Goal: Task Accomplishment & Management: Manage account settings

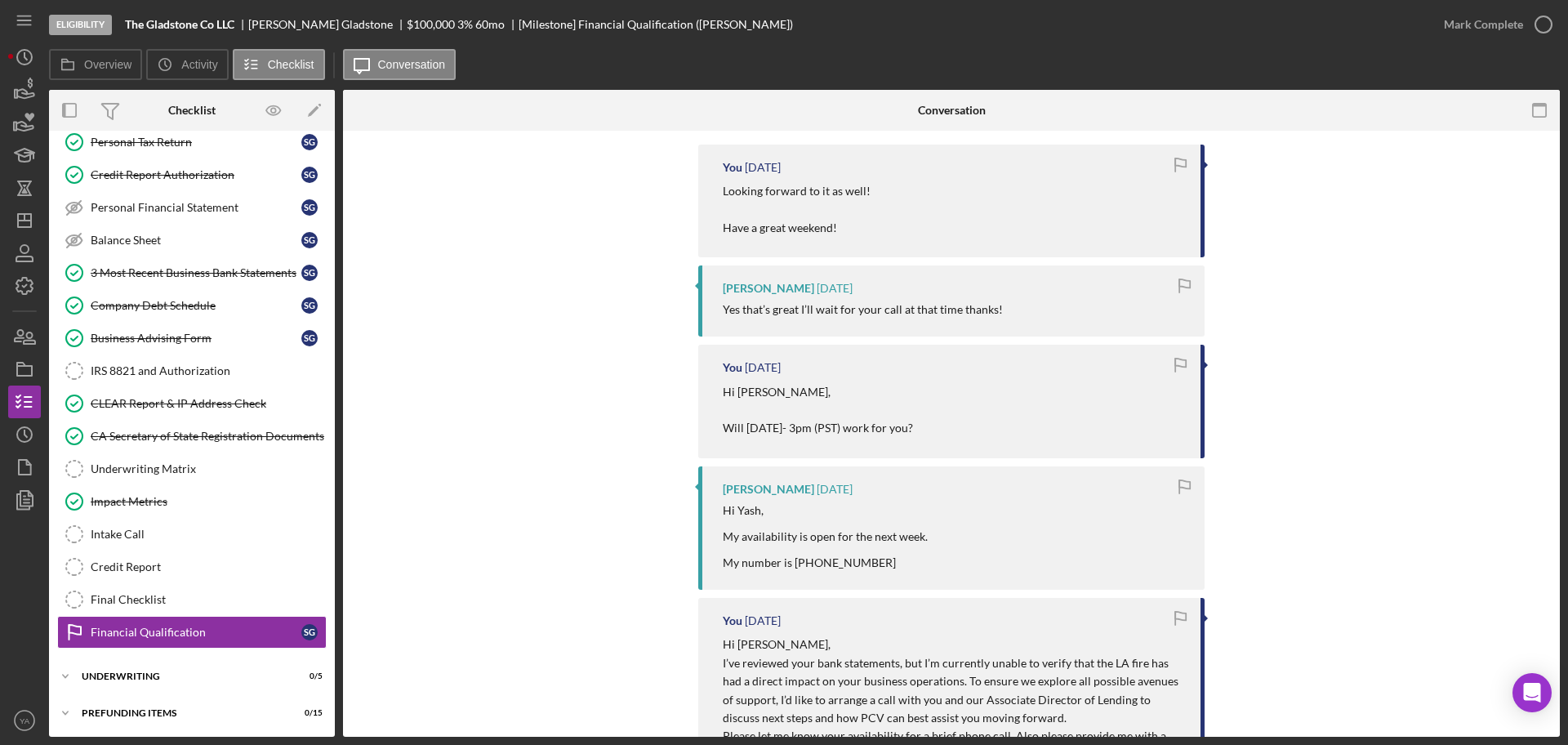
scroll to position [408, 0]
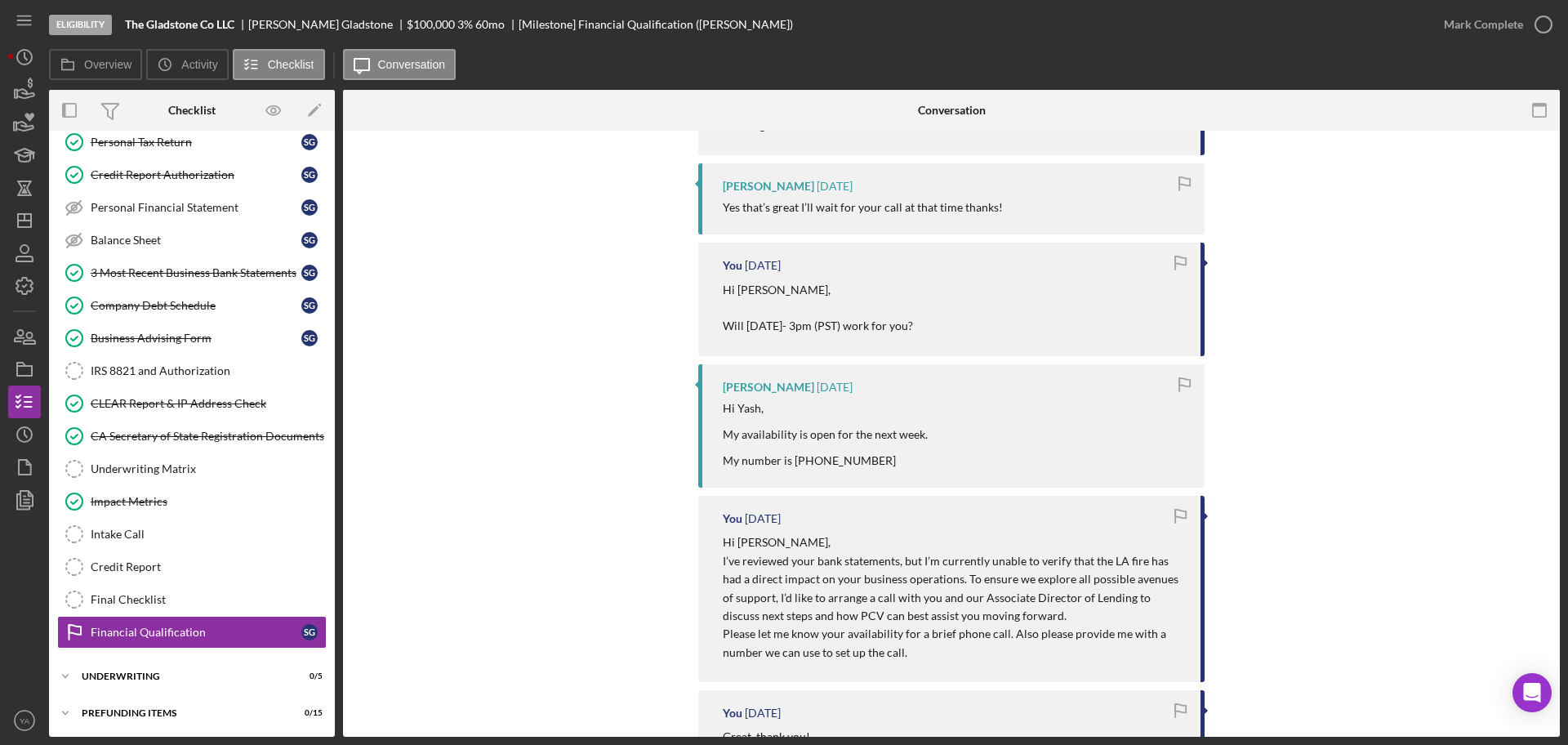
click at [791, 457] on div "Hi Yash, My availability is open for the next week. My number is [PHONE_NUMBER]" at bounding box center [825, 434] width 205 height 66
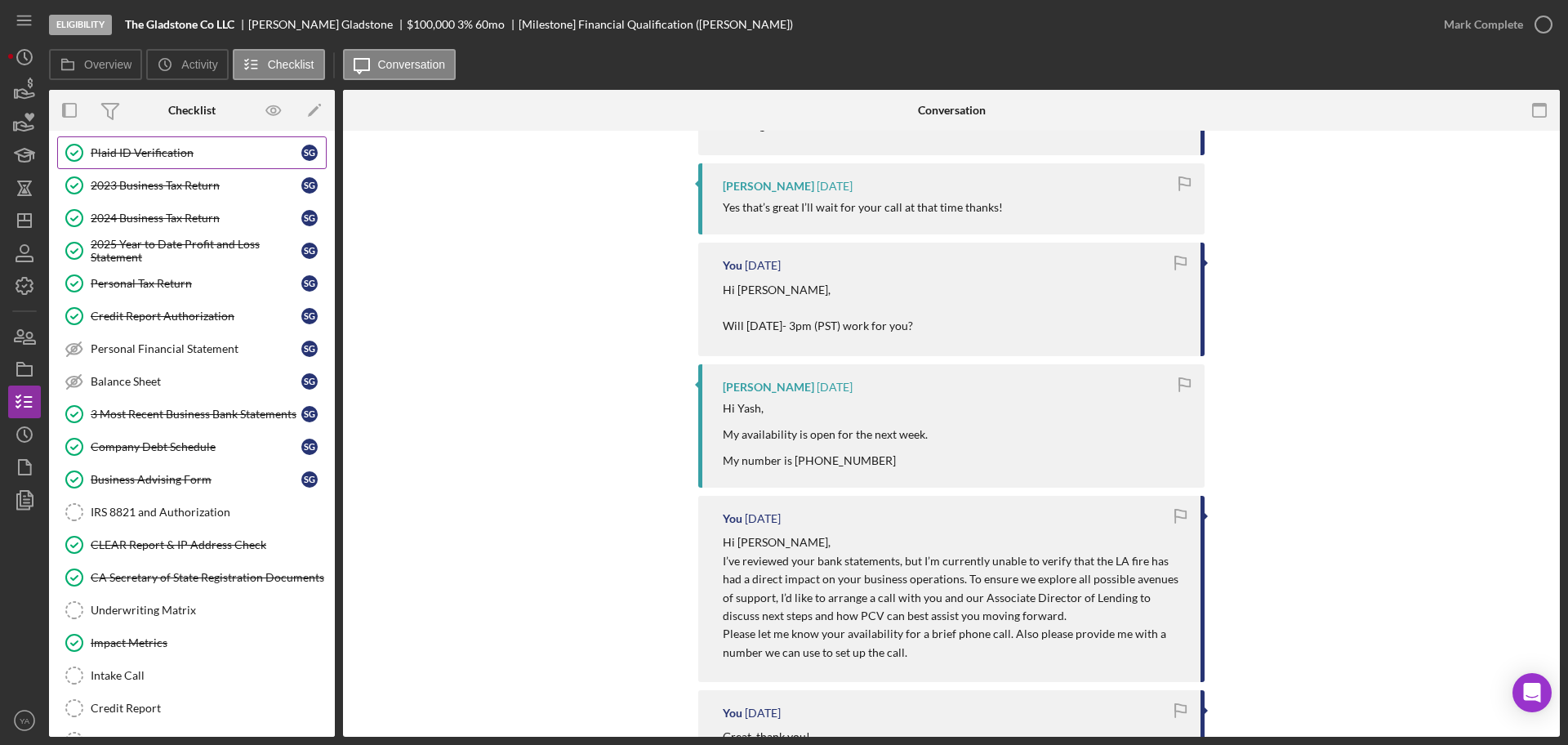
scroll to position [0, 0]
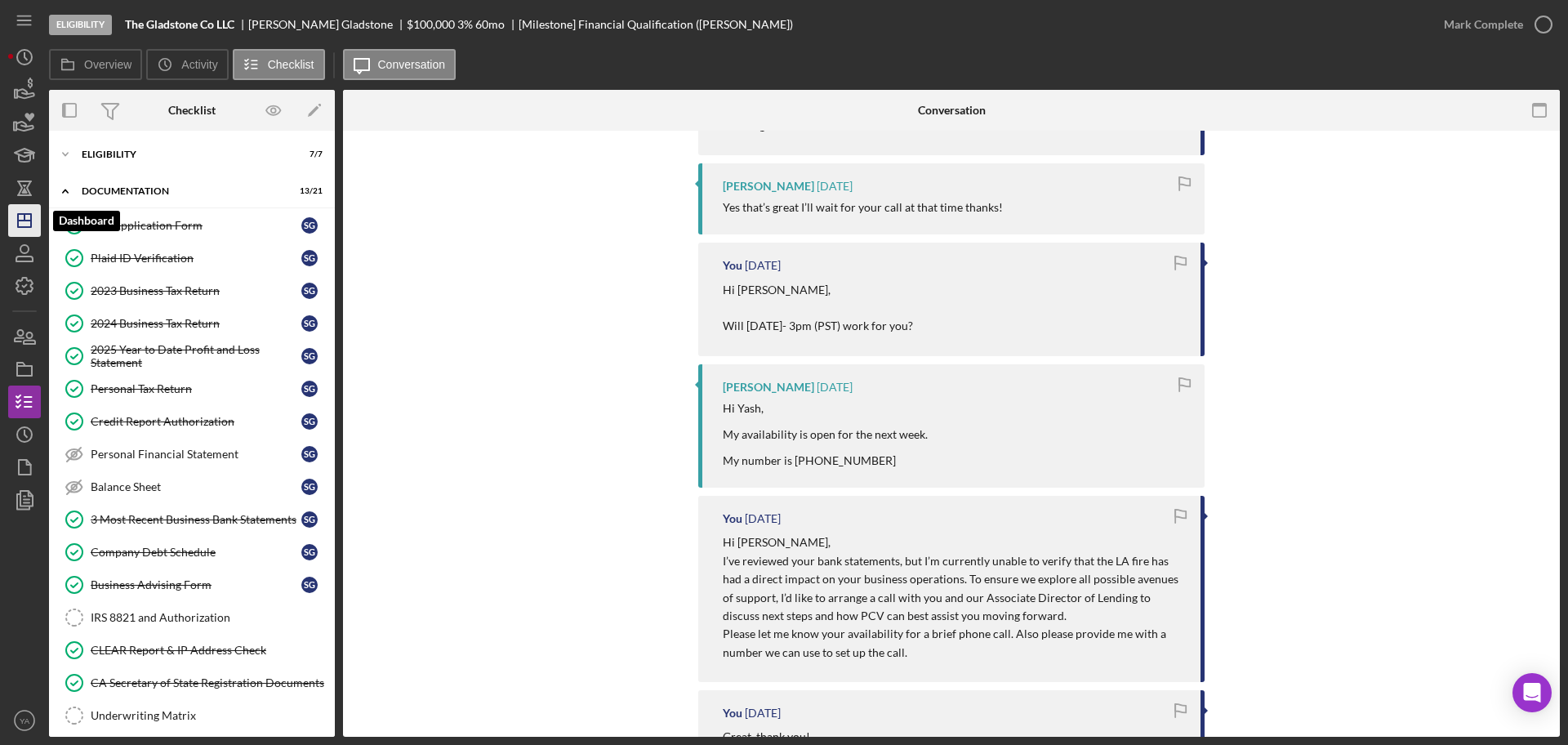
click at [10, 211] on icon "Icon/Dashboard" at bounding box center [25, 220] width 41 height 41
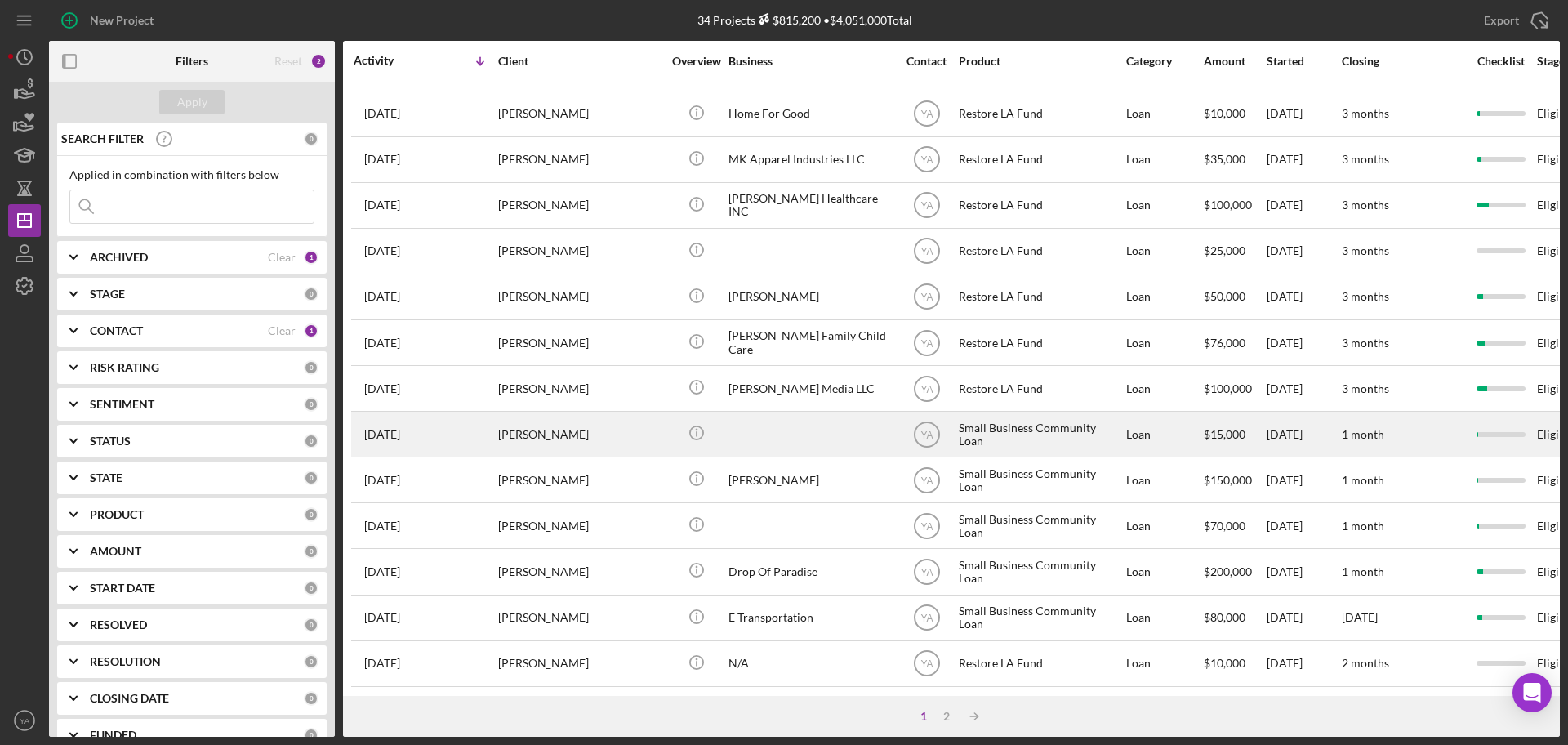
scroll to position [556, 0]
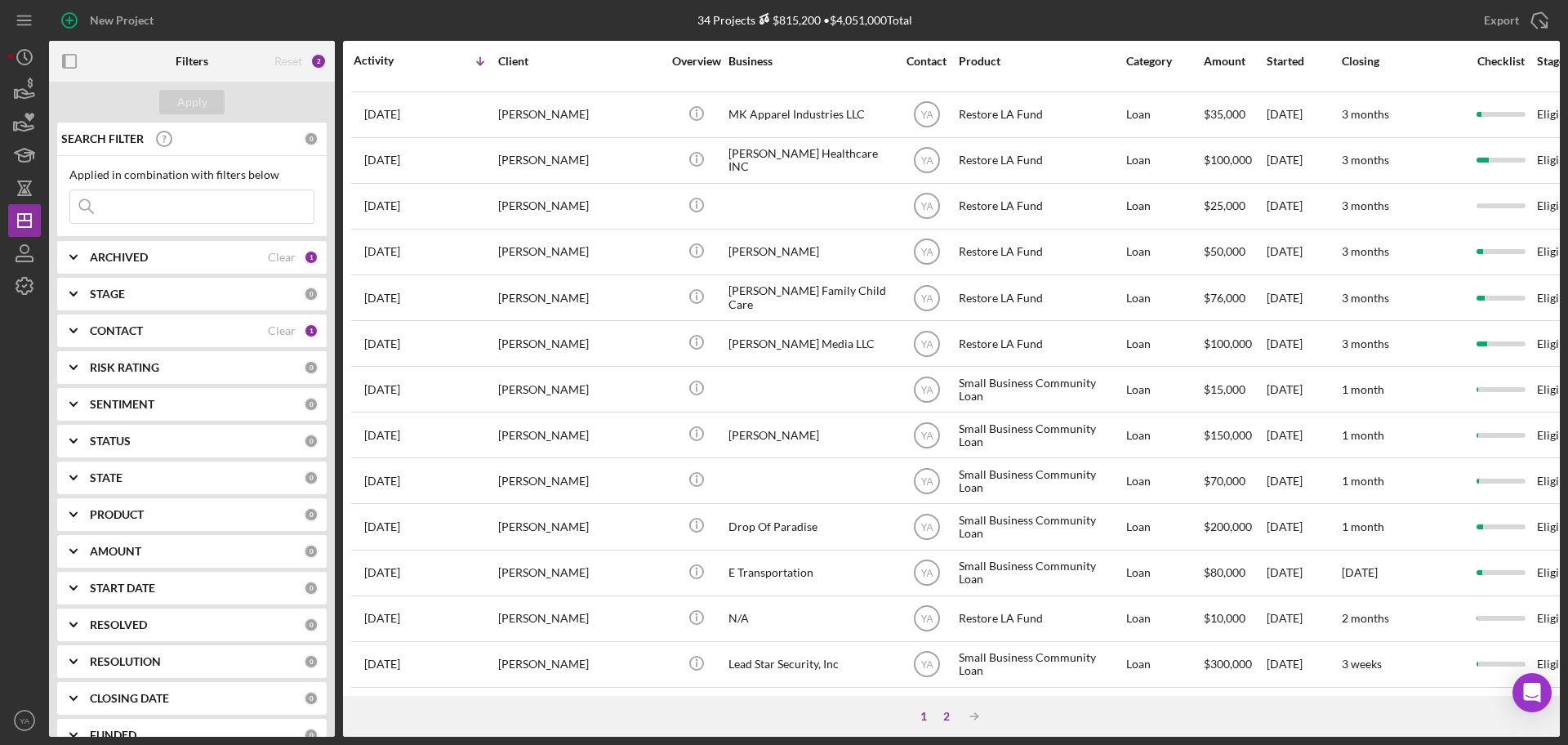
click at [944, 717] on div "2" at bounding box center [947, 716] width 23 height 13
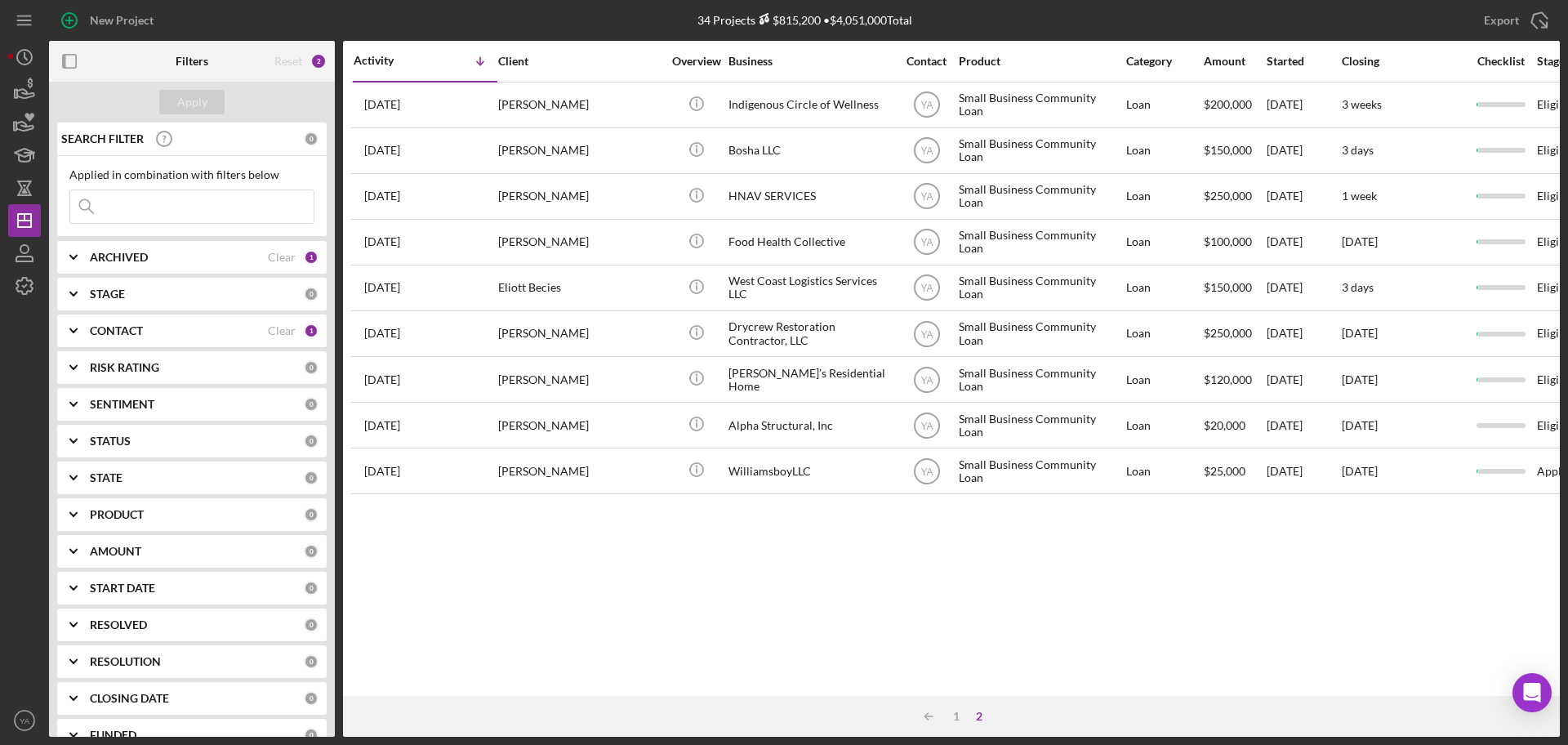
scroll to position [0, 0]
click at [920, 720] on icon "Icon/Table Sort Arrow" at bounding box center [929, 716] width 32 height 32
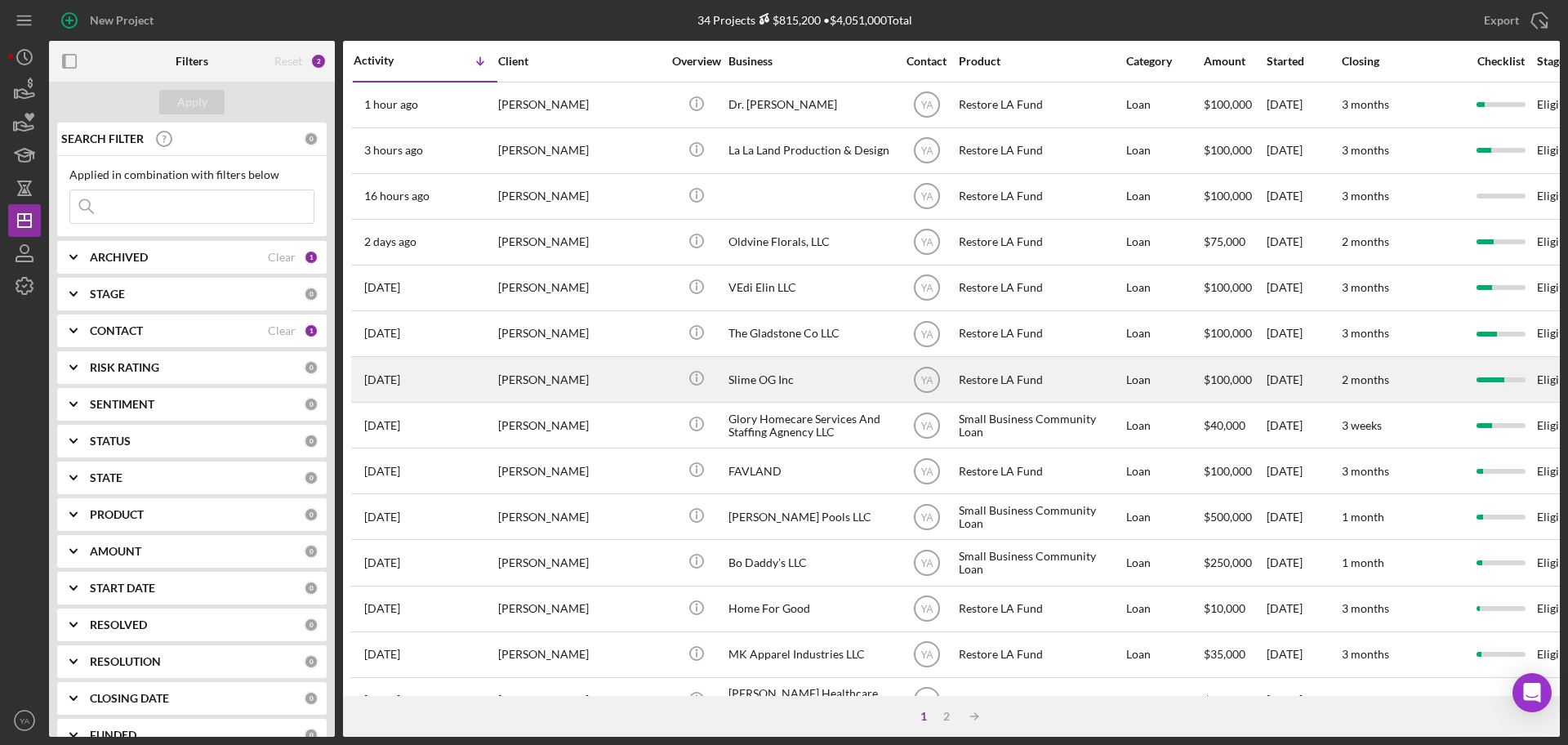
click at [779, 395] on div "Slime OG Inc" at bounding box center [810, 379] width 163 height 44
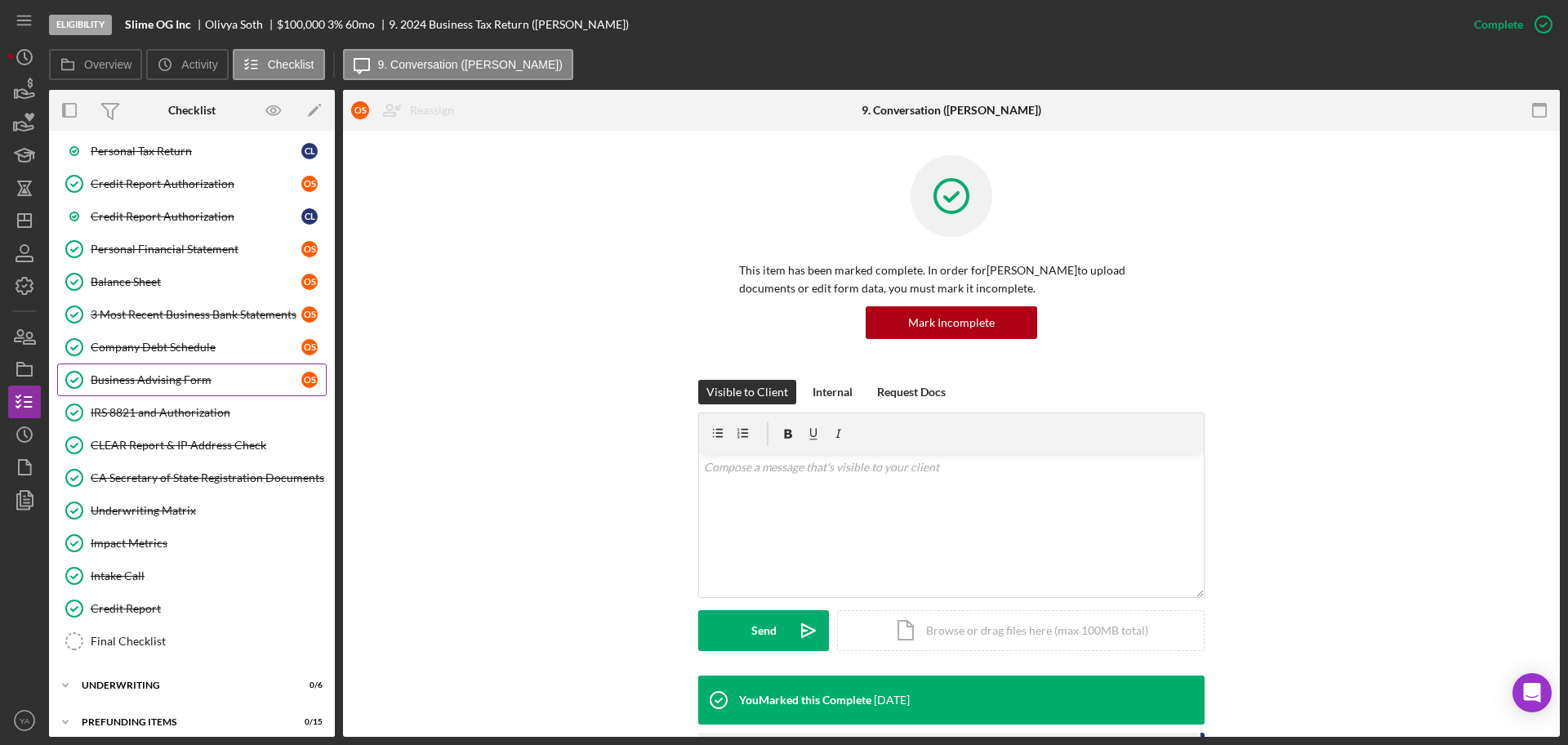
scroll to position [317, 0]
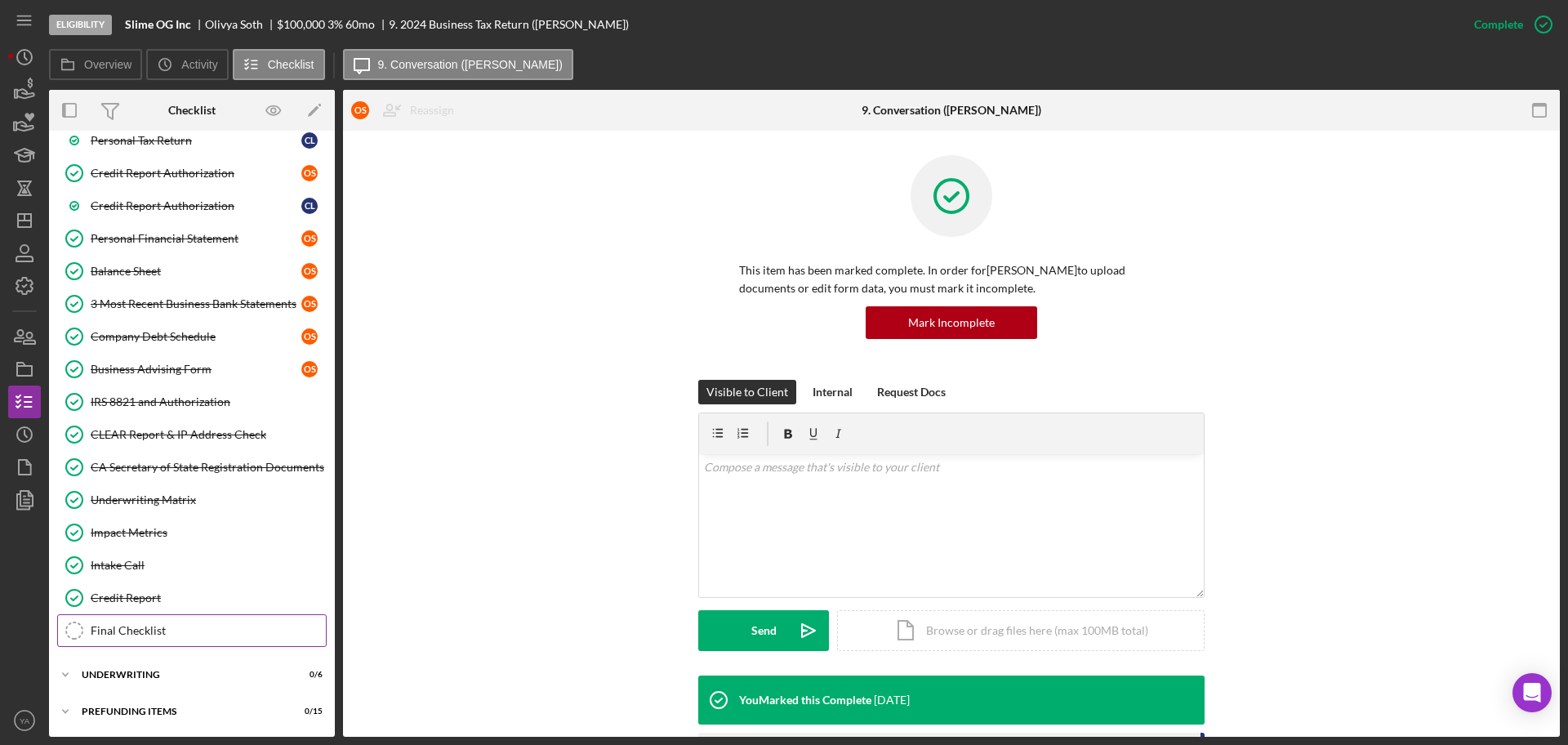
click at [160, 635] on div "Final Checklist" at bounding box center [208, 630] width 236 height 13
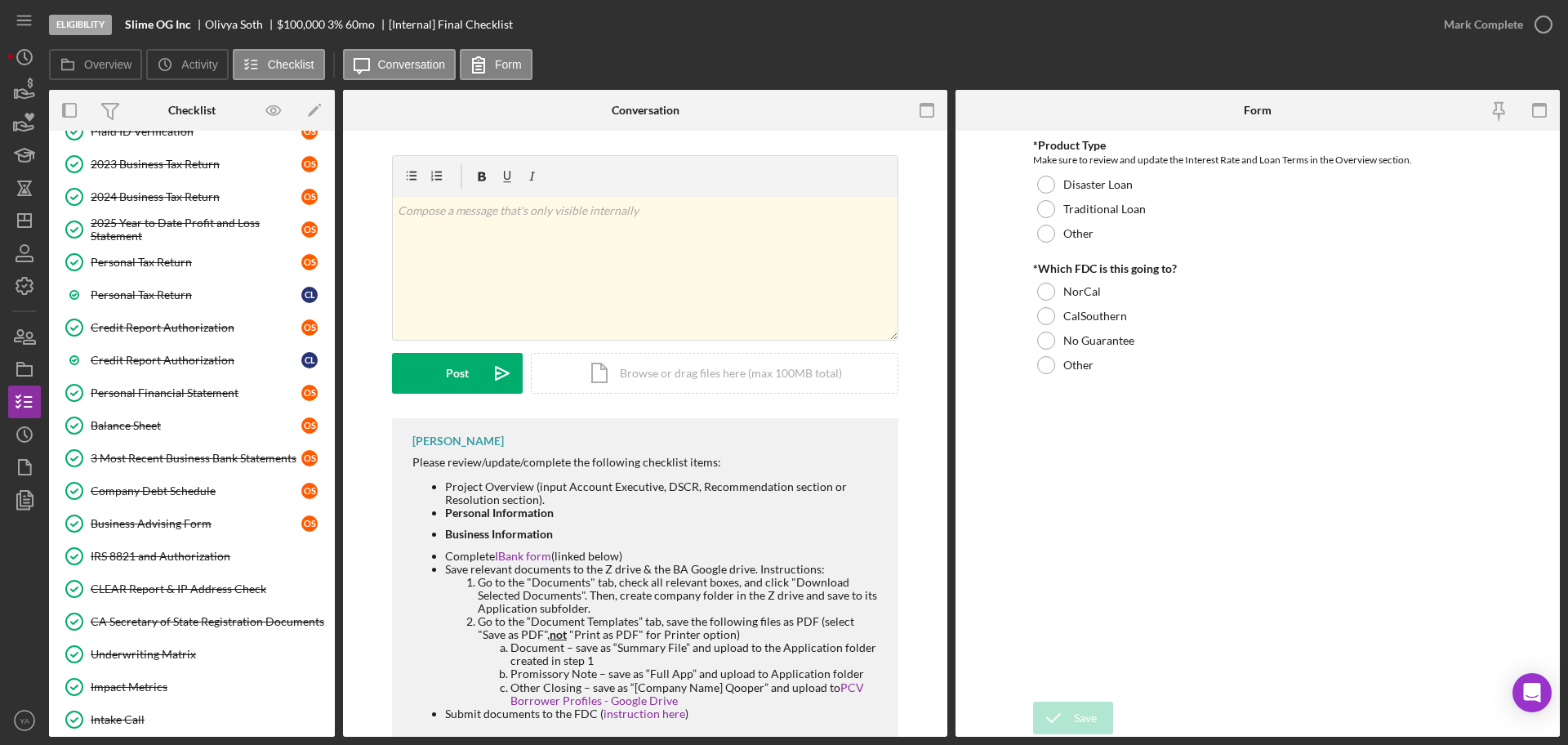
scroll to position [10, 0]
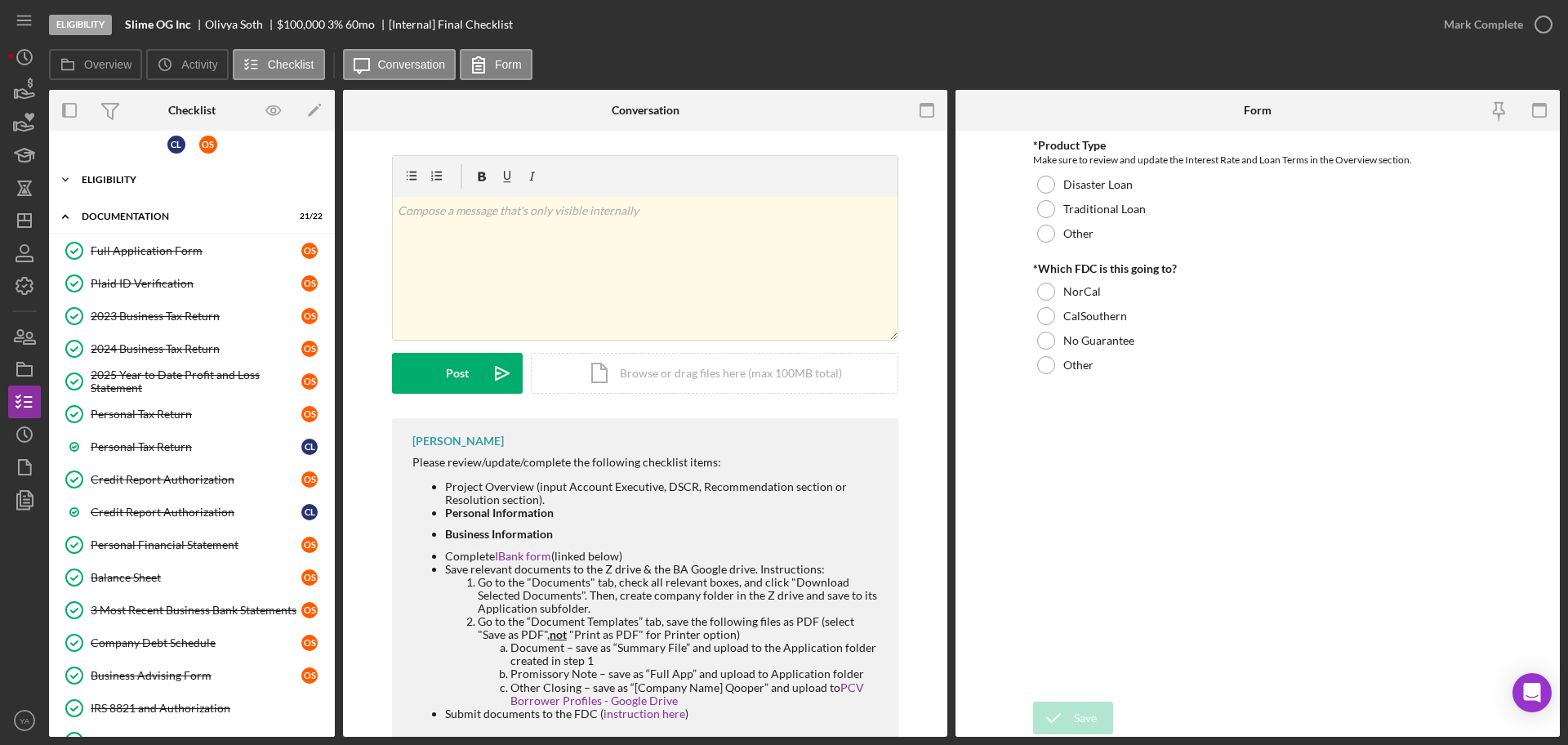
click at [143, 180] on div "Eligibility" at bounding box center [198, 179] width 233 height 9
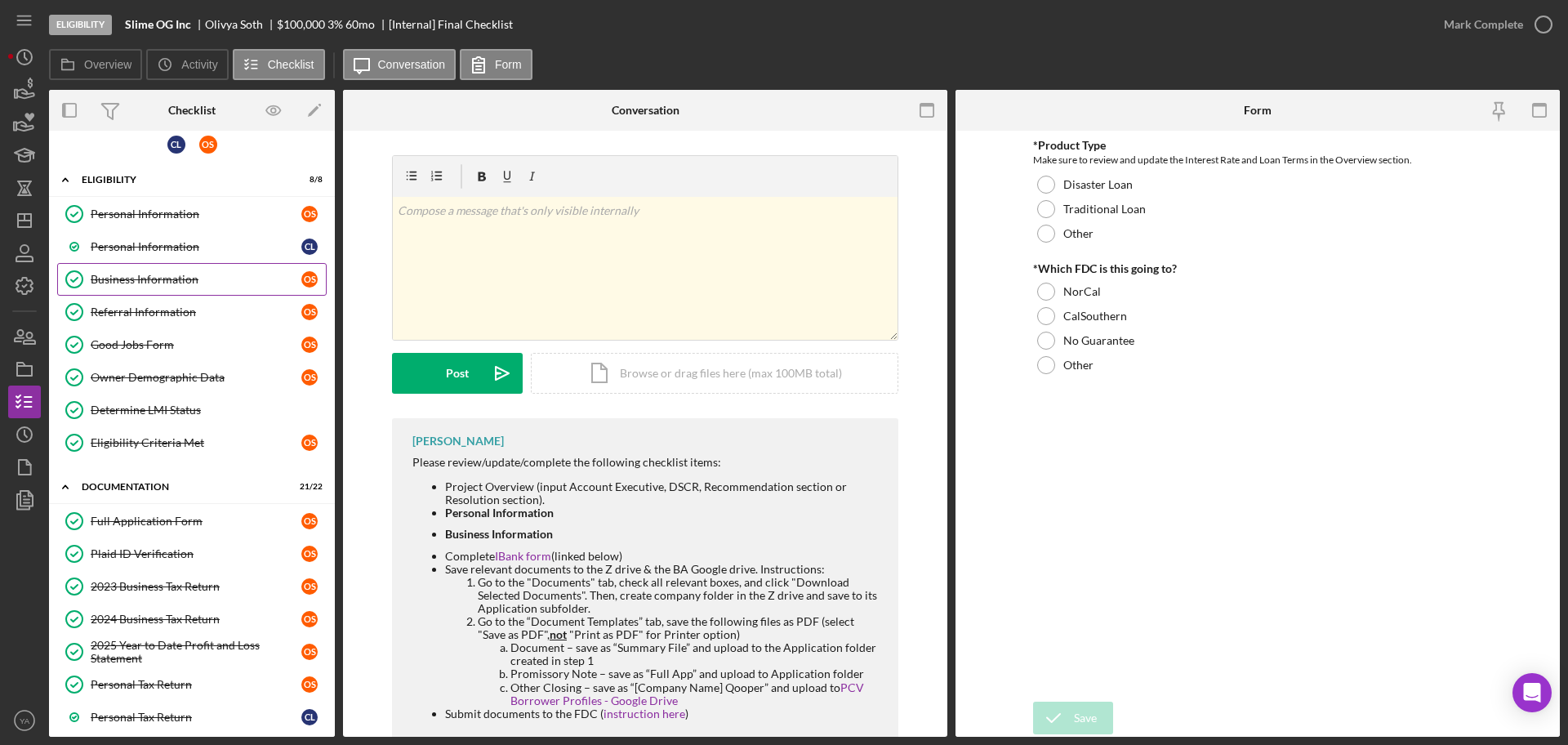
click at [181, 276] on div "Business Information" at bounding box center [195, 279] width 211 height 13
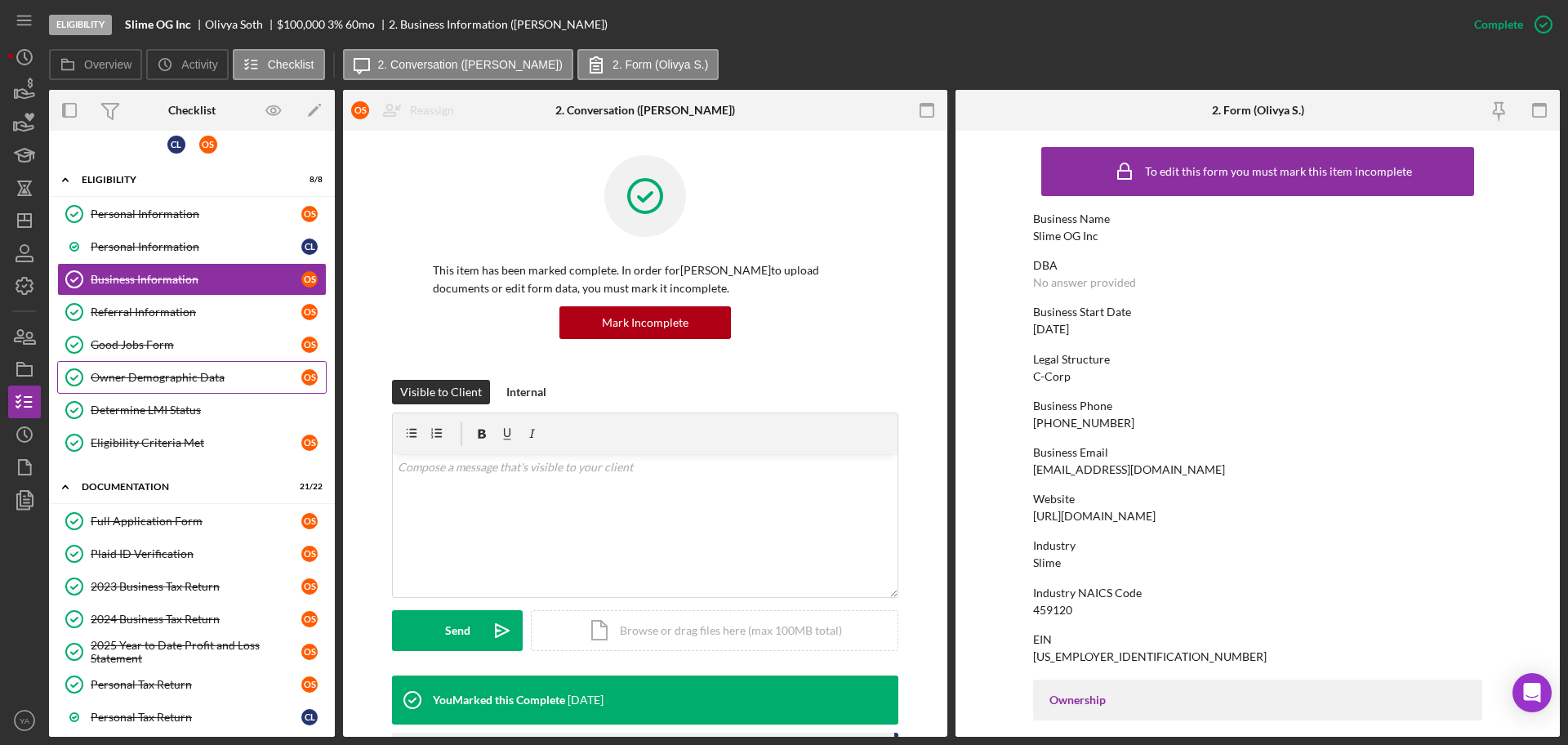
click at [184, 388] on link "Owner Demographic Data Owner Demographic Data O S" at bounding box center [192, 377] width 270 height 32
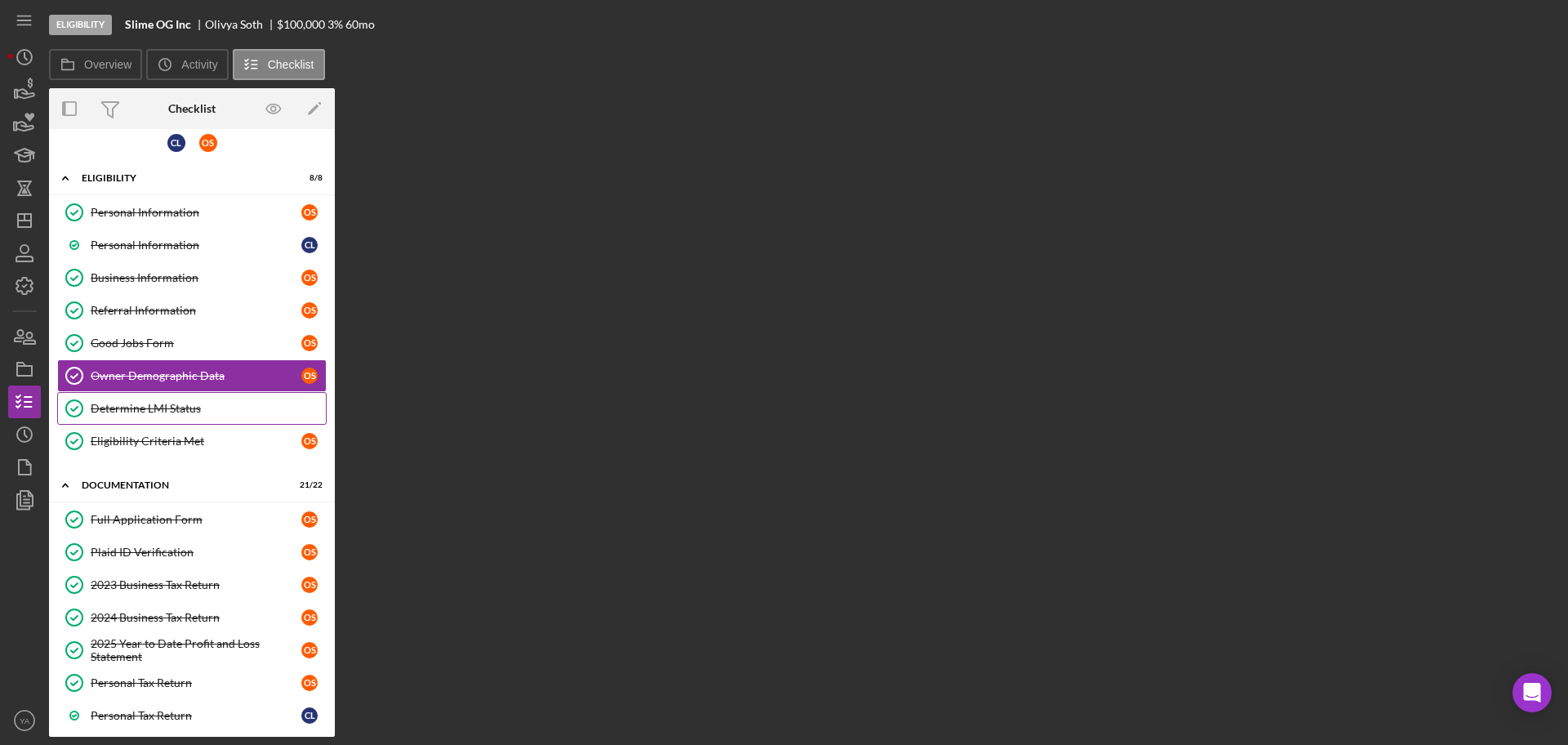
click at [195, 417] on link "Determine LMI Status Determine LMI Status" at bounding box center [192, 408] width 270 height 32
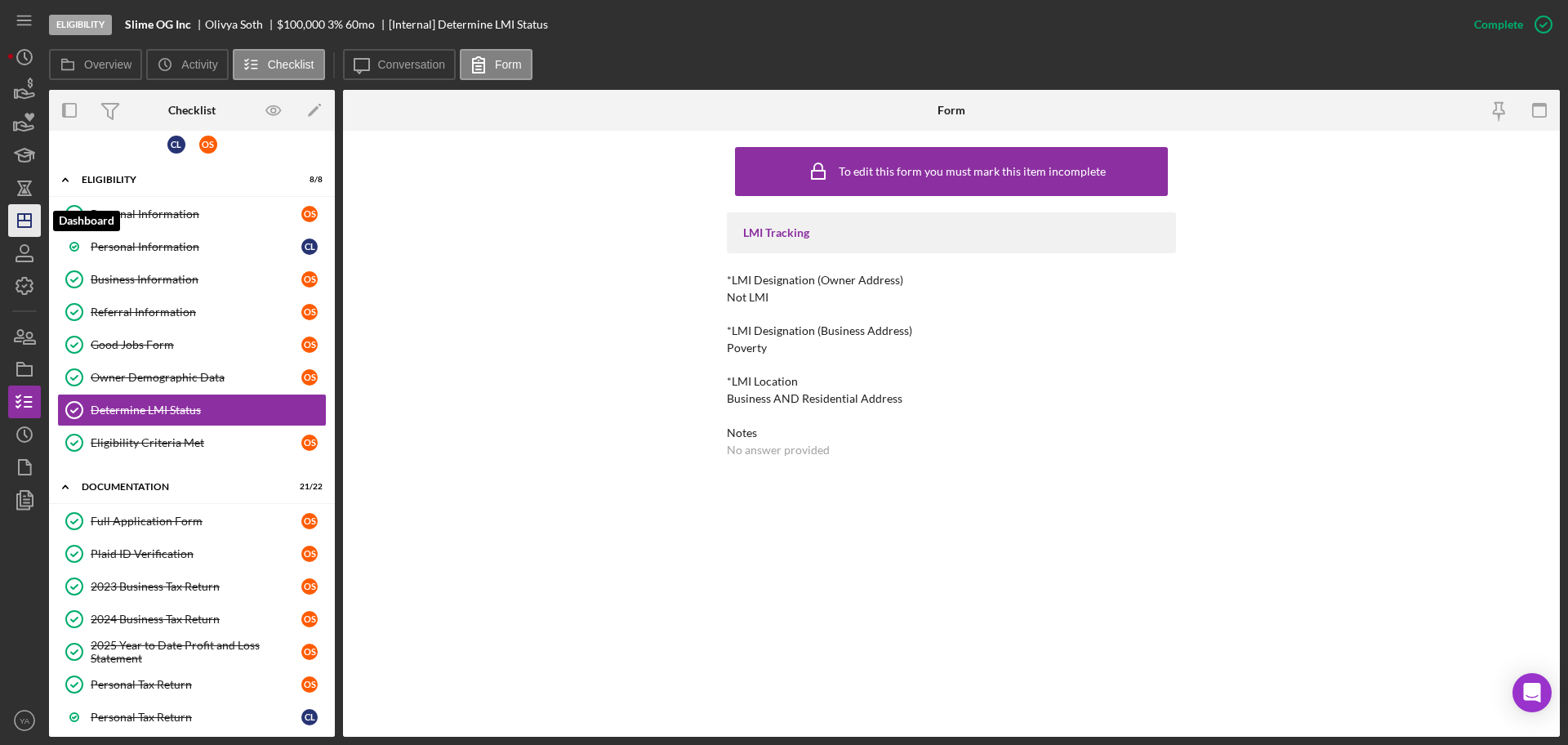
click at [30, 227] on polygon "button" at bounding box center [24, 220] width 13 height 13
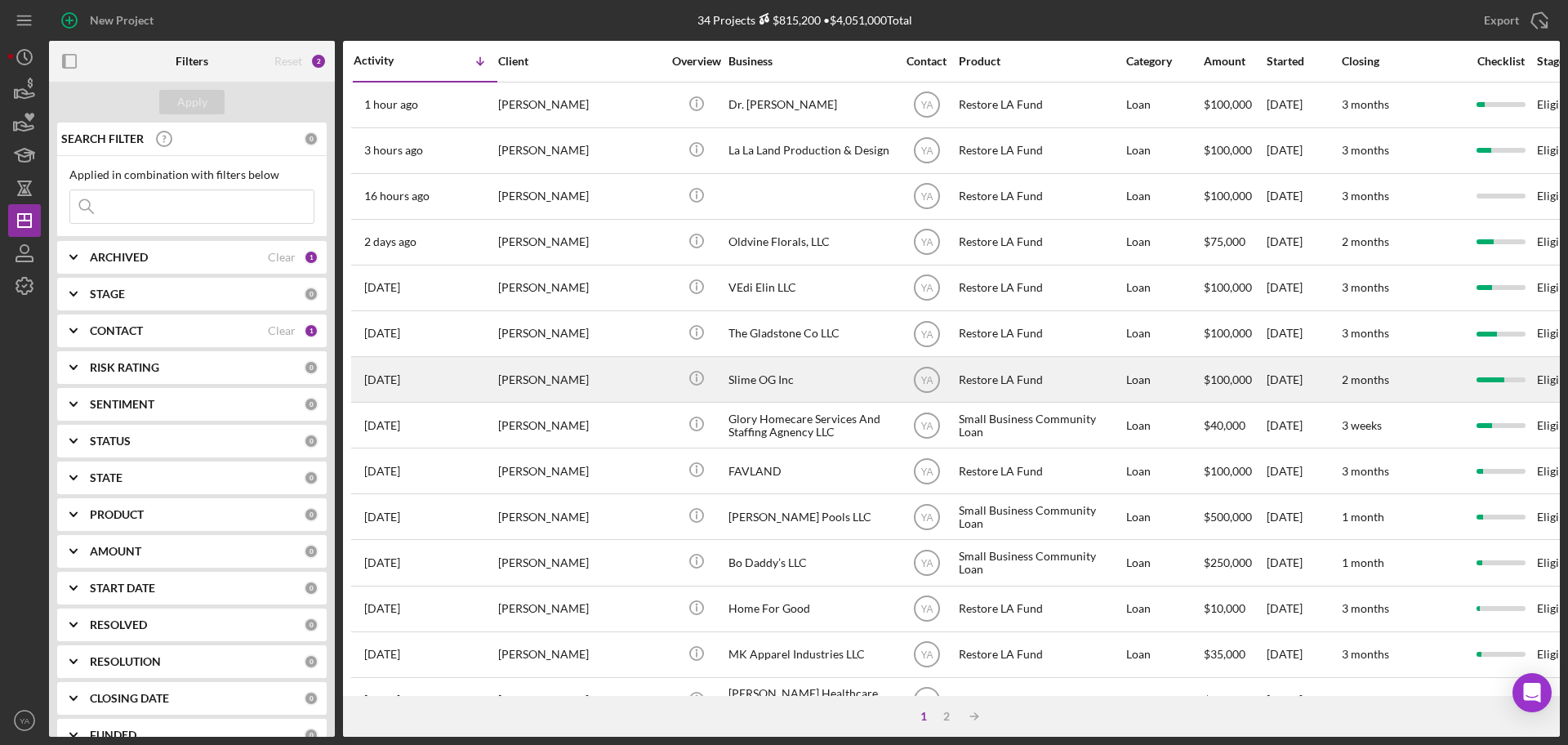
click at [803, 370] on div "Slime OG Inc" at bounding box center [810, 379] width 163 height 44
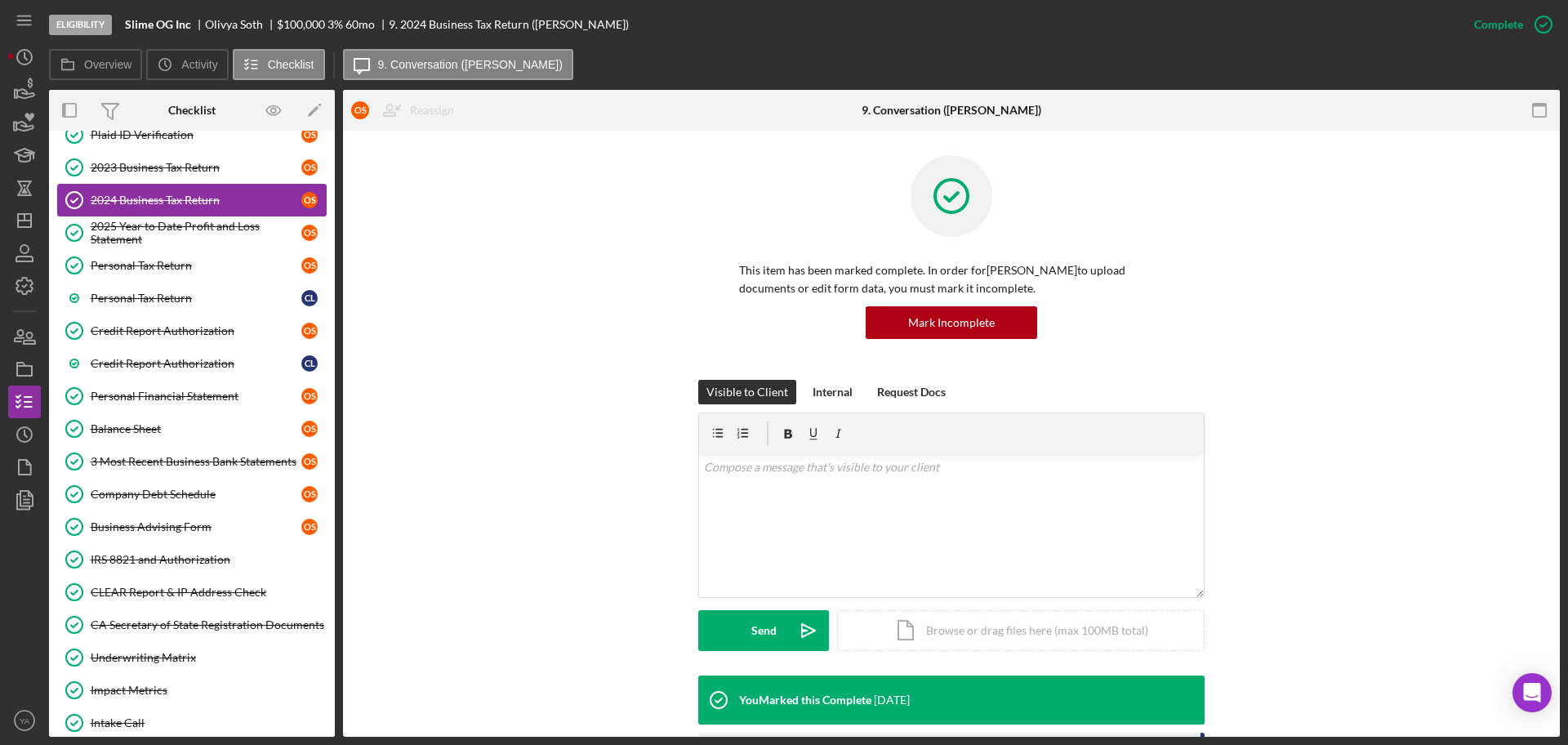
scroll to position [10, 0]
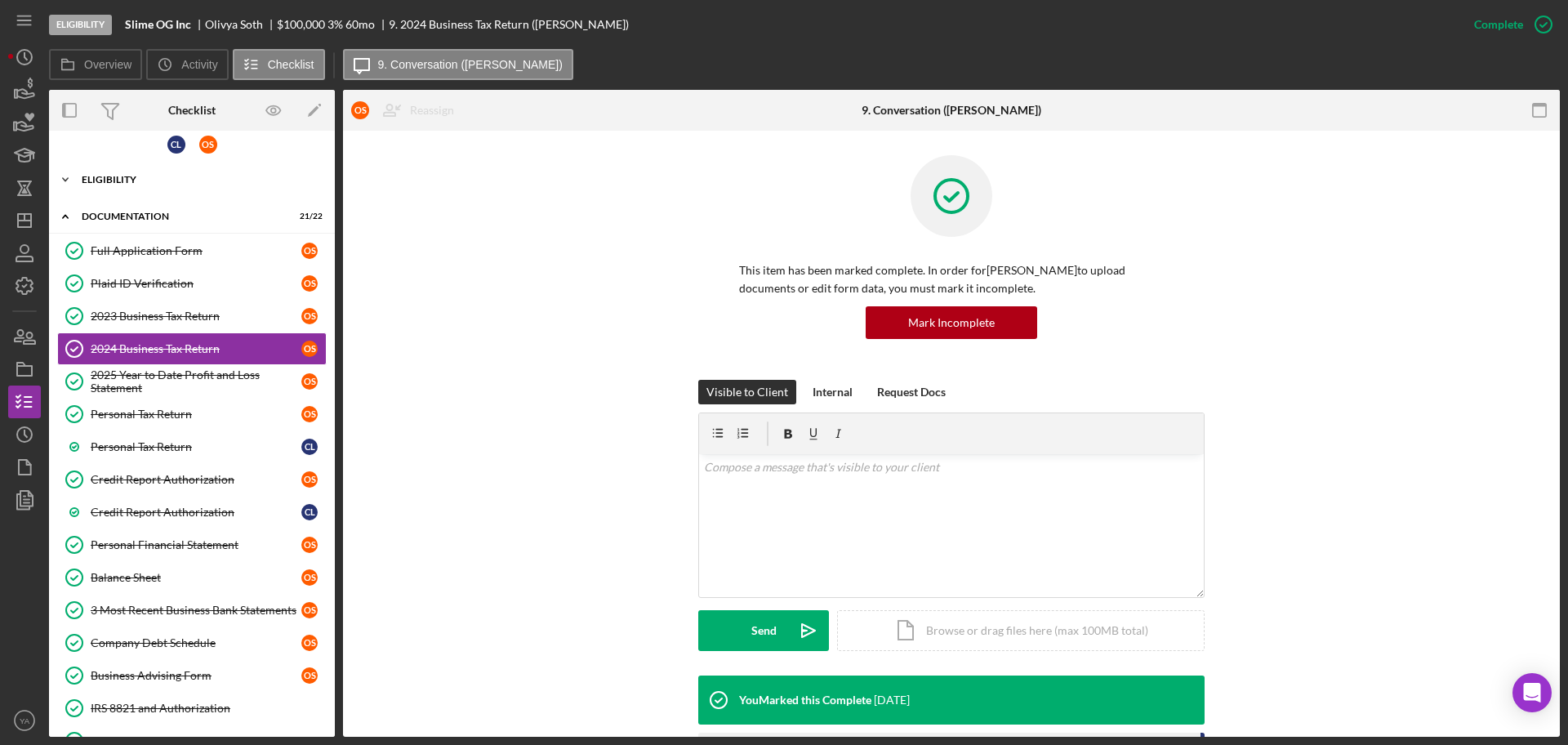
click at [160, 194] on div "Icon/Expander Eligibility 8 / 8" at bounding box center [191, 179] width 286 height 32
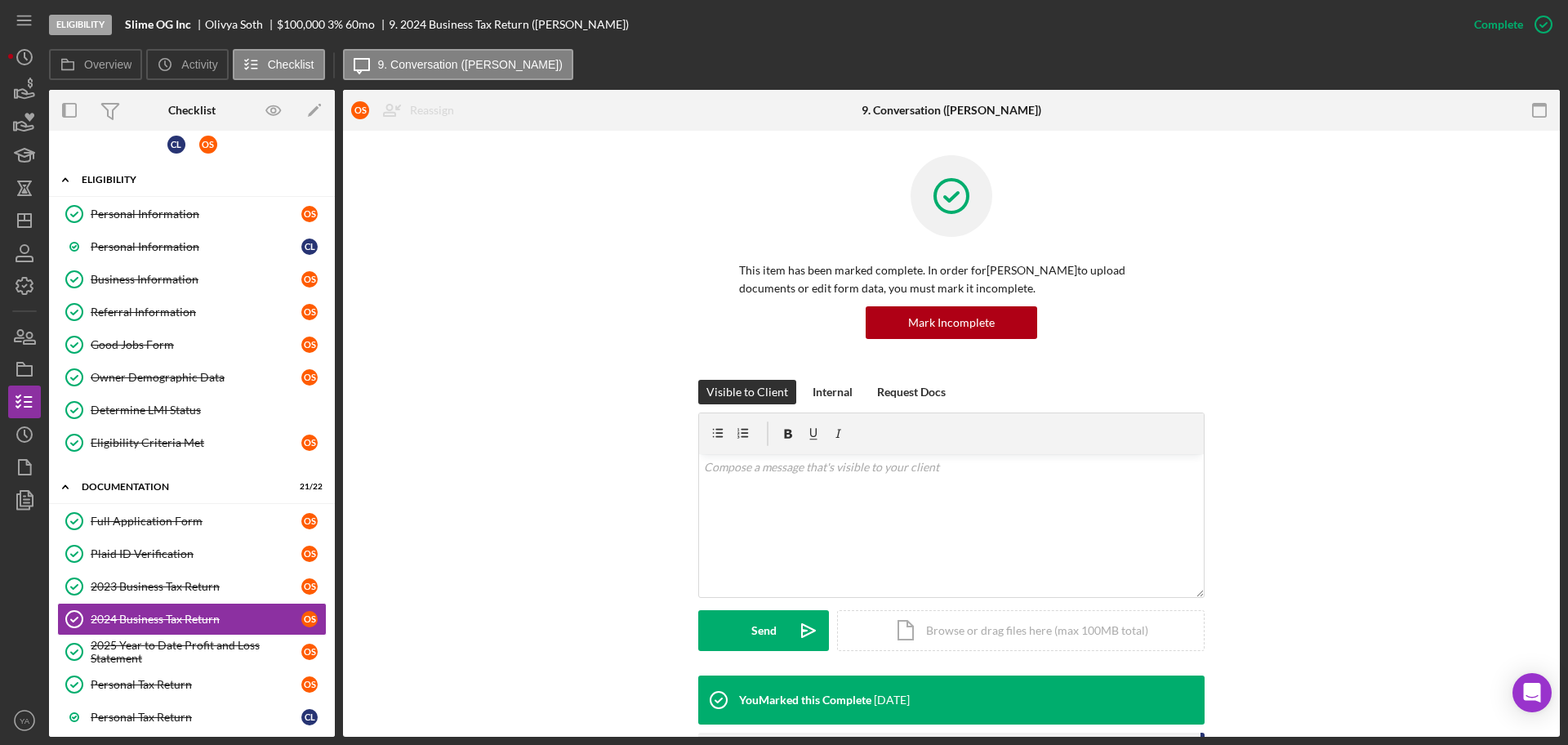
click at [113, 182] on div "Eligibility" at bounding box center [198, 179] width 233 height 9
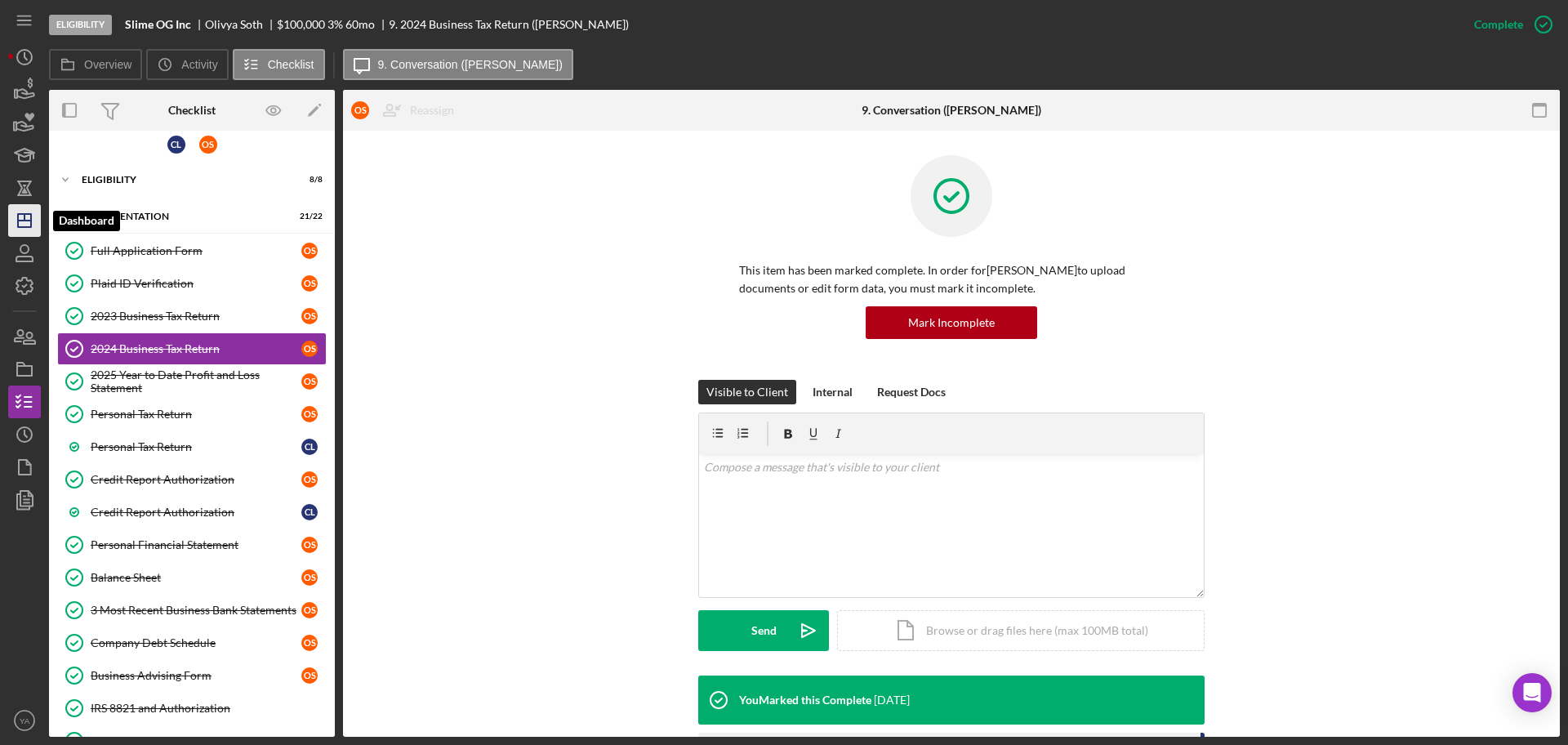
click at [31, 220] on line "button" at bounding box center [24, 220] width 13 height 0
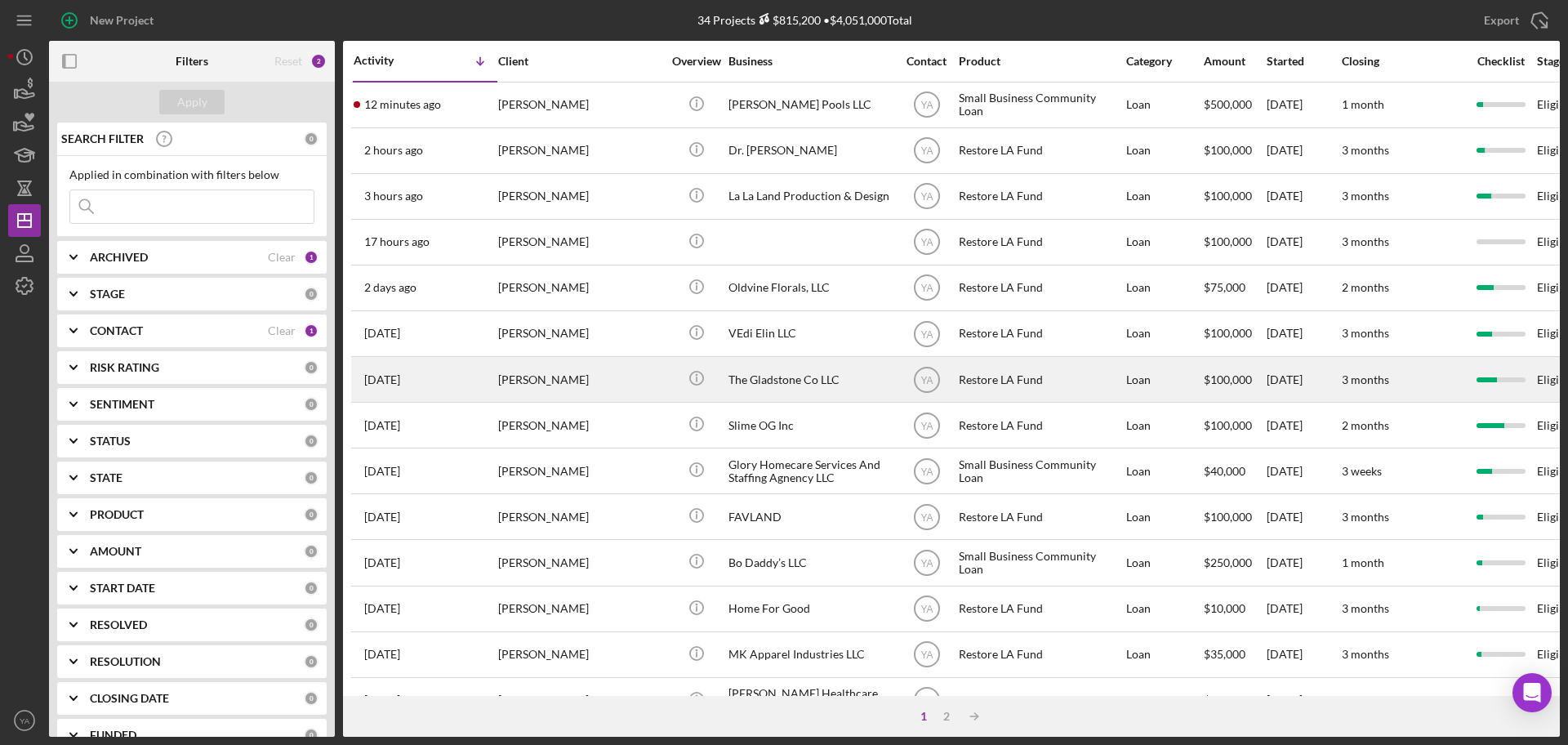
click at [803, 370] on div "The Gladstone Co LLC" at bounding box center [810, 379] width 163 height 44
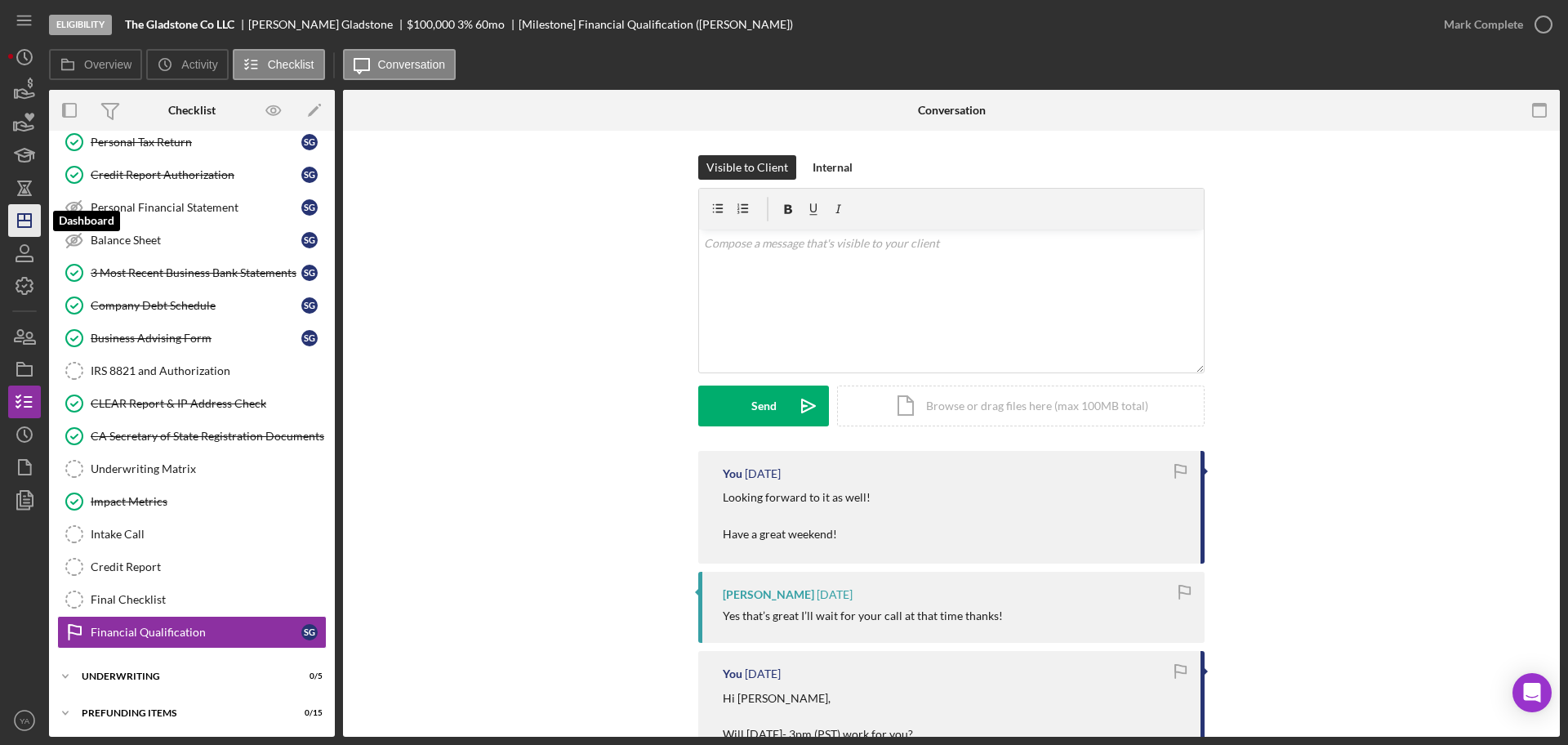
click at [33, 212] on icon "Icon/Dashboard" at bounding box center [25, 220] width 41 height 41
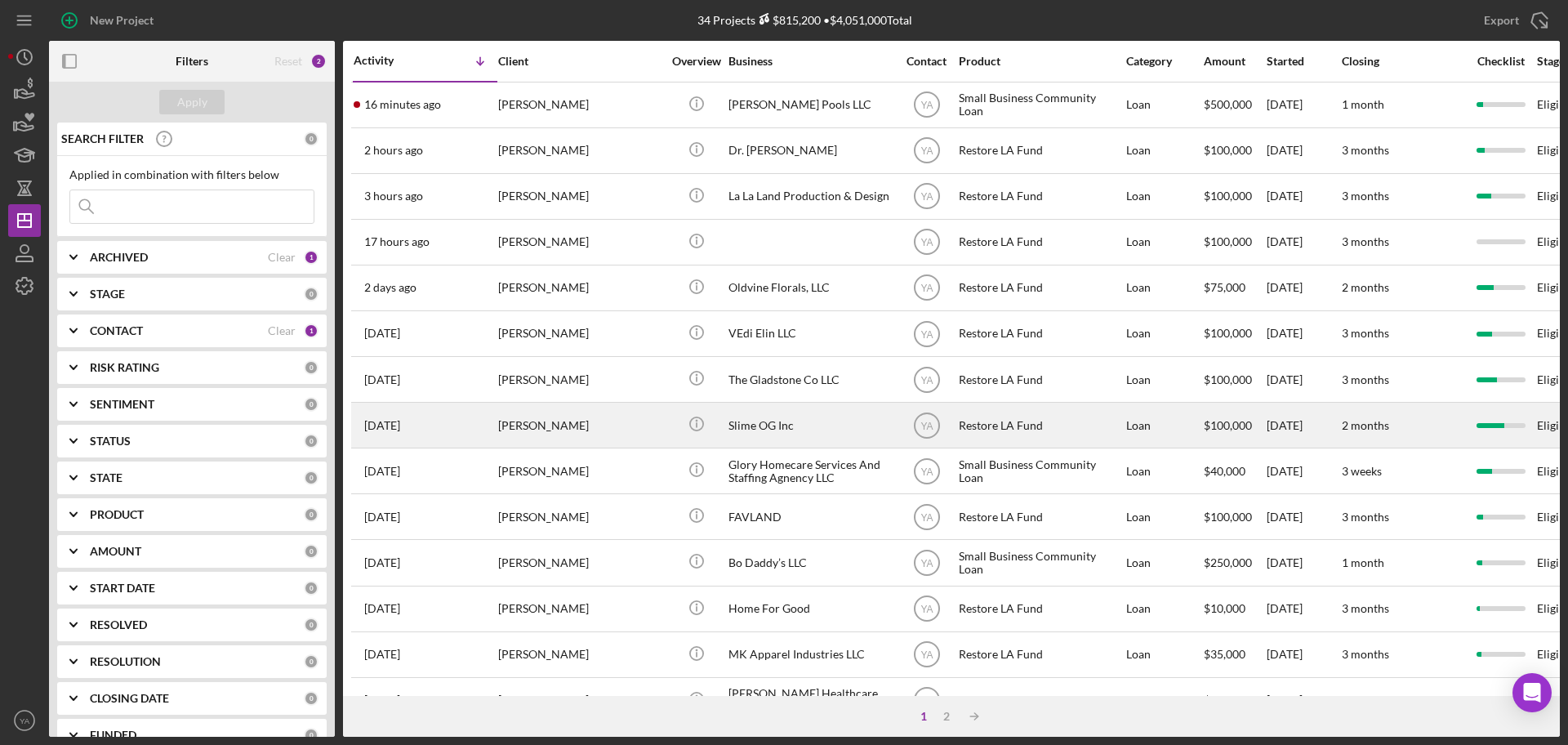
click at [796, 407] on div "Slime OG Inc" at bounding box center [810, 425] width 163 height 44
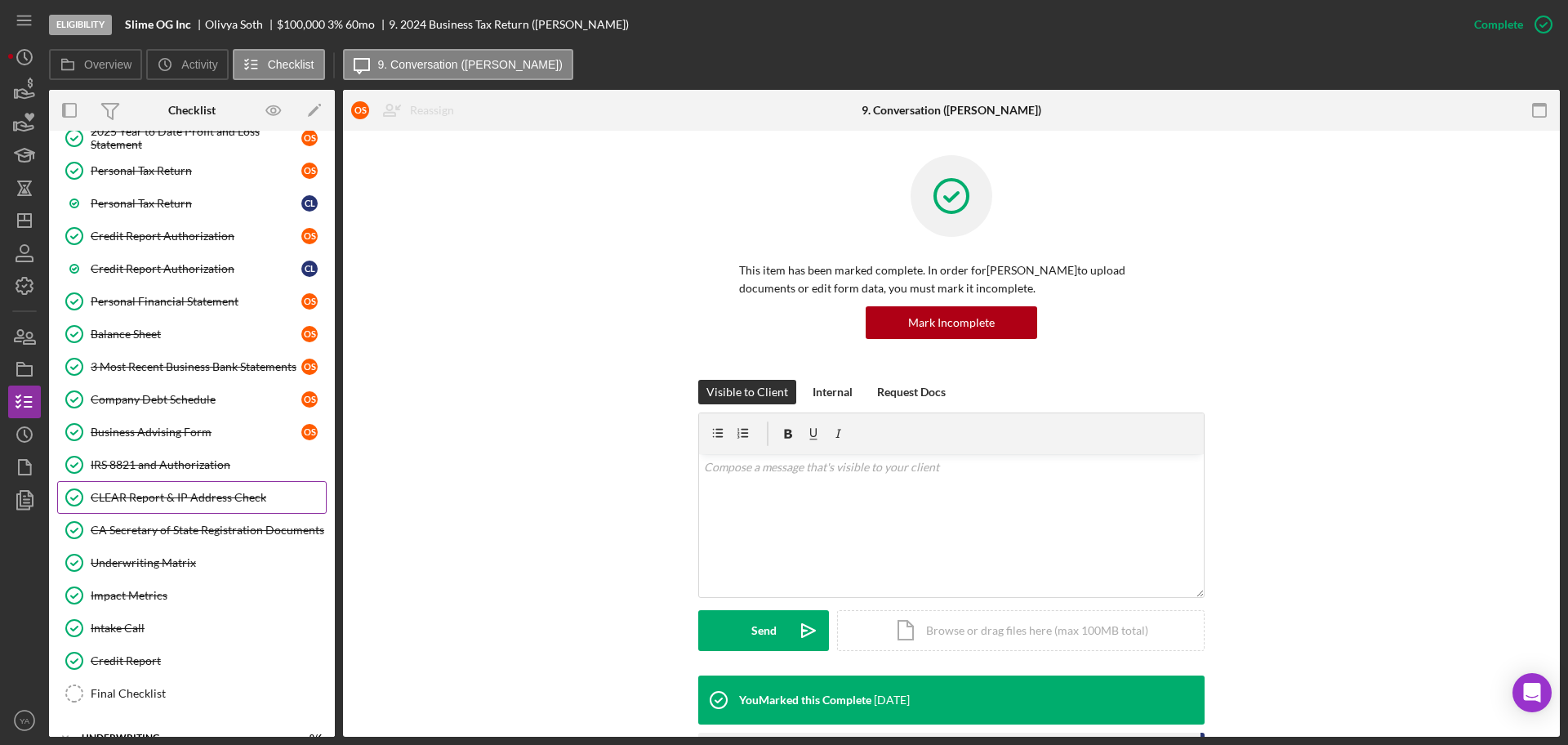
scroll to position [317, 0]
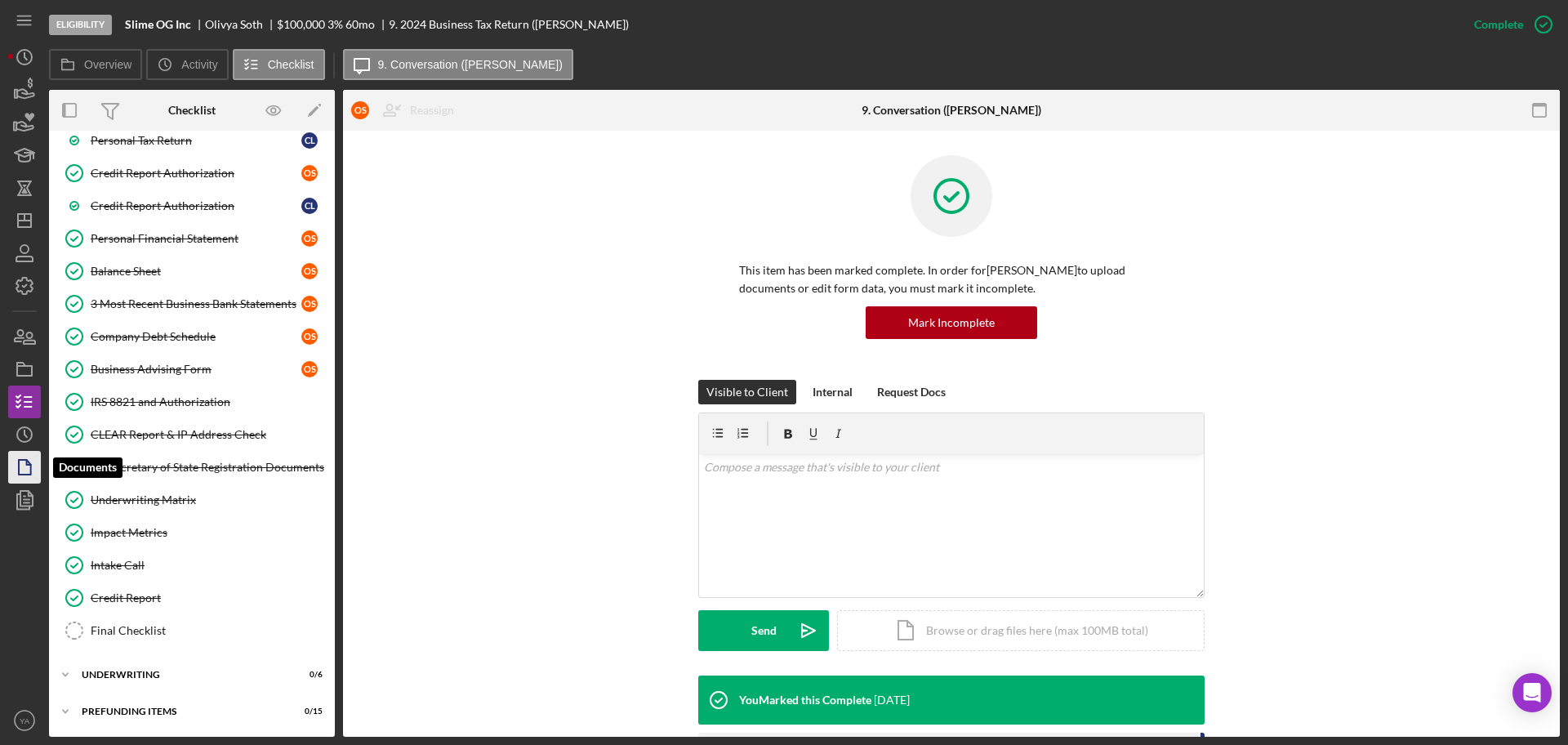
click at [37, 473] on icon "button" at bounding box center [25, 467] width 41 height 41
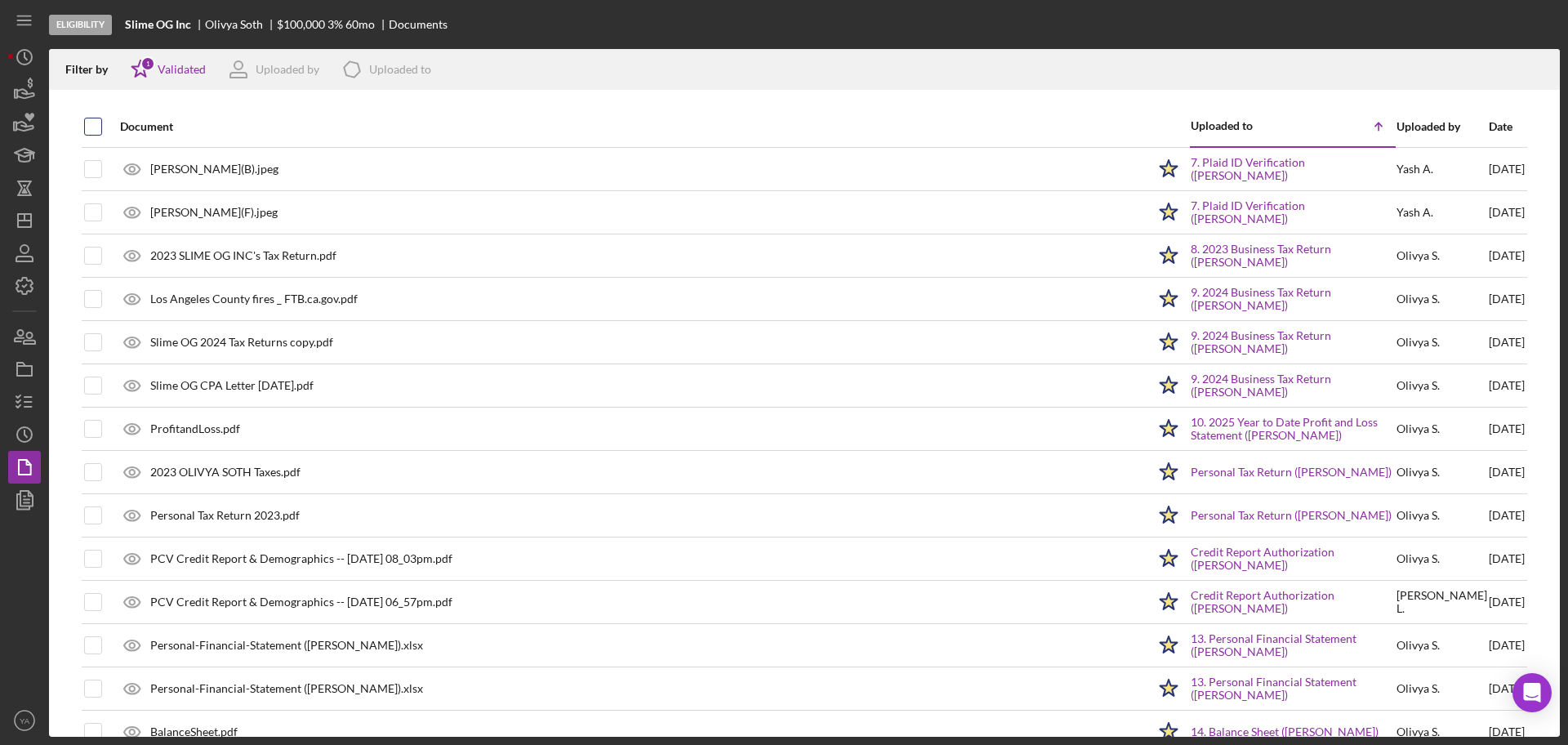
click at [102, 131] on div at bounding box center [93, 126] width 18 height 18
click at [28, 371] on icon "button" at bounding box center [25, 370] width 41 height 41
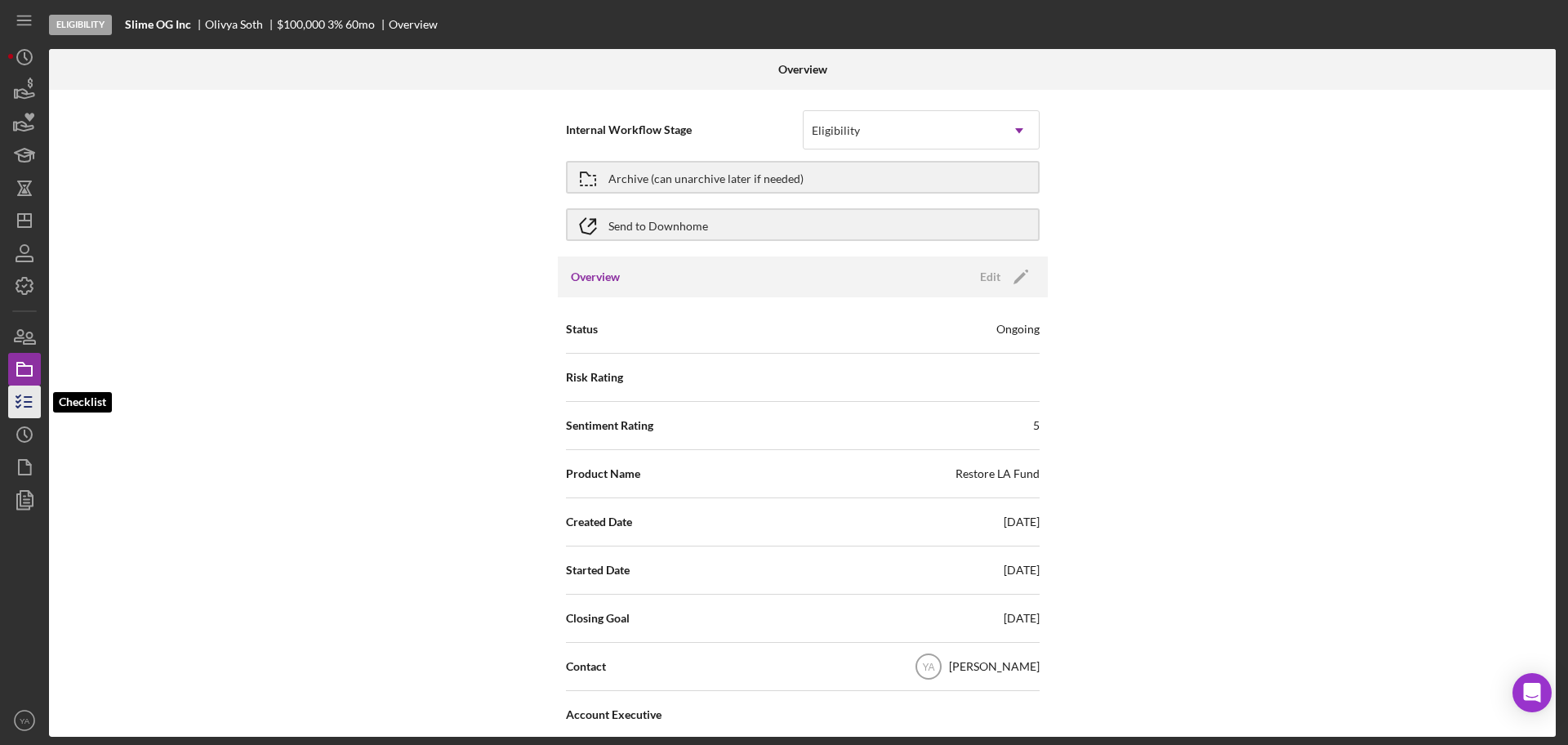
click at [20, 403] on icon "button" at bounding box center [25, 402] width 41 height 41
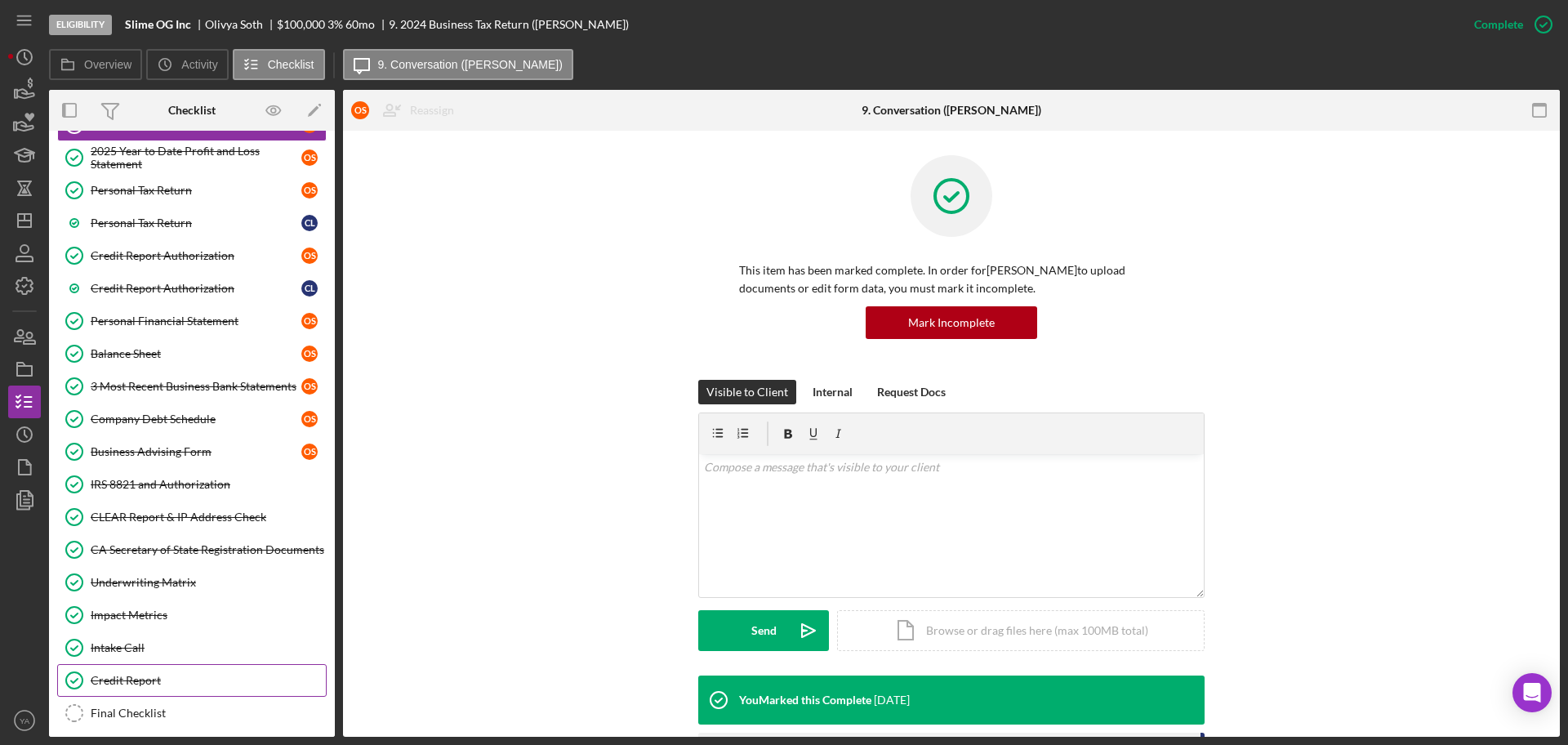
scroll to position [317, 0]
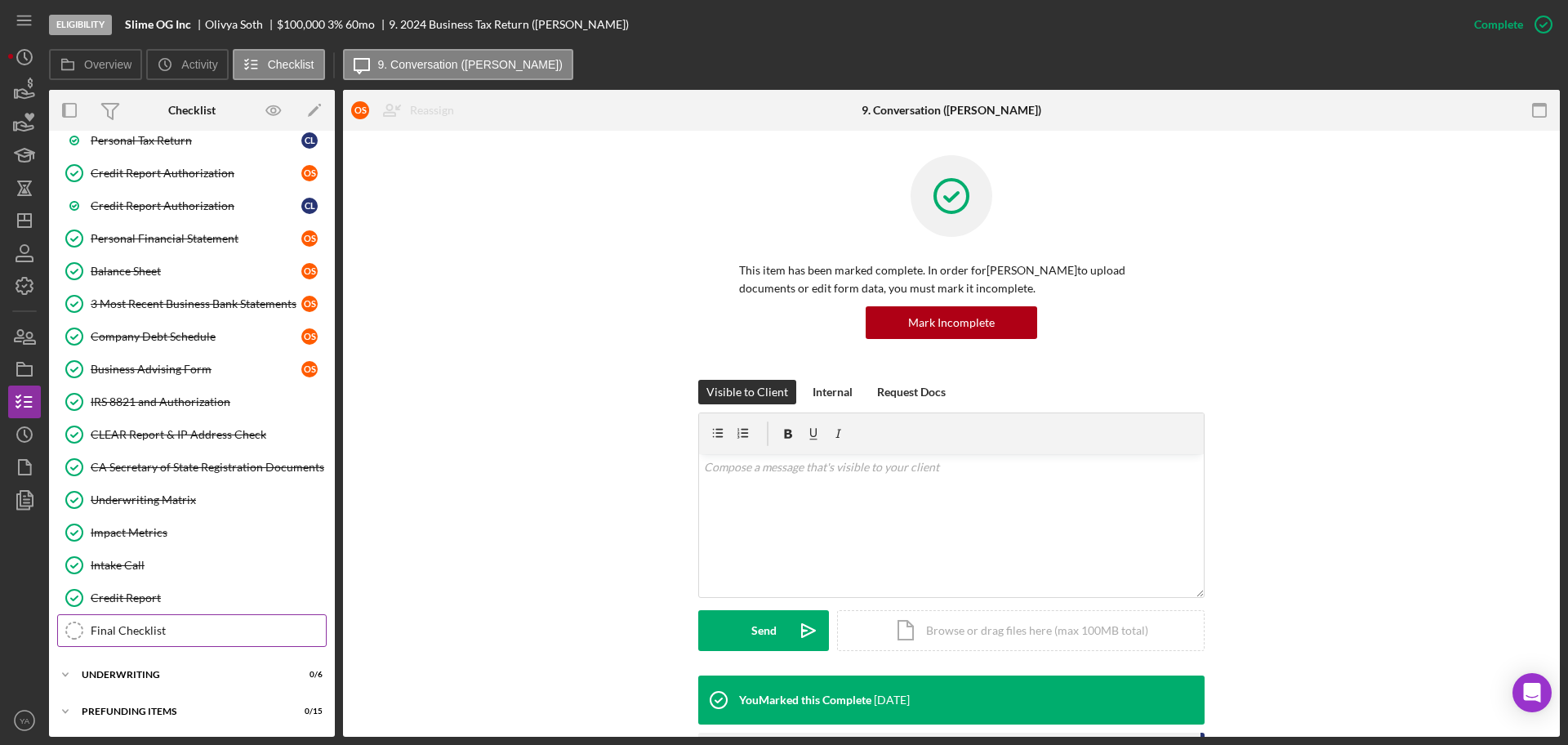
click at [195, 634] on div "Final Checklist" at bounding box center [208, 630] width 236 height 13
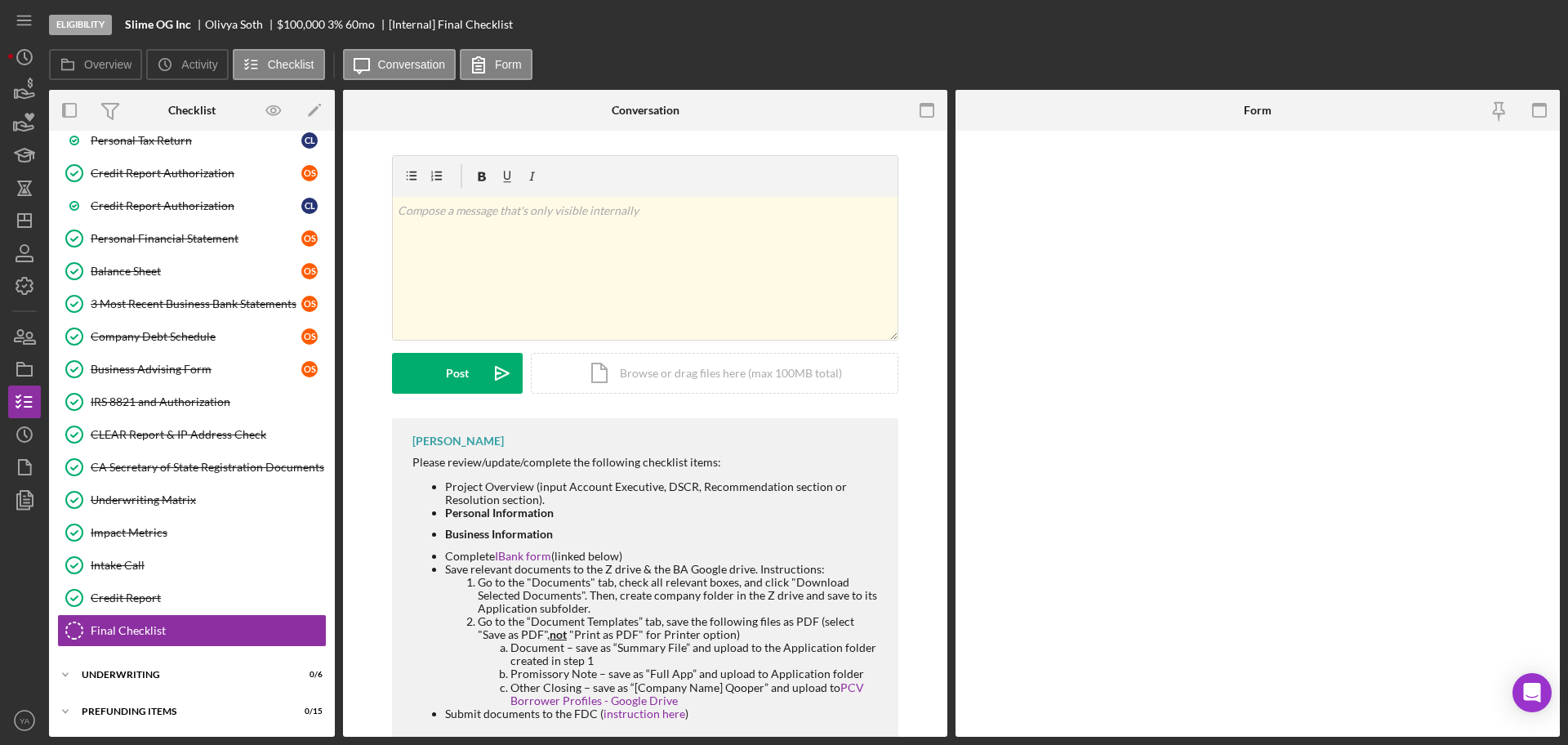
scroll to position [317, 0]
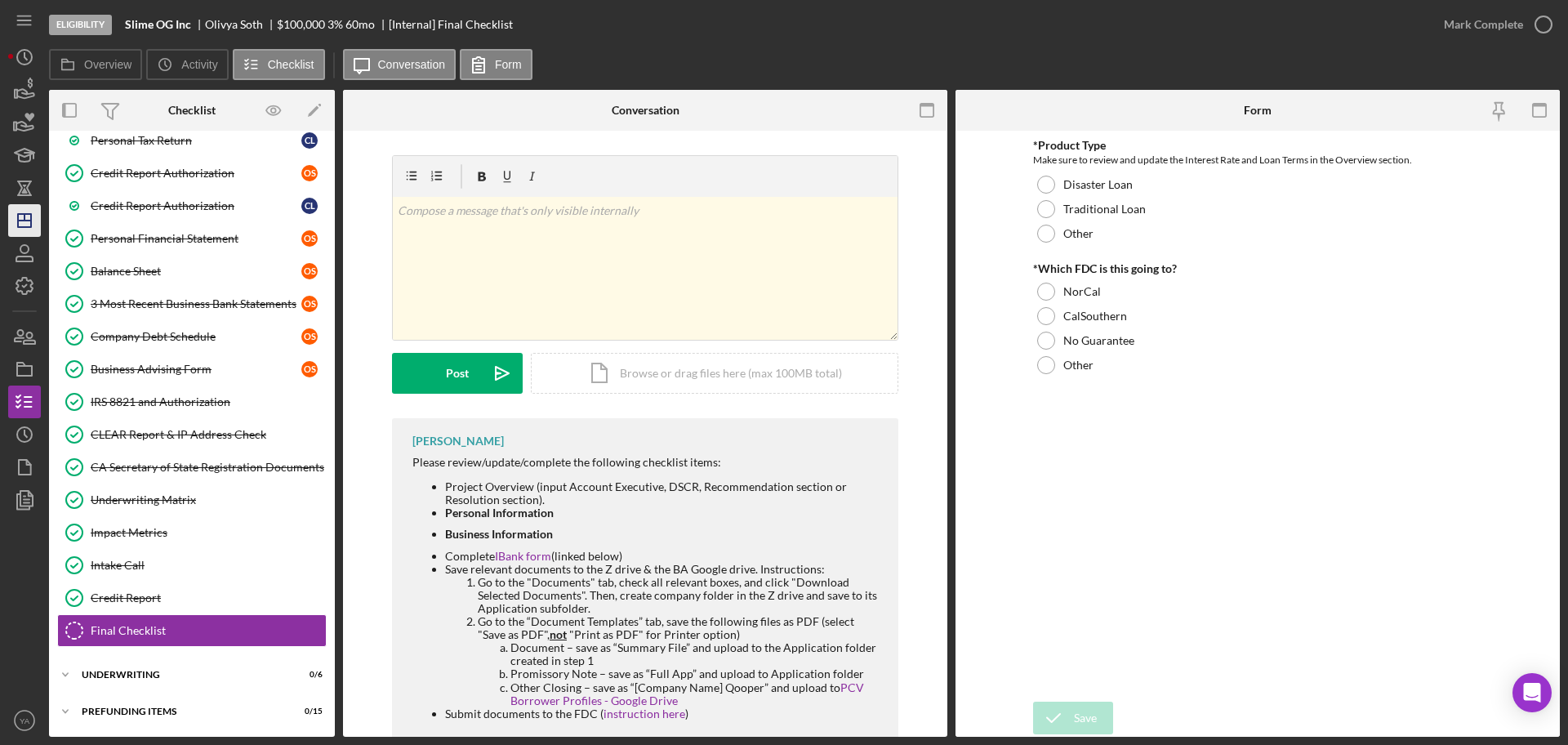
click at [14, 218] on icon "Icon/Dashboard" at bounding box center [25, 220] width 41 height 41
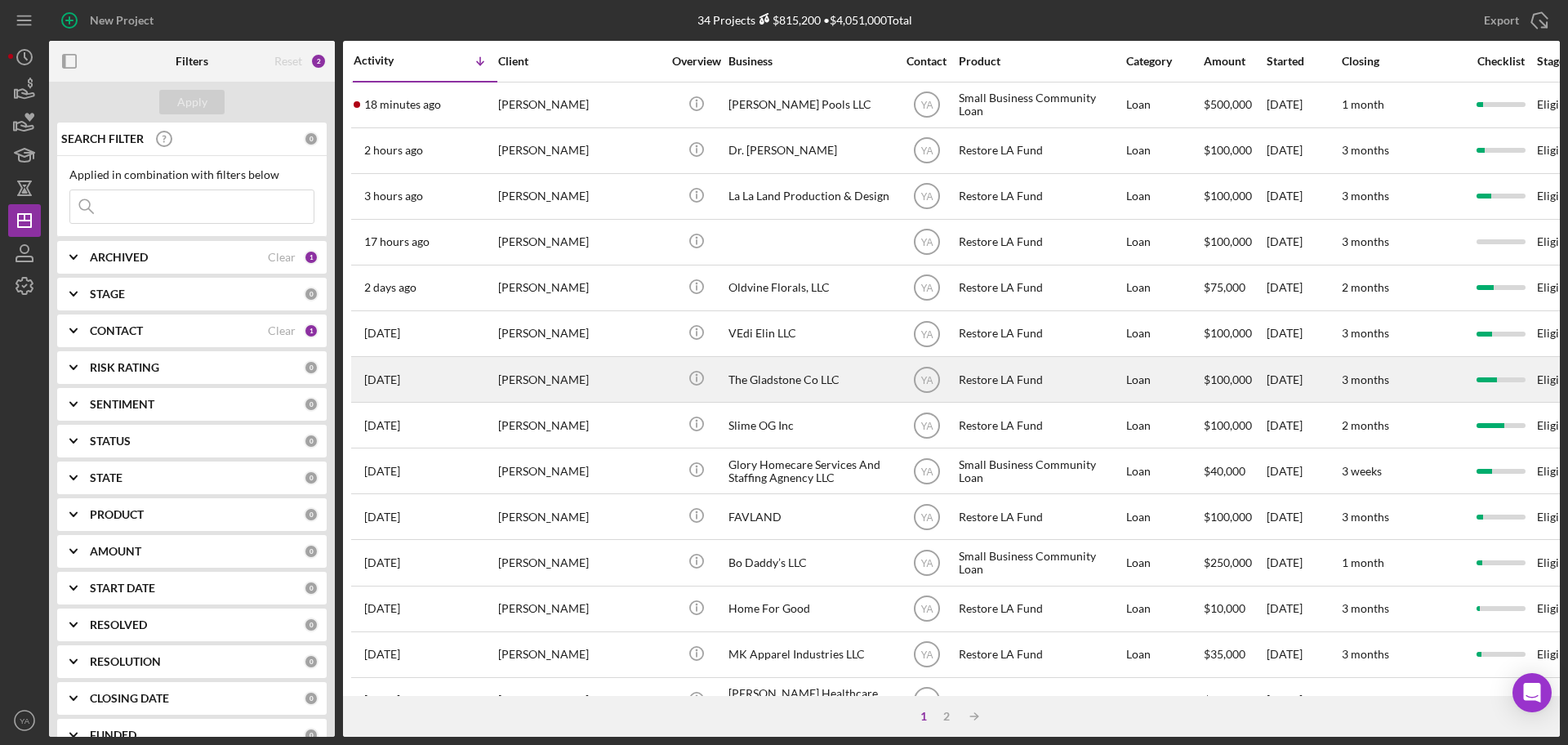
click at [812, 369] on div "The Gladstone Co LLC" at bounding box center [810, 379] width 163 height 44
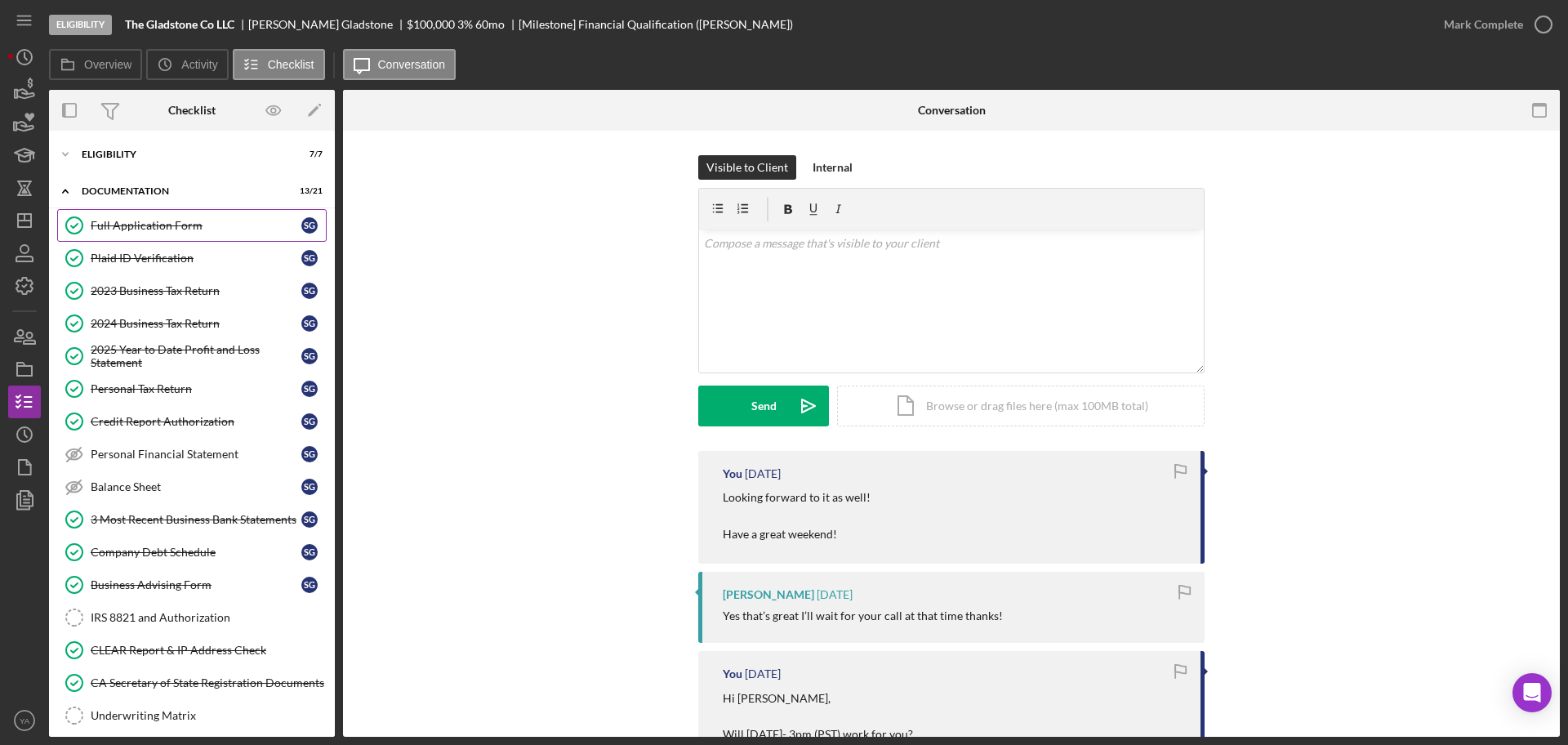
click at [218, 236] on link "Full Application Form Full Application Form S G" at bounding box center [192, 225] width 270 height 32
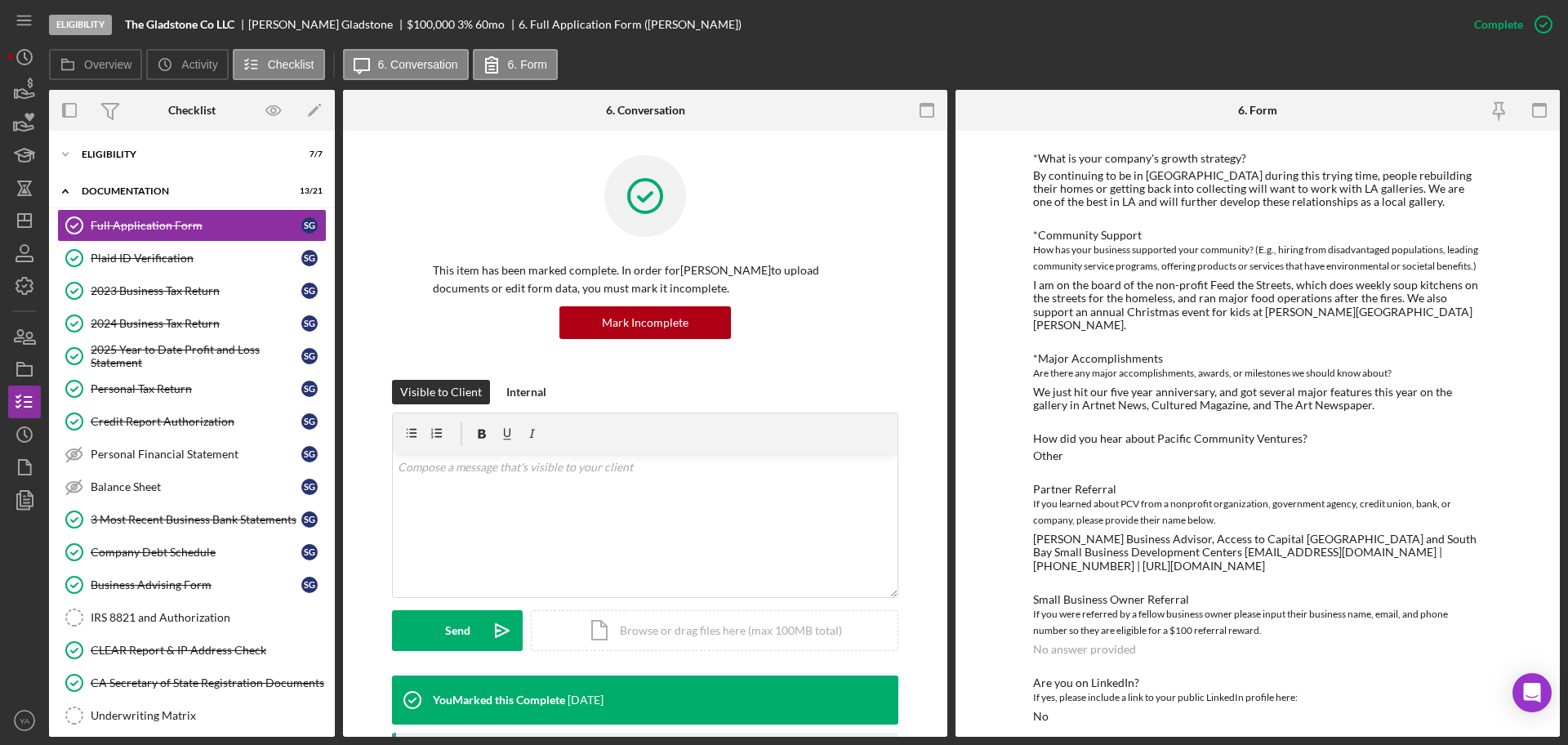
scroll to position [1021, 0]
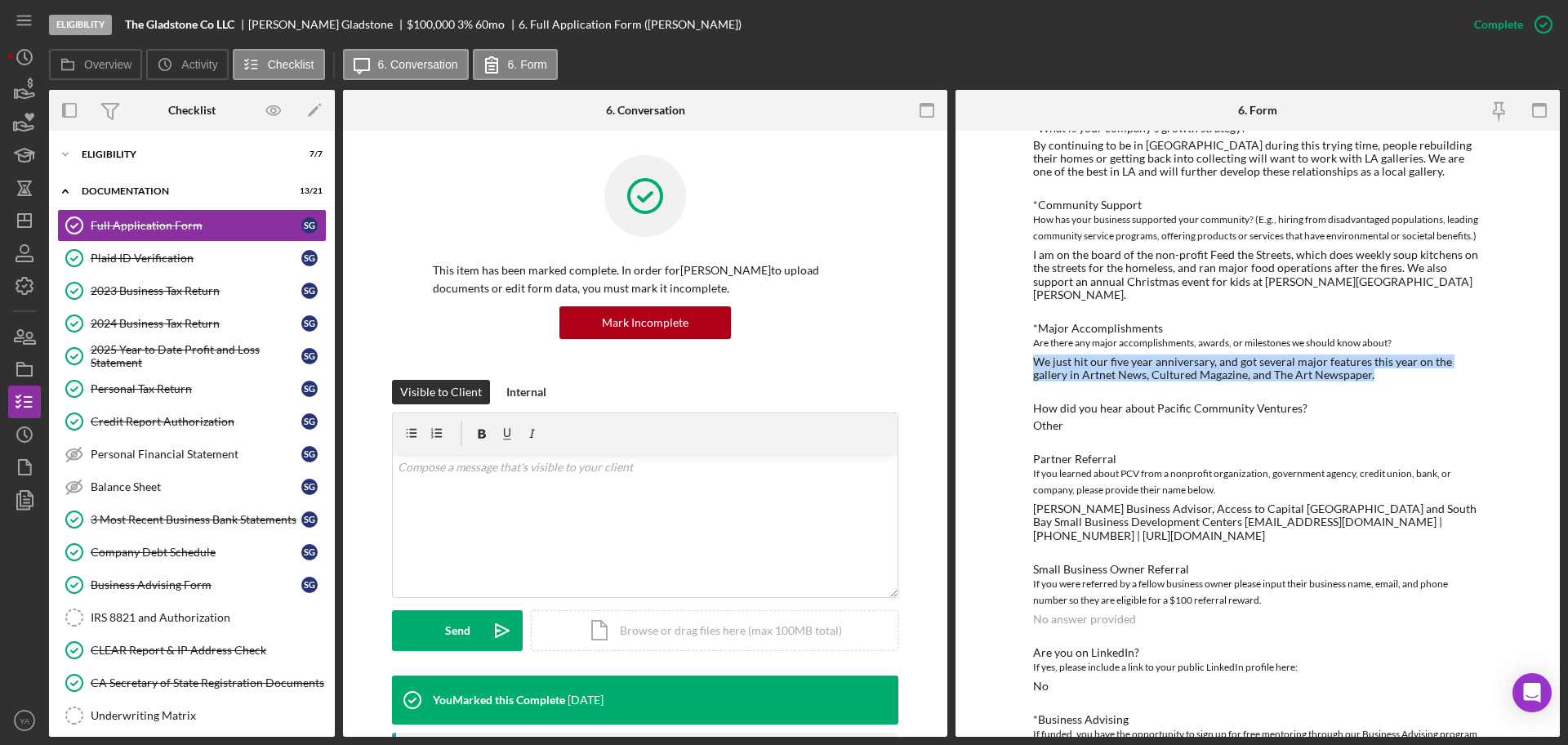
drag, startPoint x: 1336, startPoint y: 334, endPoint x: 1020, endPoint y: 323, distance: 316.2
click at [1020, 323] on div "To edit this form you must mark this item incomplete *Use of Proceeds Purchase …" at bounding box center [1258, 434] width 604 height 606
click at [236, 160] on div "Icon/Expander Eligibility 7 / 7" at bounding box center [191, 154] width 286 height 32
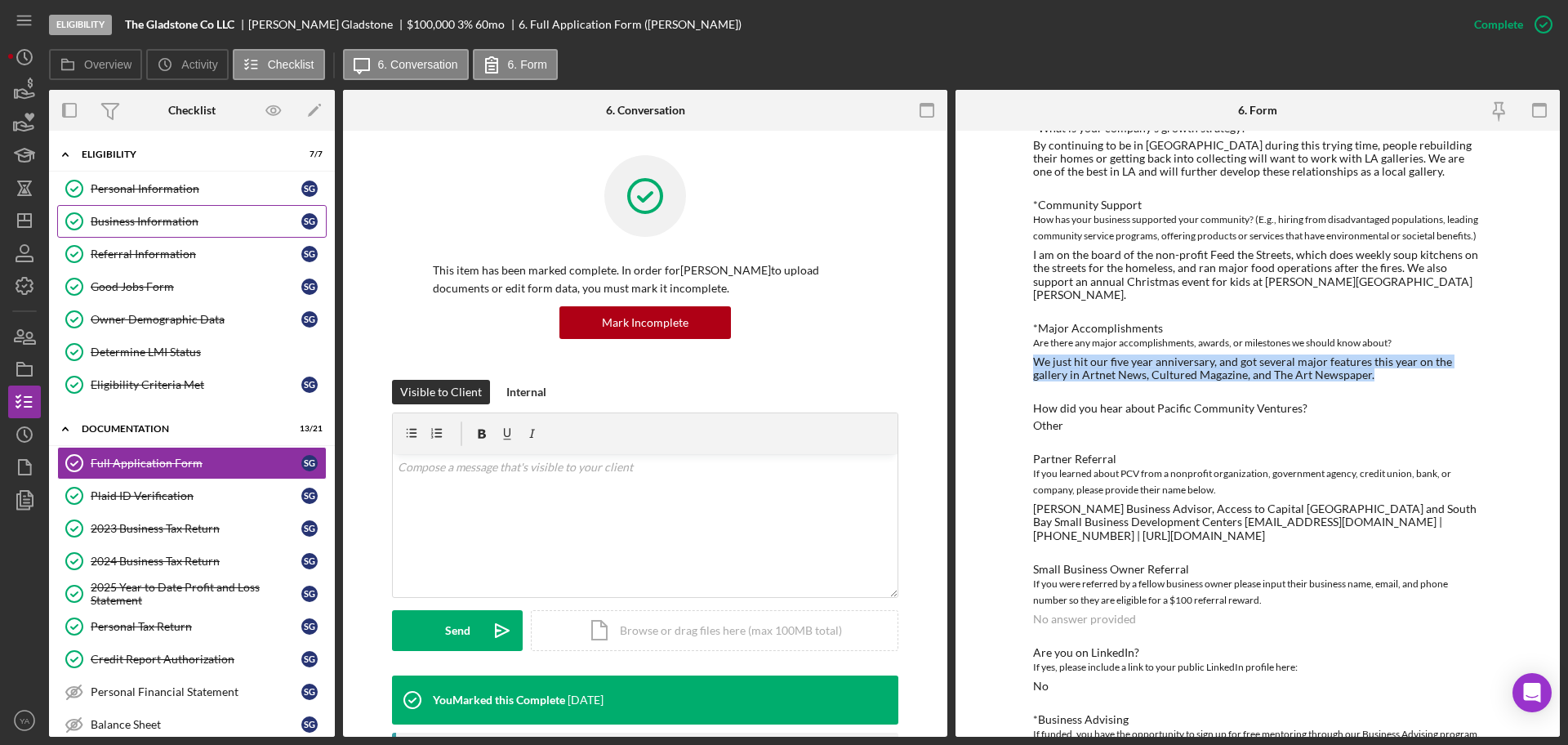
click at [201, 212] on link "Business Information Business Information S G" at bounding box center [192, 221] width 270 height 32
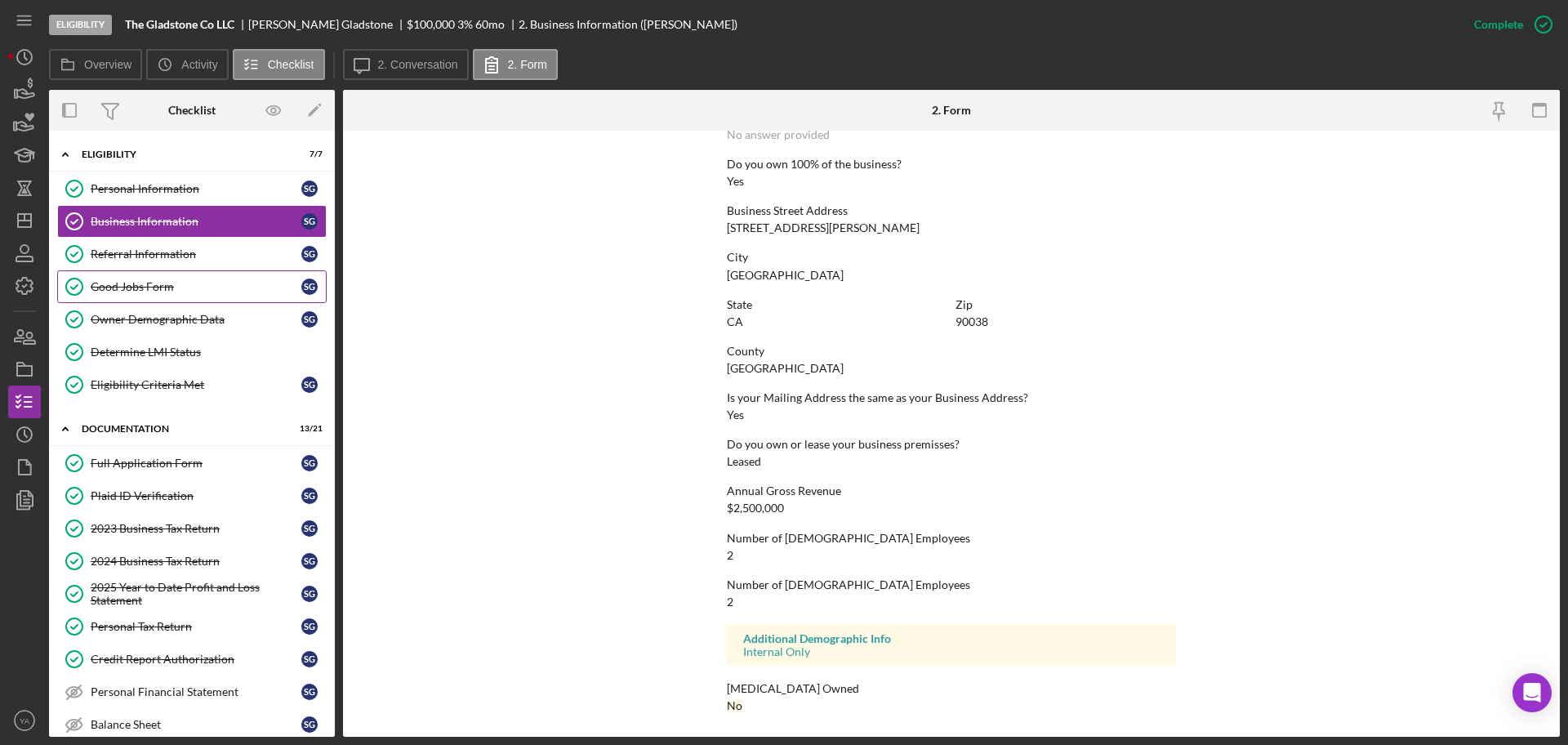
click at [166, 292] on div "Good Jobs Form" at bounding box center [195, 286] width 211 height 13
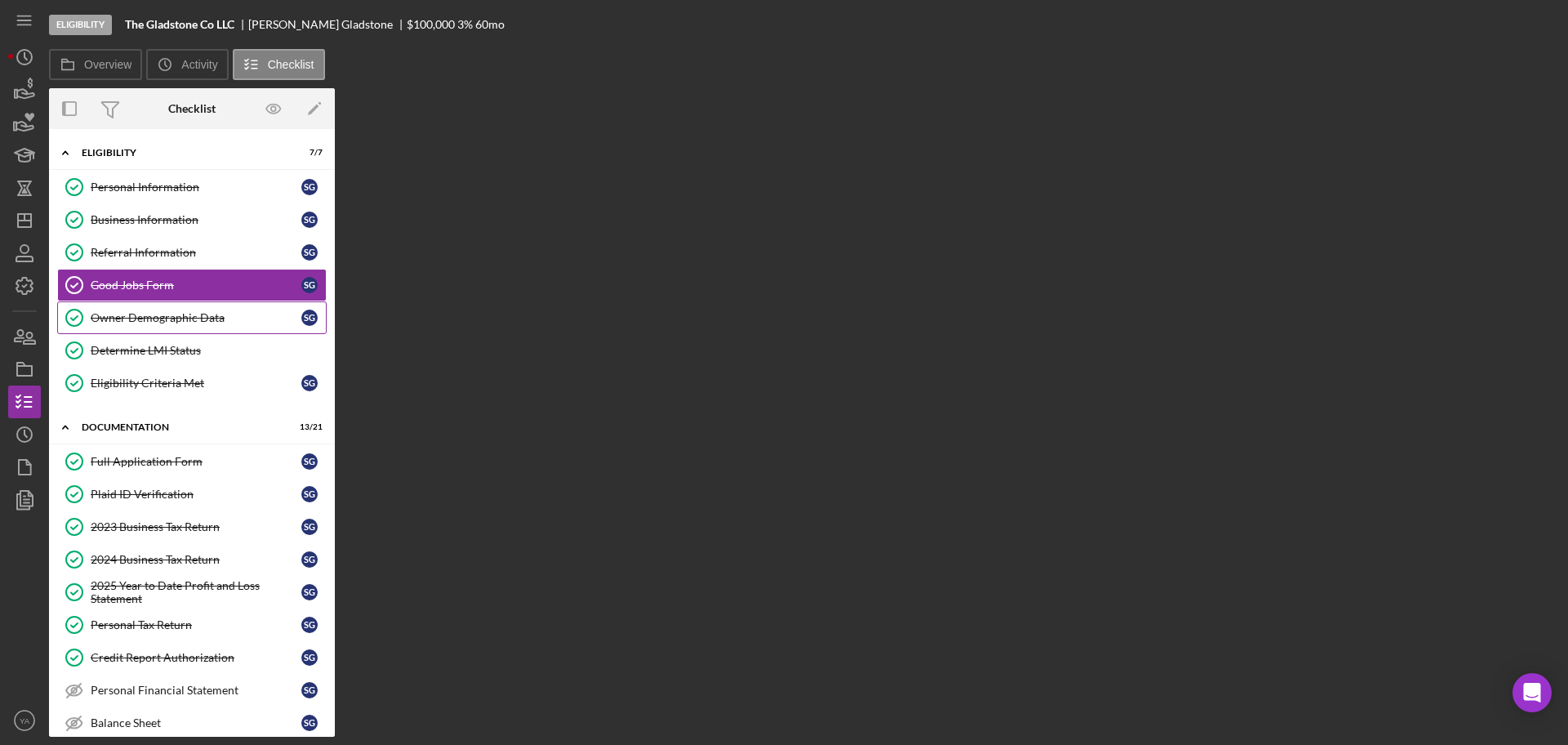
click at [176, 306] on link "Owner Demographic Data Owner Demographic Data S G" at bounding box center [192, 317] width 270 height 32
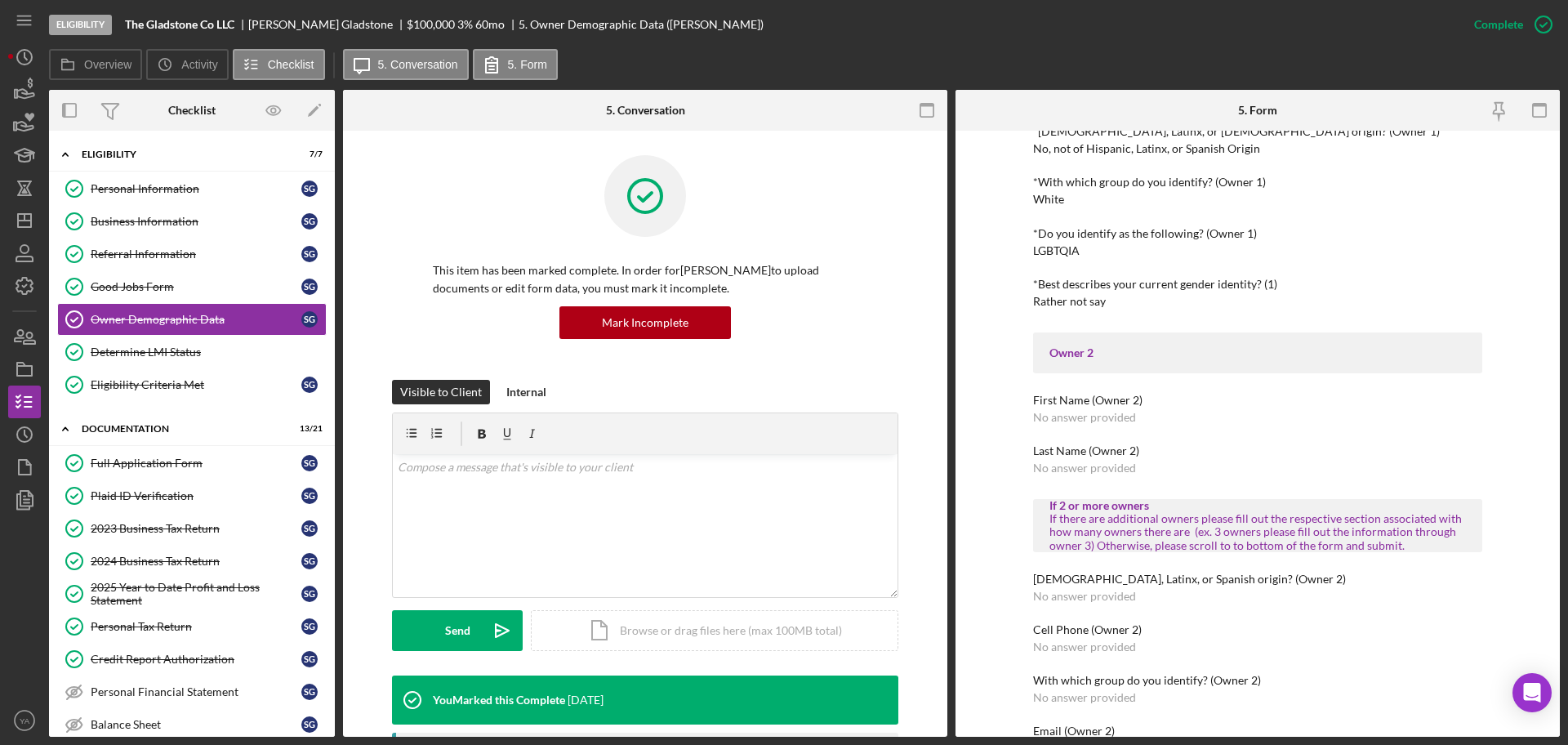
scroll to position [510, 0]
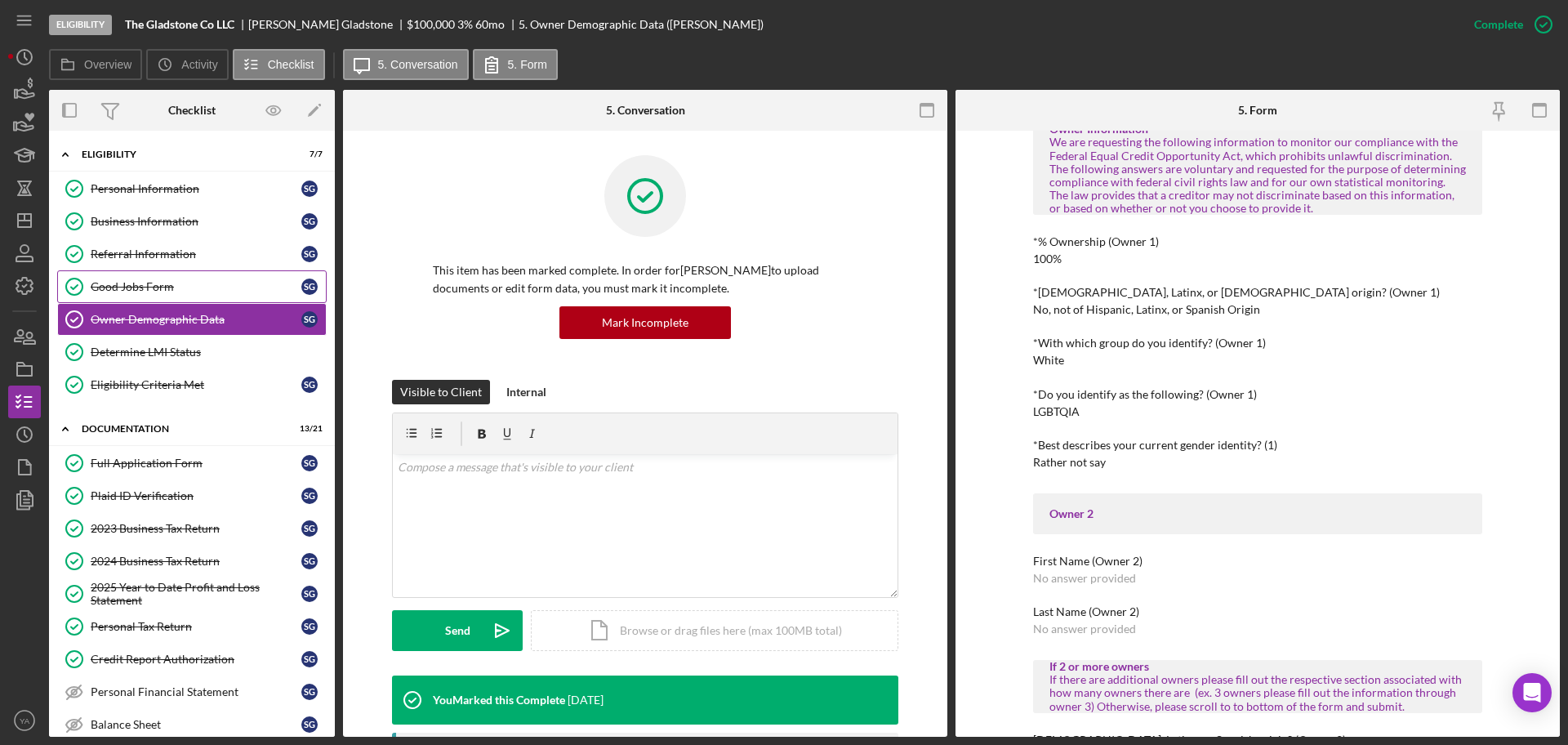
click at [234, 294] on link "Good Jobs Form Good Jobs Form S G" at bounding box center [192, 287] width 270 height 32
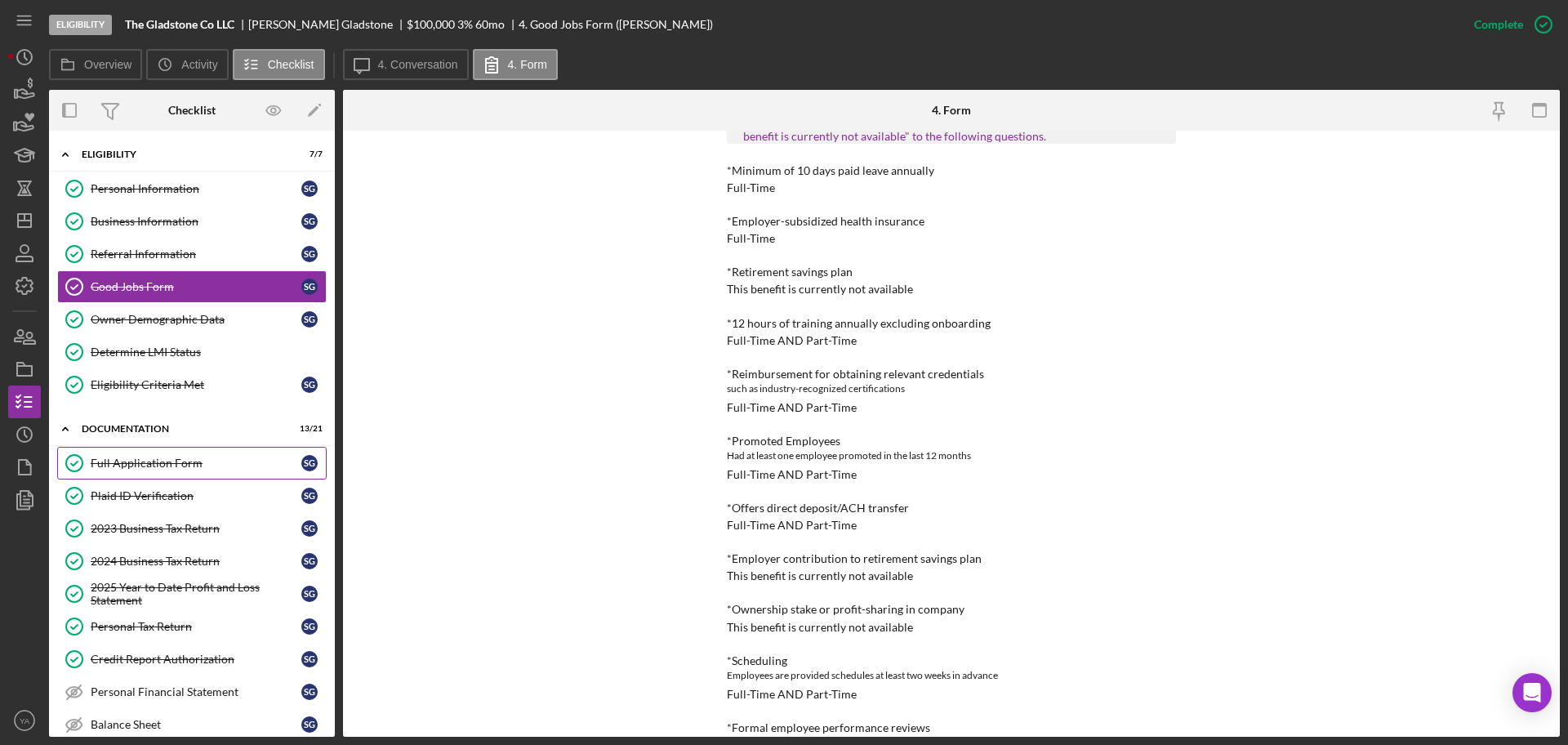
click at [166, 457] on div "Full Application Form" at bounding box center [195, 463] width 211 height 13
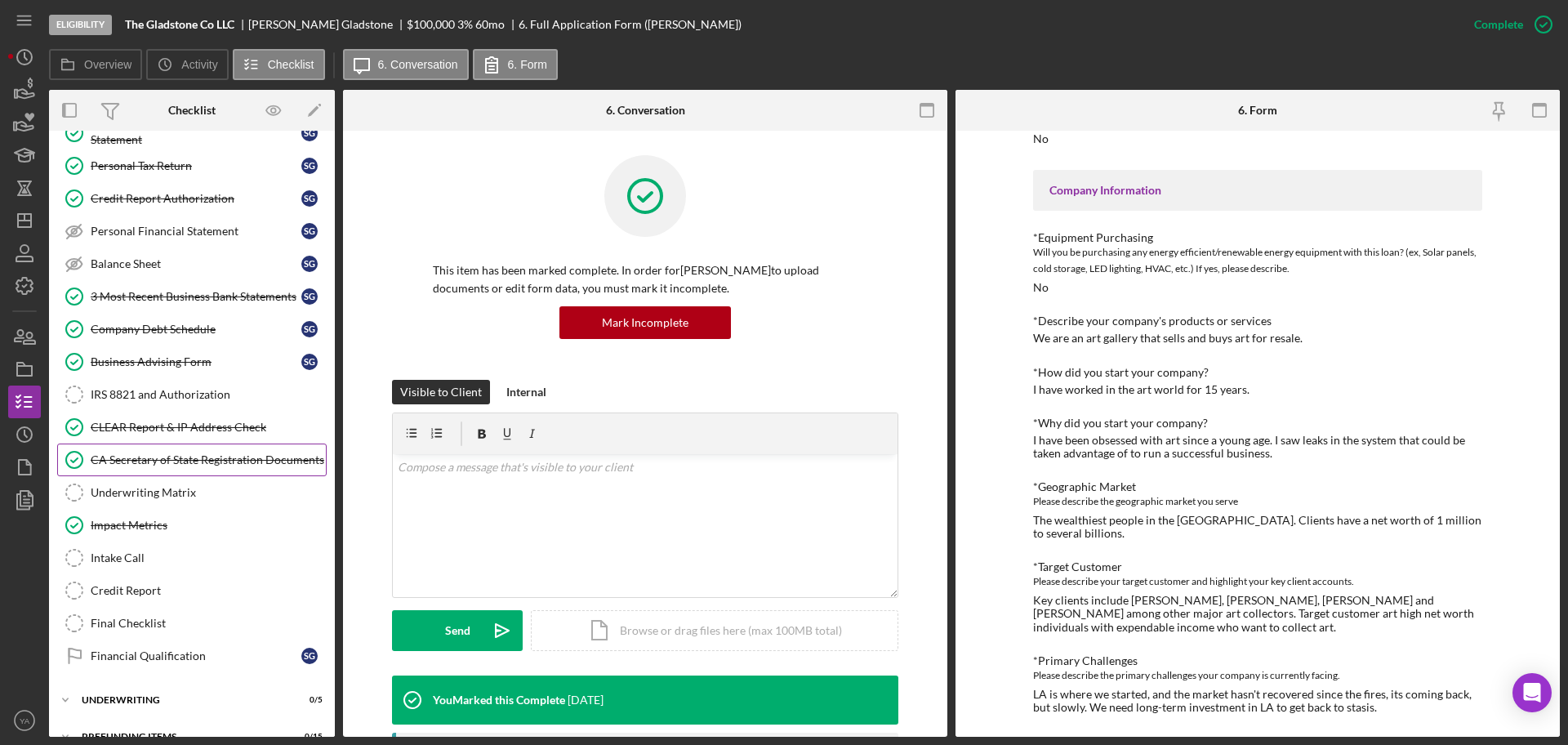
scroll to position [486, 0]
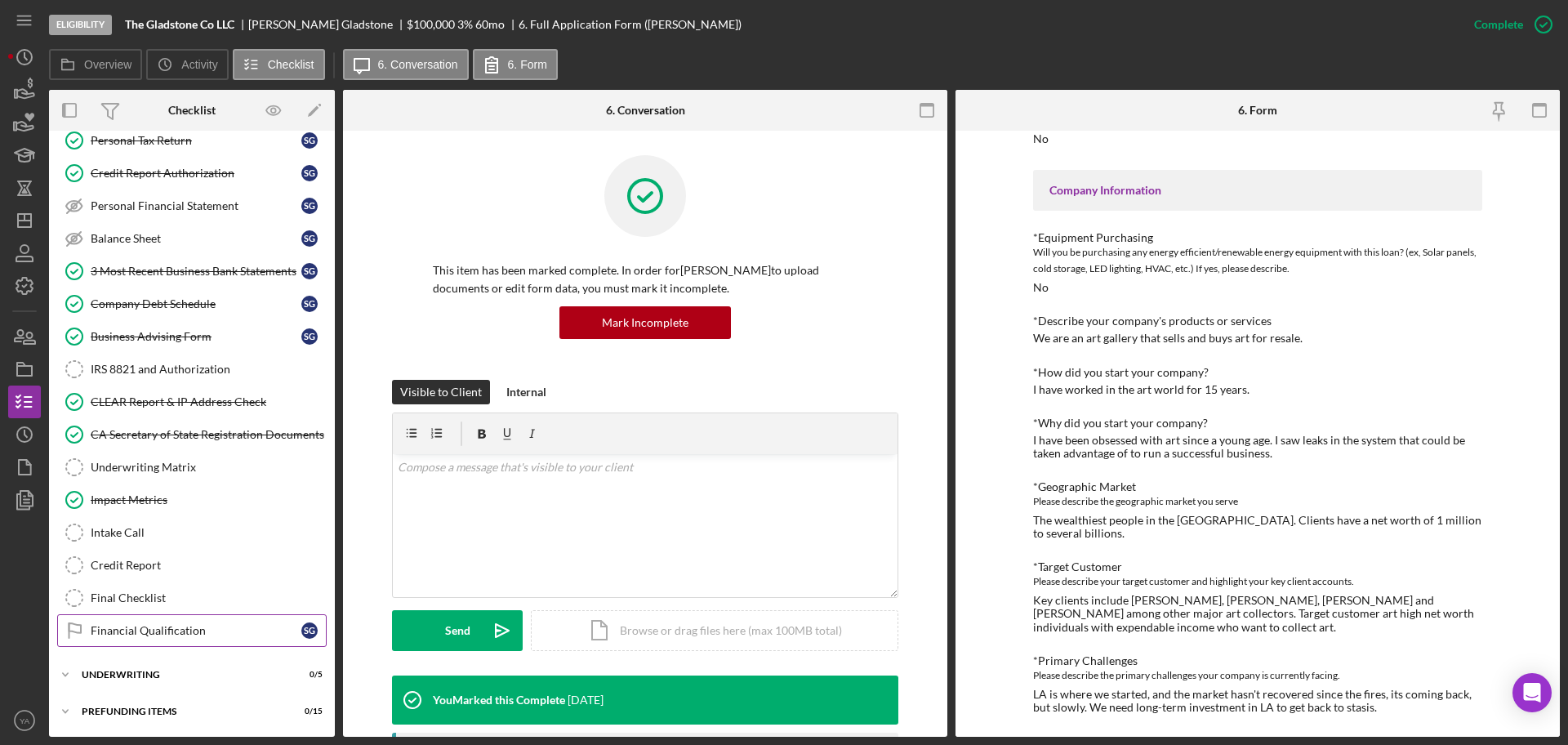
click at [207, 637] on link "Financial Qualification Financial Qualification S G" at bounding box center [192, 631] width 270 height 32
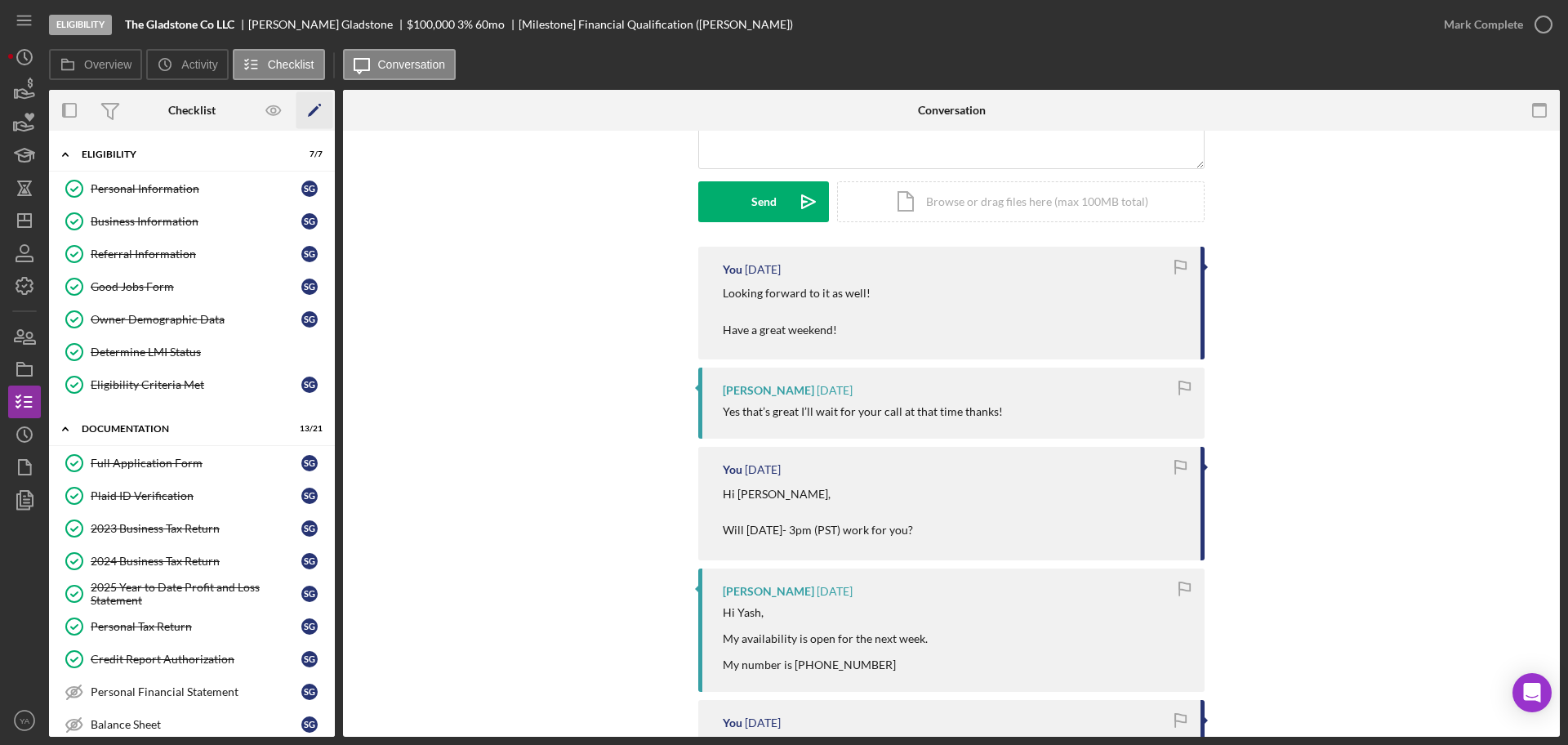
click at [304, 108] on icon "Icon/Edit" at bounding box center [314, 110] width 37 height 37
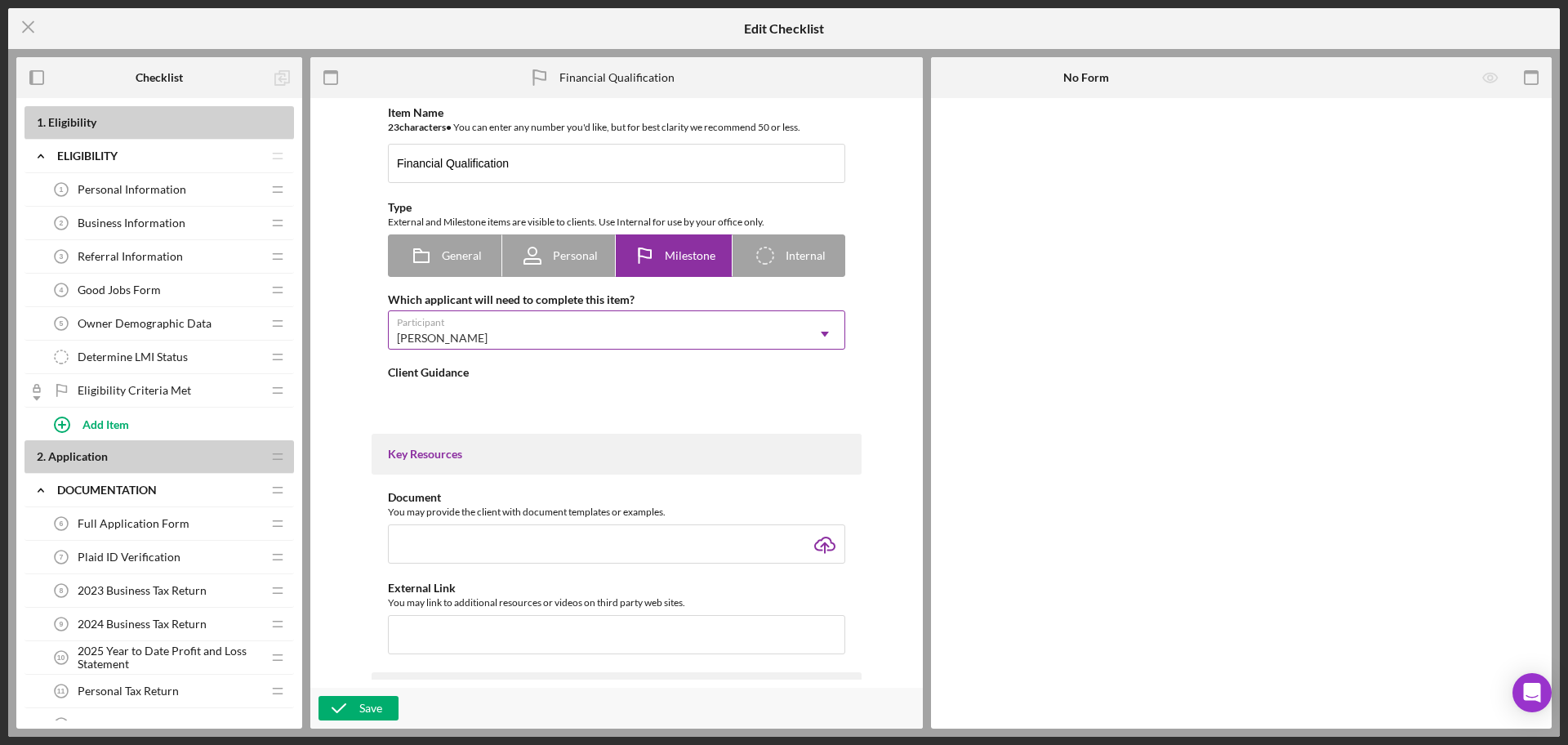
type textarea "<div> <p dir="ltr">Thank you for submitting all the necessary financial documen…"
type textarea "<div>Thanks for your patience as we reviewed your application. At this time we'…"
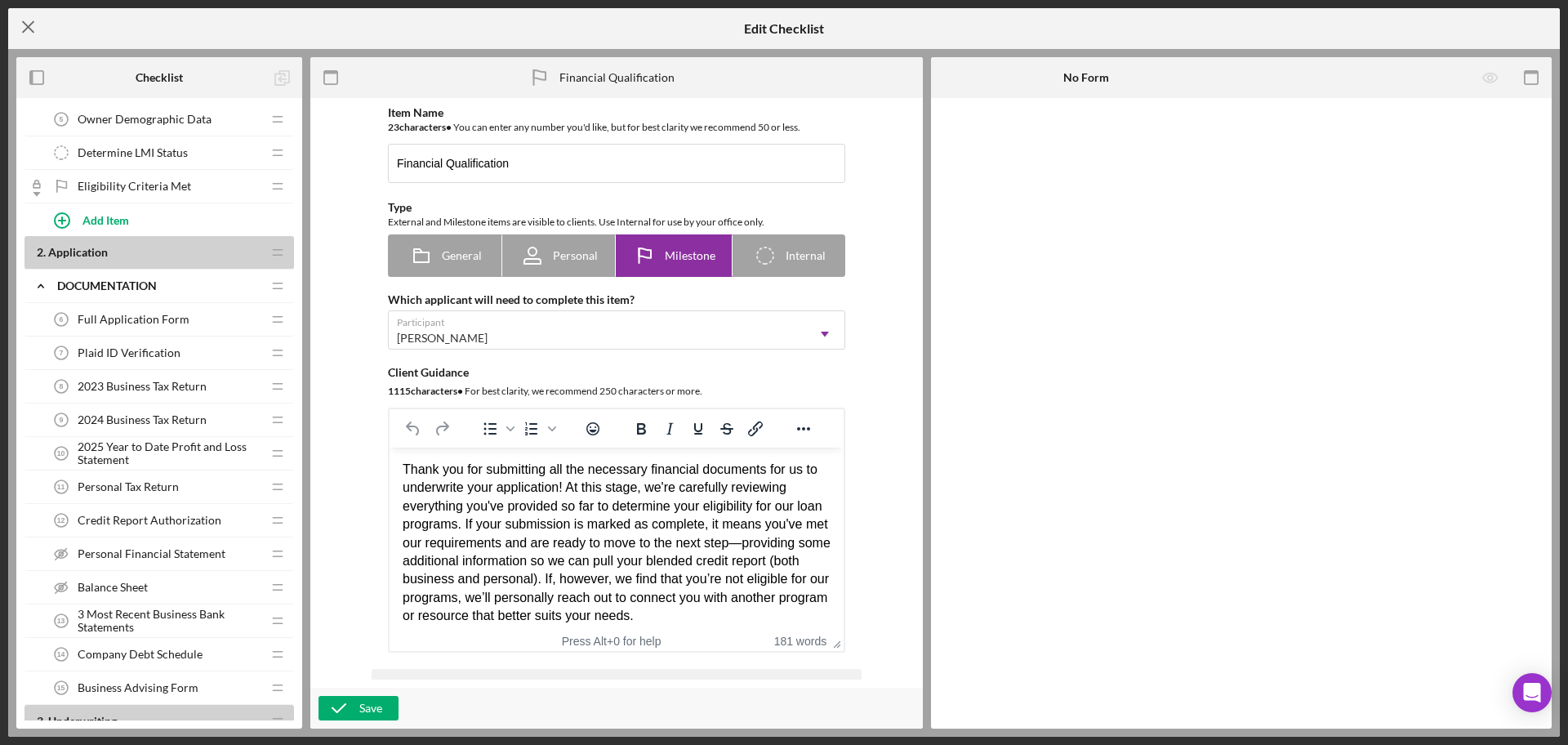
click at [33, 30] on icon "Icon/Menu Close" at bounding box center [29, 27] width 41 height 41
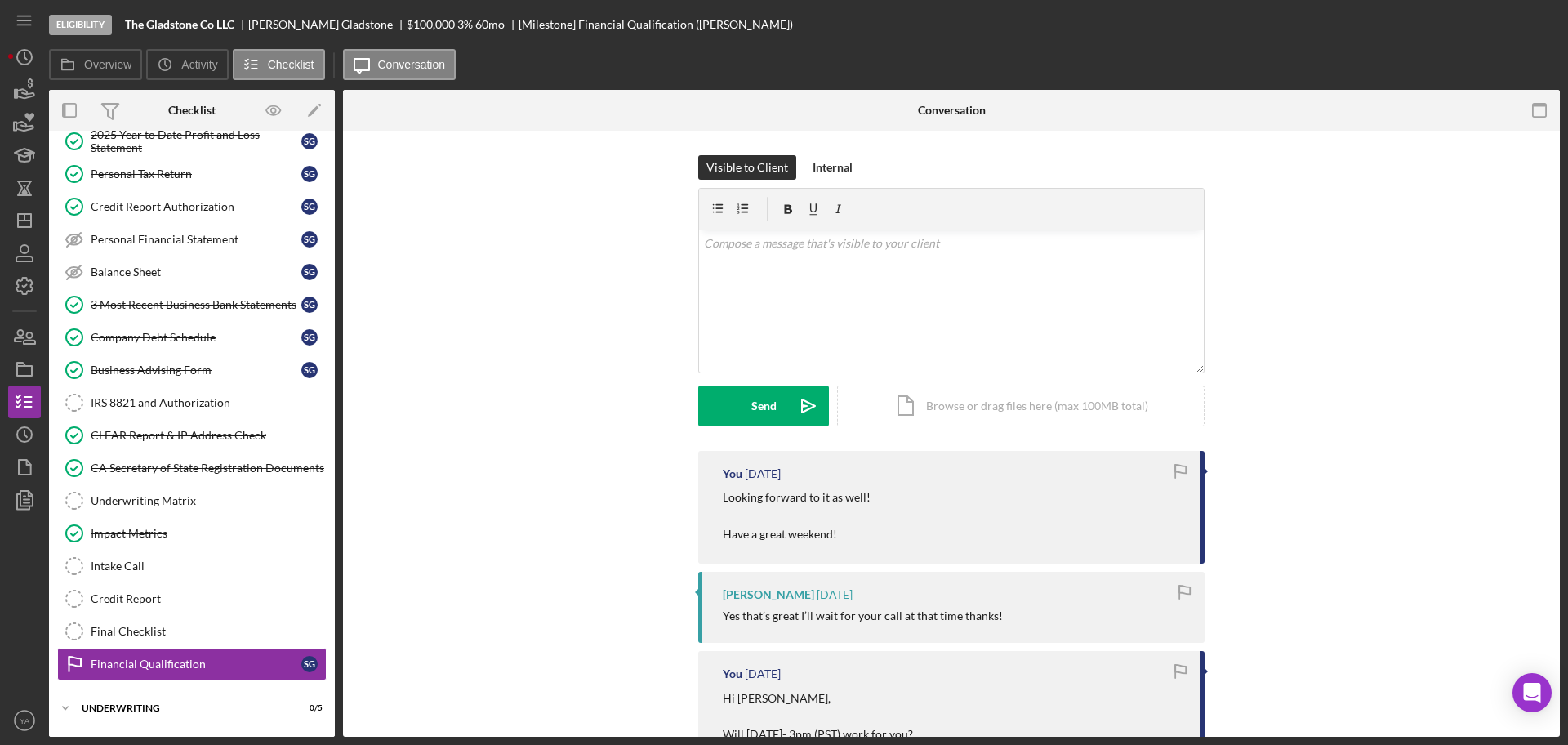
scroll to position [248, 0]
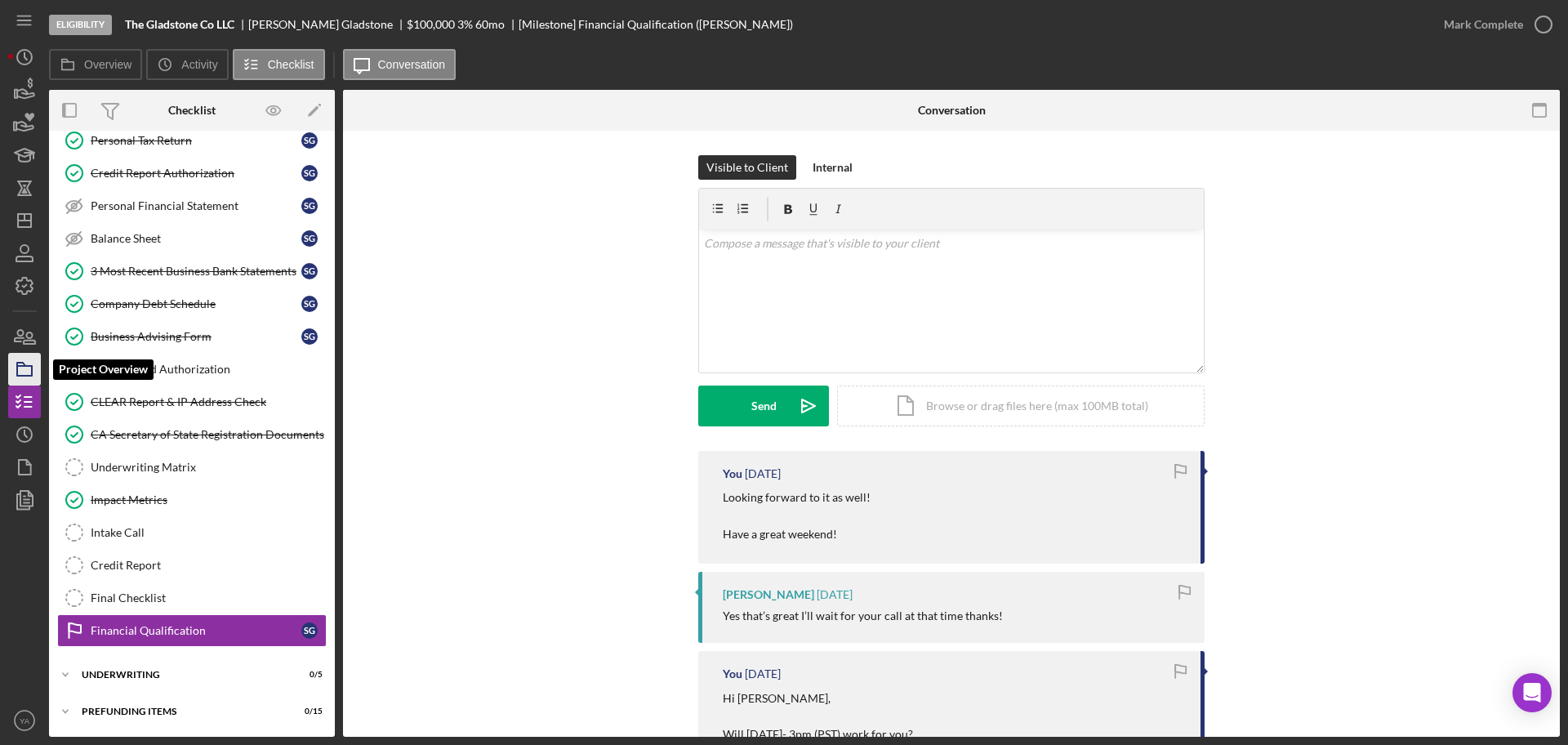
click at [9, 373] on icon "button" at bounding box center [25, 370] width 41 height 41
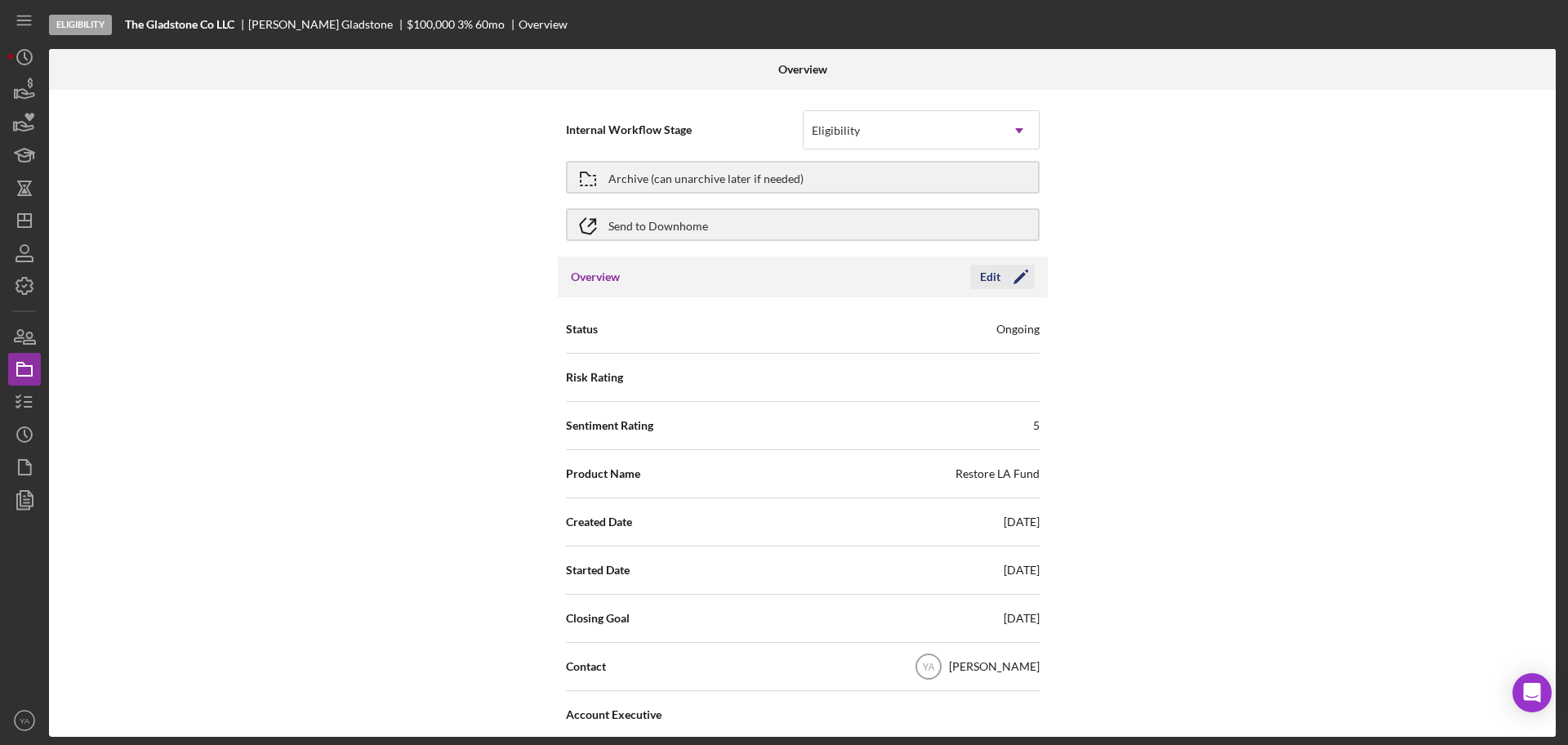
click at [1014, 285] on icon "Icon/Edit" at bounding box center [1021, 276] width 41 height 41
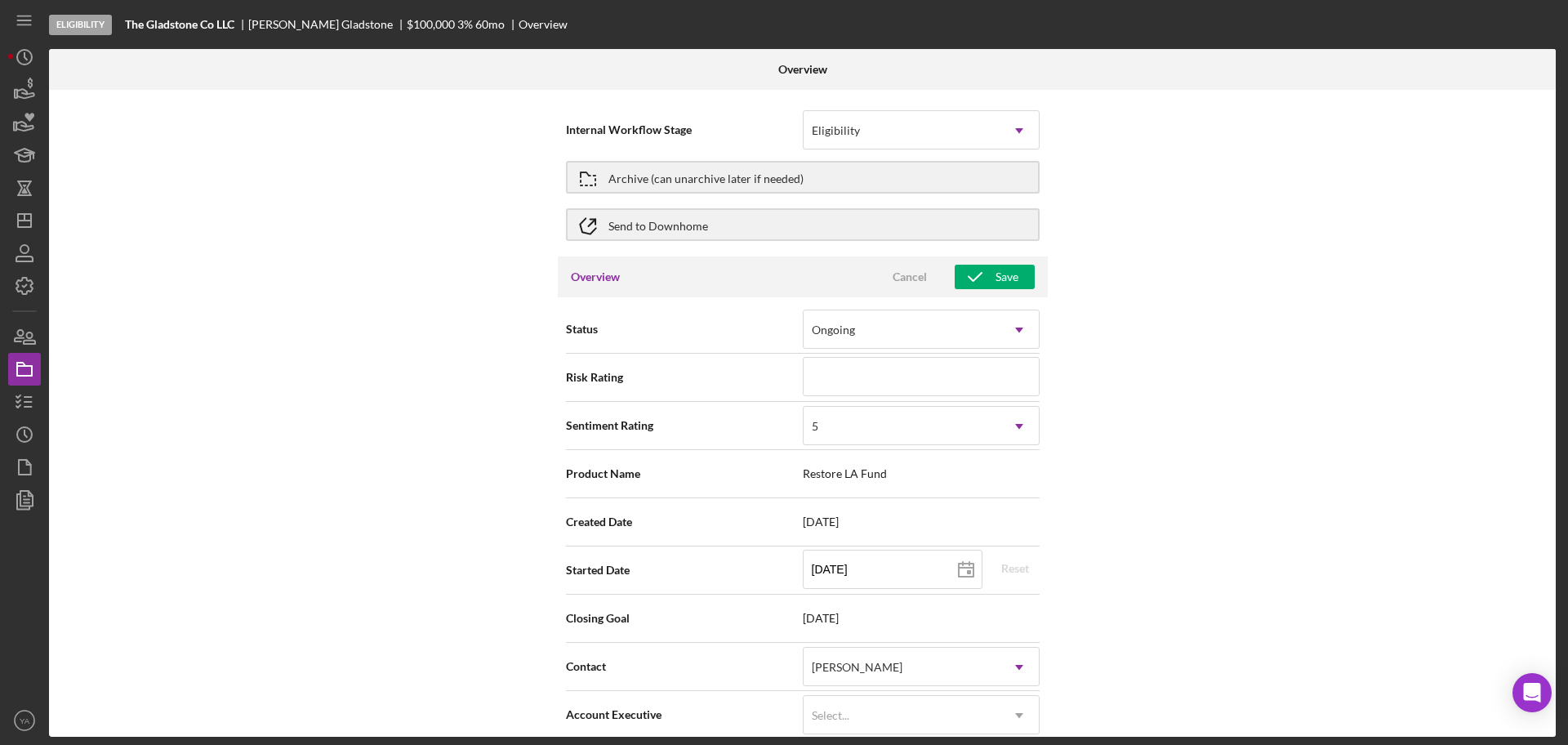
click at [889, 469] on span "Restore LA Fund" at bounding box center [922, 473] width 237 height 13
click at [921, 467] on span "Restore LA Fund" at bounding box center [922, 473] width 237 height 13
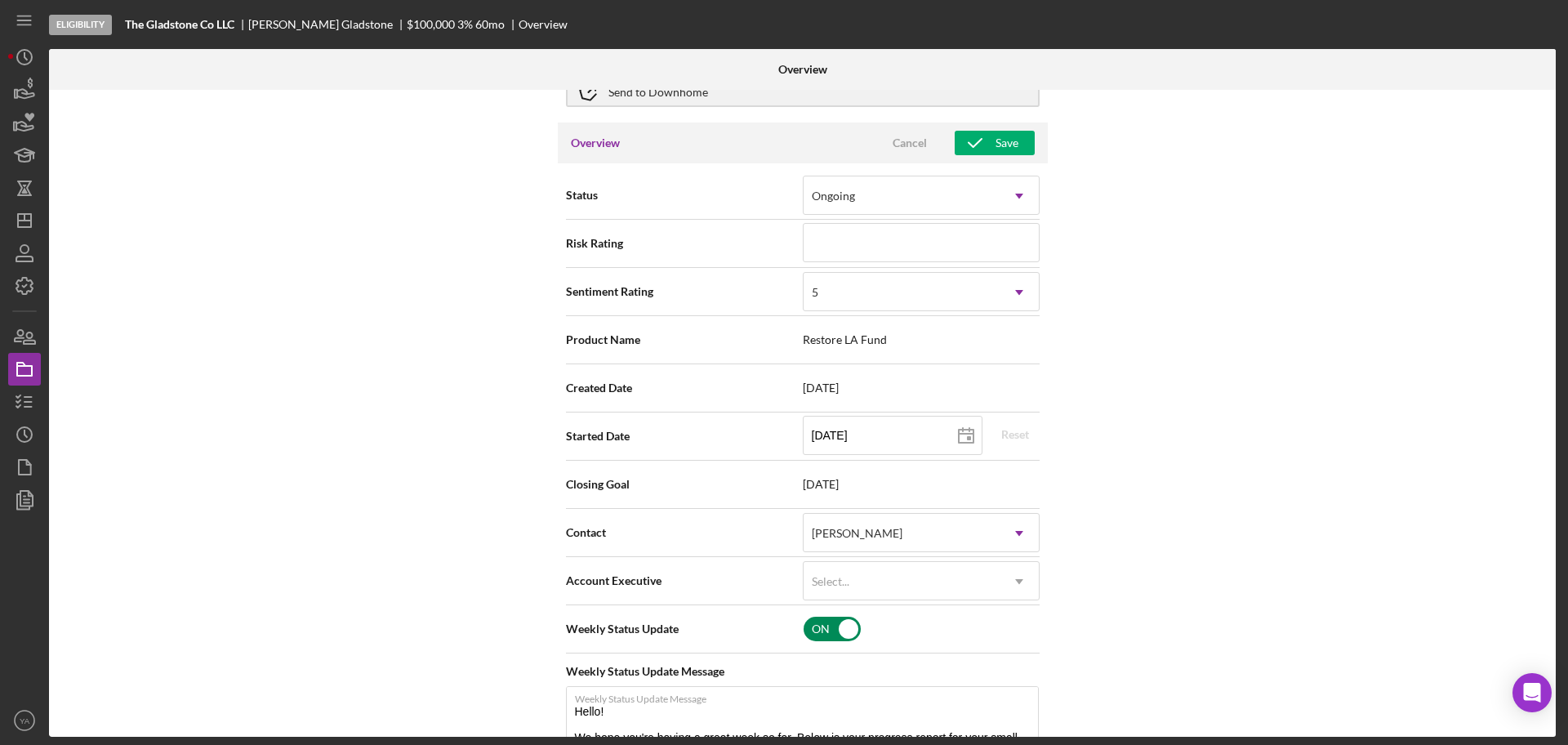
scroll to position [102, 0]
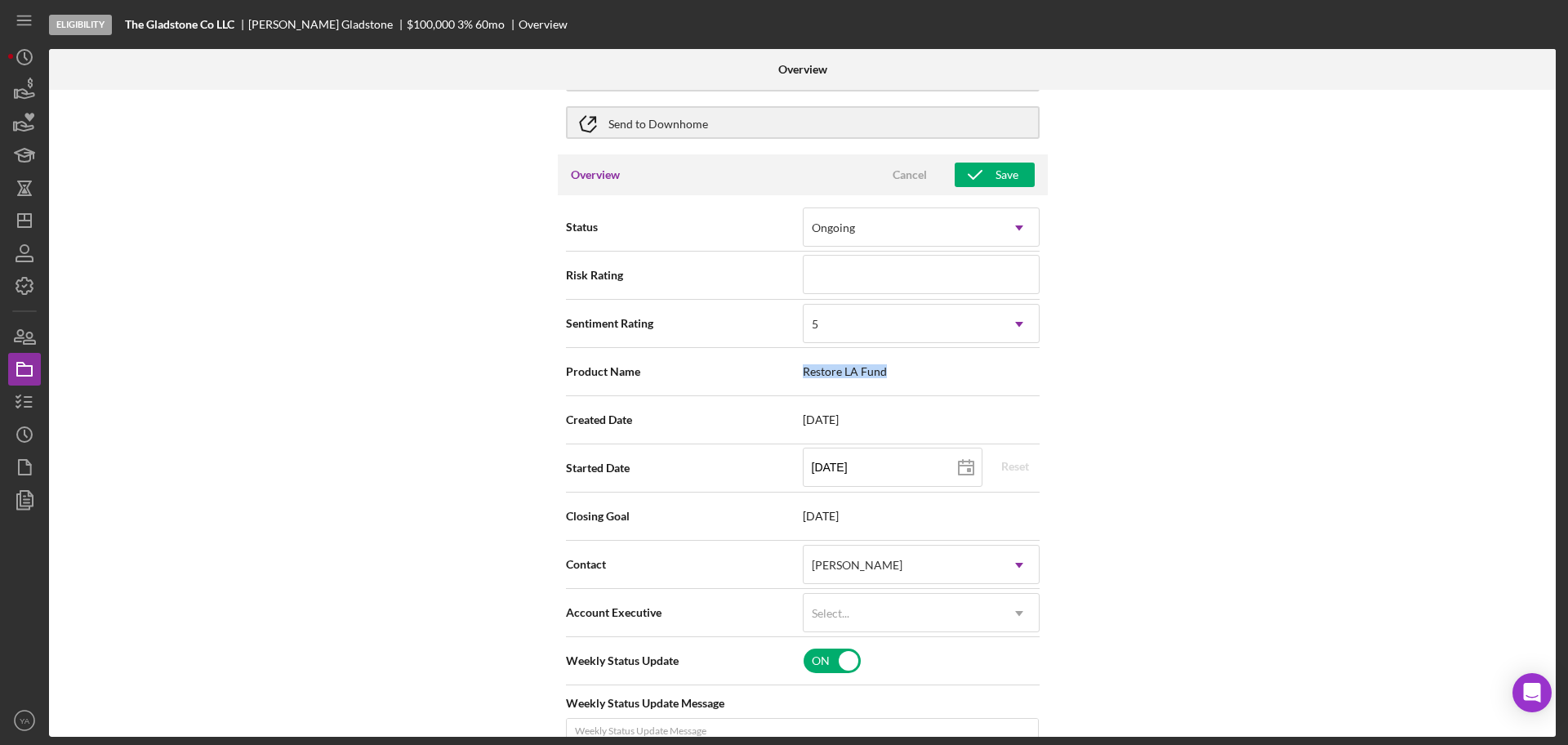
drag, startPoint x: 851, startPoint y: 374, endPoint x: 792, endPoint y: 375, distance: 59.0
click at [792, 375] on div "Product Name Restore LA Fund" at bounding box center [802, 371] width 474 height 41
click at [866, 374] on span "Restore LA Fund" at bounding box center [922, 371] width 237 height 13
click at [26, 410] on icon "button" at bounding box center [25, 402] width 41 height 41
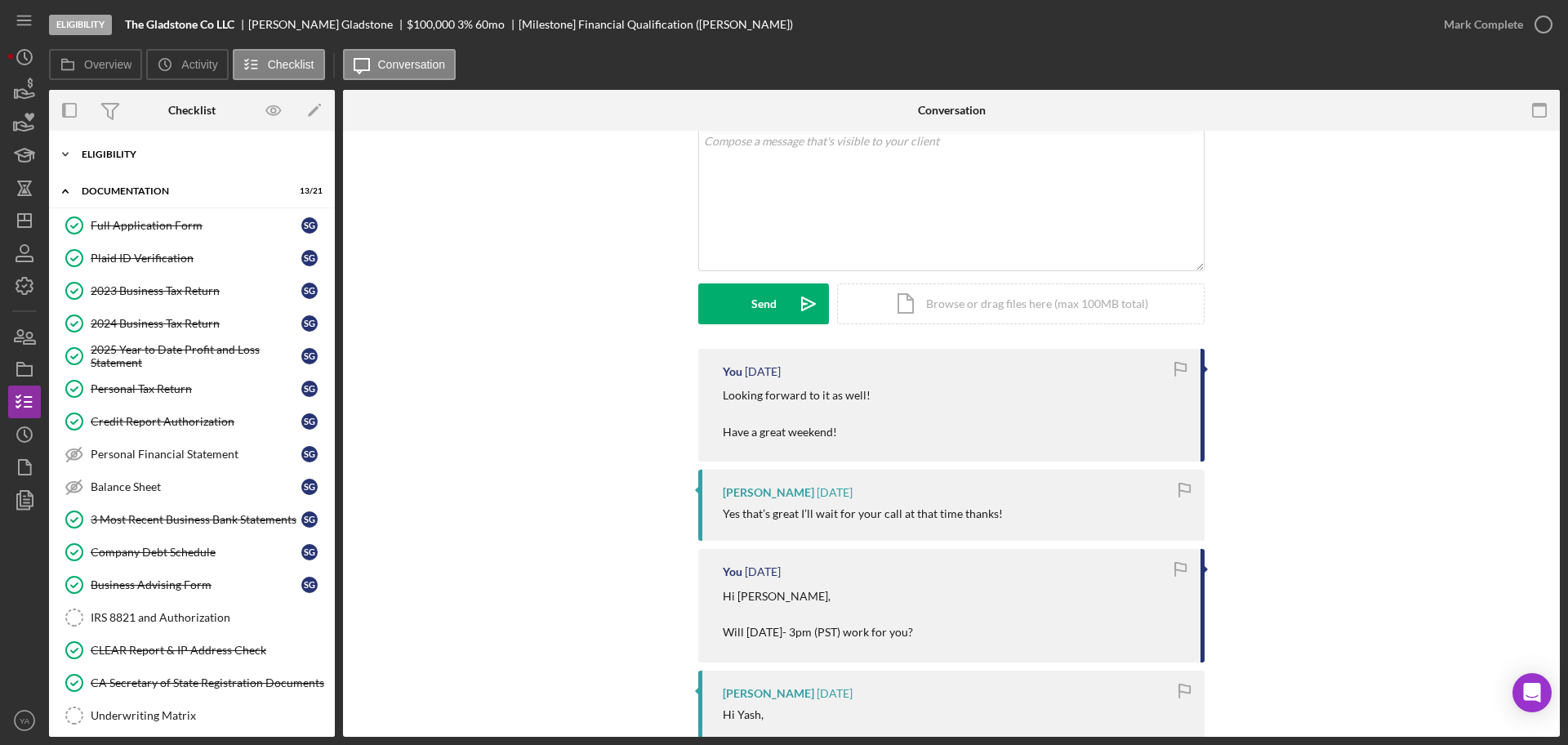
click at [193, 153] on div "Eligibility" at bounding box center [198, 154] width 233 height 9
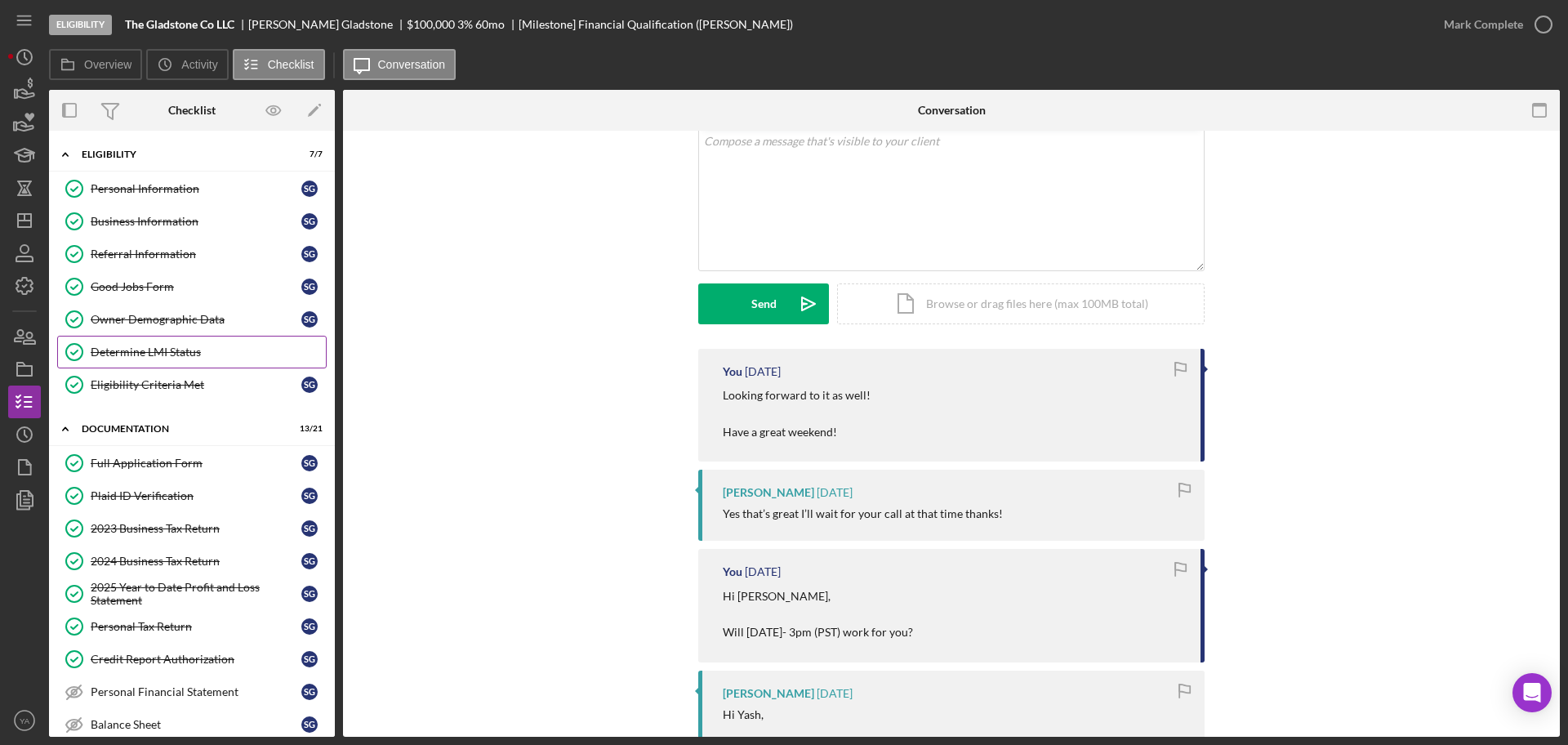
click at [180, 342] on link "Determine LMI Status Determine LMI Status" at bounding box center [192, 352] width 270 height 32
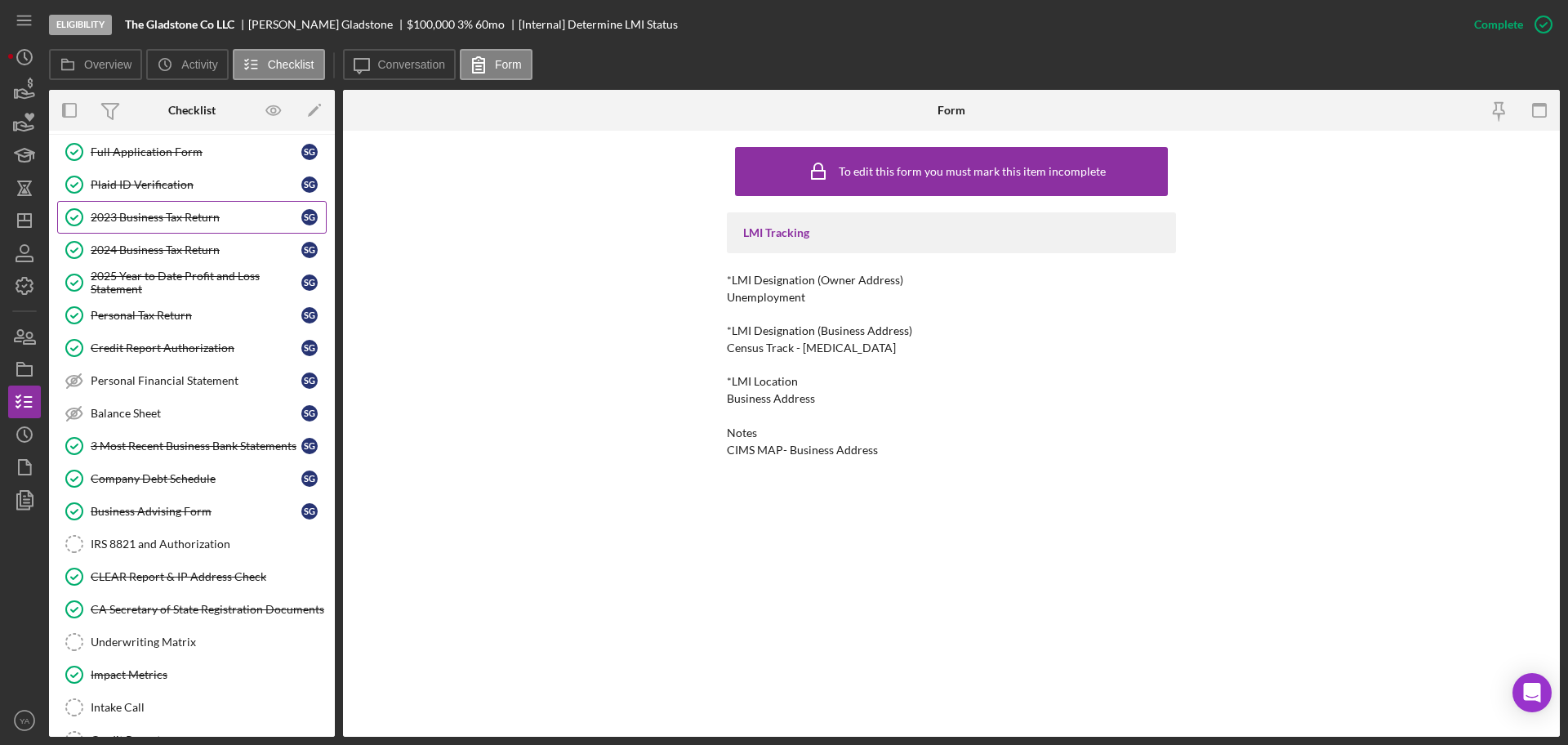
scroll to position [313, 0]
click at [236, 170] on link "Plaid ID Verification Plaid ID Verification S G" at bounding box center [192, 182] width 270 height 32
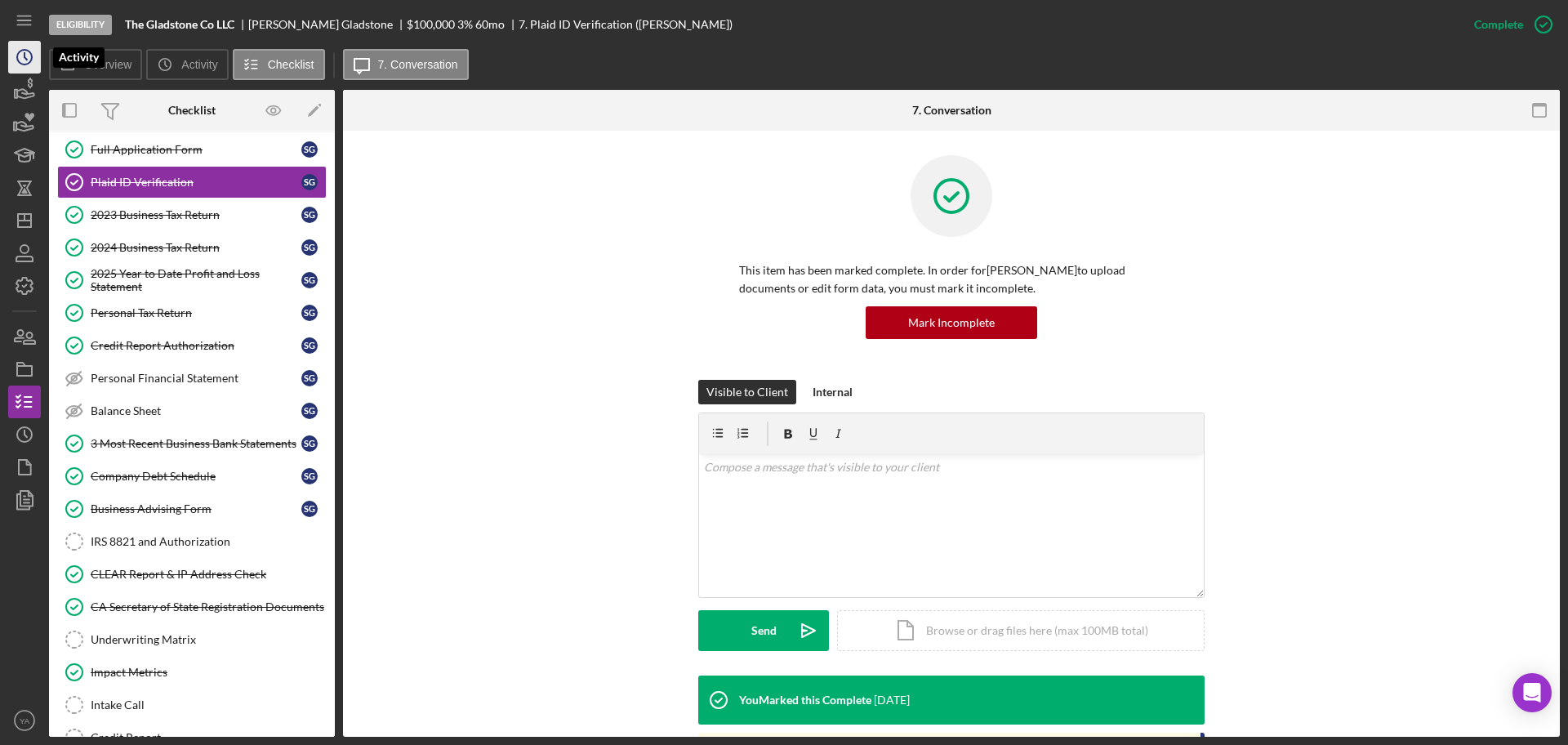
click at [38, 55] on icon "Icon/History" at bounding box center [25, 57] width 41 height 41
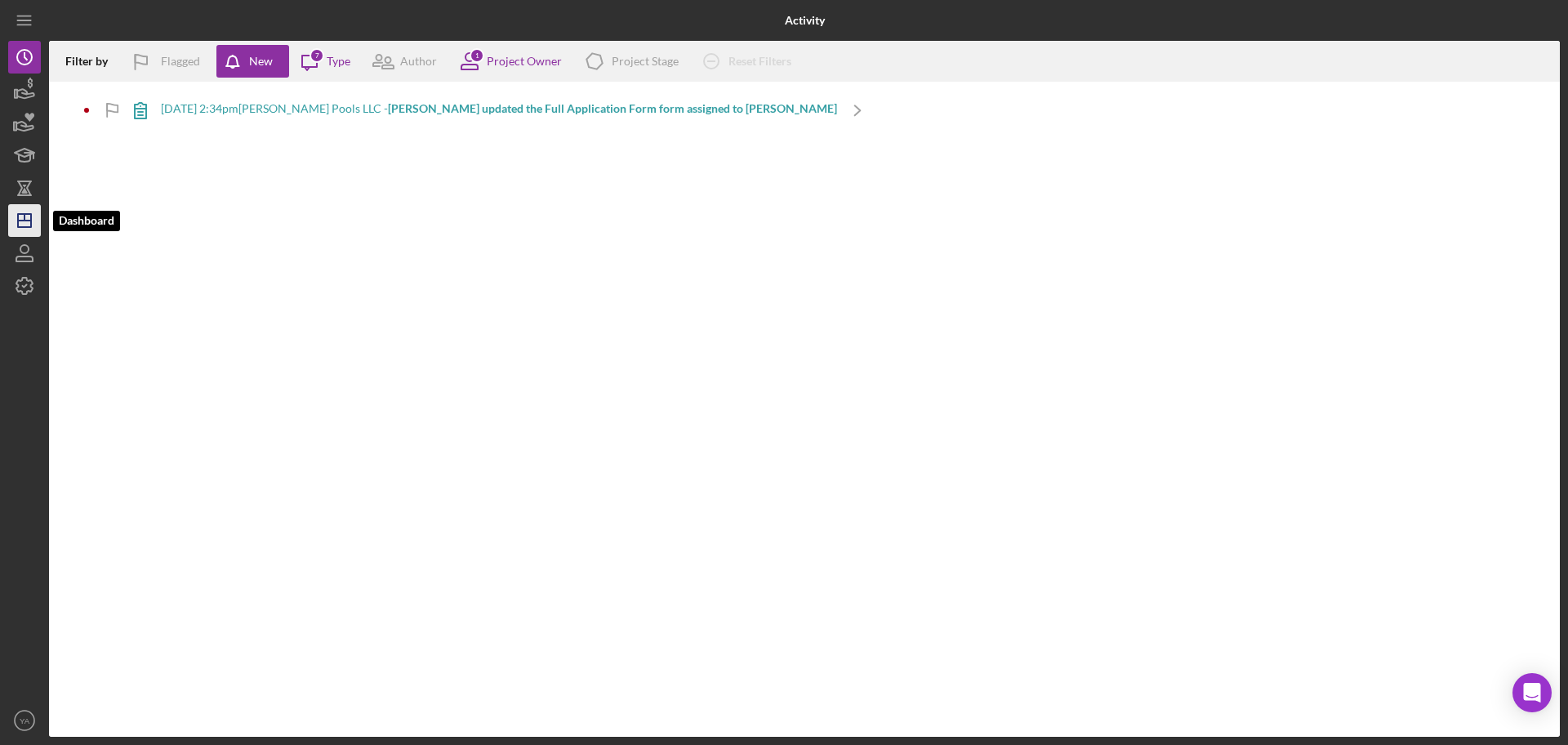
click at [27, 212] on icon "Icon/Dashboard" at bounding box center [25, 220] width 41 height 41
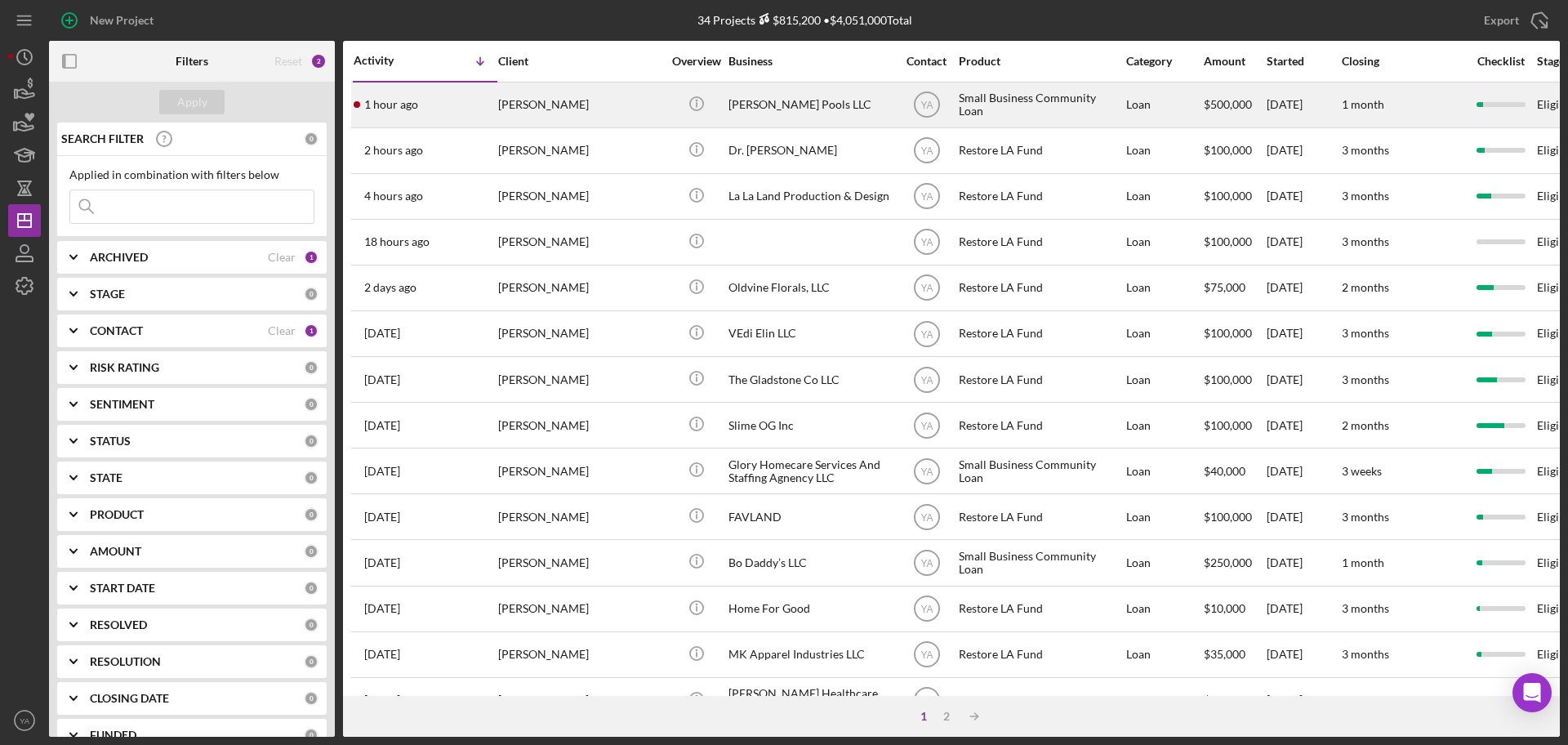
click at [506, 102] on div "[PERSON_NAME]" at bounding box center [580, 105] width 163 height 44
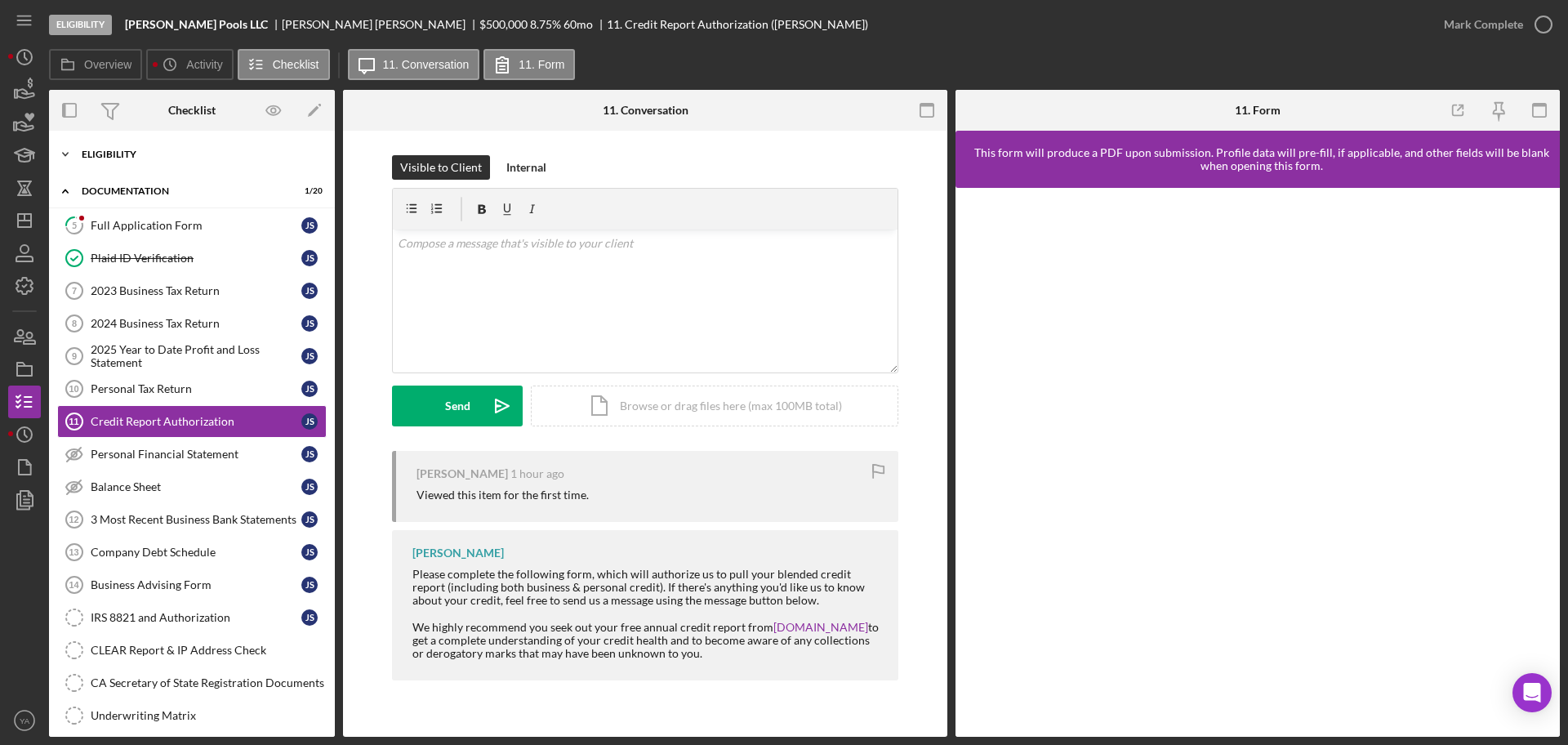
click at [138, 161] on div "Icon/Expander Eligibility 6 / 6" at bounding box center [191, 154] width 286 height 32
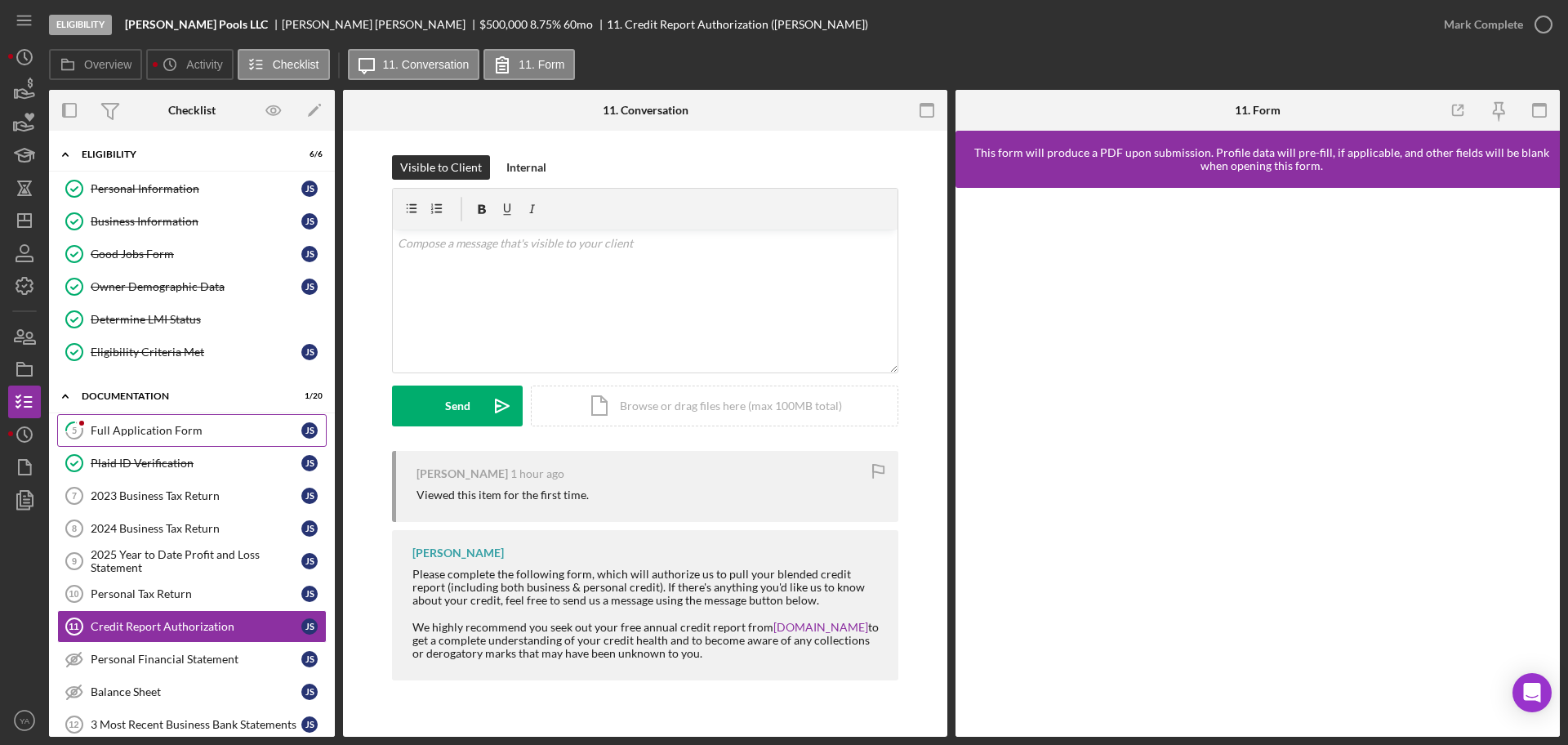
click at [143, 428] on div "Full Application Form" at bounding box center [195, 430] width 211 height 13
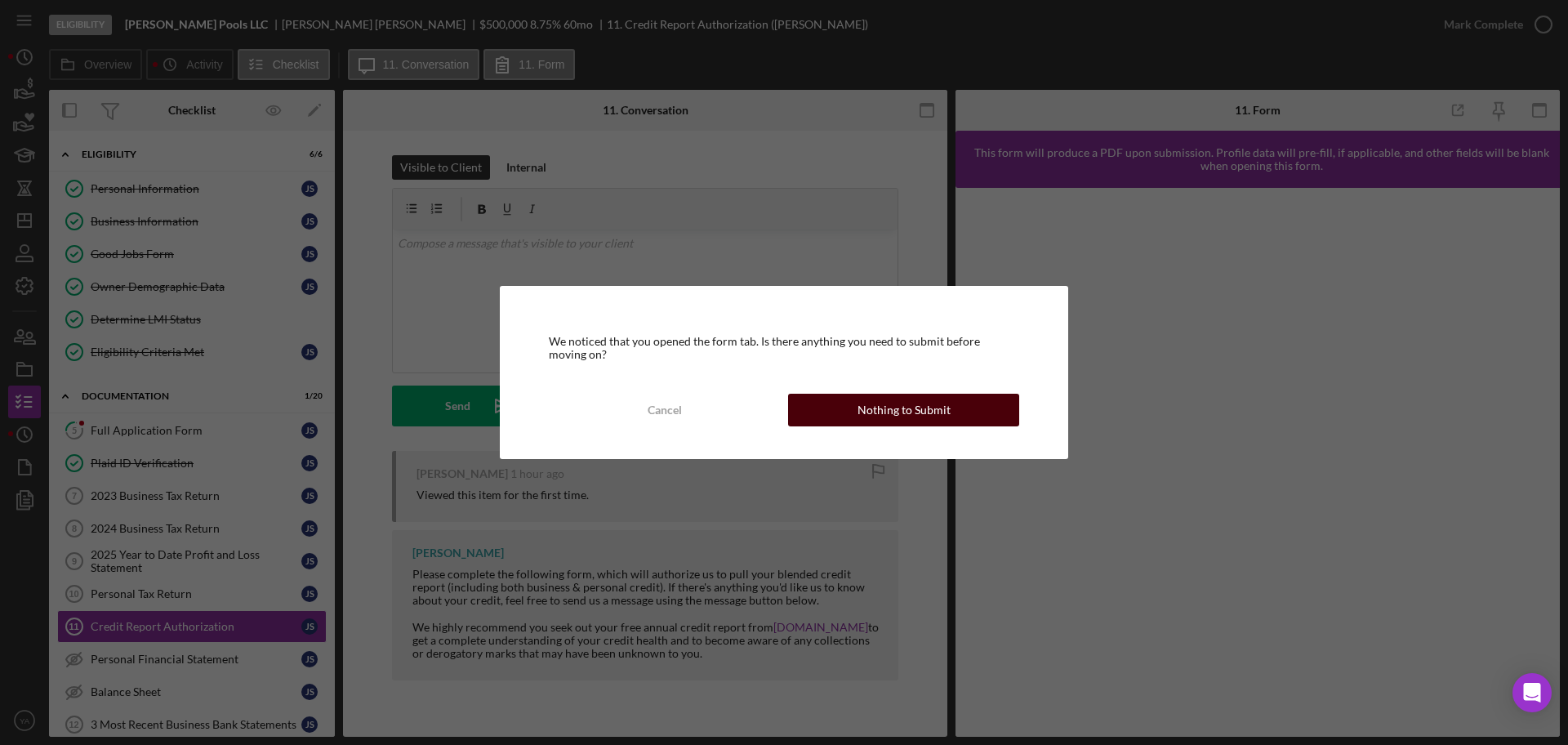
click at [937, 393] on div "Nothing to Submit" at bounding box center [904, 410] width 93 height 32
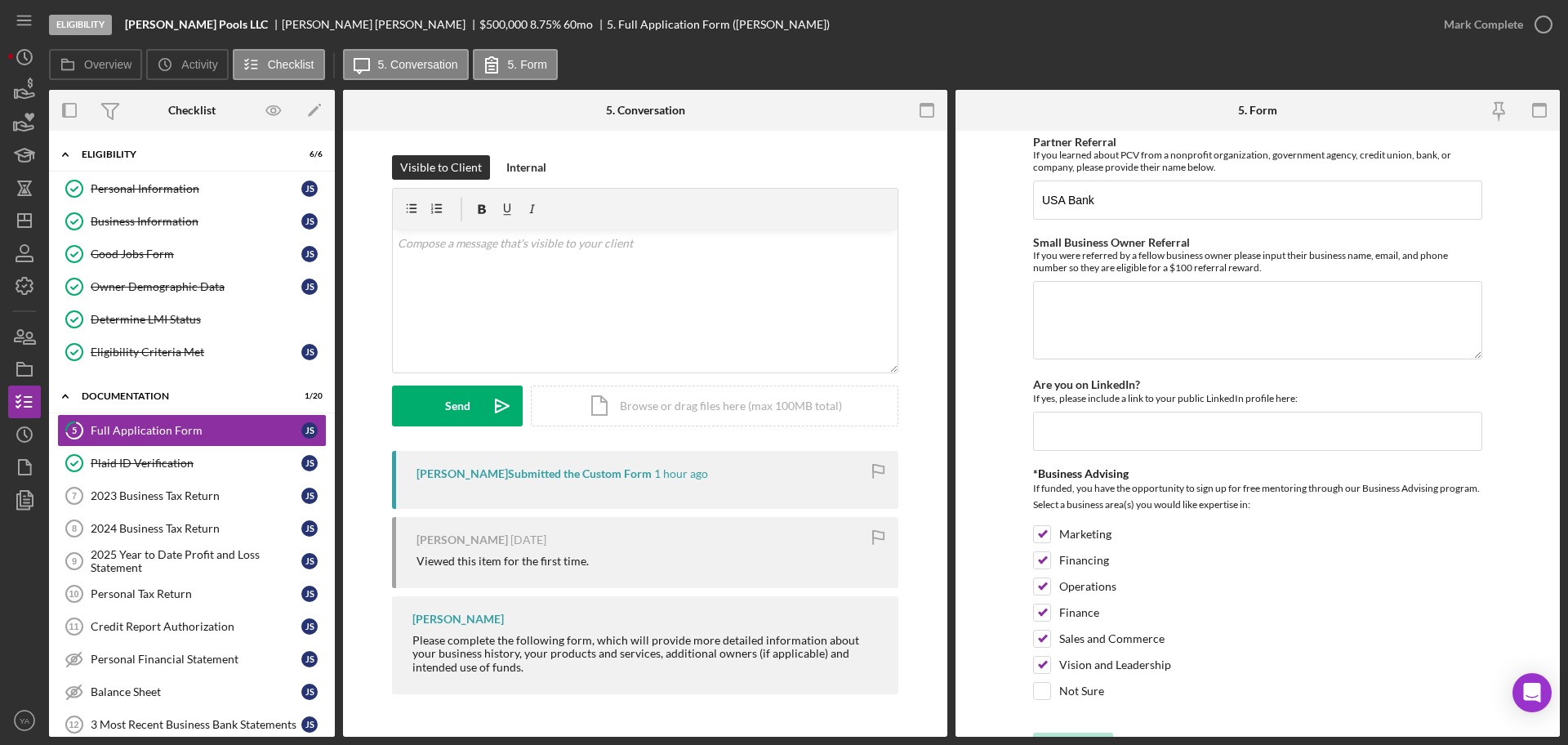
scroll to position [2129, 0]
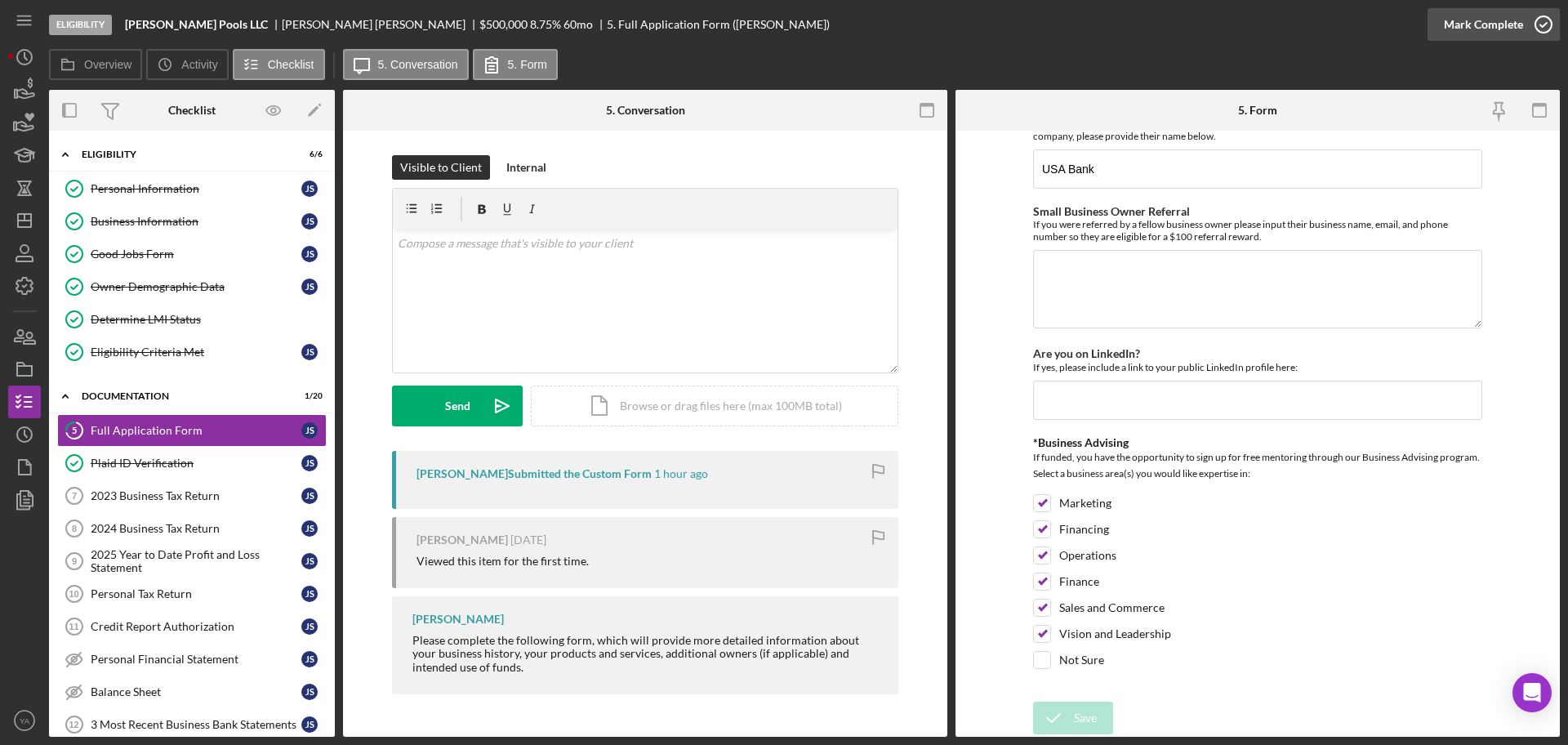
click at [1542, 25] on polyline "button" at bounding box center [1544, 25] width 7 height 4
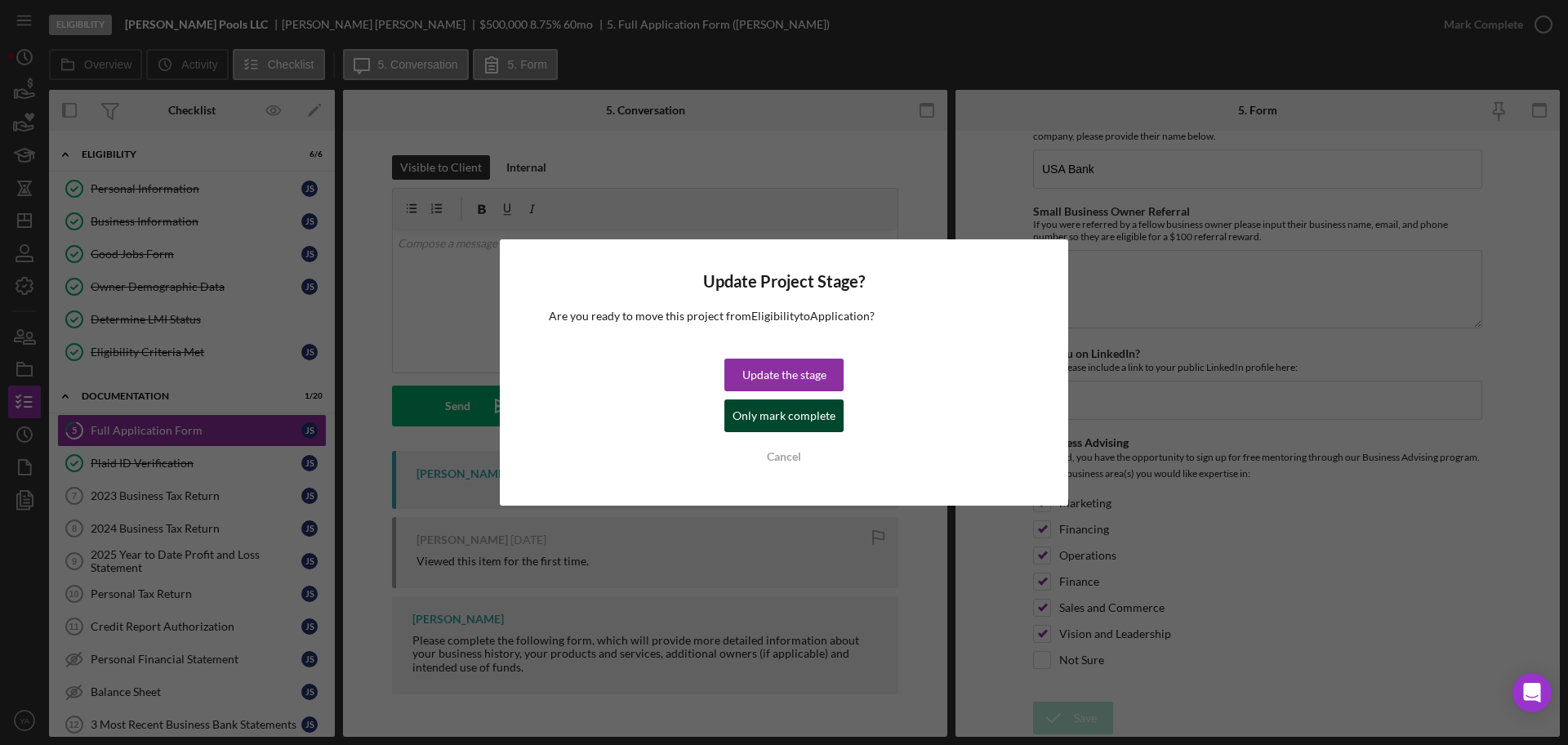
click at [814, 424] on div "Only mark complete" at bounding box center [784, 416] width 103 height 32
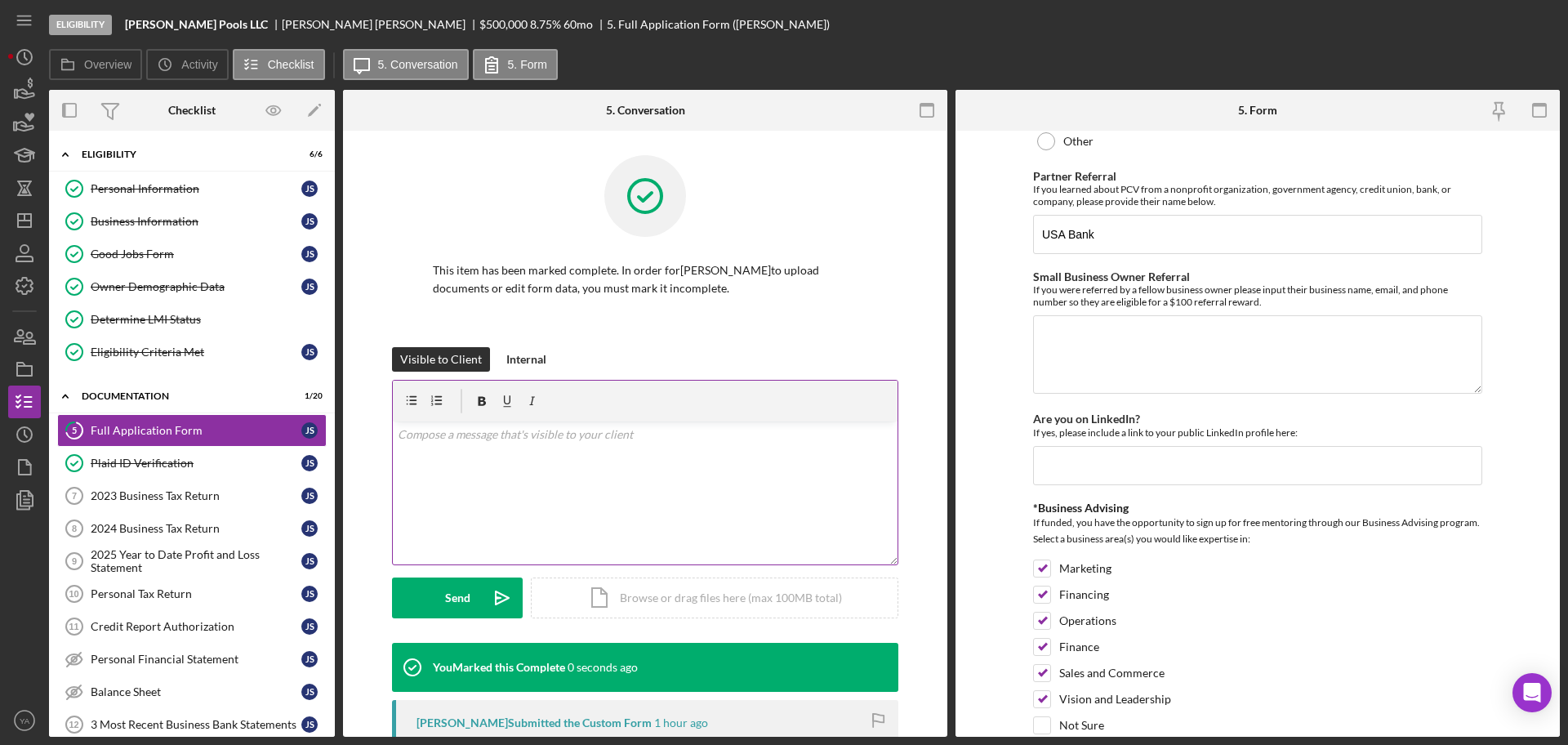
scroll to position [2194, 0]
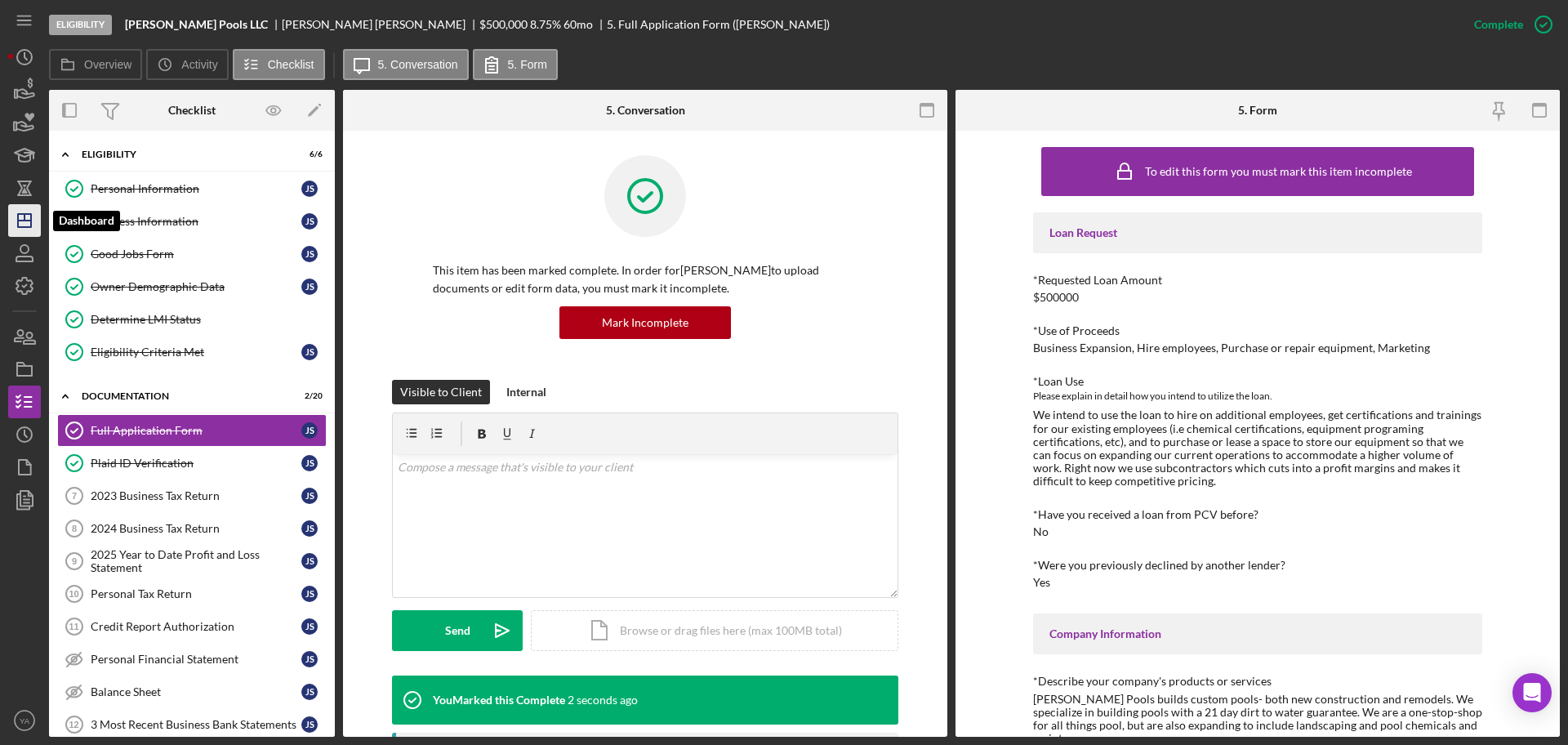
click at [28, 214] on polygon "button" at bounding box center [24, 220] width 13 height 13
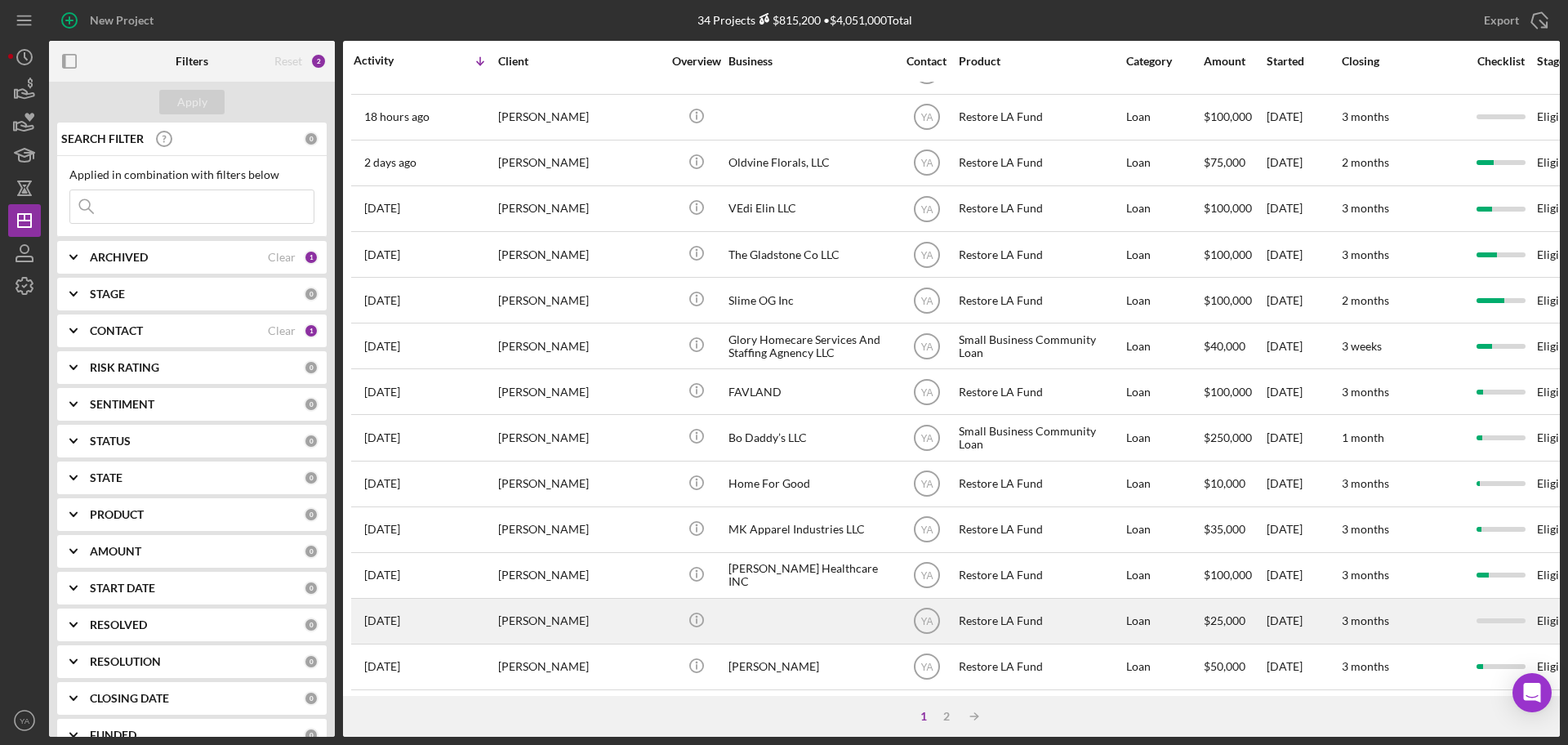
scroll to position [102, 0]
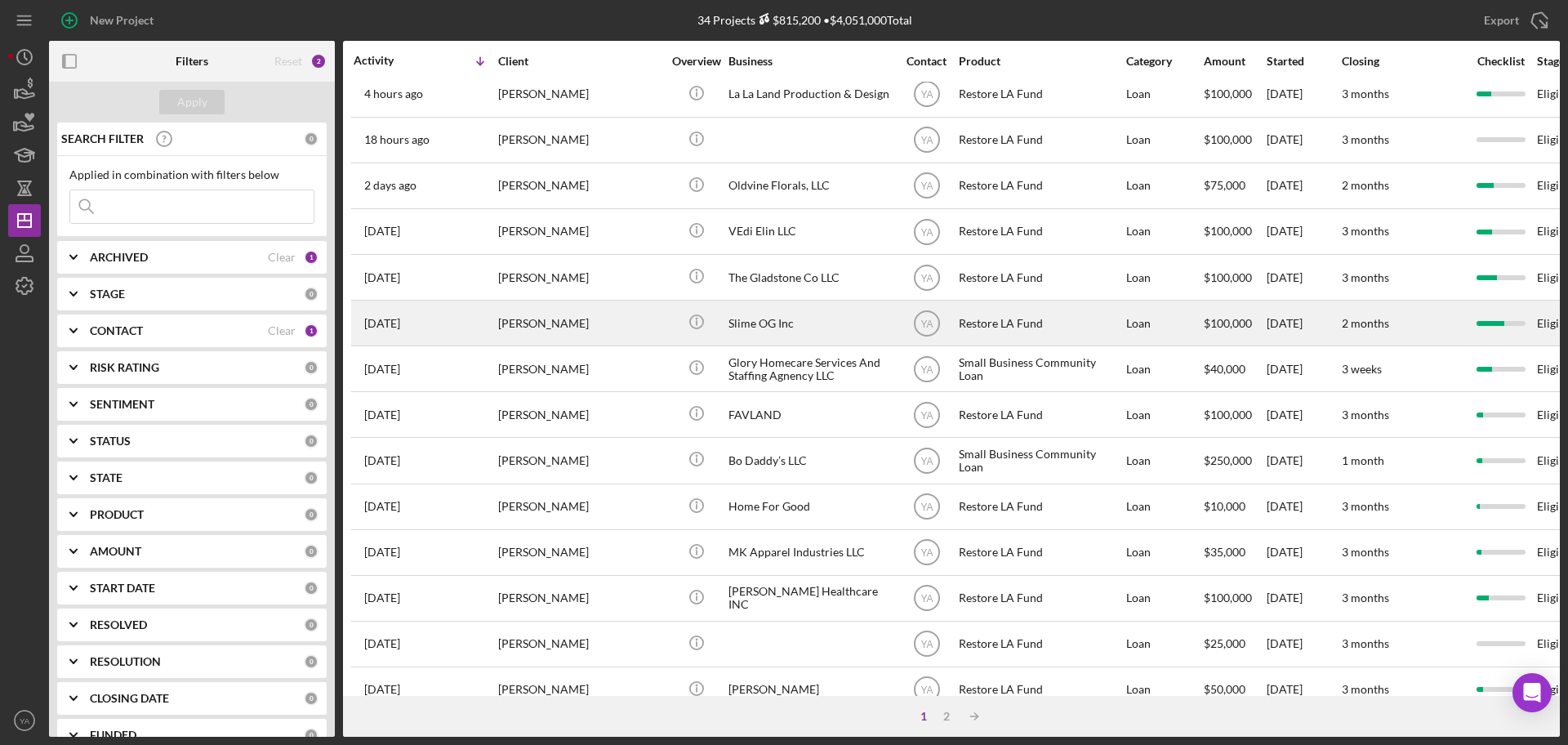
click at [764, 330] on div "Slime OG Inc" at bounding box center [810, 323] width 163 height 44
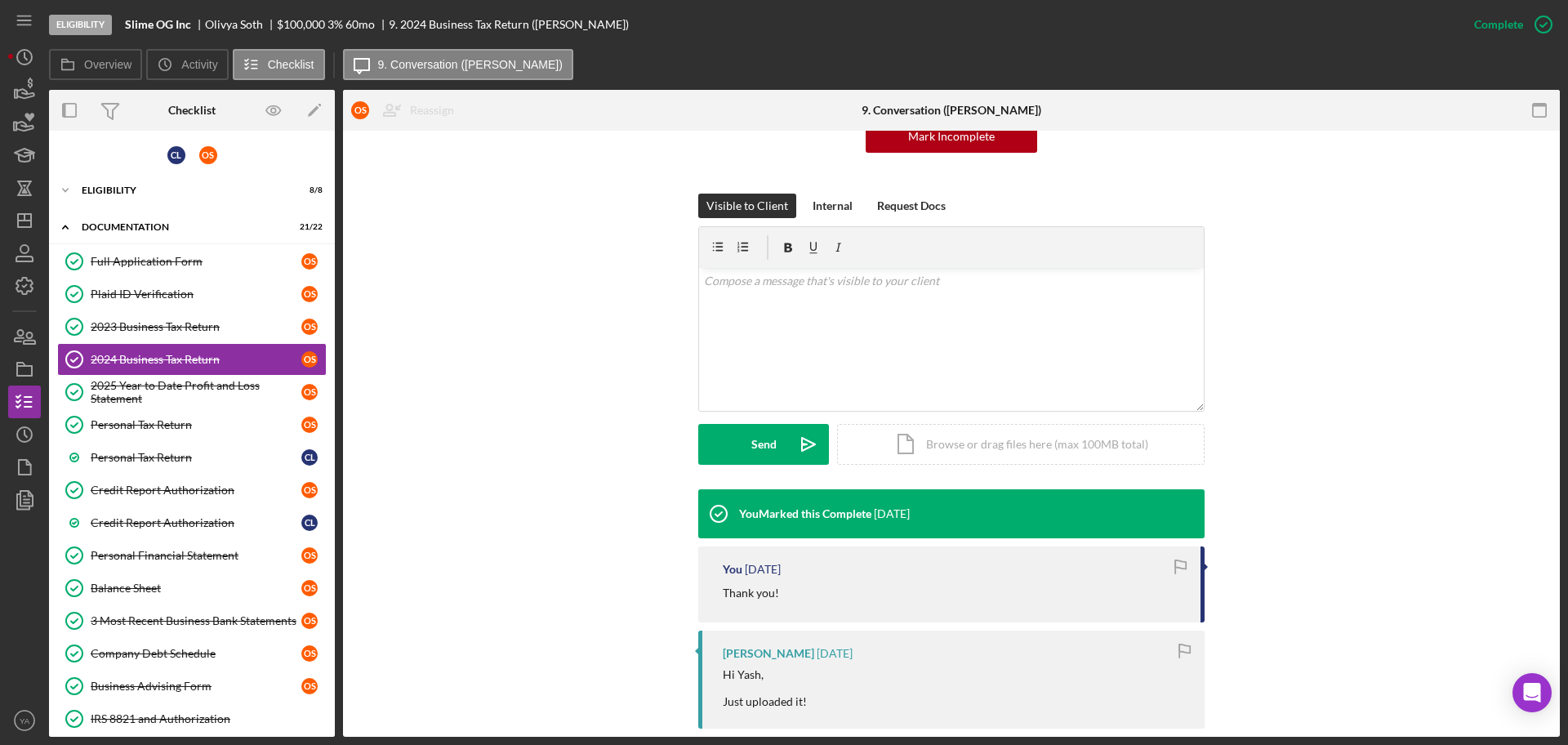
scroll to position [204, 0]
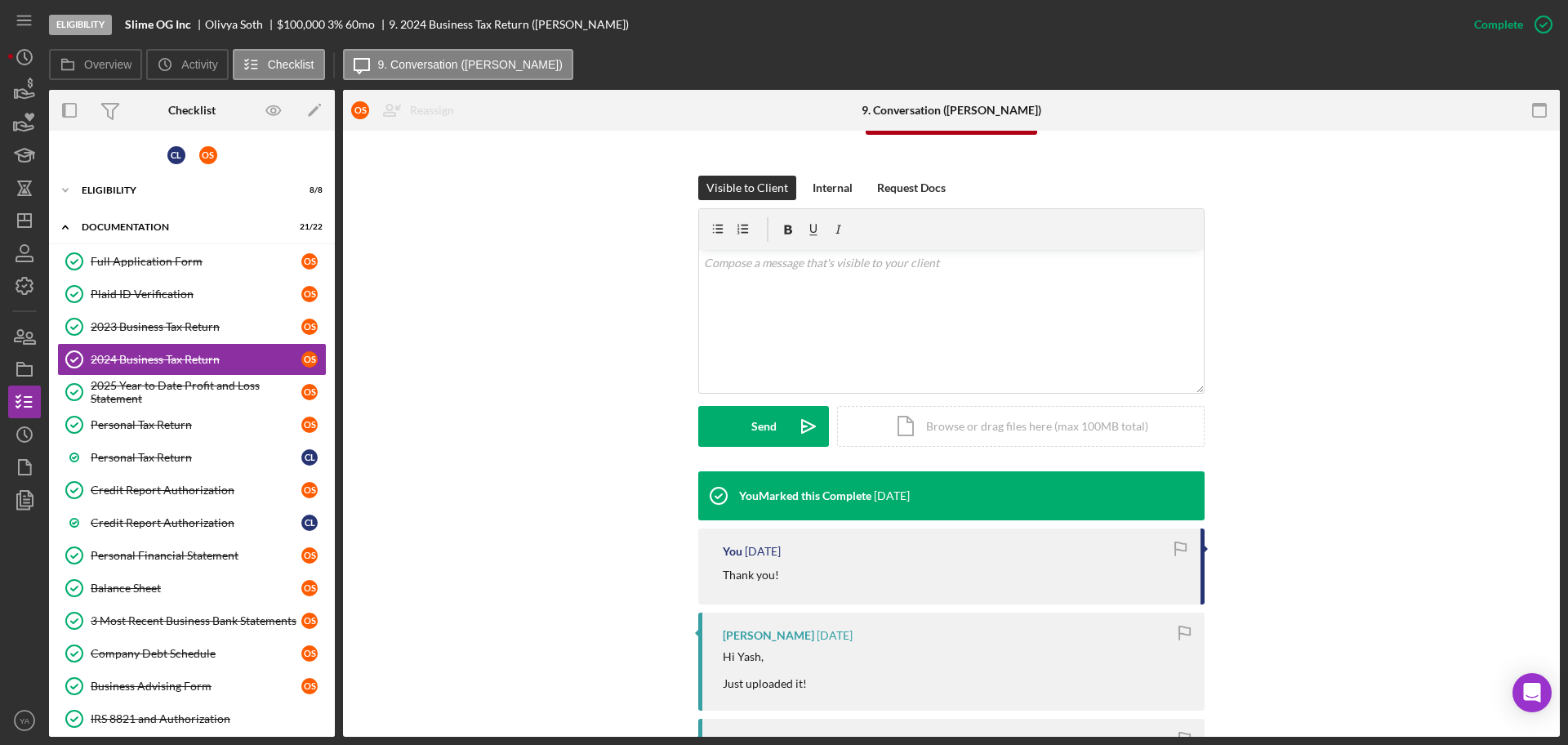
click at [547, 410] on div "Visible to Client Internal Request Docs v Color teal Color pink Remove color Ad…" at bounding box center [952, 323] width 1168 height 295
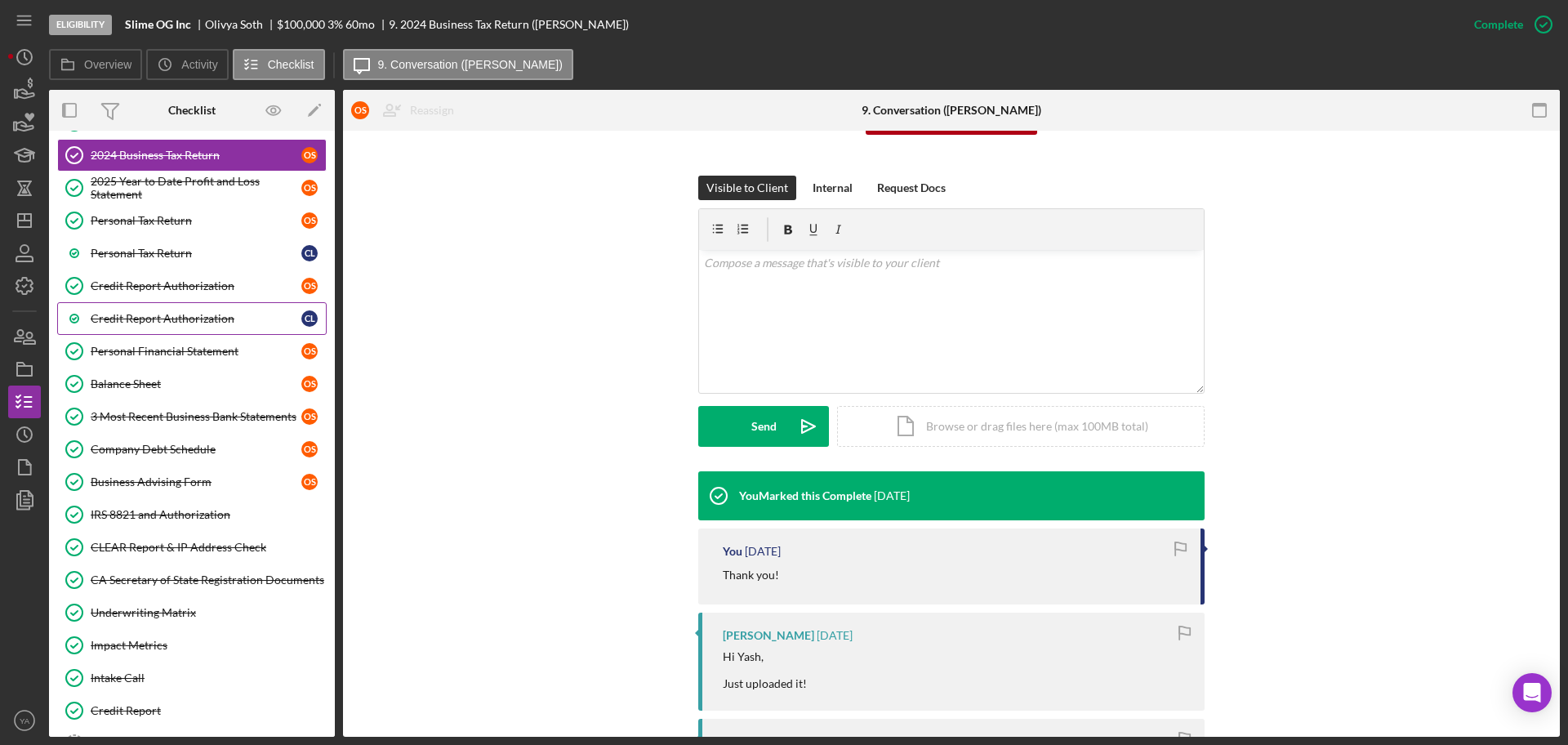
scroll to position [0, 0]
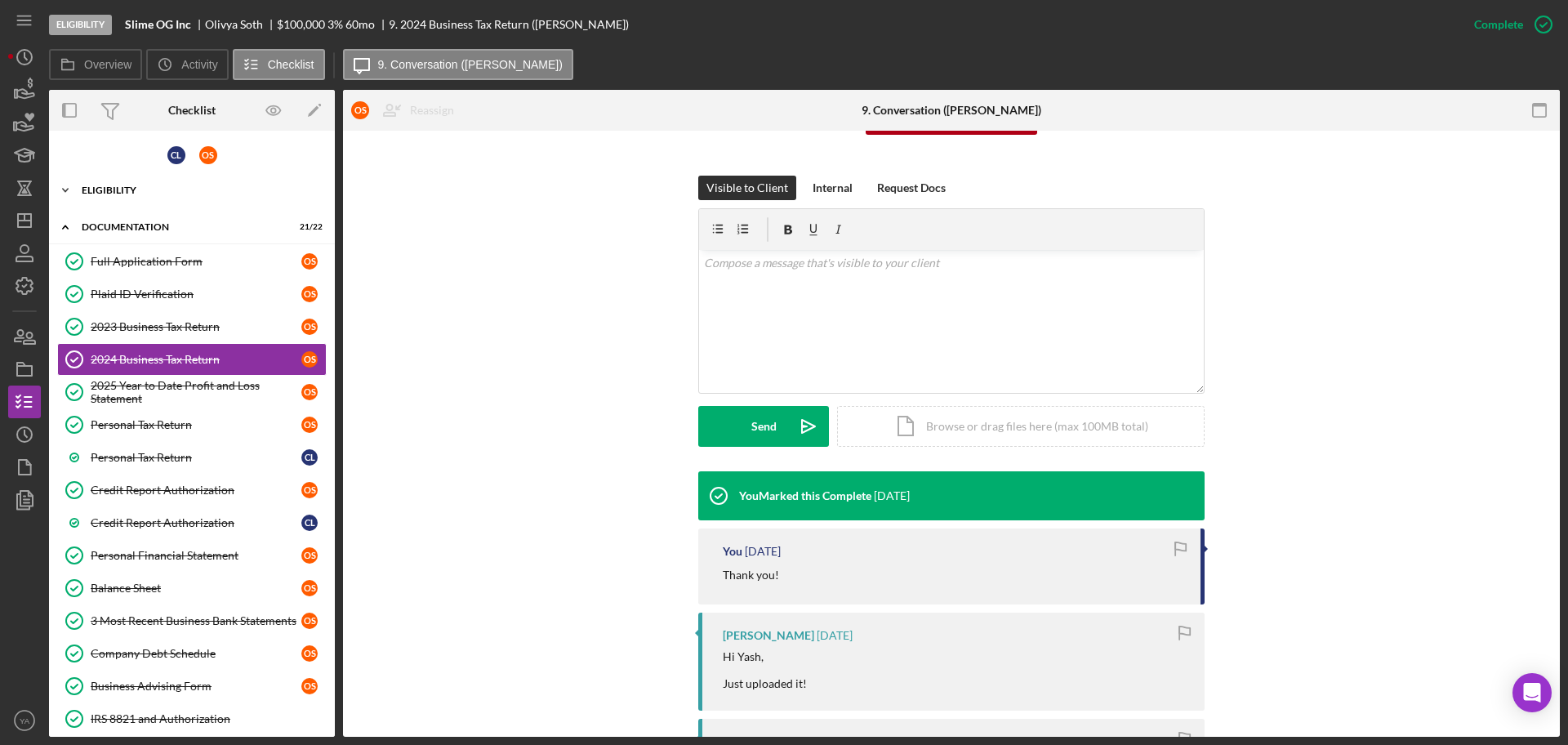
click at [208, 204] on div "Icon/Expander Eligibility 8 / 8" at bounding box center [191, 190] width 286 height 32
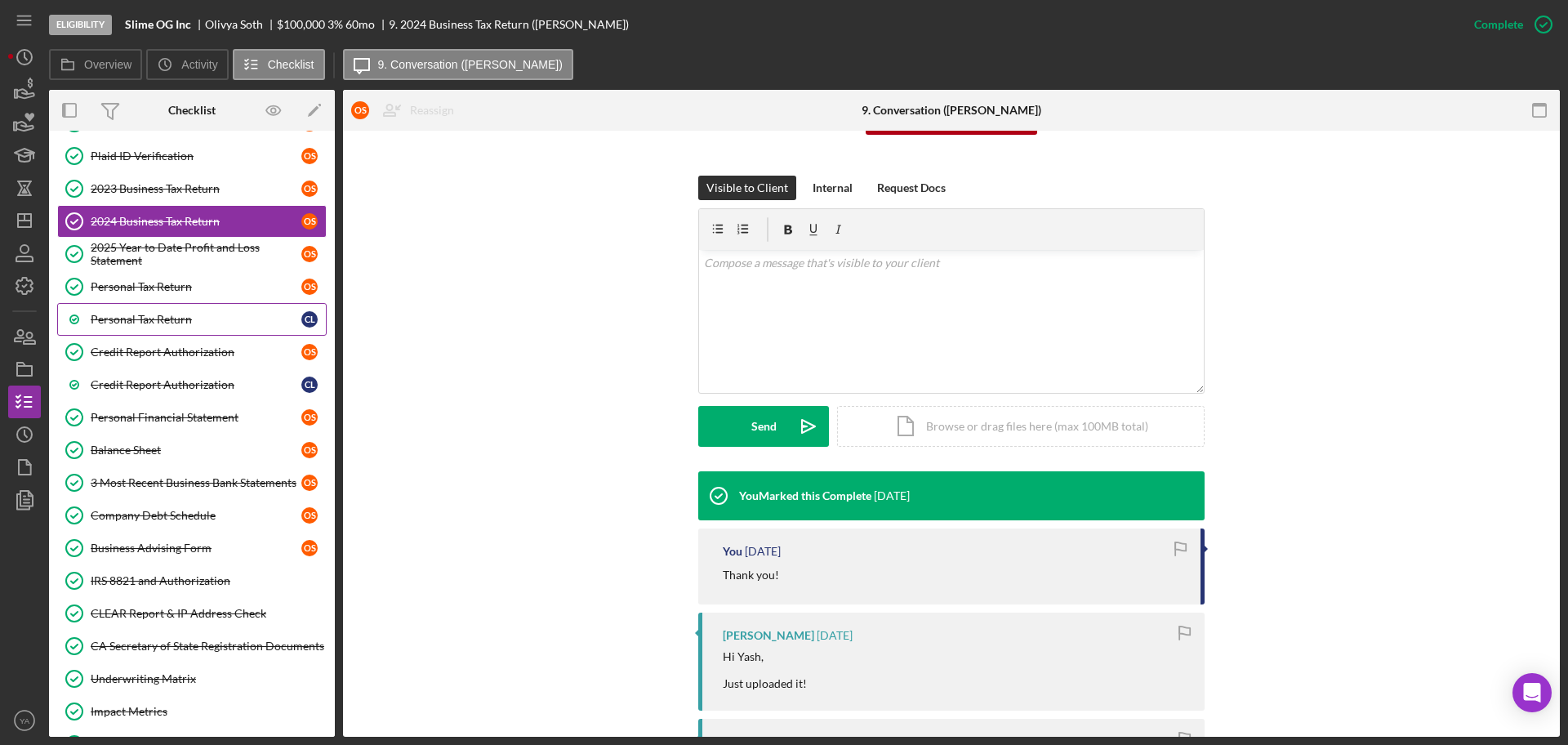
scroll to position [587, 0]
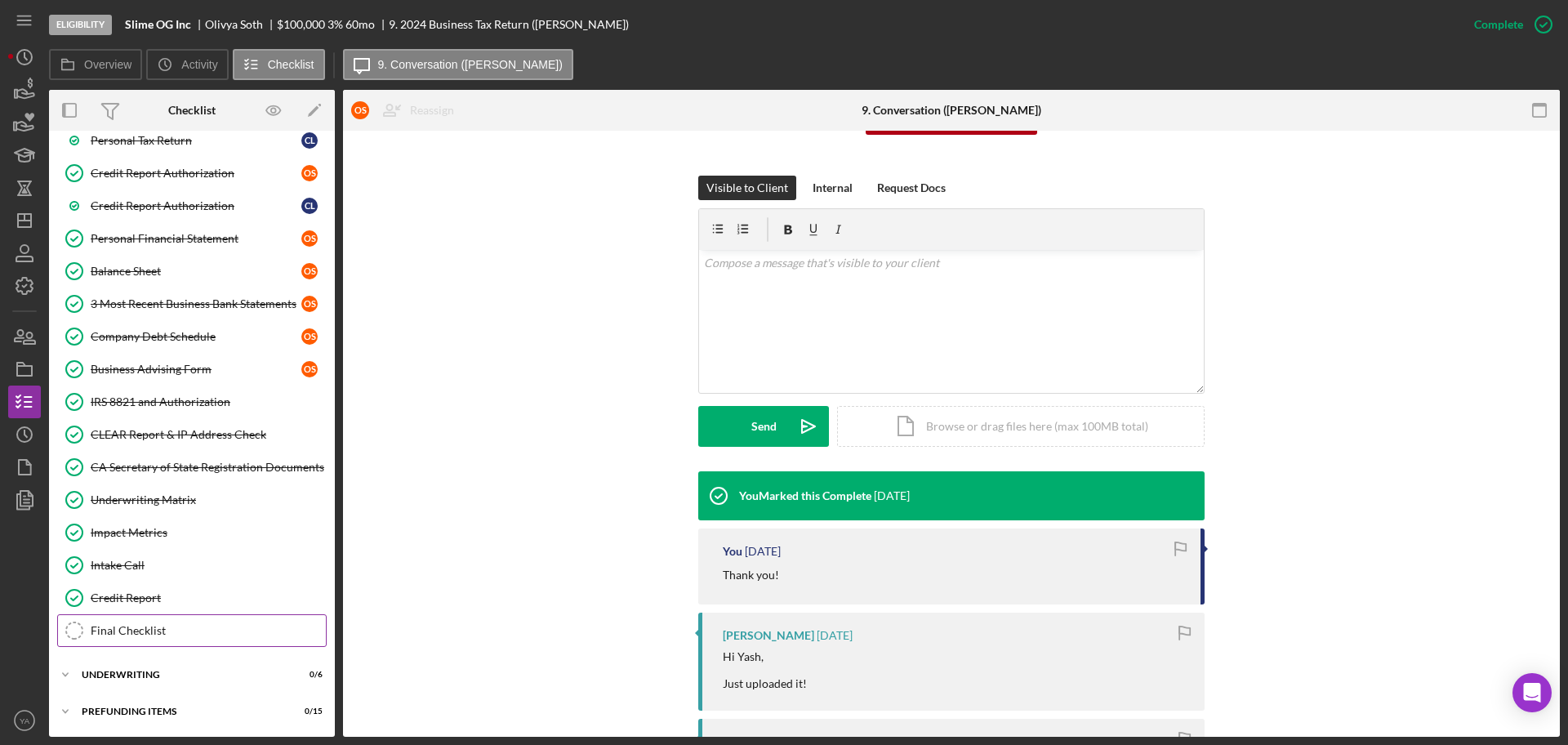
click at [201, 619] on link "Final Checklist Final Checklist" at bounding box center [192, 631] width 270 height 32
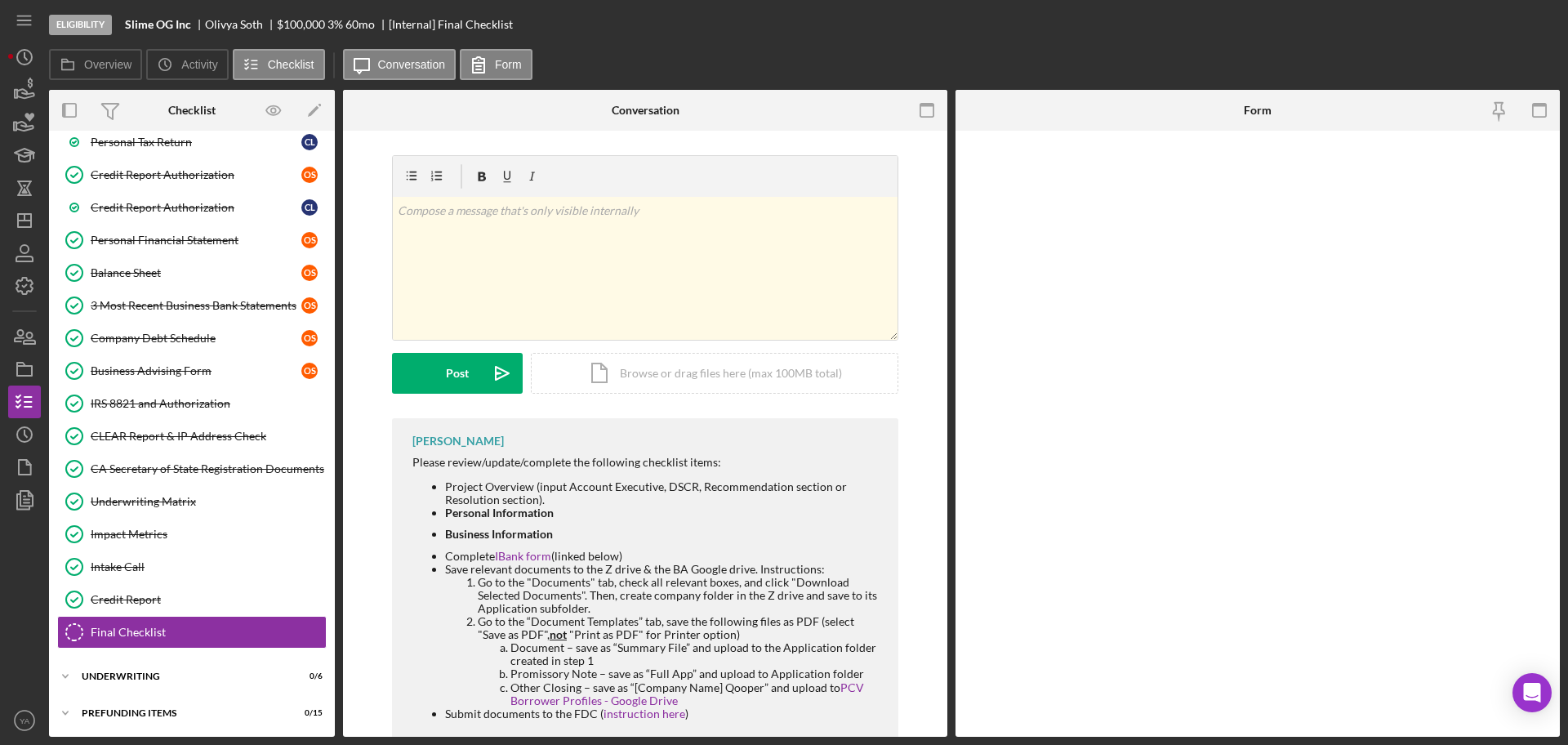
scroll to position [587, 0]
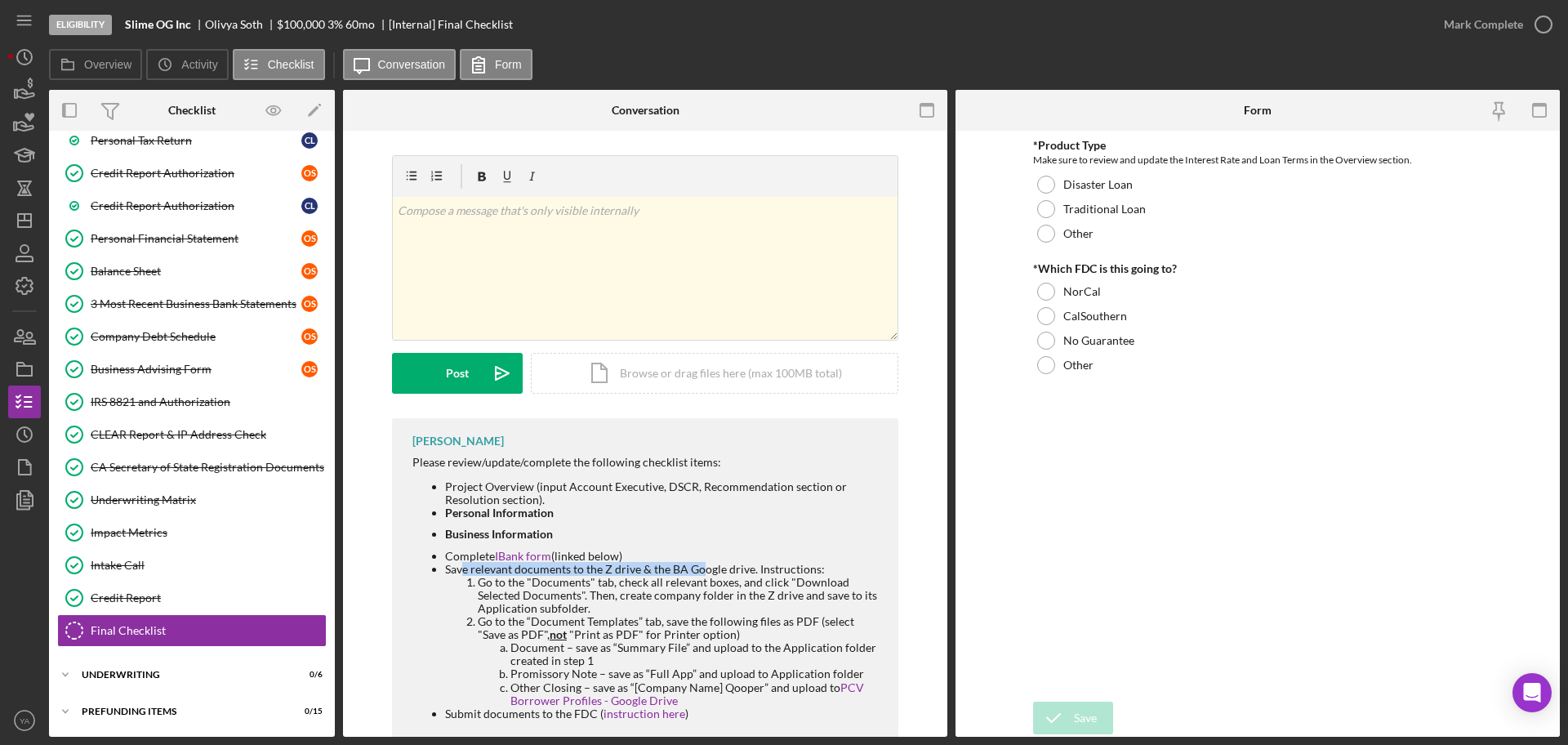
drag, startPoint x: 458, startPoint y: 573, endPoint x: 699, endPoint y: 567, distance: 241.1
click at [699, 567] on li "Save relevant documents to the Z drive & the BA Google drive. Instructions: Go …" at bounding box center [664, 634] width 437 height 144
click at [36, 377] on icon "button" at bounding box center [25, 370] width 41 height 41
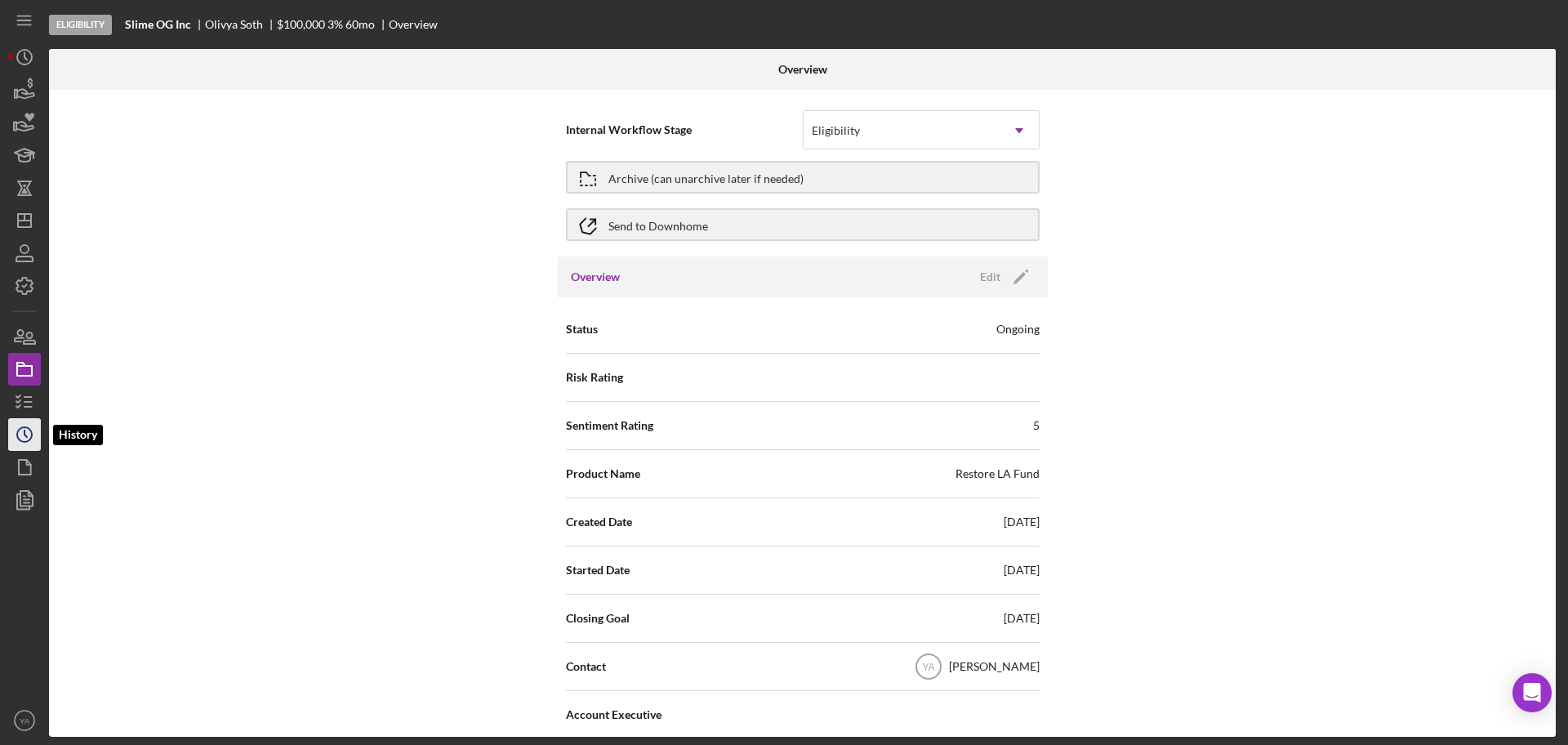
click at [24, 426] on icon "Icon/History" at bounding box center [25, 434] width 41 height 41
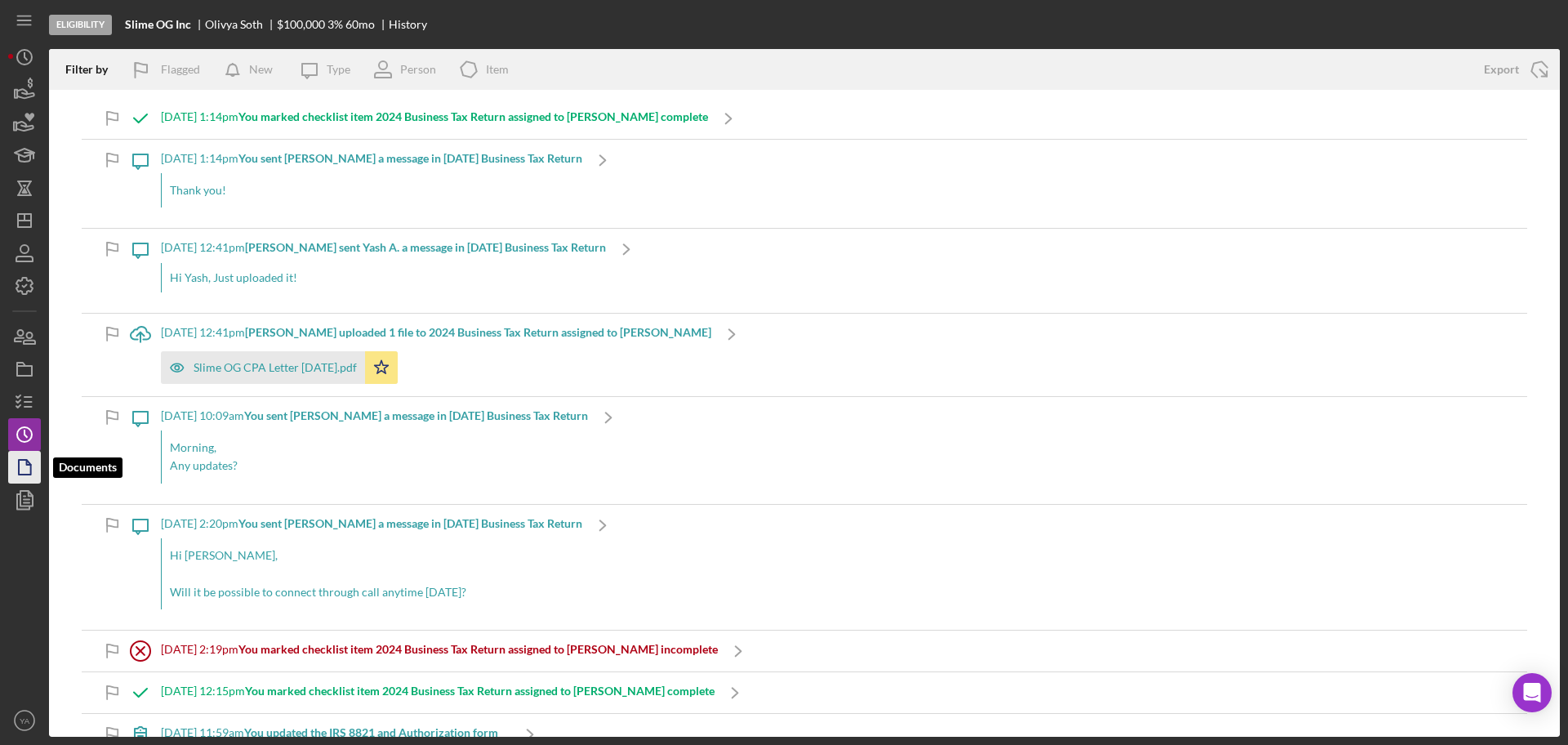
click at [26, 474] on polygon "button" at bounding box center [25, 467] width 12 height 15
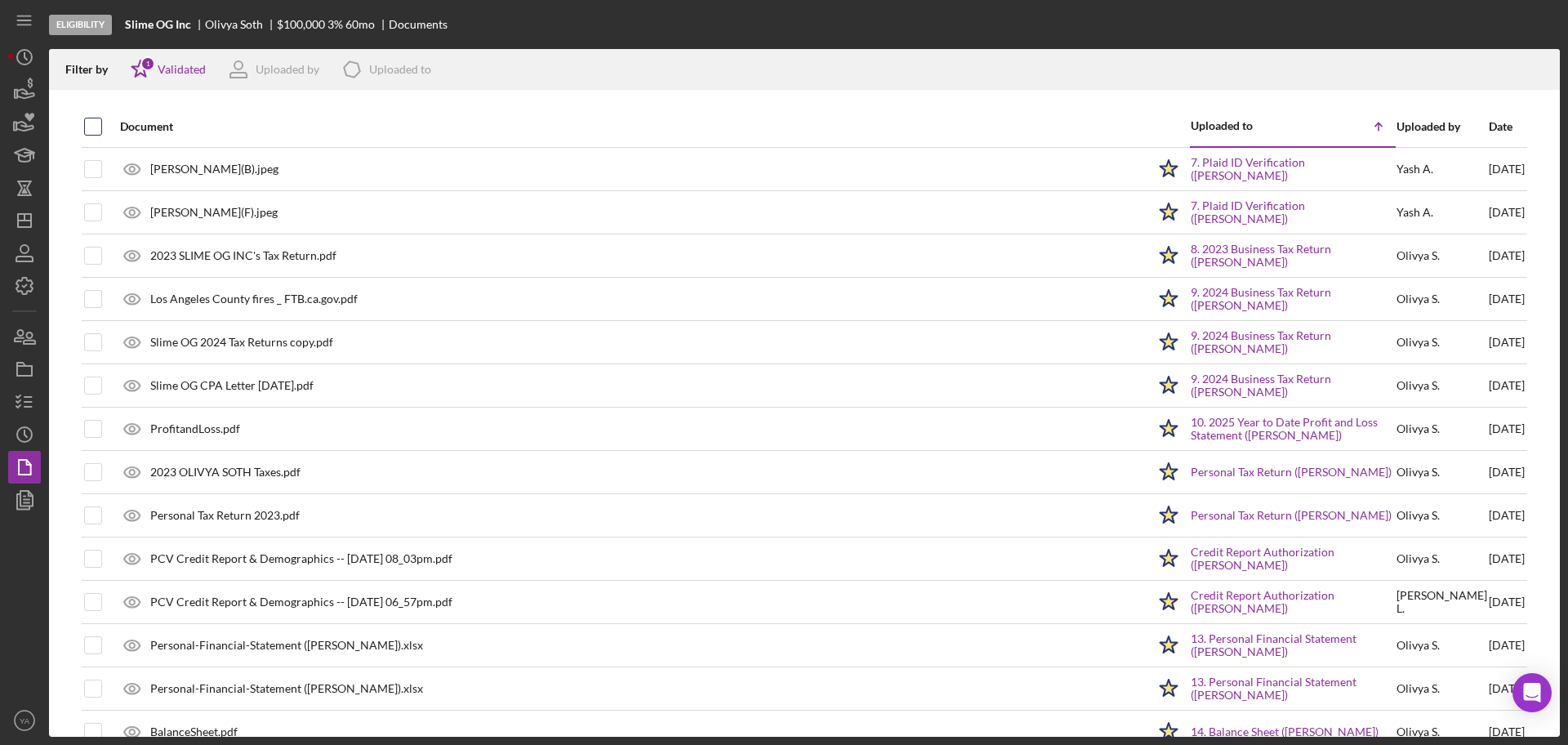
click at [85, 131] on div at bounding box center [93, 126] width 18 height 18
click at [106, 119] on div at bounding box center [108, 126] width 7 height 39
click at [92, 127] on input "checkbox" at bounding box center [93, 126] width 16 height 16
checkbox input "true"
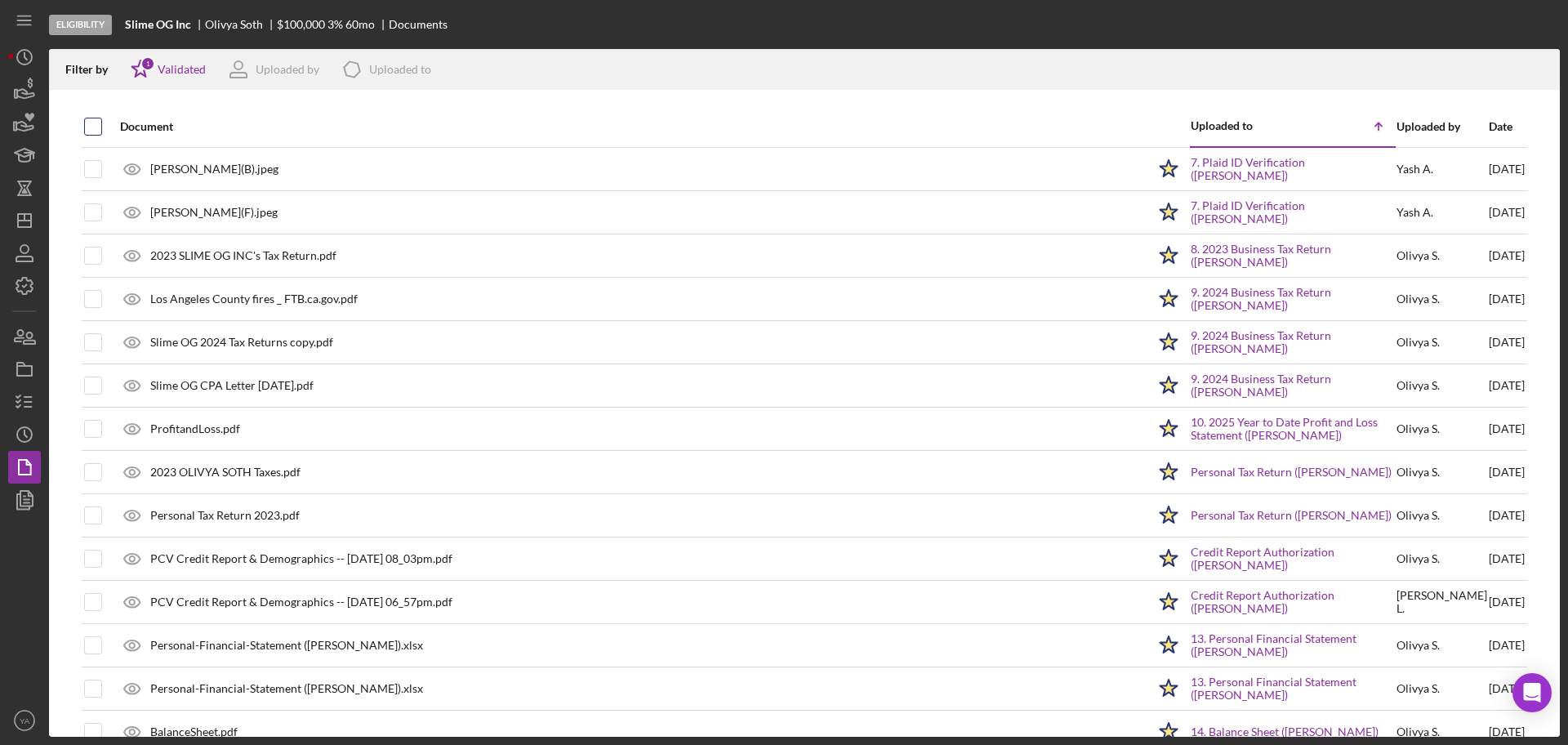
checkbox input "true"
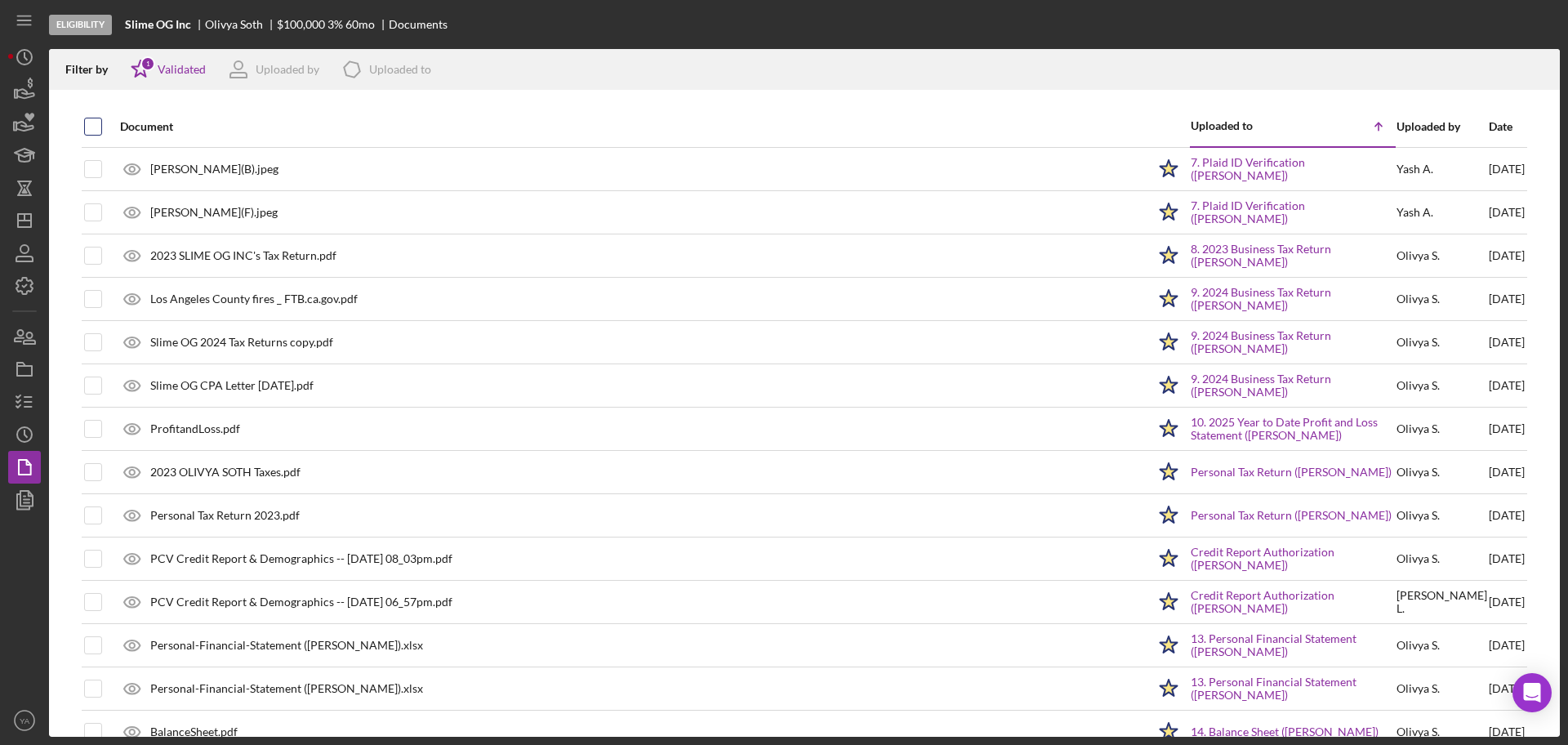
checkbox input "true"
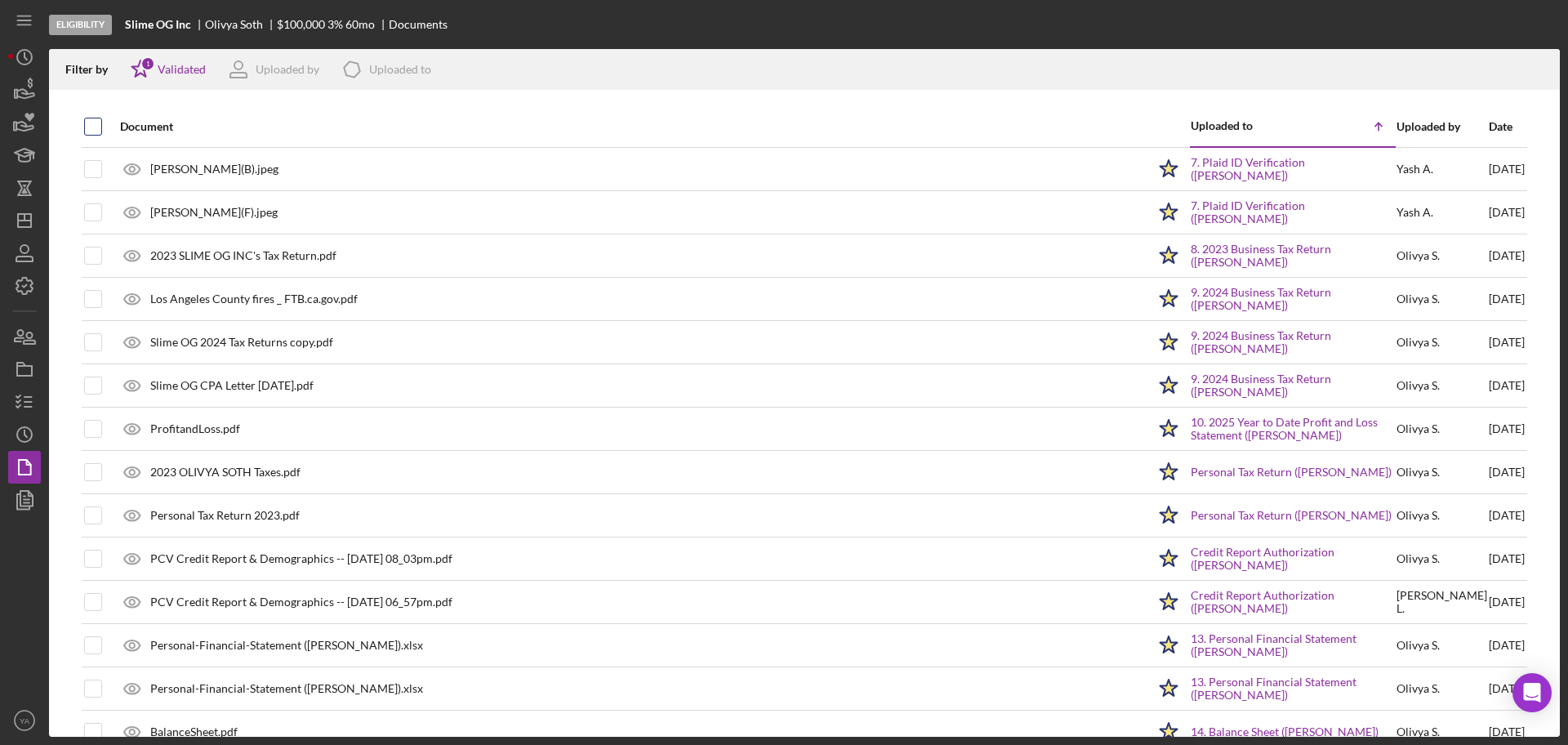
checkbox input "true"
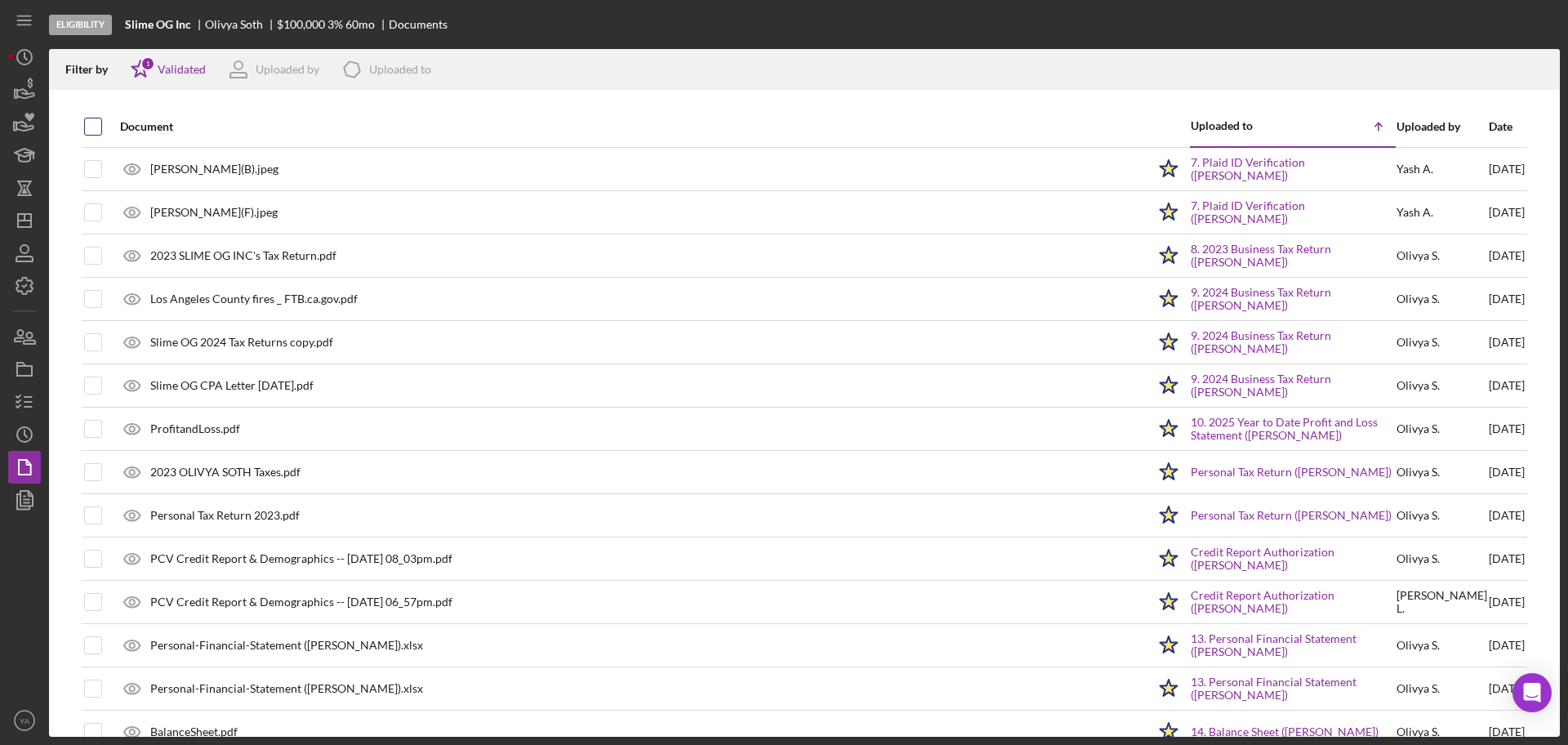
checkbox input "true"
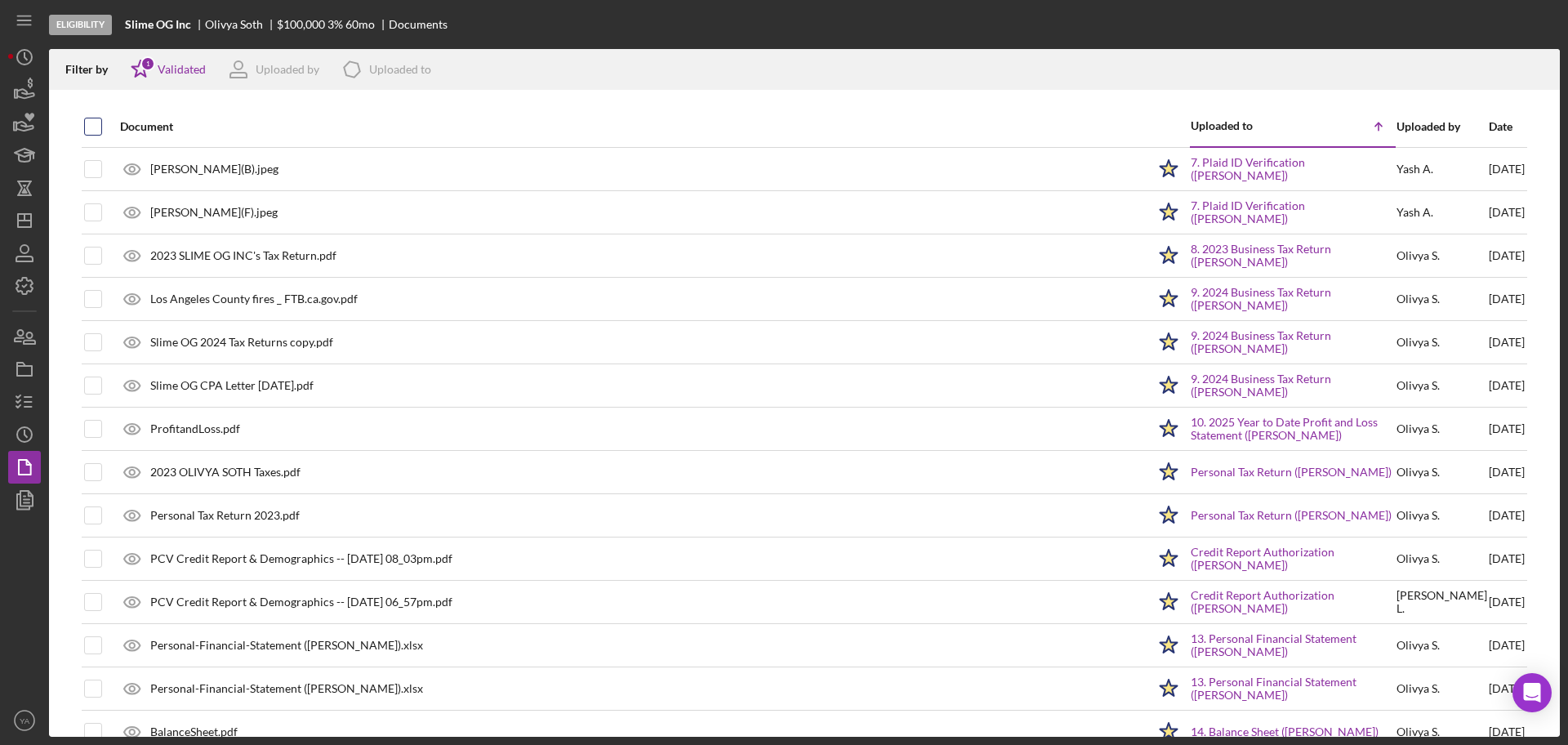
checkbox input "true"
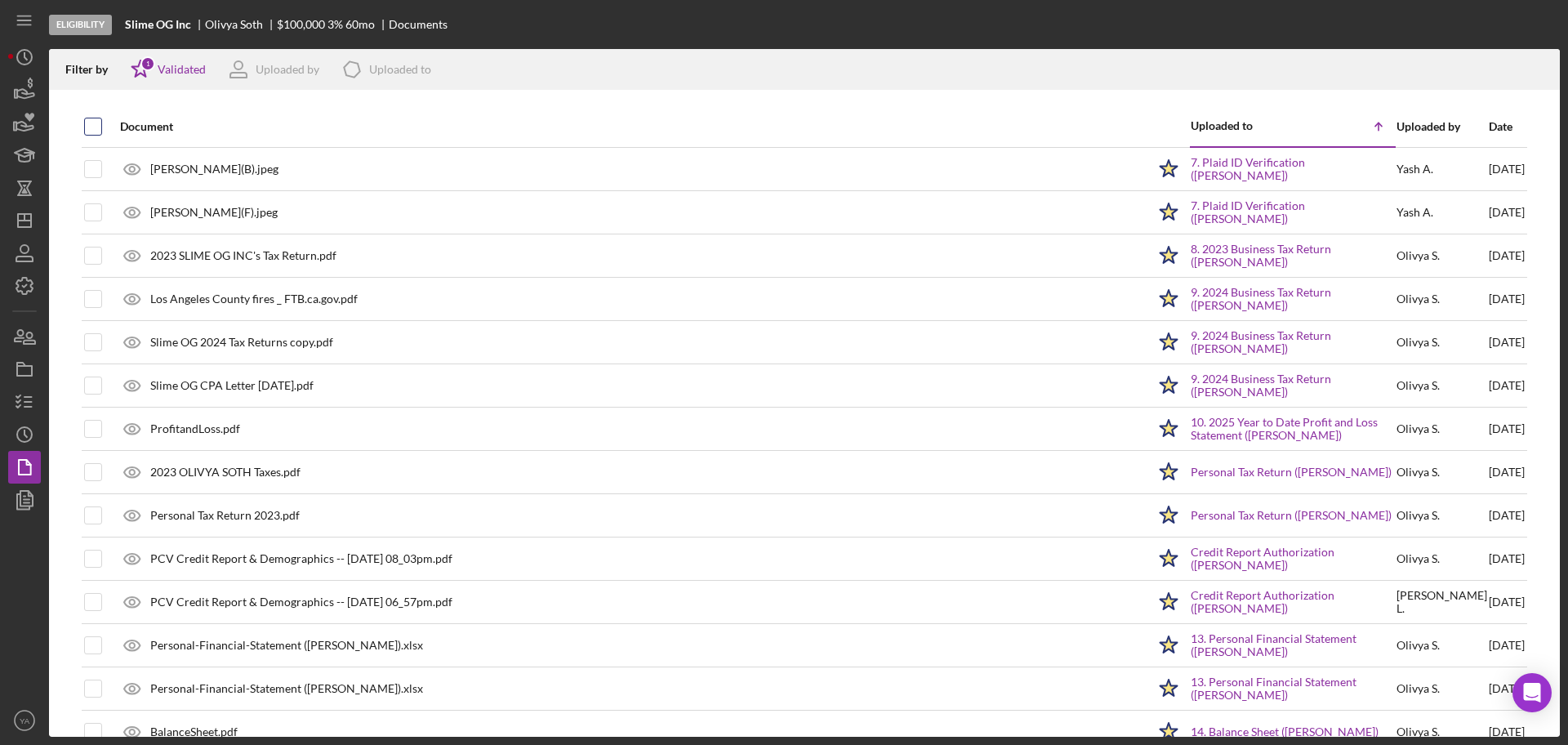
checkbox input "true"
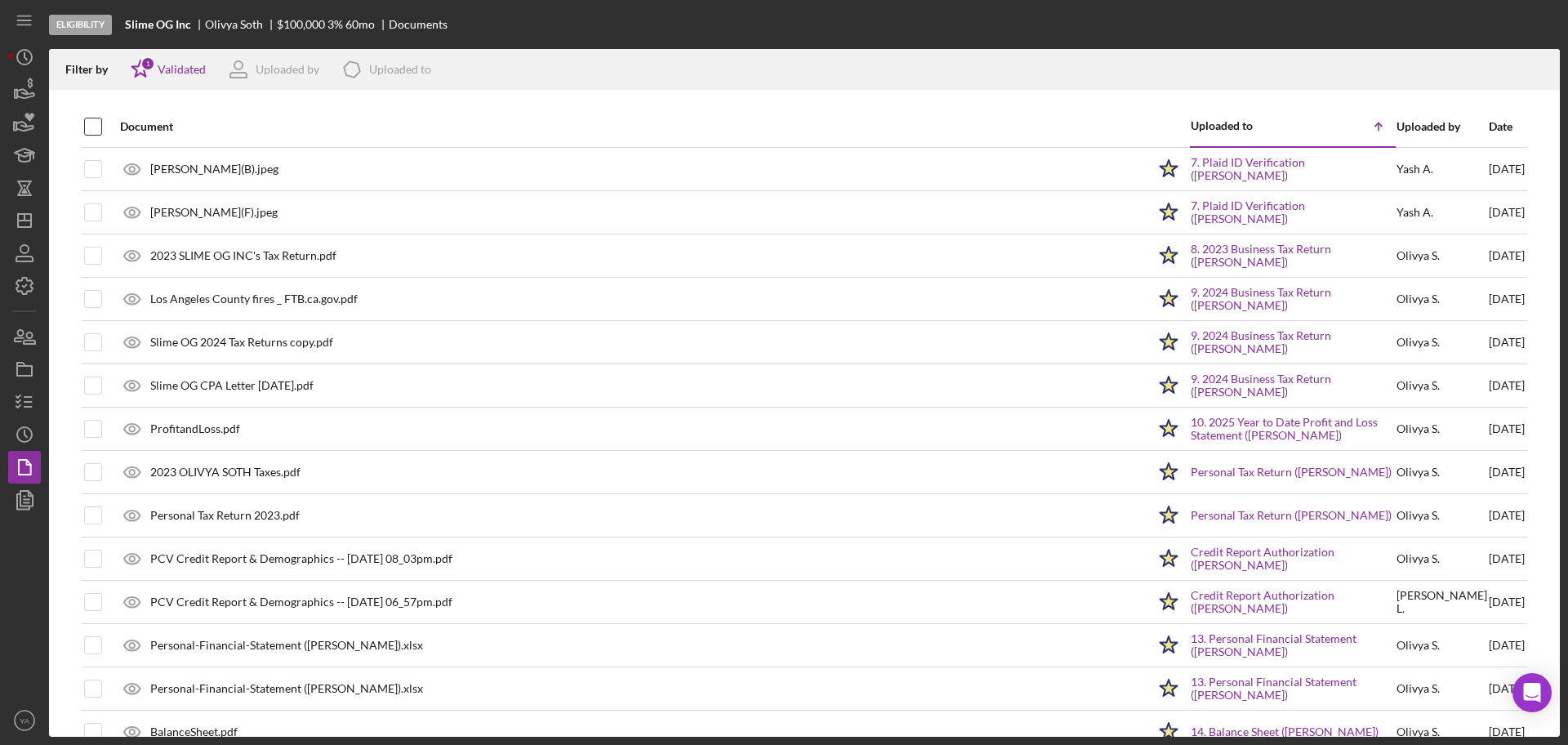
checkbox input "true"
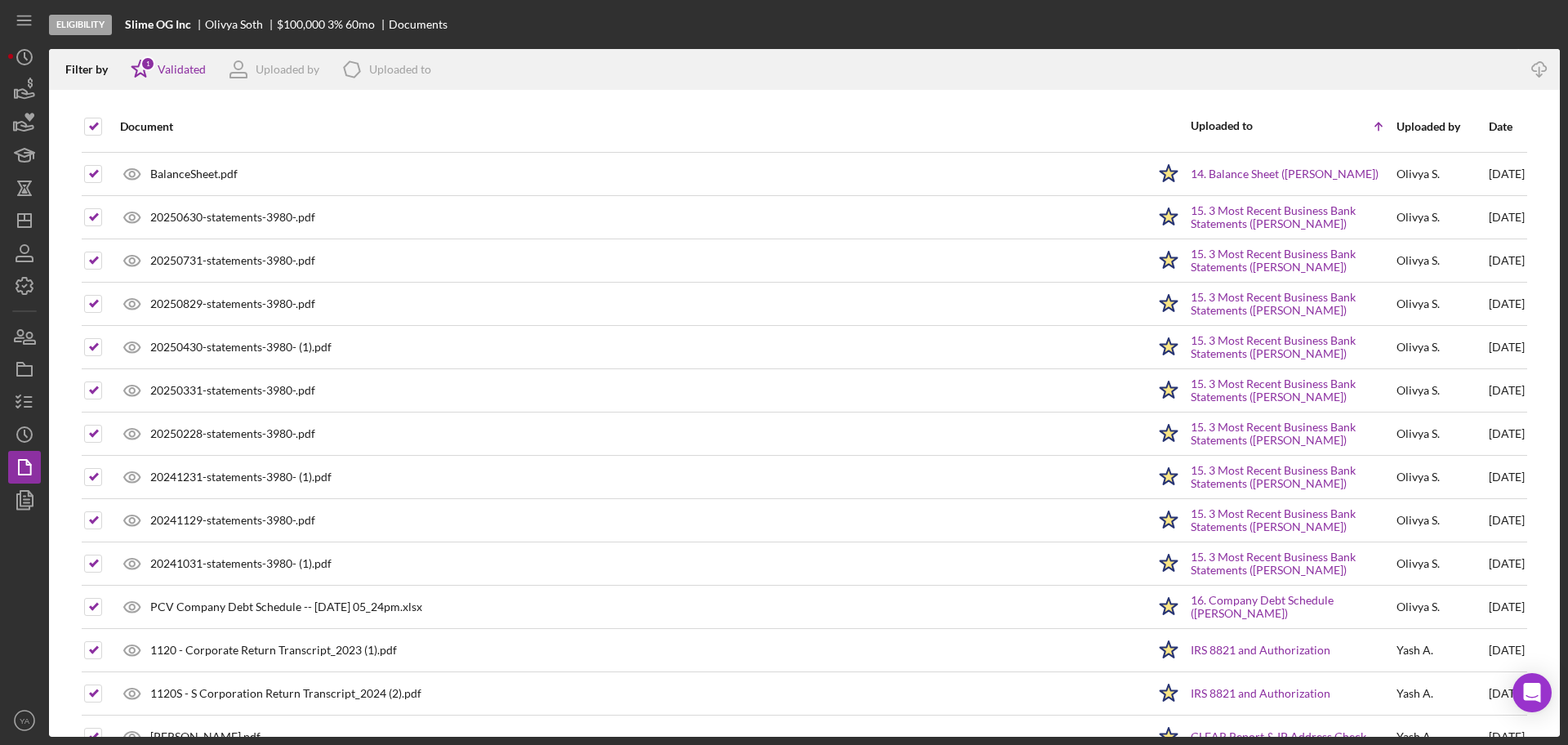
scroll to position [432, 0]
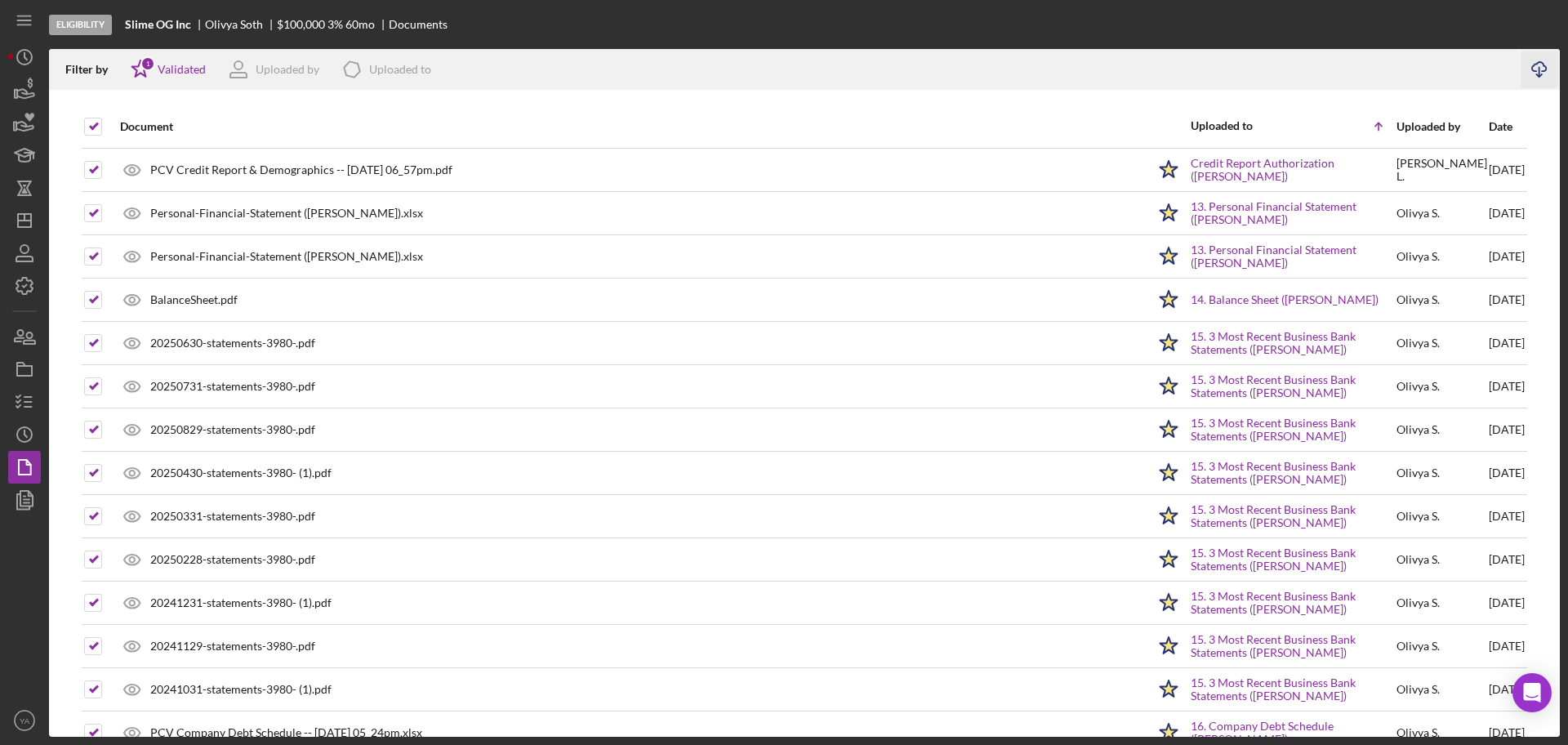
click at [1544, 74] on icon "Icon/Download" at bounding box center [1540, 69] width 37 height 37
click at [169, 72] on div "Validated" at bounding box center [182, 69] width 48 height 13
click at [437, 107] on div "Document" at bounding box center [633, 126] width 1027 height 39
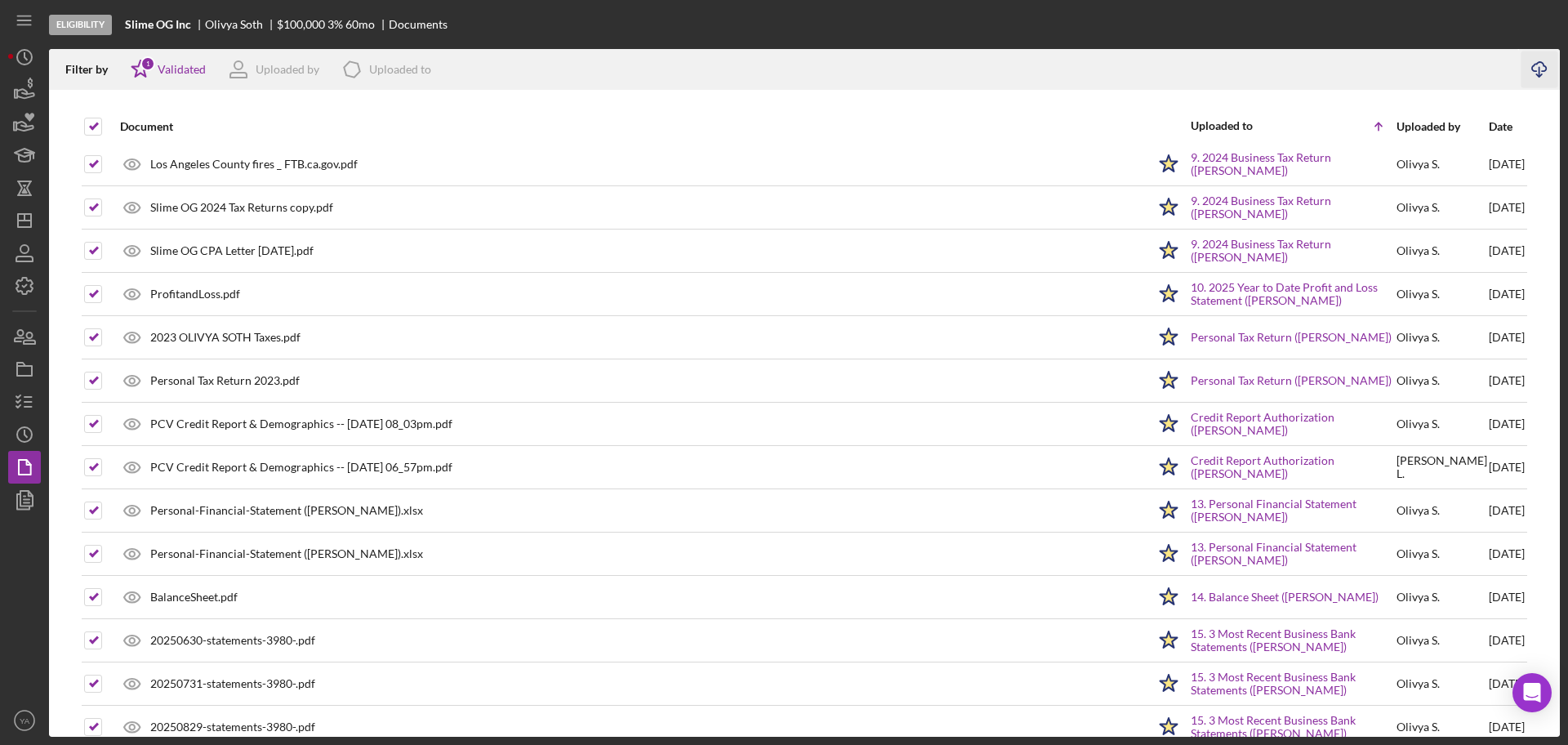
scroll to position [0, 0]
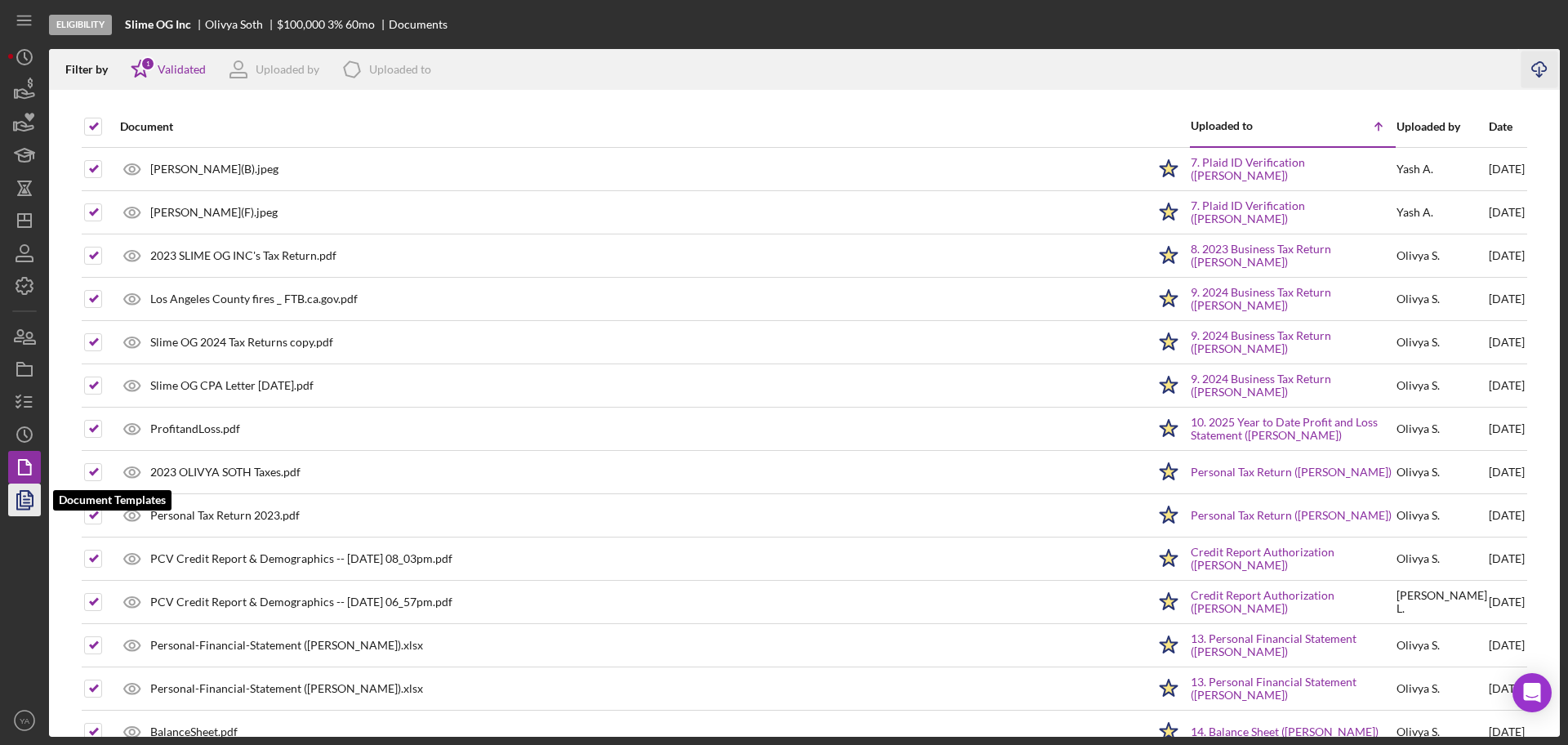
click at [31, 489] on icon "button" at bounding box center [25, 500] width 41 height 41
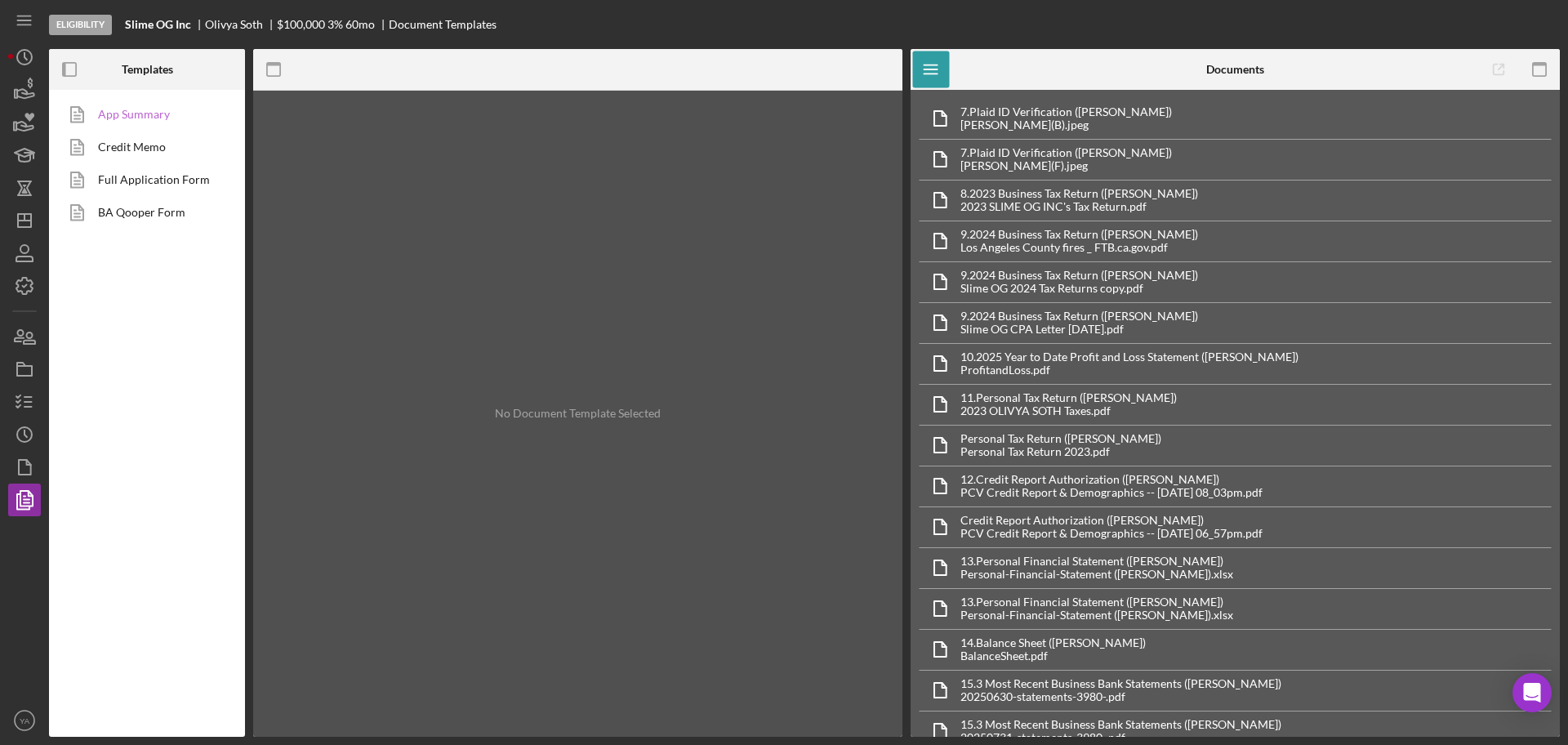
click at [170, 116] on link "App Summary" at bounding box center [143, 114] width 172 height 32
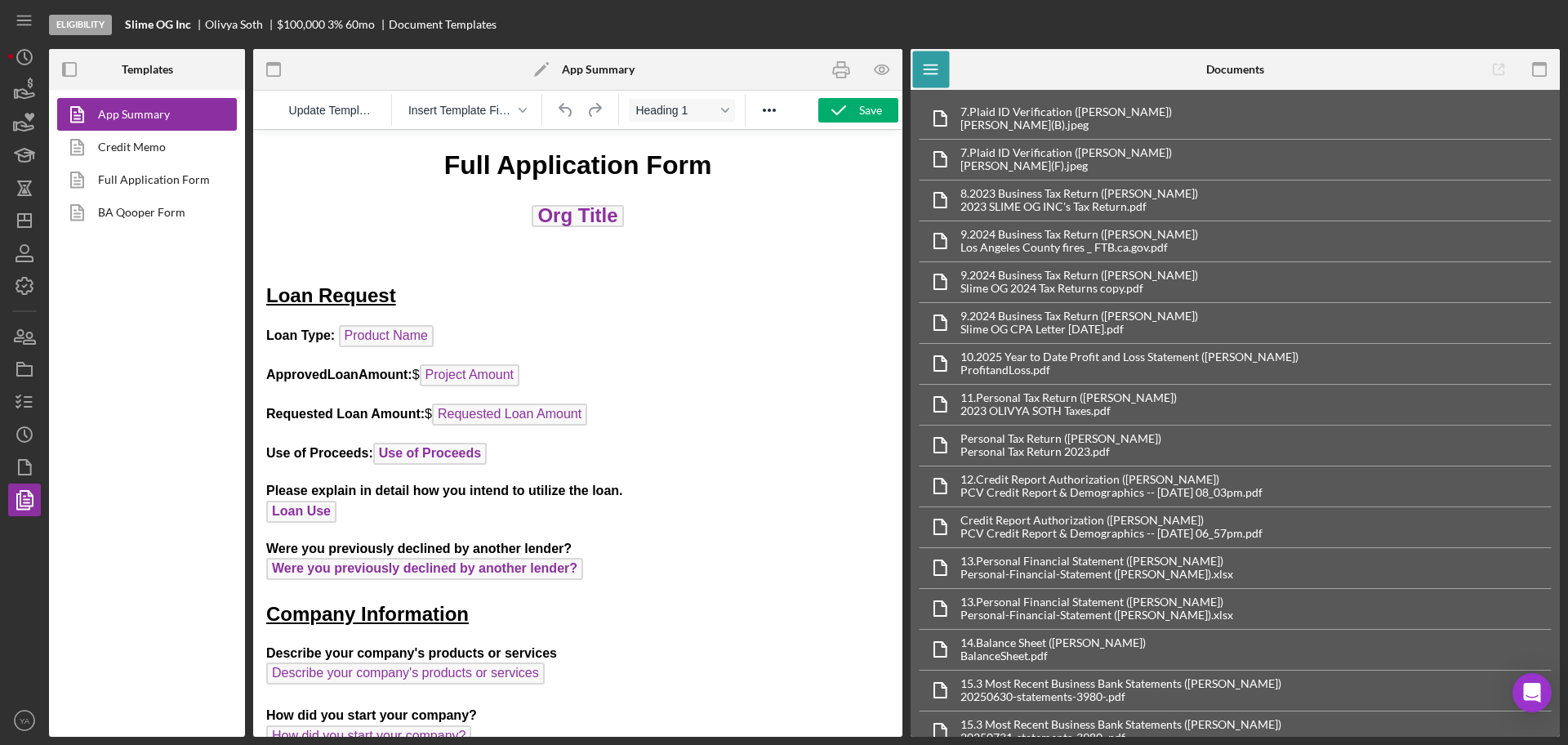
click at [427, 333] on span "Product Name" at bounding box center [386, 336] width 95 height 22
click at [418, 335] on span "Product Name" at bounding box center [386, 336] width 95 height 22
click at [1536, 60] on icon "button" at bounding box center [1540, 69] width 37 height 37
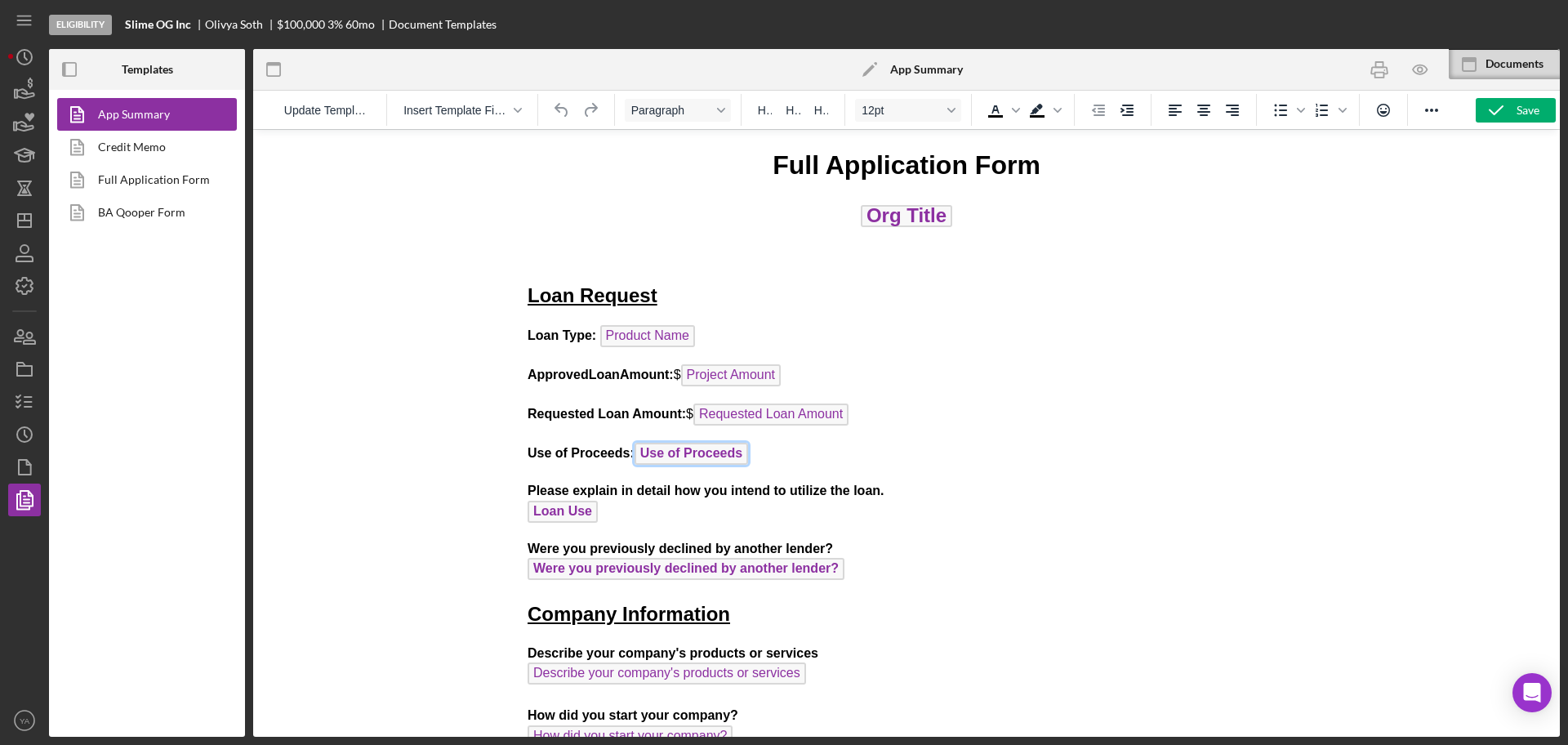
click at [710, 458] on span "Use of Proceeds" at bounding box center [691, 454] width 114 height 22
click at [769, 451] on p "Use of Proceeds: Use of Proceeds" at bounding box center [906, 456] width 758 height 26
click at [860, 456] on p "Use of Proceeds: Use of Proceeds ﻿" at bounding box center [906, 456] width 758 height 26
click at [184, 156] on link "Credit Memo" at bounding box center [143, 147] width 172 height 32
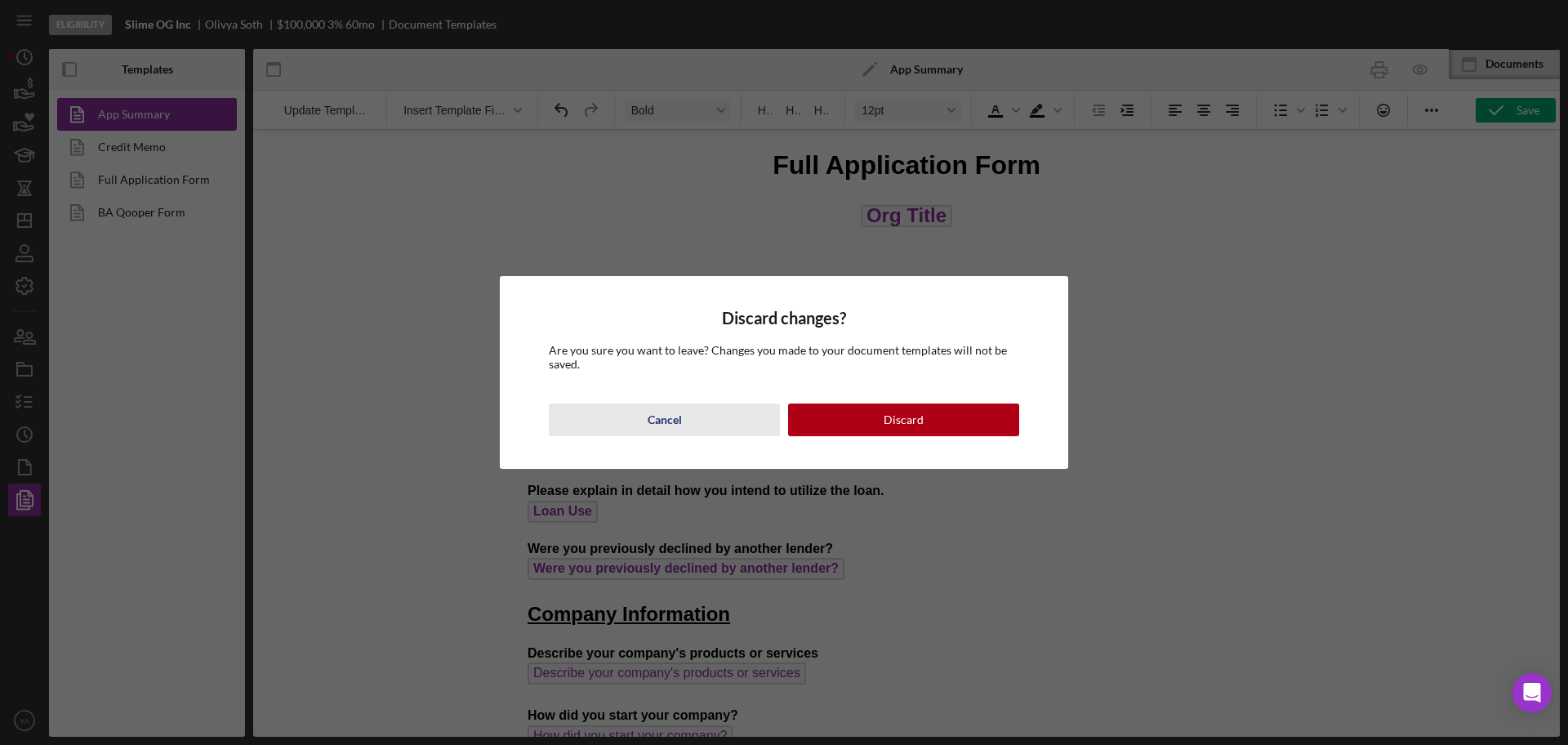
click at [706, 418] on button "Cancel" at bounding box center [664, 420] width 231 height 32
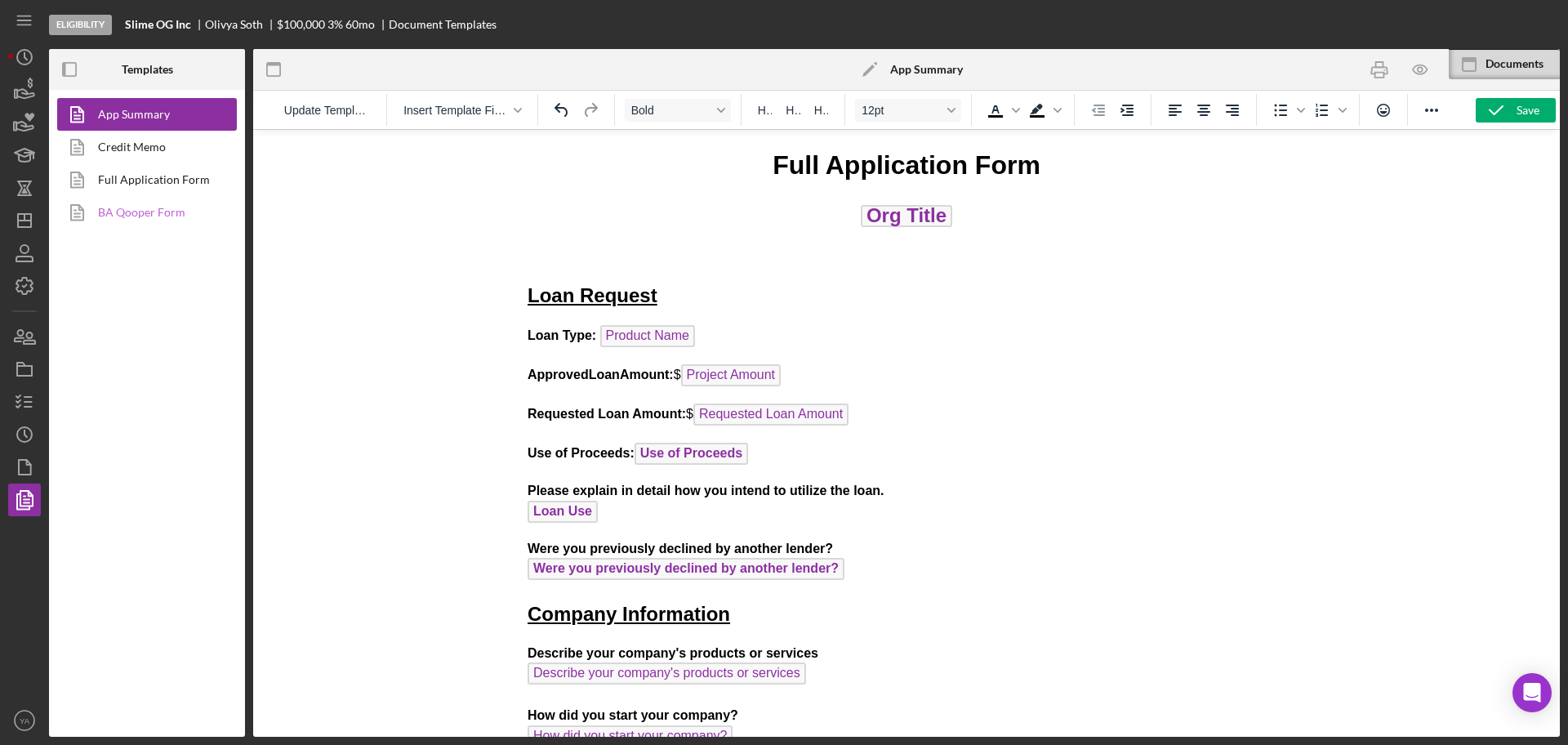
click at [143, 200] on link "BA Qooper Form" at bounding box center [143, 212] width 172 height 32
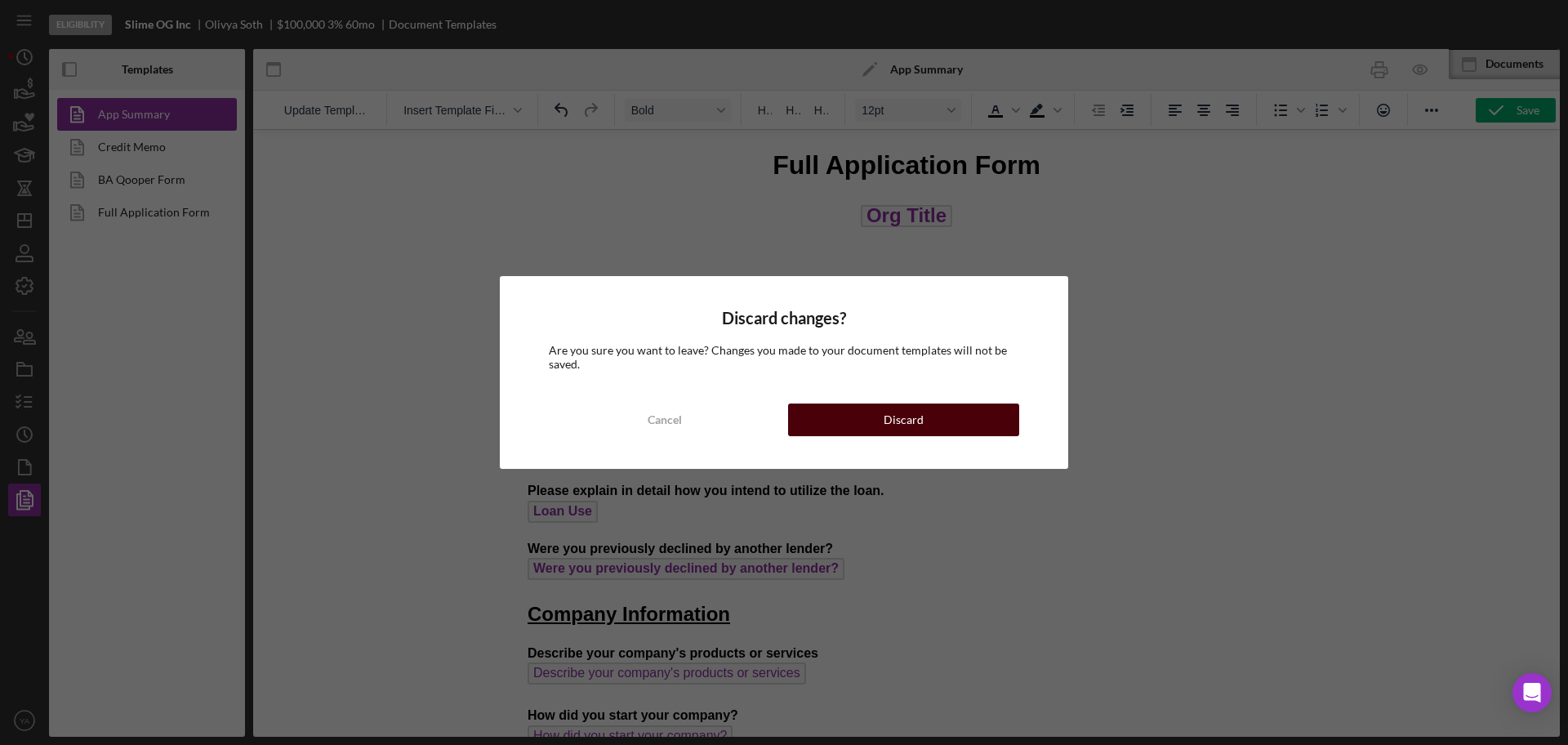
click at [987, 431] on button "Discard" at bounding box center [903, 420] width 231 height 32
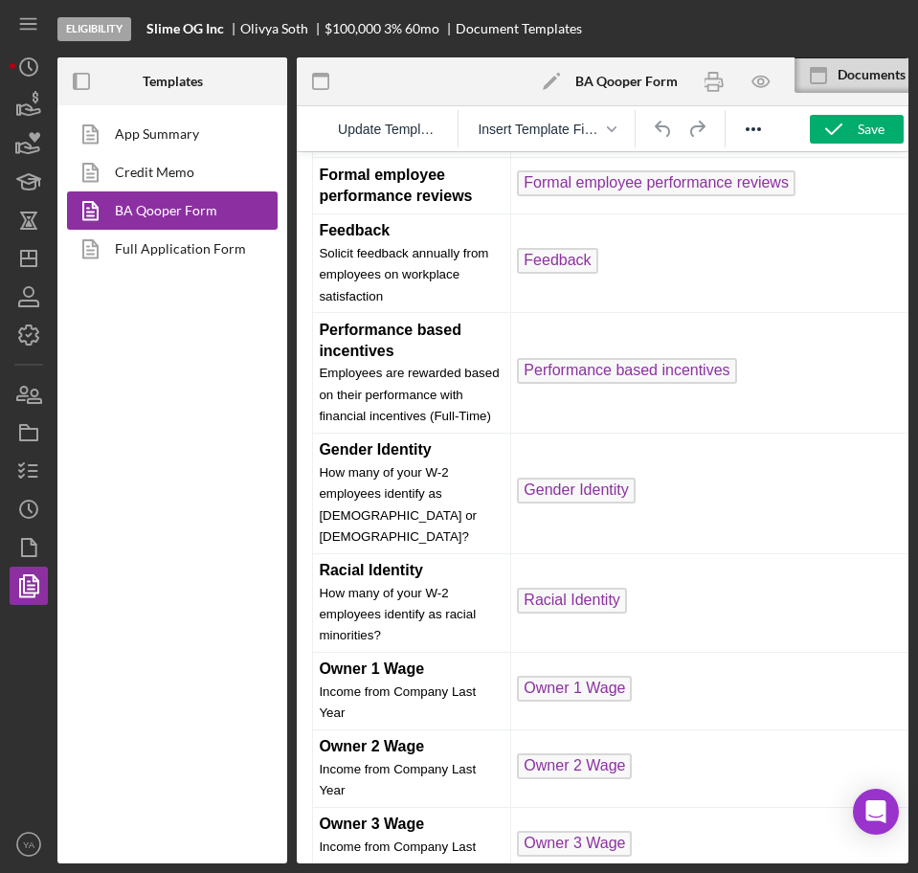
scroll to position [3278, 0]
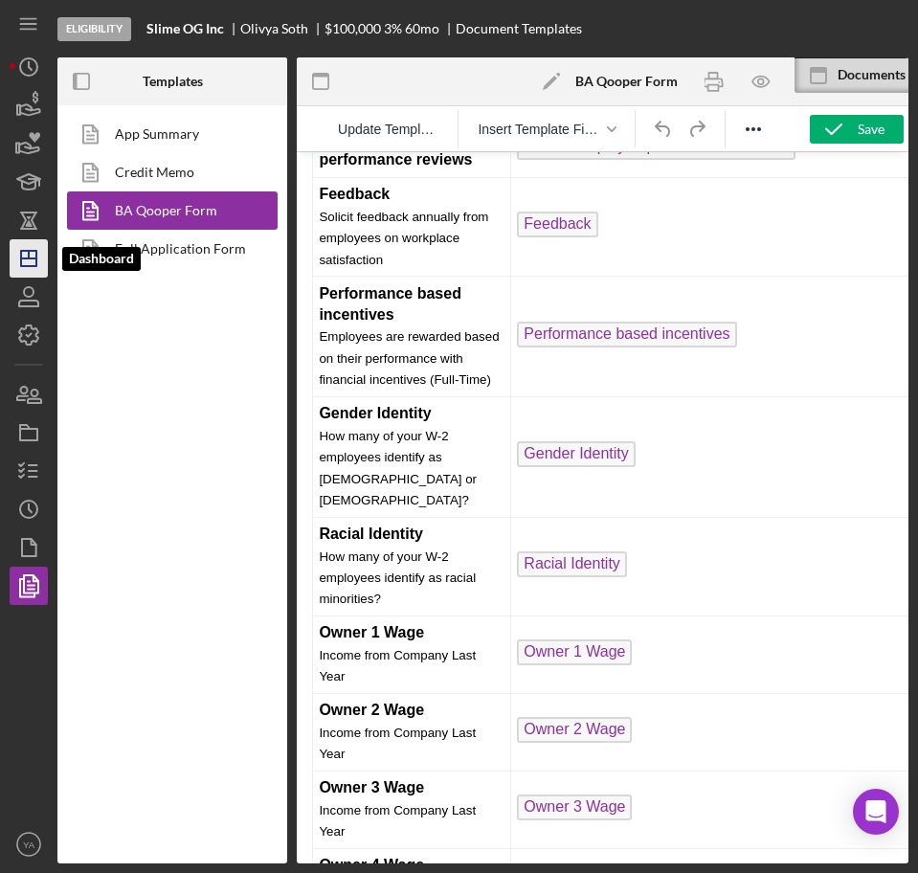
click at [22, 265] on polygon "button" at bounding box center [28, 258] width 15 height 15
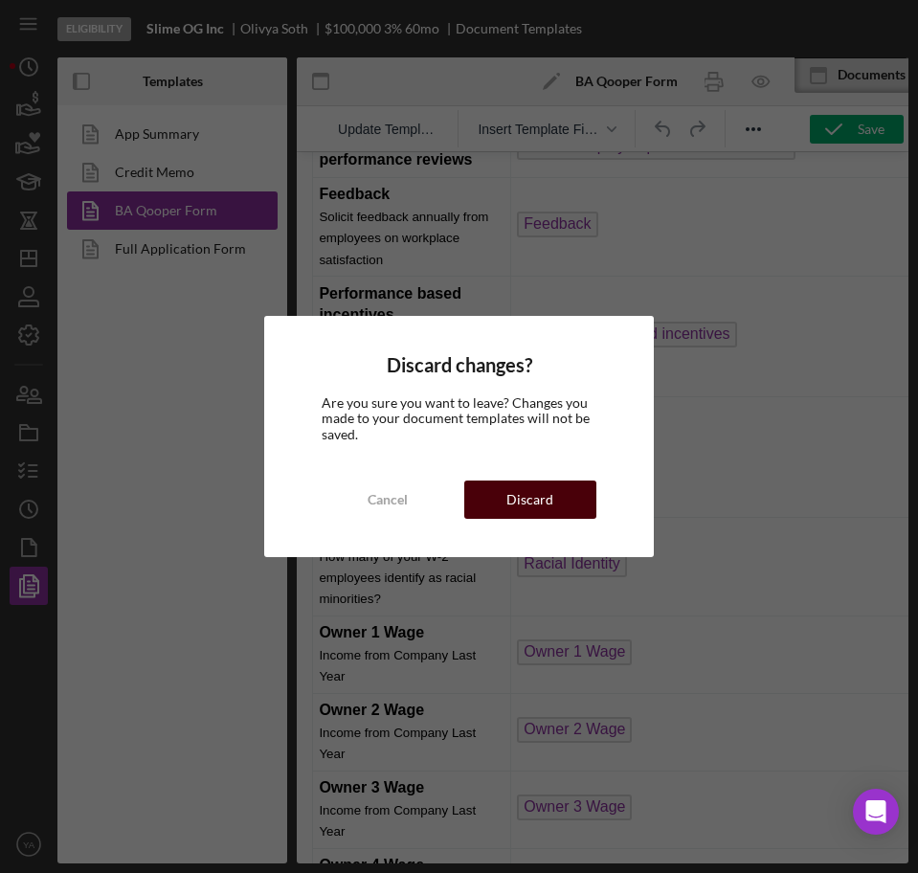
click at [531, 493] on div "Discard" at bounding box center [529, 499] width 47 height 38
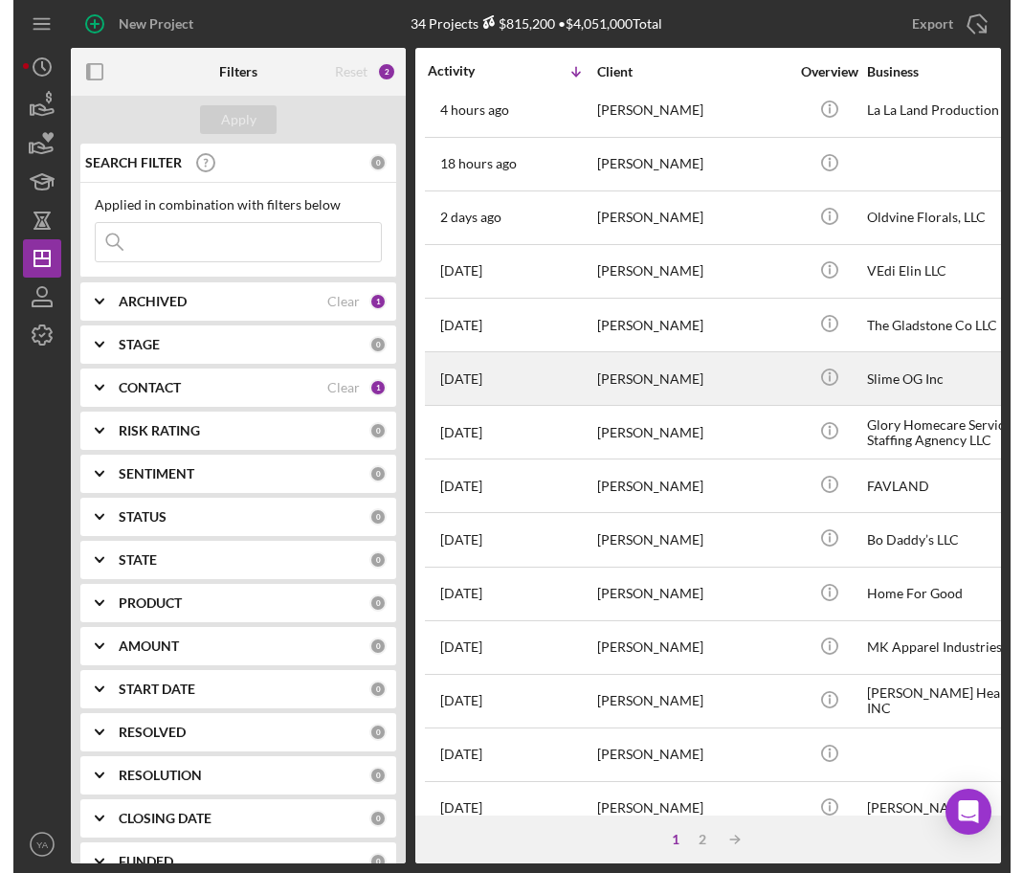
scroll to position [122, 0]
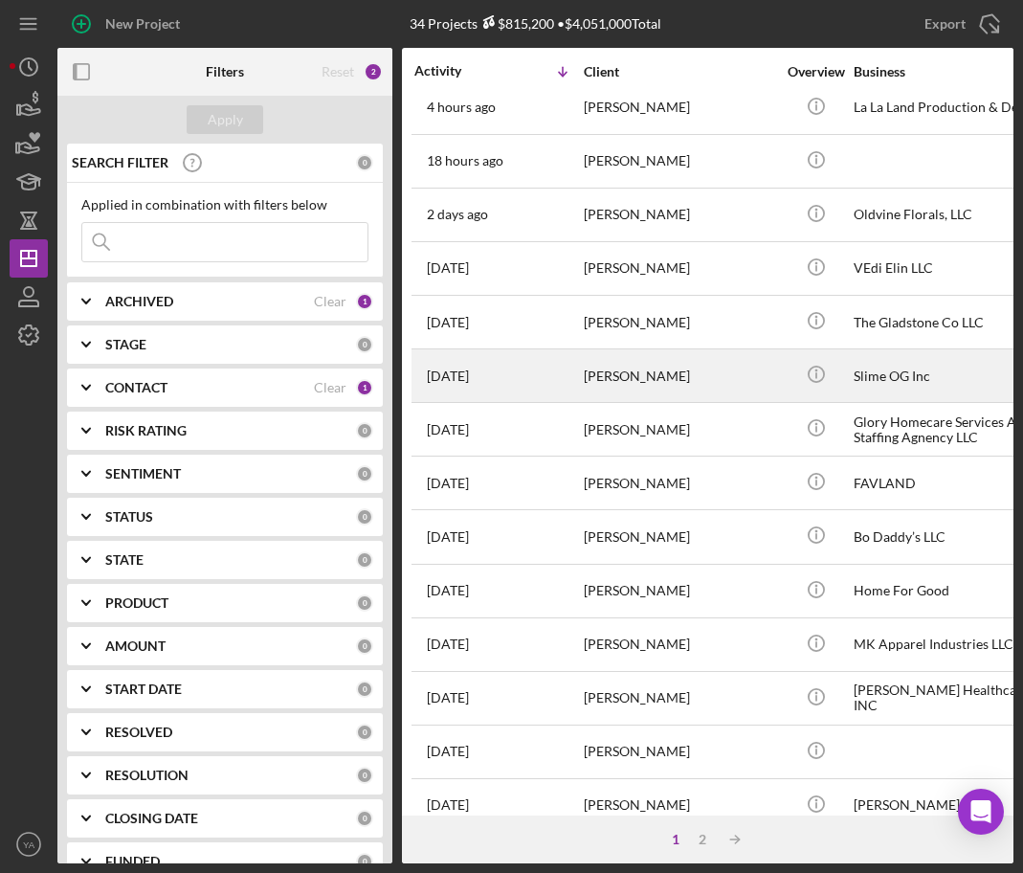
click at [870, 392] on div "Slime OG Inc" at bounding box center [949, 375] width 191 height 51
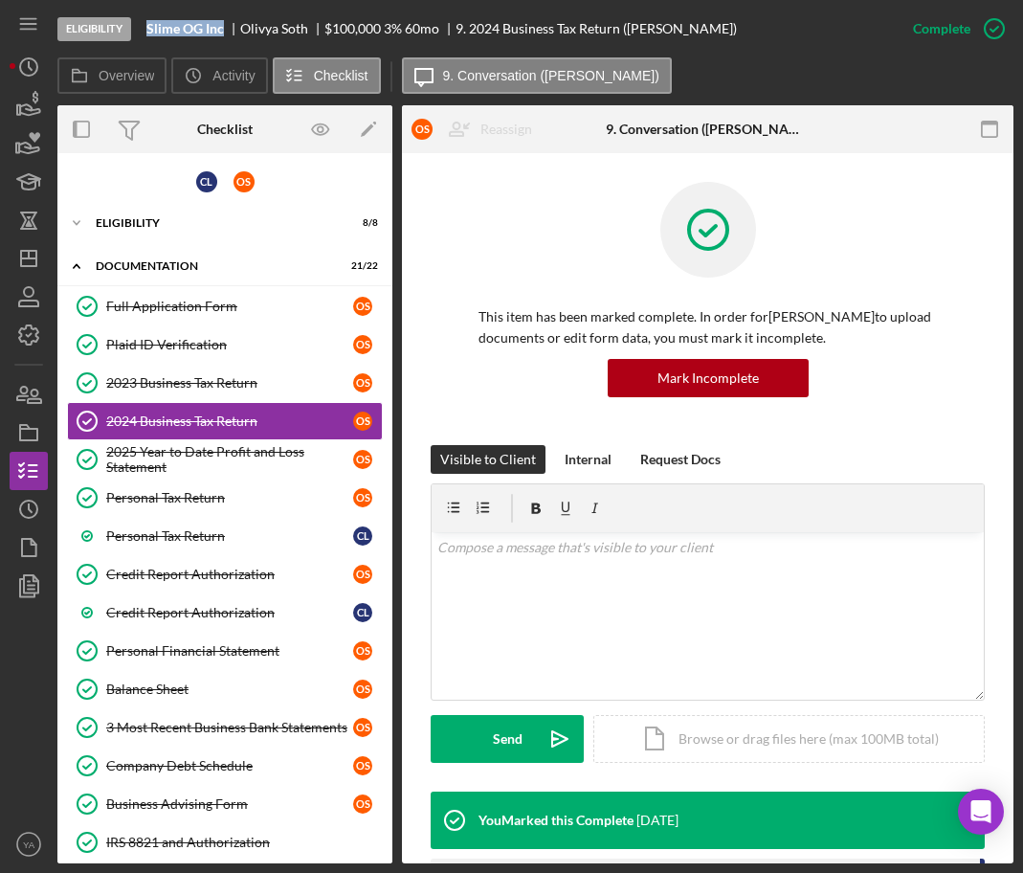
drag, startPoint x: 149, startPoint y: 24, endPoint x: 223, endPoint y: 29, distance: 73.8
click at [223, 29] on b "Slime OG Inc" at bounding box center [185, 28] width 78 height 15
copy b "Slime OG Inc"
drag, startPoint x: 210, startPoint y: 218, endPoint x: 200, endPoint y: 239, distance: 23.1
click at [210, 218] on div "Eligibility" at bounding box center [232, 222] width 273 height 11
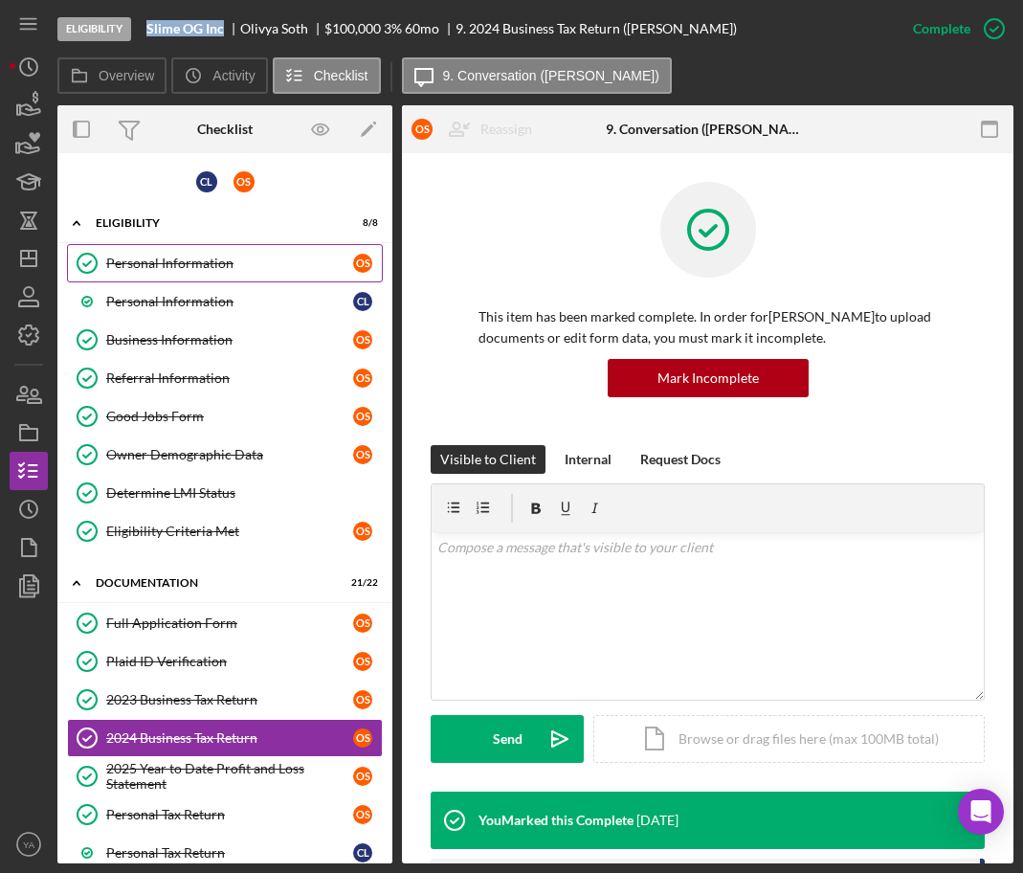
click at [181, 266] on div "Personal Information" at bounding box center [229, 262] width 247 height 15
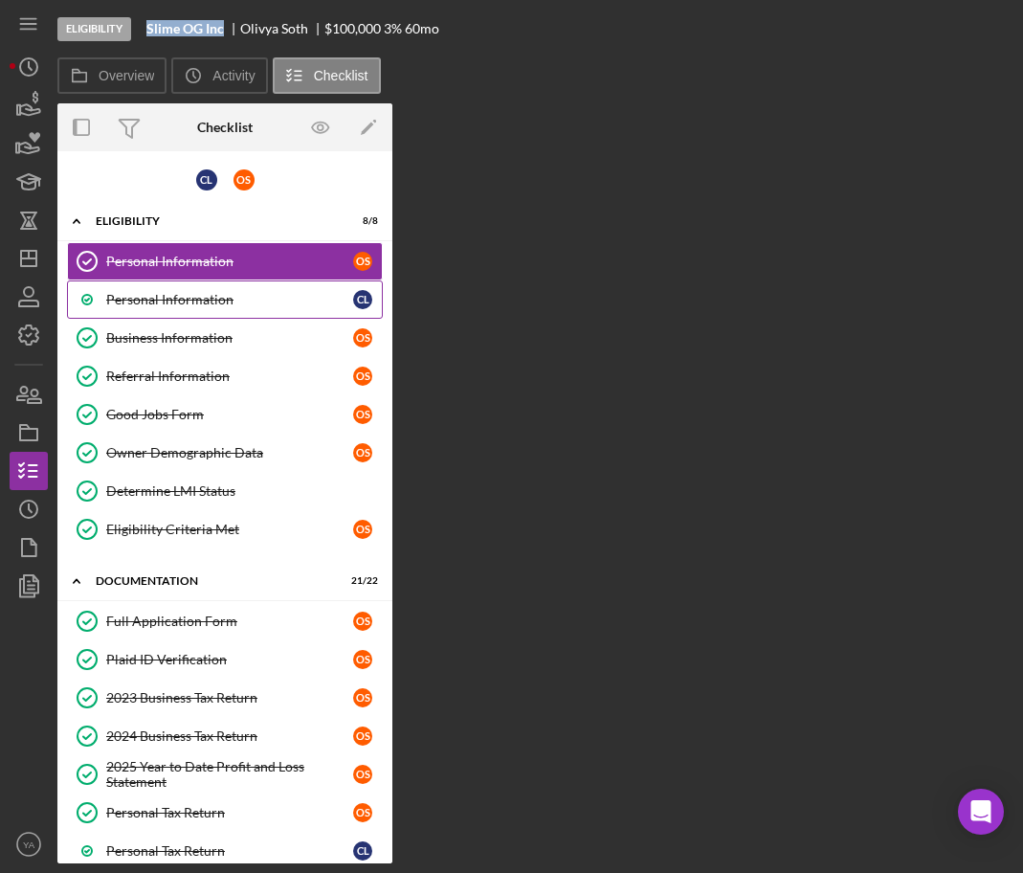
click at [196, 308] on link "Personal Information C L" at bounding box center [225, 299] width 316 height 38
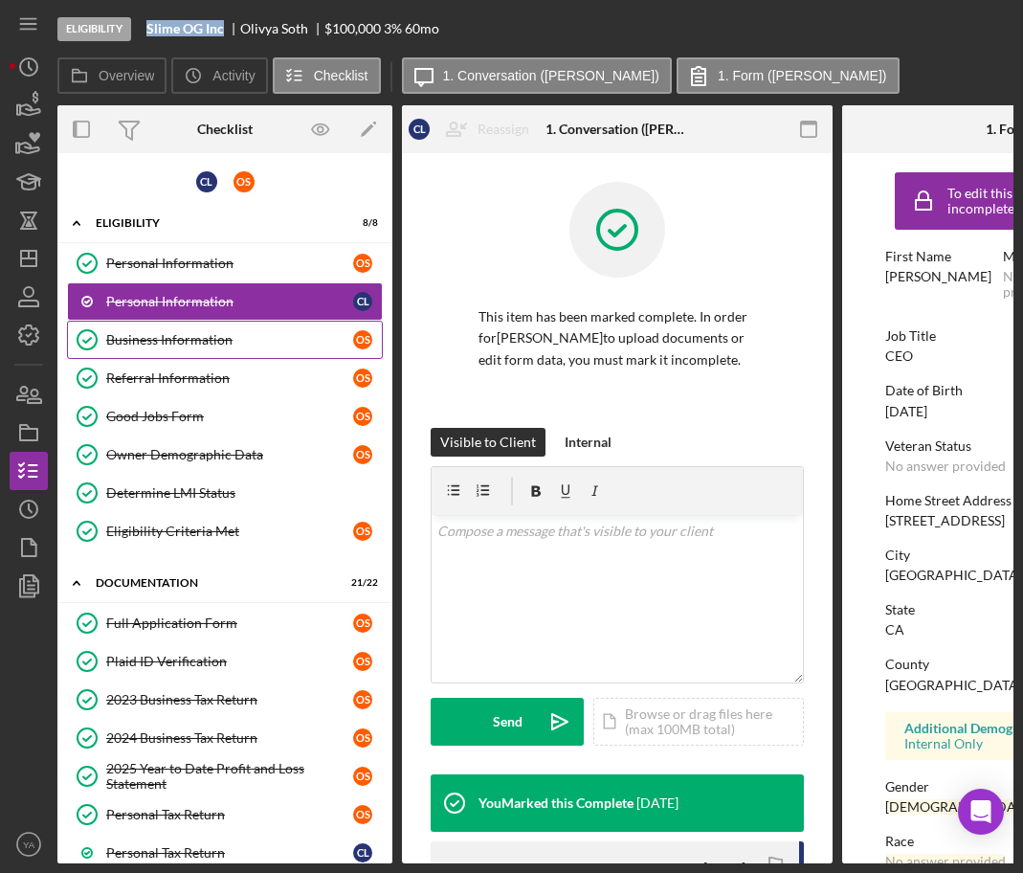
click at [198, 333] on div "Business Information" at bounding box center [229, 339] width 247 height 15
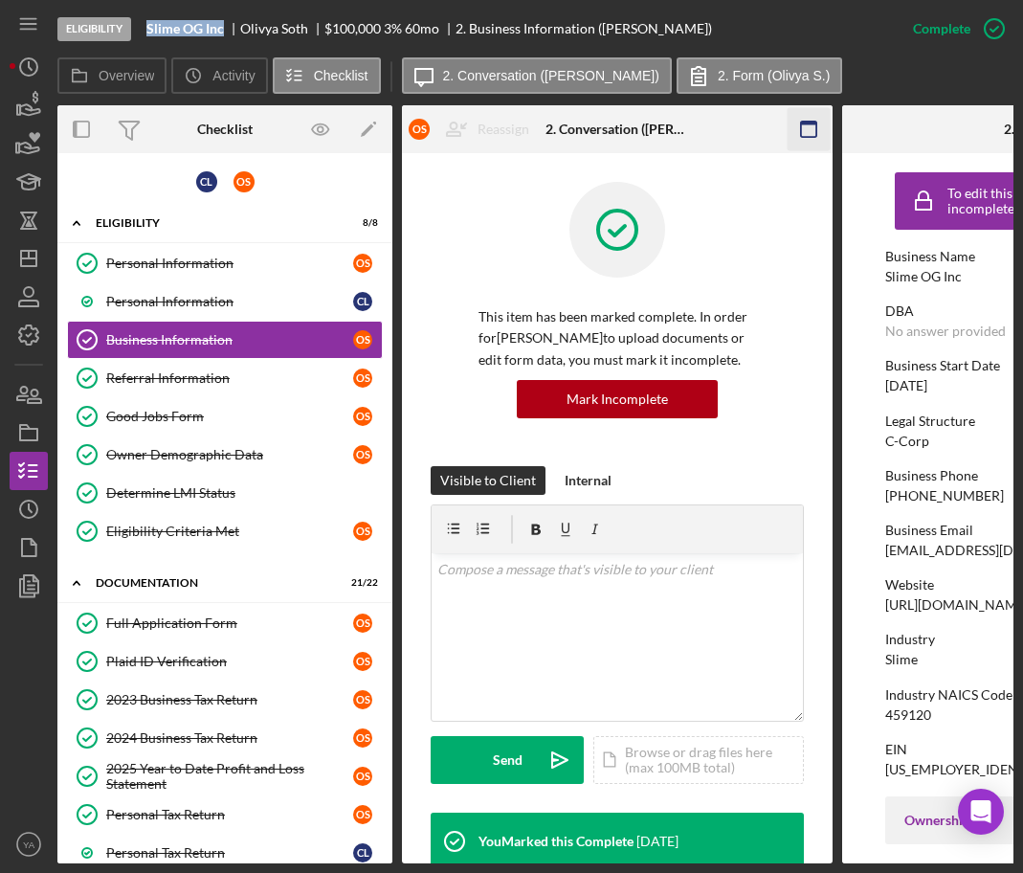
click at [801, 142] on icon "button" at bounding box center [809, 129] width 43 height 43
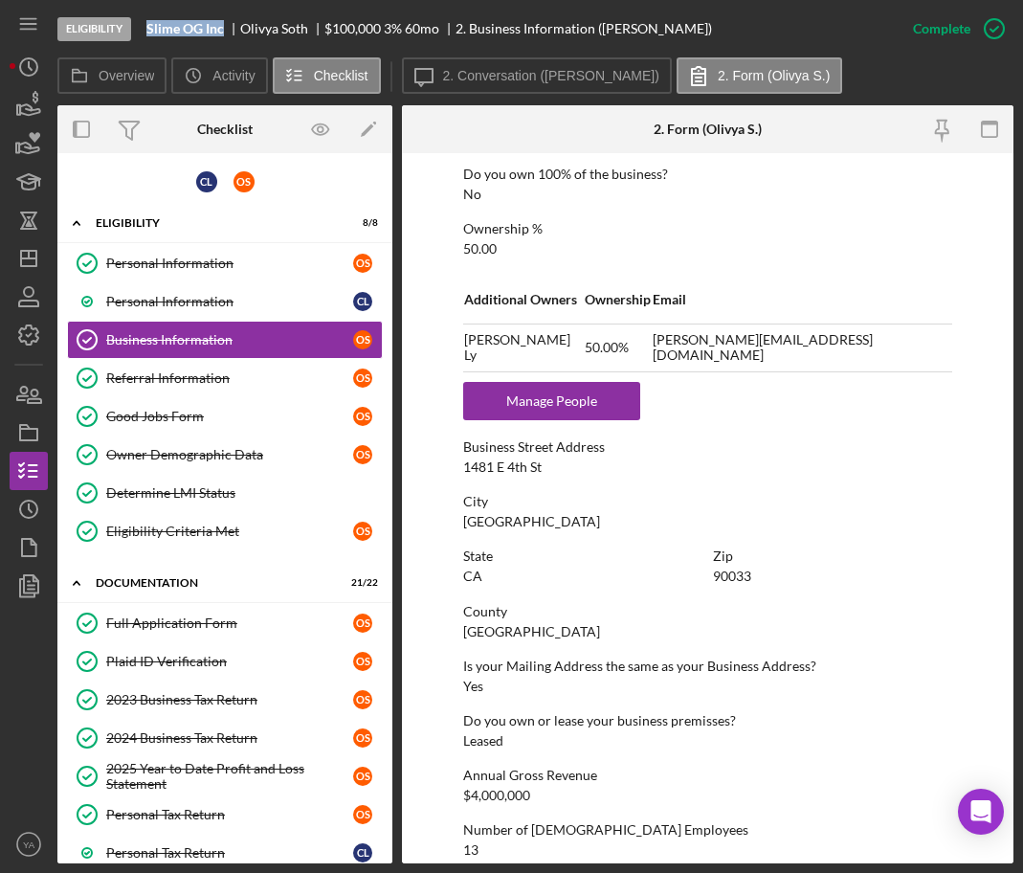
scroll to position [951, 0]
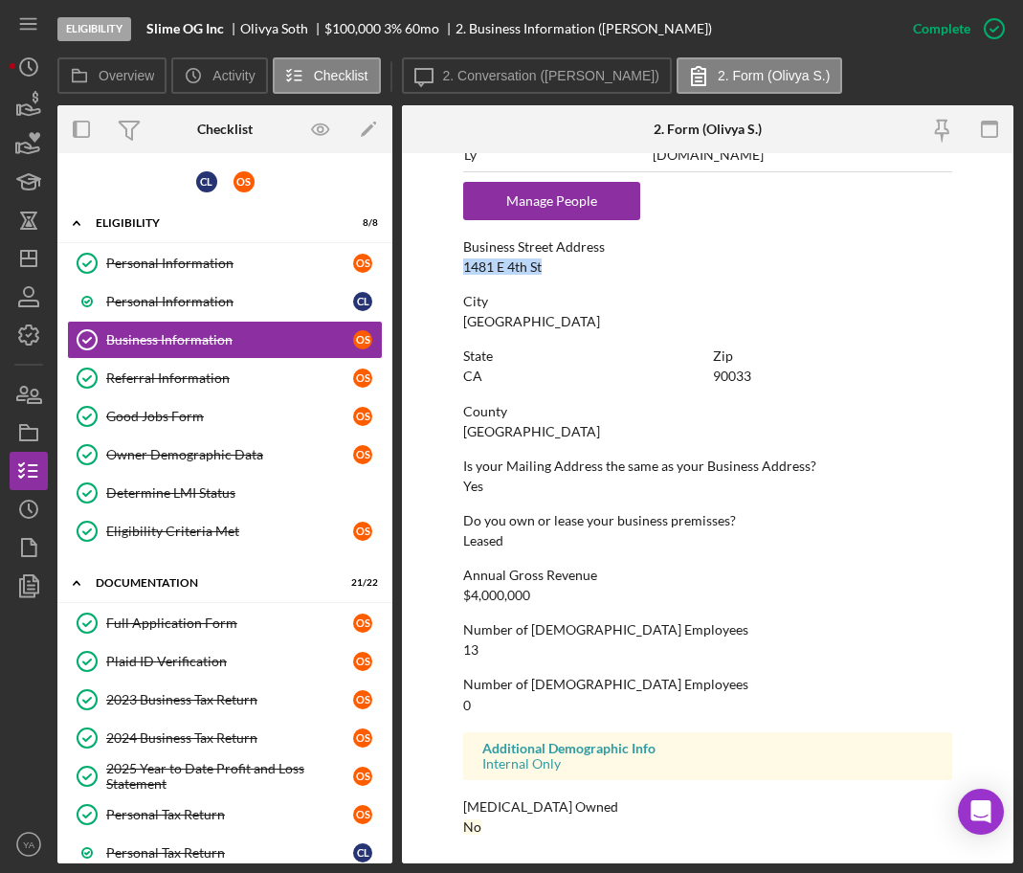
drag, startPoint x: 458, startPoint y: 272, endPoint x: 585, endPoint y: 262, distance: 126.7
click at [585, 262] on form "To edit this form you must mark this item incomplete Business Name Slime OG Inc…" at bounding box center [707, 508] width 611 height 710
copy div "1481 E 4th St"
drag, startPoint x: 448, startPoint y: 312, endPoint x: 538, endPoint y: 327, distance: 91.2
click at [538, 327] on form "To edit this form you must mark this item incomplete Business Name Slime OG Inc…" at bounding box center [707, 508] width 611 height 710
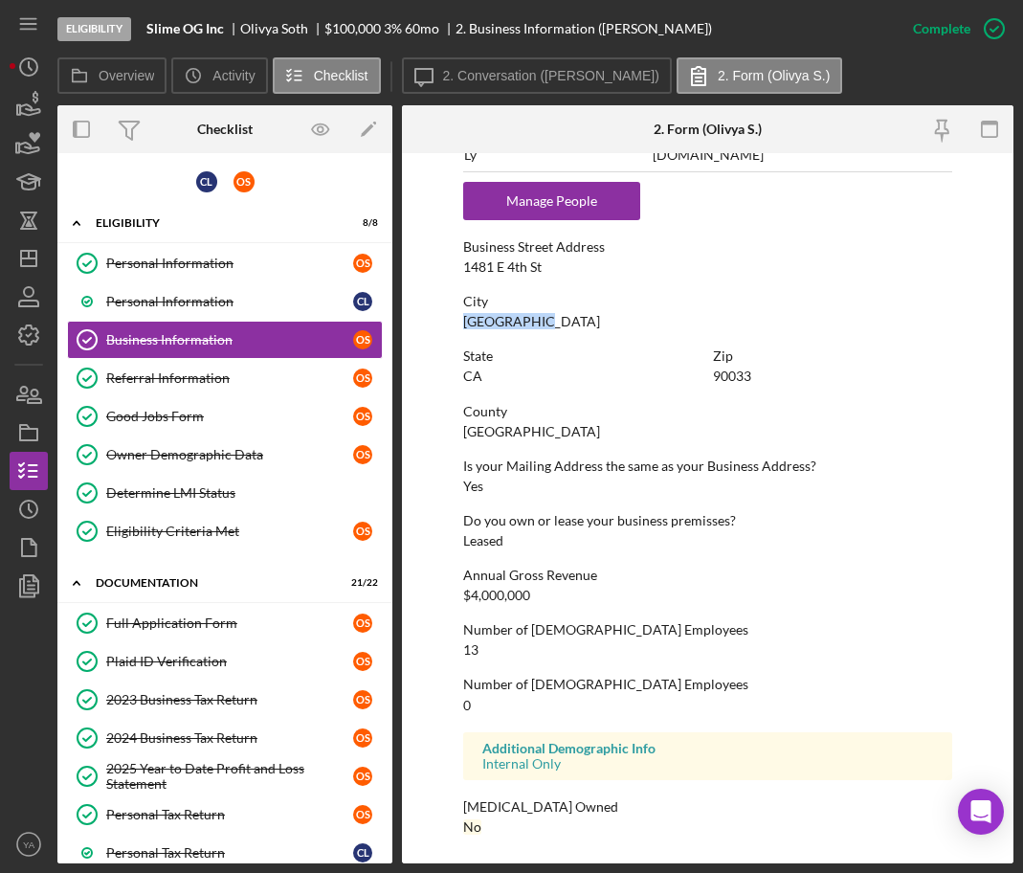
copy div "[GEOGRAPHIC_DATA]"
drag, startPoint x: 688, startPoint y: 379, endPoint x: 819, endPoint y: 379, distance: 131.1
click at [819, 379] on div "State [US_STATE] Zip 90033" at bounding box center [707, 375] width 489 height 55
click at [747, 376] on div "90033" at bounding box center [732, 375] width 38 height 15
click at [722, 374] on div "90033" at bounding box center [732, 375] width 38 height 15
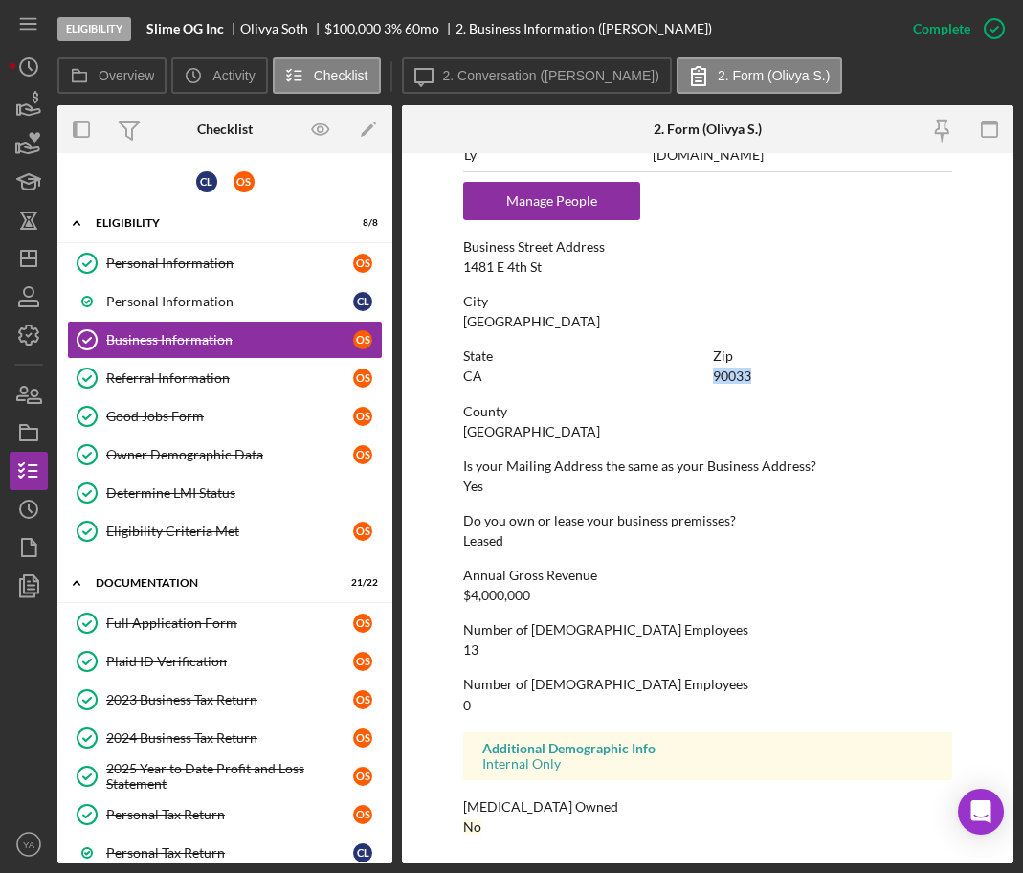
click at [722, 374] on div "90033" at bounding box center [732, 375] width 38 height 15
copy div "90033"
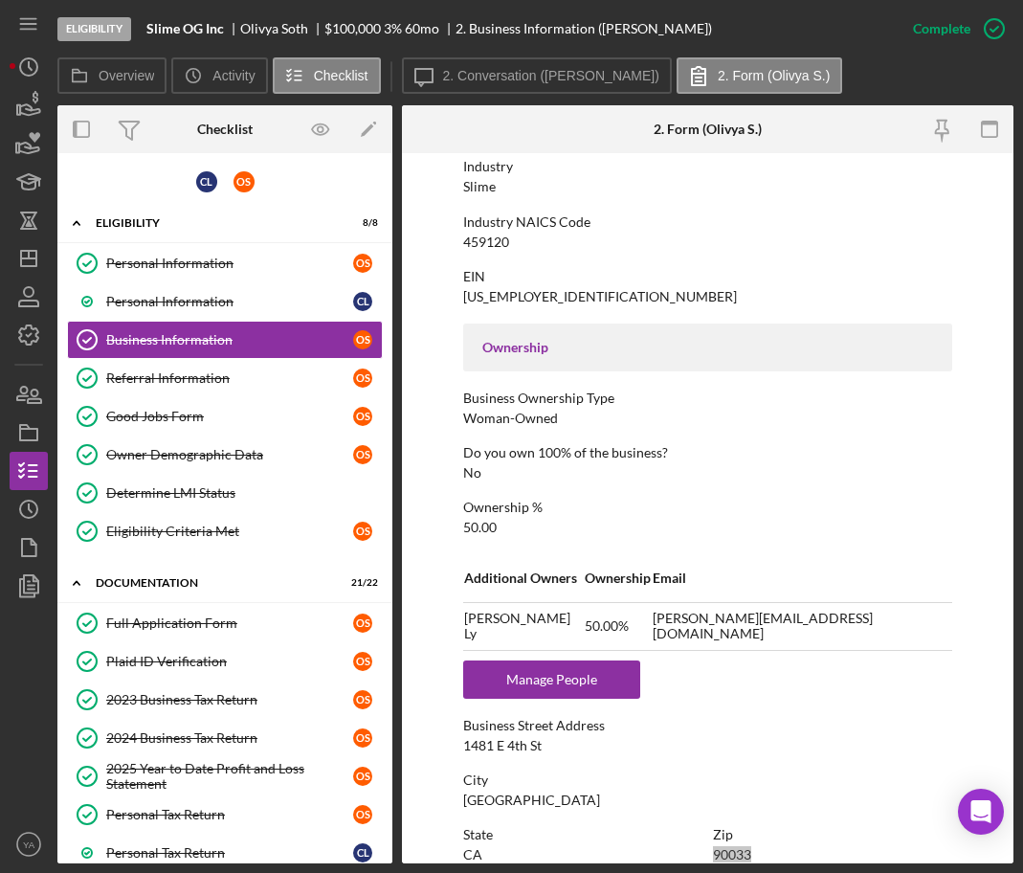
scroll to position [0, 0]
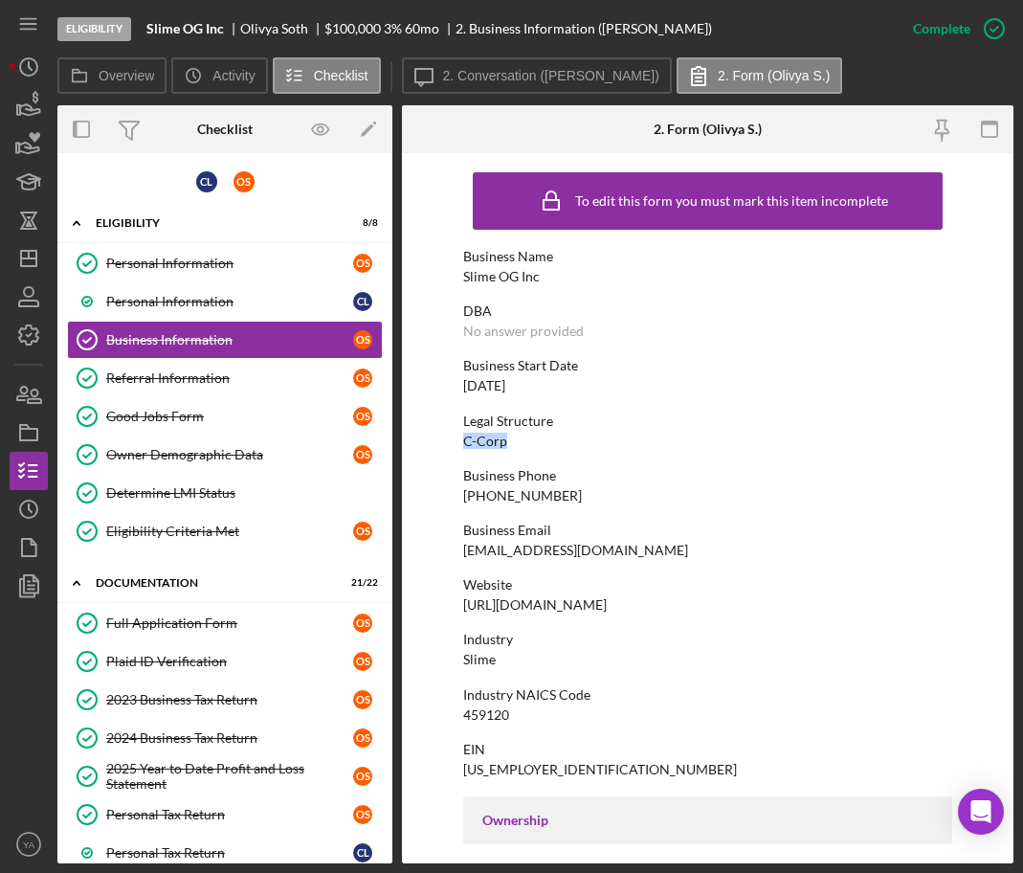
drag, startPoint x: 505, startPoint y: 439, endPoint x: 399, endPoint y: 446, distance: 106.4
click at [399, 446] on div "Overview Internal Workflow Stage Eligibility Icon/Dropdown Arrow Archive (can u…" at bounding box center [535, 484] width 956 height 758
copy div "C-Corp"
drag, startPoint x: 558, startPoint y: 387, endPoint x: 402, endPoint y: 385, distance: 156.0
click at [396, 387] on div "Overview Internal Workflow Stage Eligibility Icon/Dropdown Arrow Archive (can u…" at bounding box center [535, 484] width 956 height 758
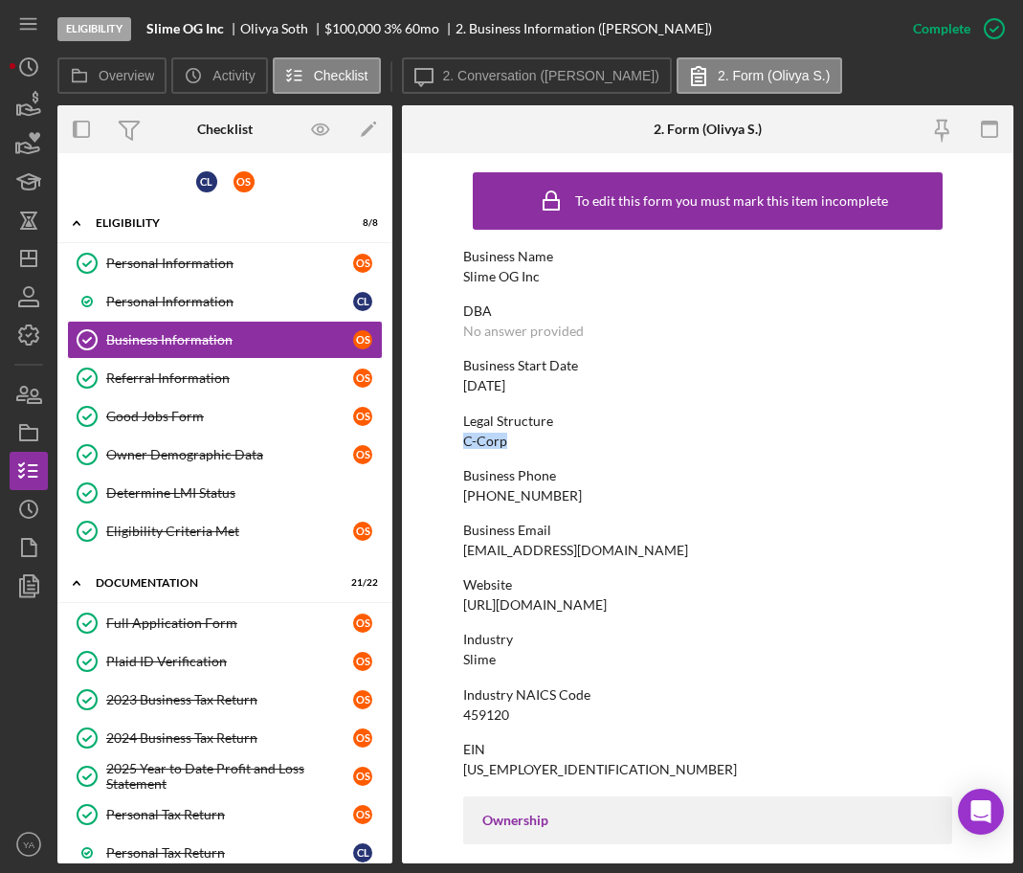
click at [461, 372] on form "To edit this form you must mark this item incomplete Business Name Slime OG Inc…" at bounding box center [707, 508] width 611 height 710
drag, startPoint x: 466, startPoint y: 386, endPoint x: 568, endPoint y: 391, distance: 102.6
click at [568, 391] on div "Business Start Date [DATE]" at bounding box center [707, 375] width 489 height 35
drag, startPoint x: 518, startPoint y: 712, endPoint x: 452, endPoint y: 704, distance: 66.5
click at [452, 704] on form "To edit this form you must mark this item incomplete Business Name Slime OG Inc…" at bounding box center [707, 508] width 611 height 710
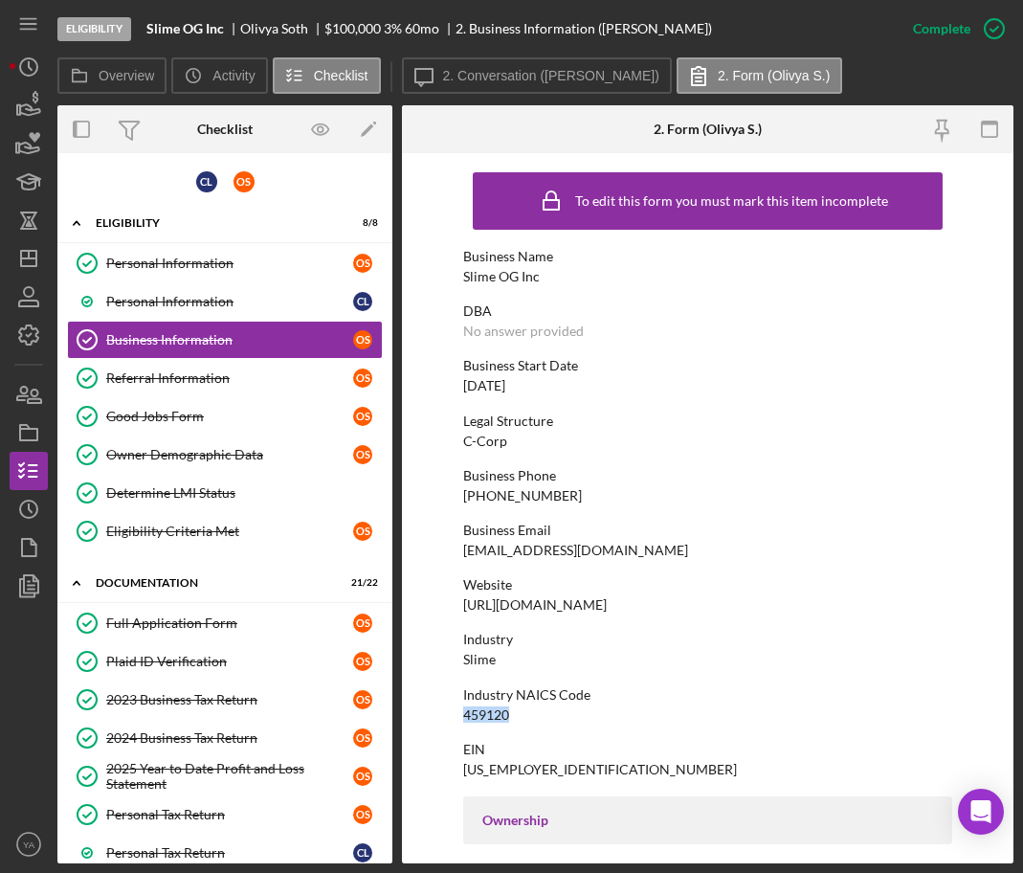
copy div "459120"
drag, startPoint x: 509, startPoint y: 656, endPoint x: 439, endPoint y: 657, distance: 69.9
click at [439, 657] on form "To edit this form you must mark this item incomplete Business Name Slime OG Inc…" at bounding box center [707, 508] width 611 height 710
copy div "Slime"
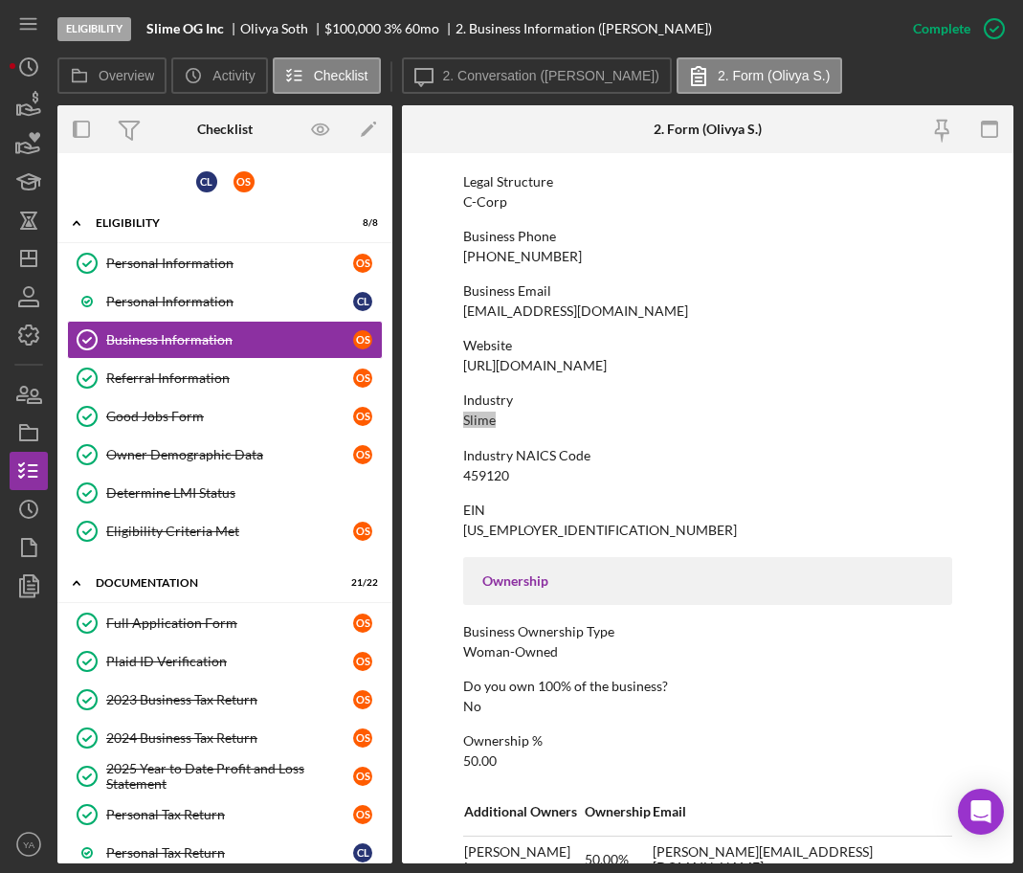
scroll to position [598, 0]
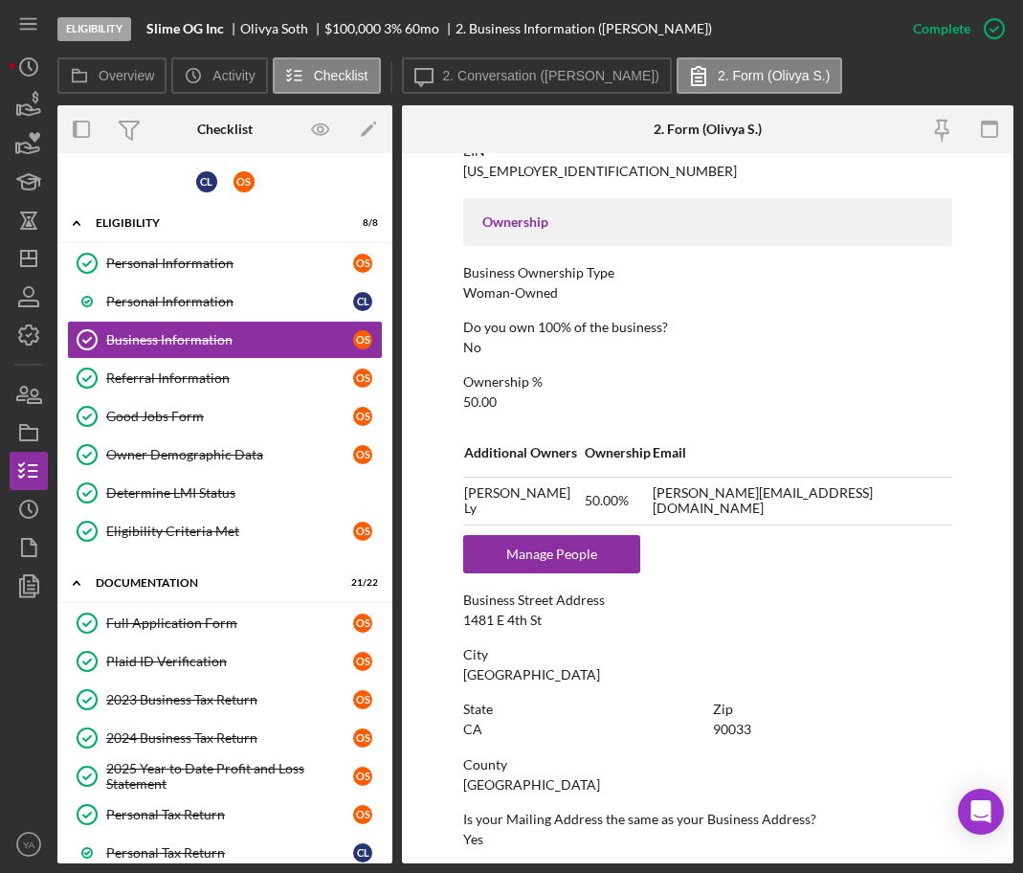
drag, startPoint x: 208, startPoint y: 627, endPoint x: 483, endPoint y: 596, distance: 277.3
click at [208, 627] on div "Full Application Form" at bounding box center [229, 622] width 247 height 15
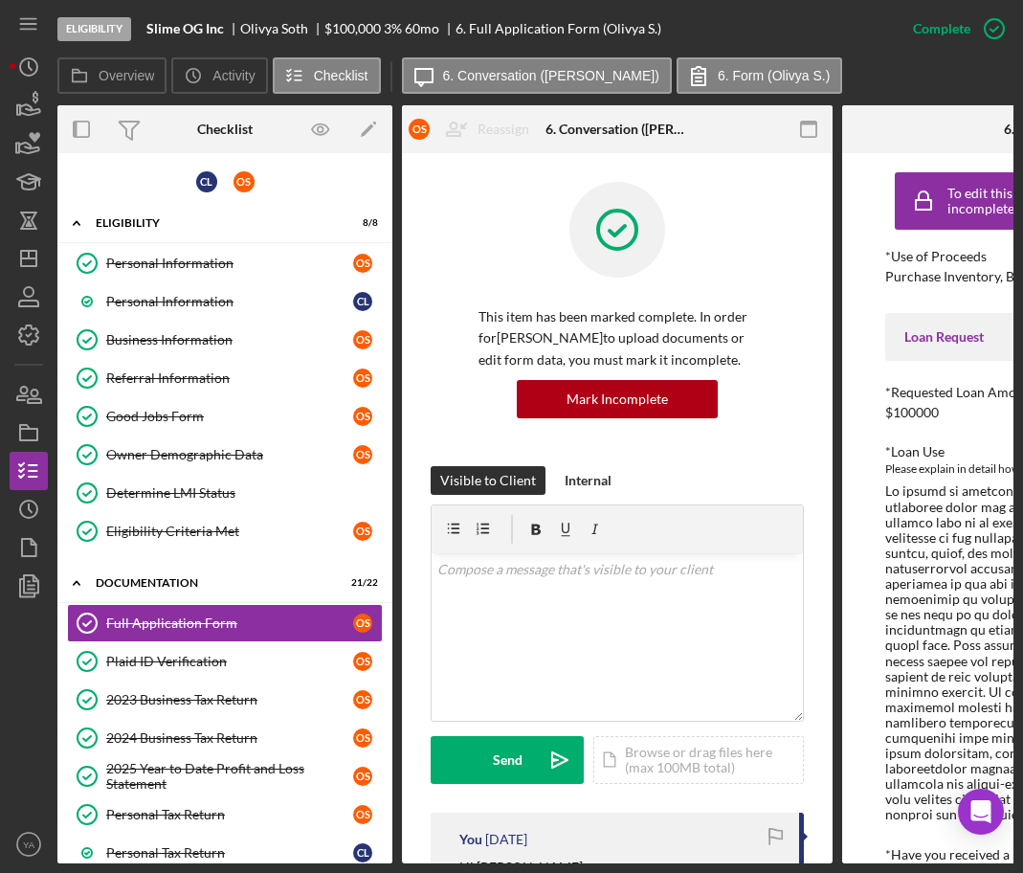
scroll to position [478, 0]
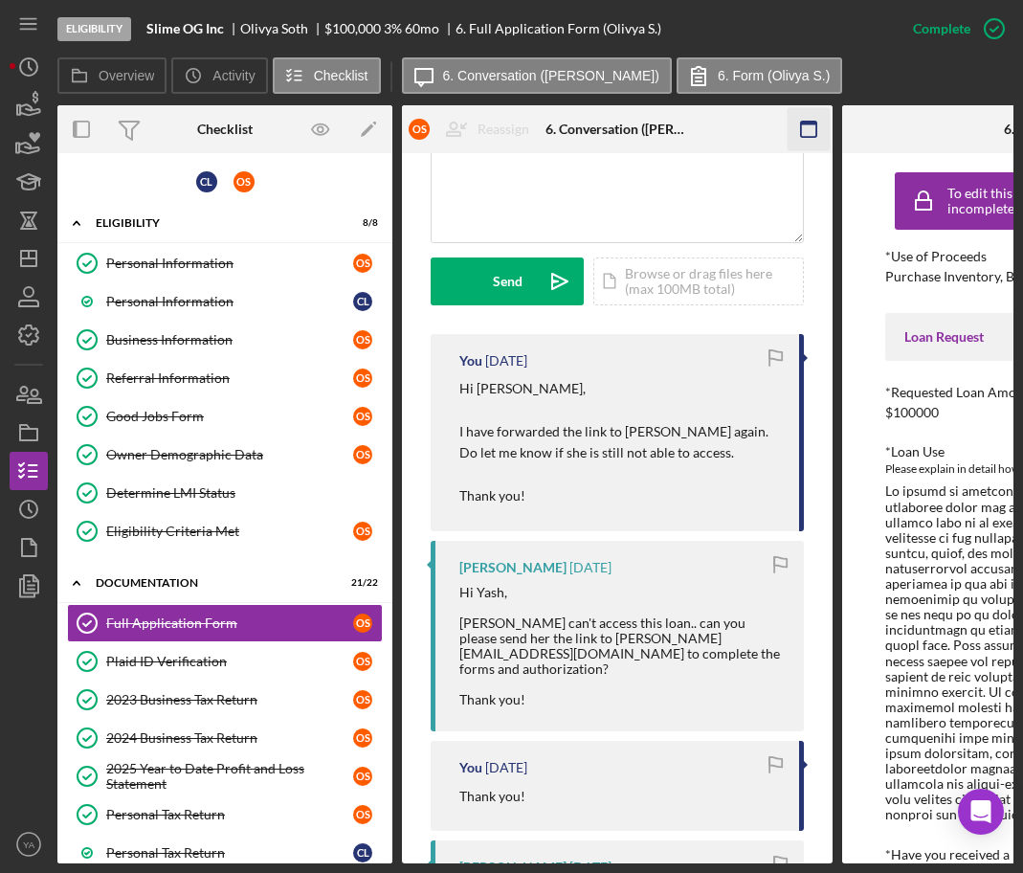
click at [816, 127] on rect "button" at bounding box center [808, 129] width 15 height 15
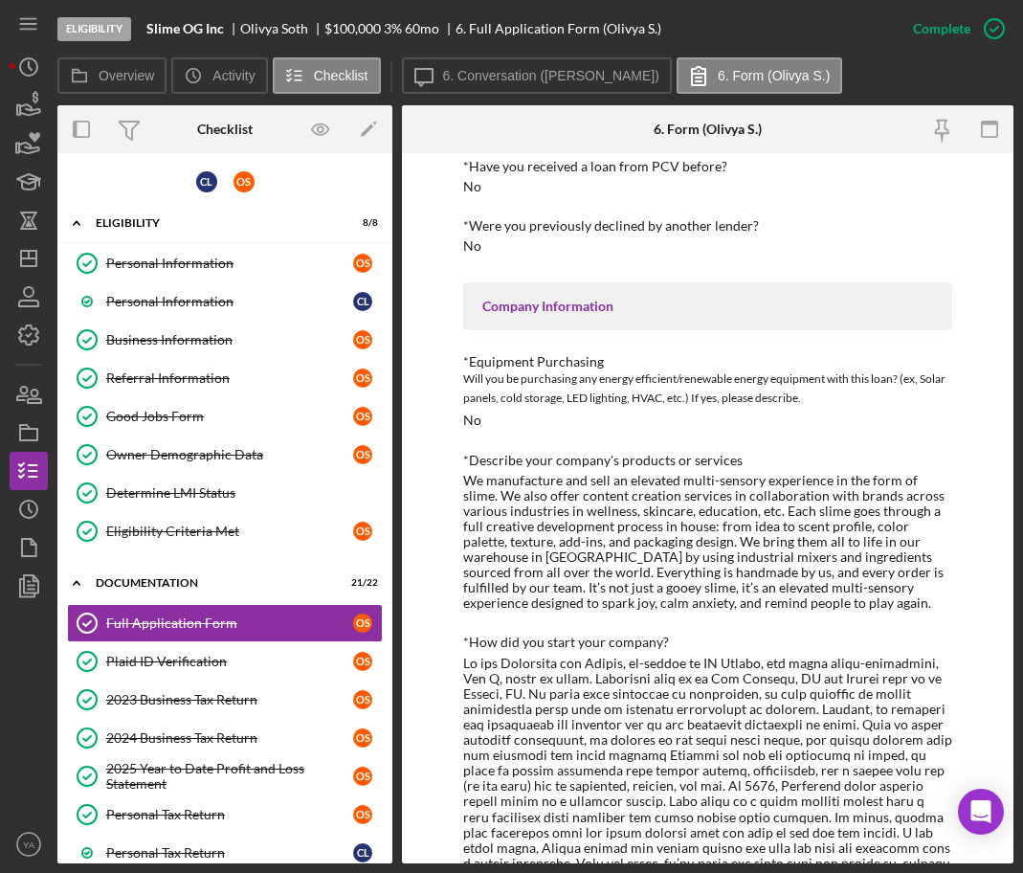
scroll to position [718, 0]
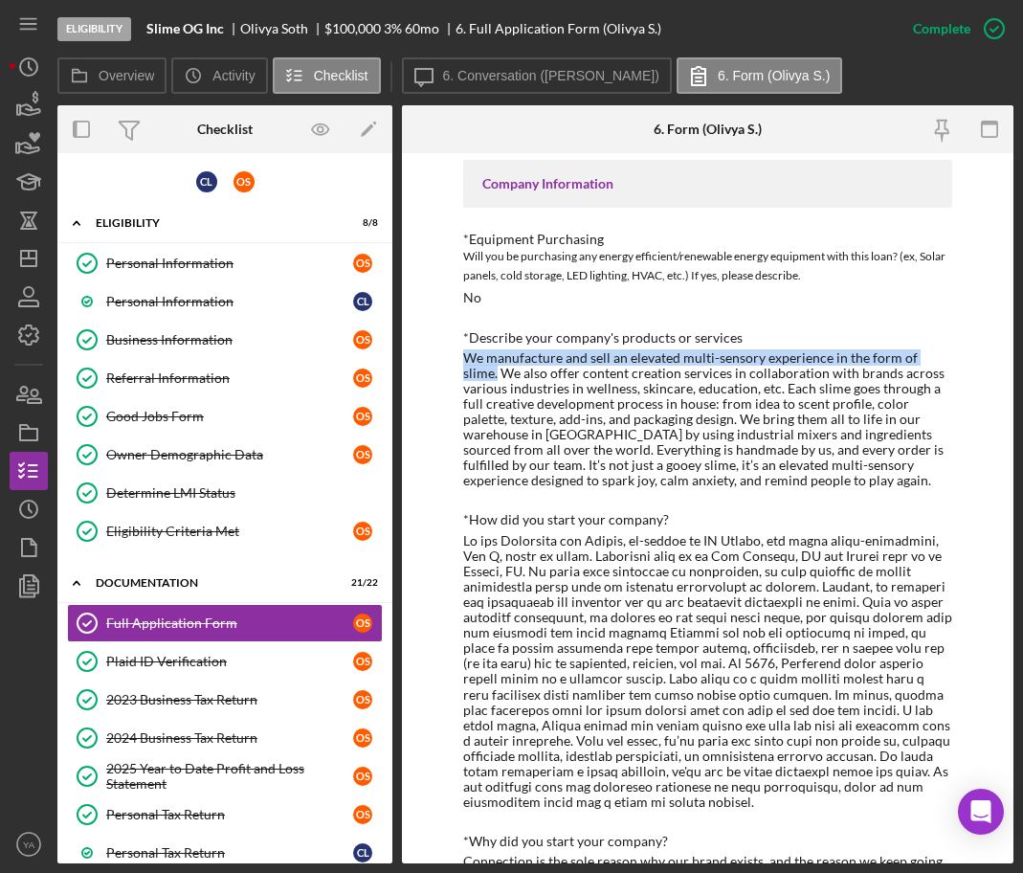
drag, startPoint x: 461, startPoint y: 344, endPoint x: 961, endPoint y: 343, distance: 499.5
click at [961, 343] on div "To edit this form you must mark this item incomplete *Use of Proceeds Purchase …" at bounding box center [707, 508] width 611 height 710
copy div "We manufacture and sell an elevated multi-sensory experience in the form of sli…"
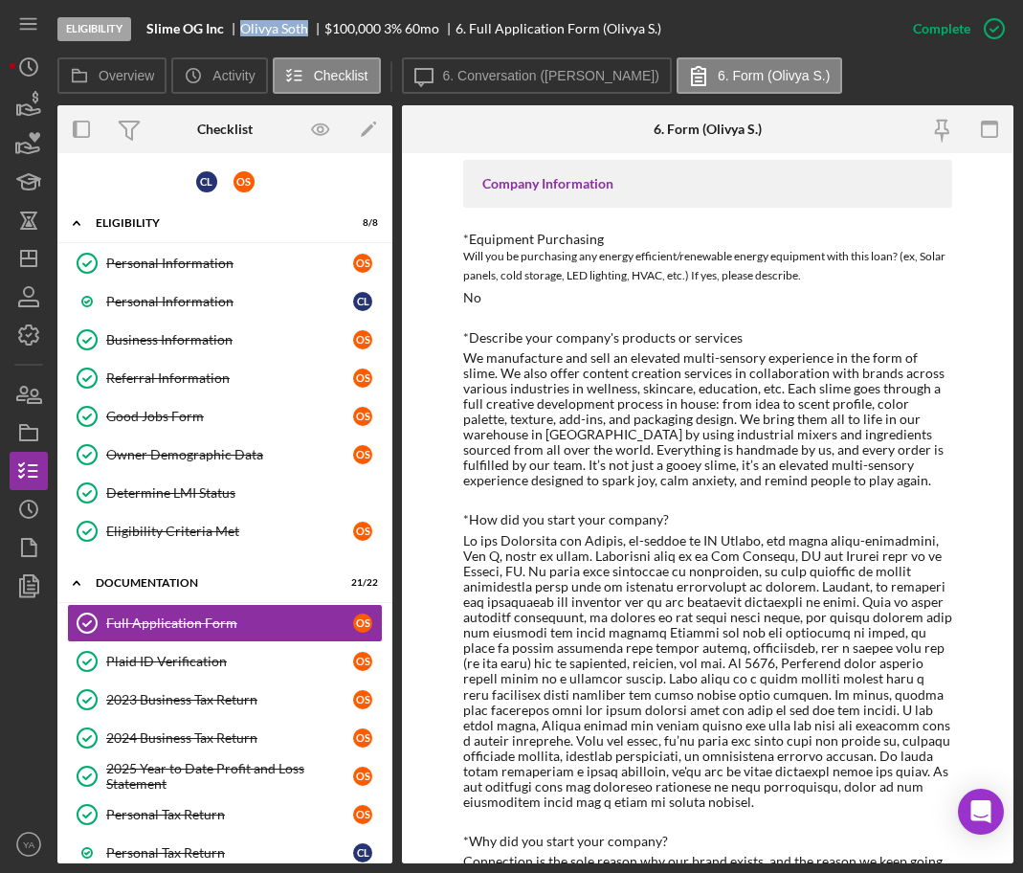
drag, startPoint x: 236, startPoint y: 29, endPoint x: 307, endPoint y: 28, distance: 70.8
click at [307, 28] on div "Slime OG Inc Olivya Soth $100,000 $20,000 3 % 60 mo 6. Full Application Form (O…" at bounding box center [403, 28] width 515 height 15
copy div "[PERSON_NAME]"
click at [223, 277] on link "Personal Information Personal Information O S" at bounding box center [225, 263] width 316 height 38
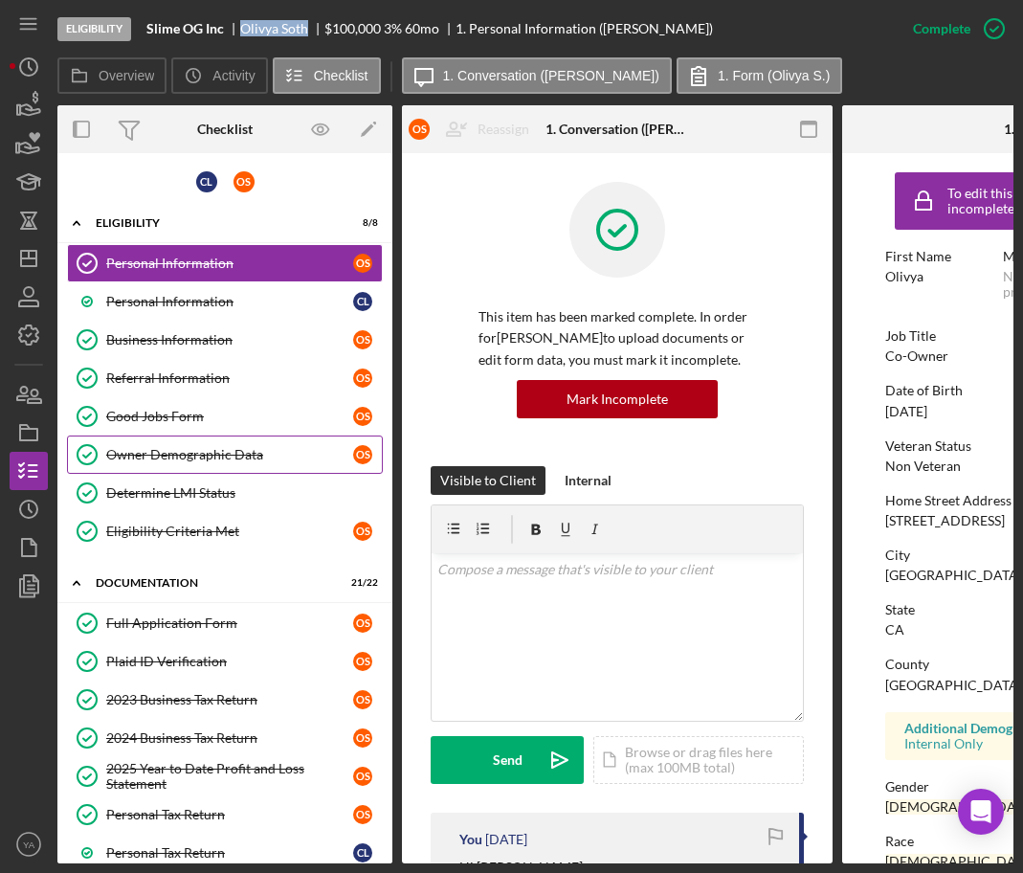
click at [237, 455] on div "Owner Demographic Data" at bounding box center [229, 454] width 247 height 15
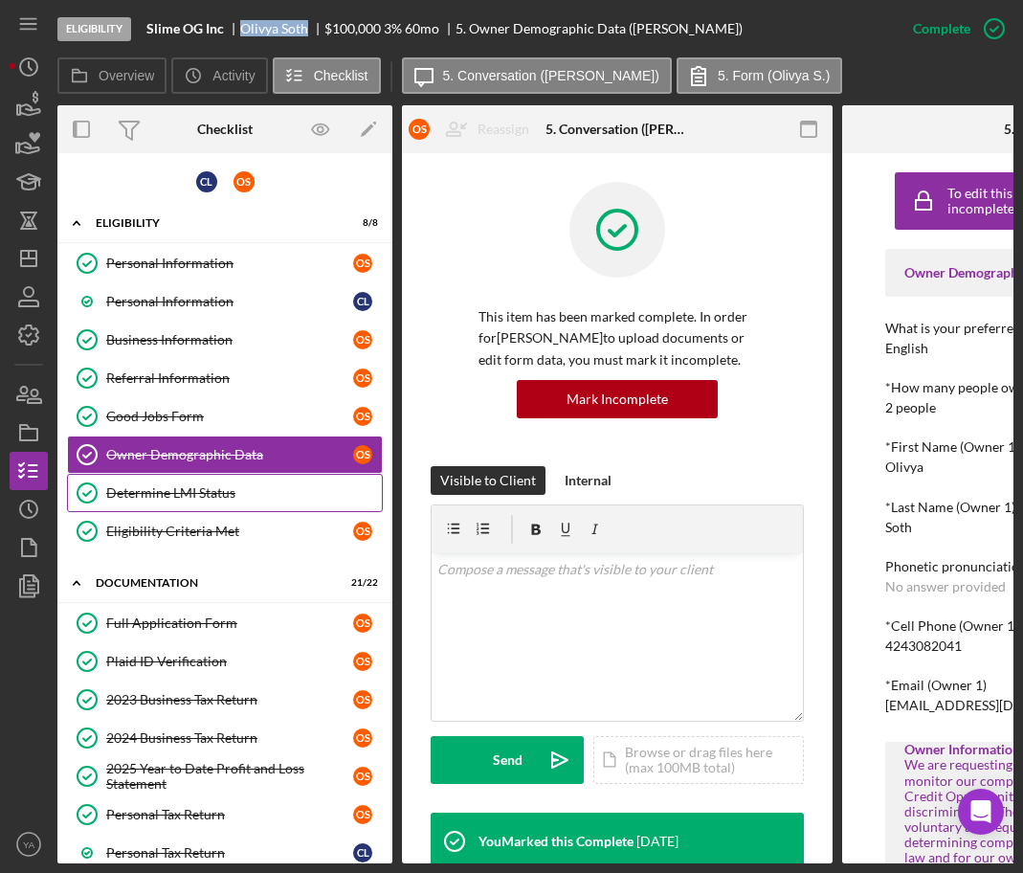
click at [233, 482] on link "Determine LMI Status Determine LMI Status" at bounding box center [225, 493] width 316 height 38
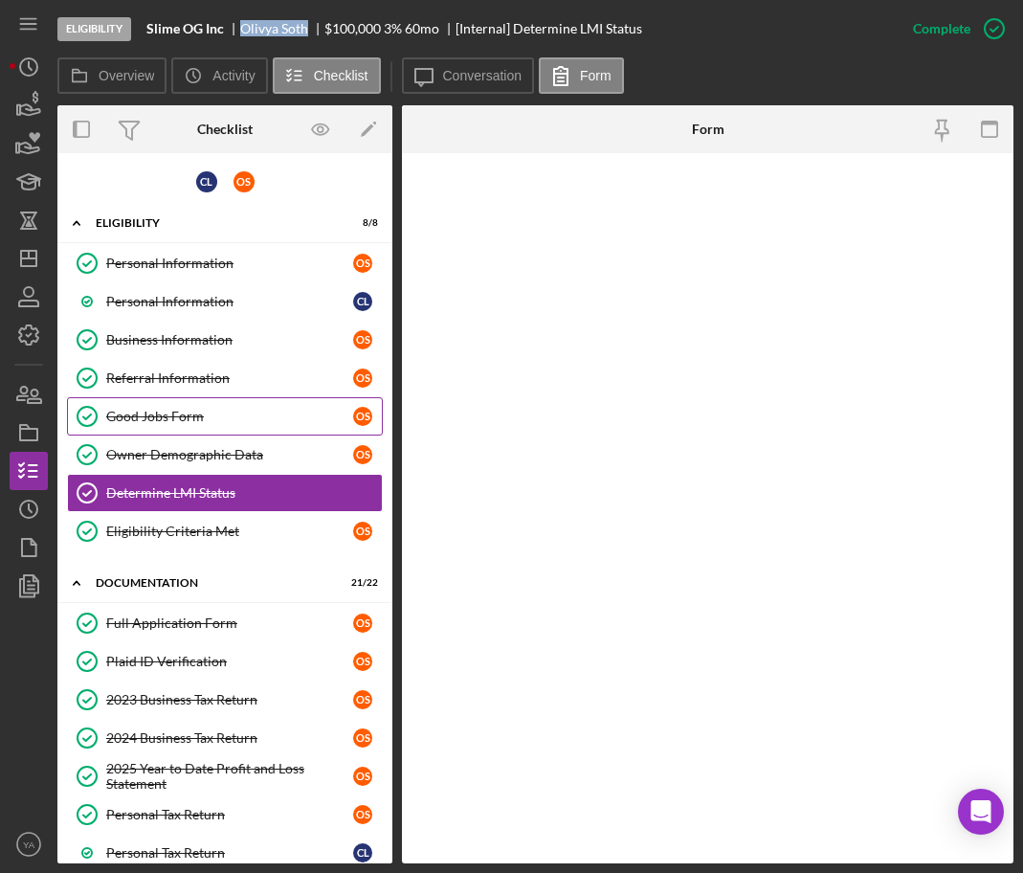
click at [235, 410] on div "Good Jobs Form" at bounding box center [229, 416] width 247 height 15
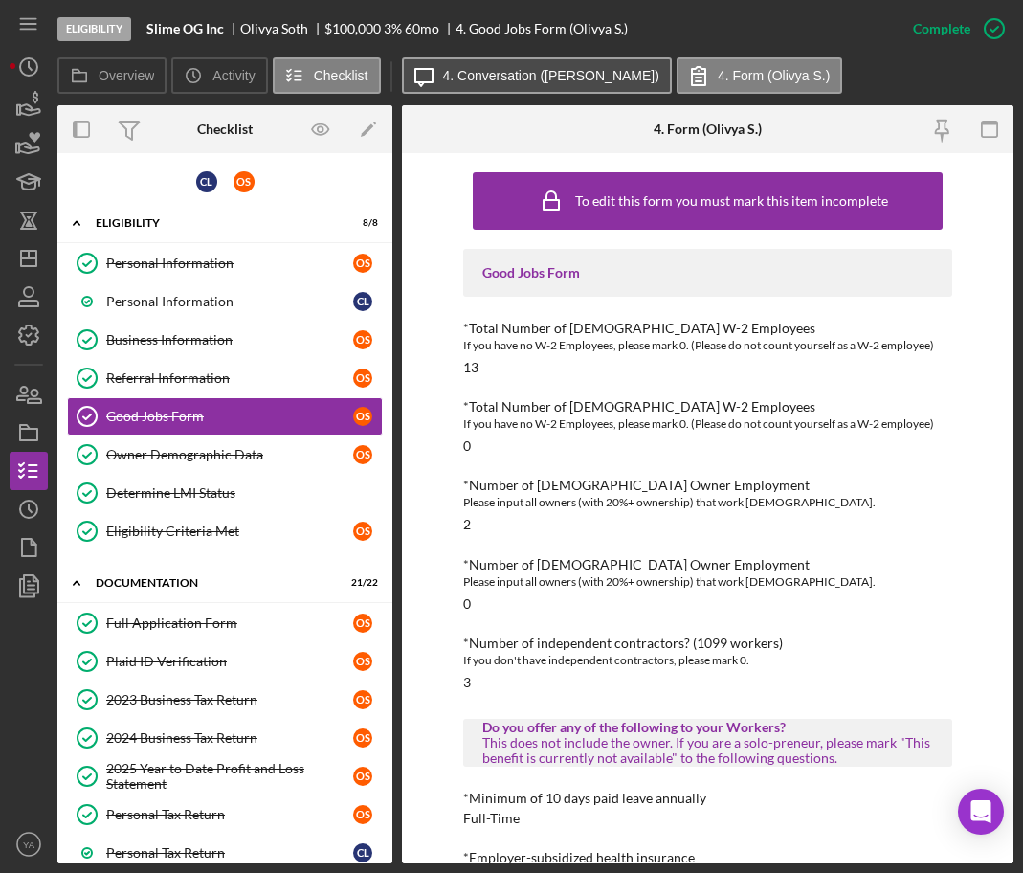
click at [524, 60] on button "Icon/Message 4. Conversation ([PERSON_NAME])" at bounding box center [537, 75] width 270 height 36
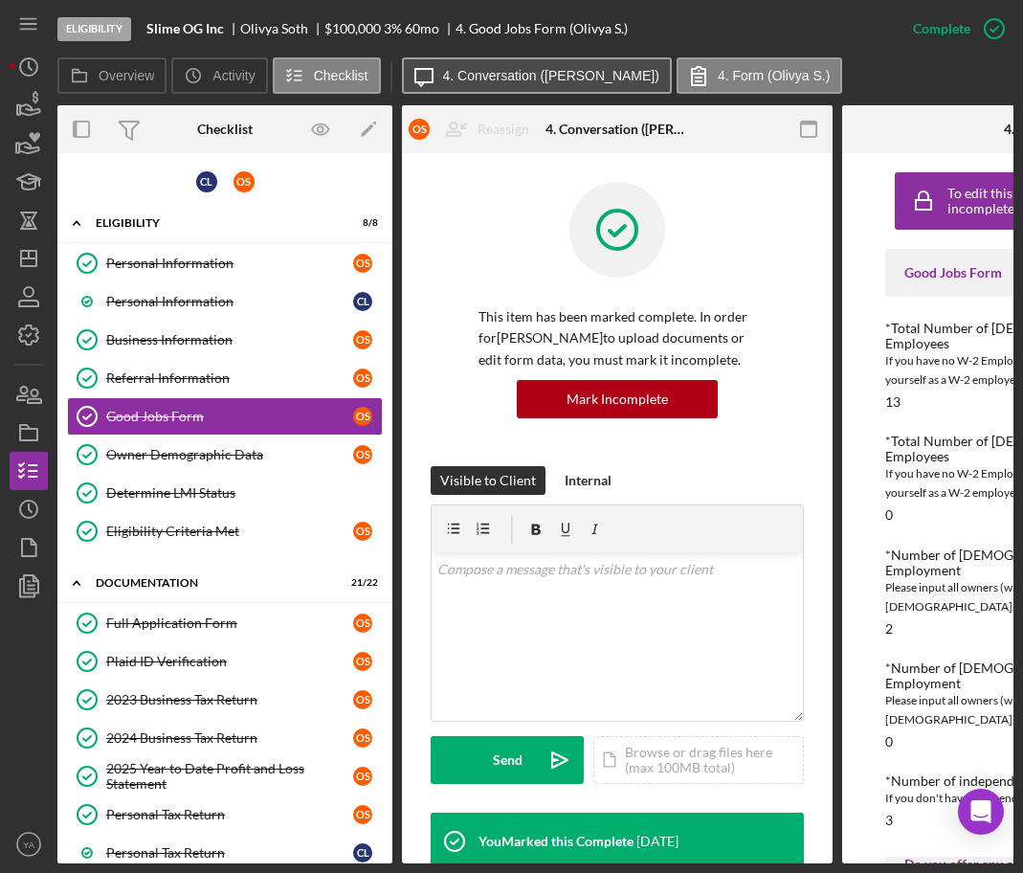
click at [550, 80] on label "4. Conversation ([PERSON_NAME])" at bounding box center [551, 75] width 216 height 15
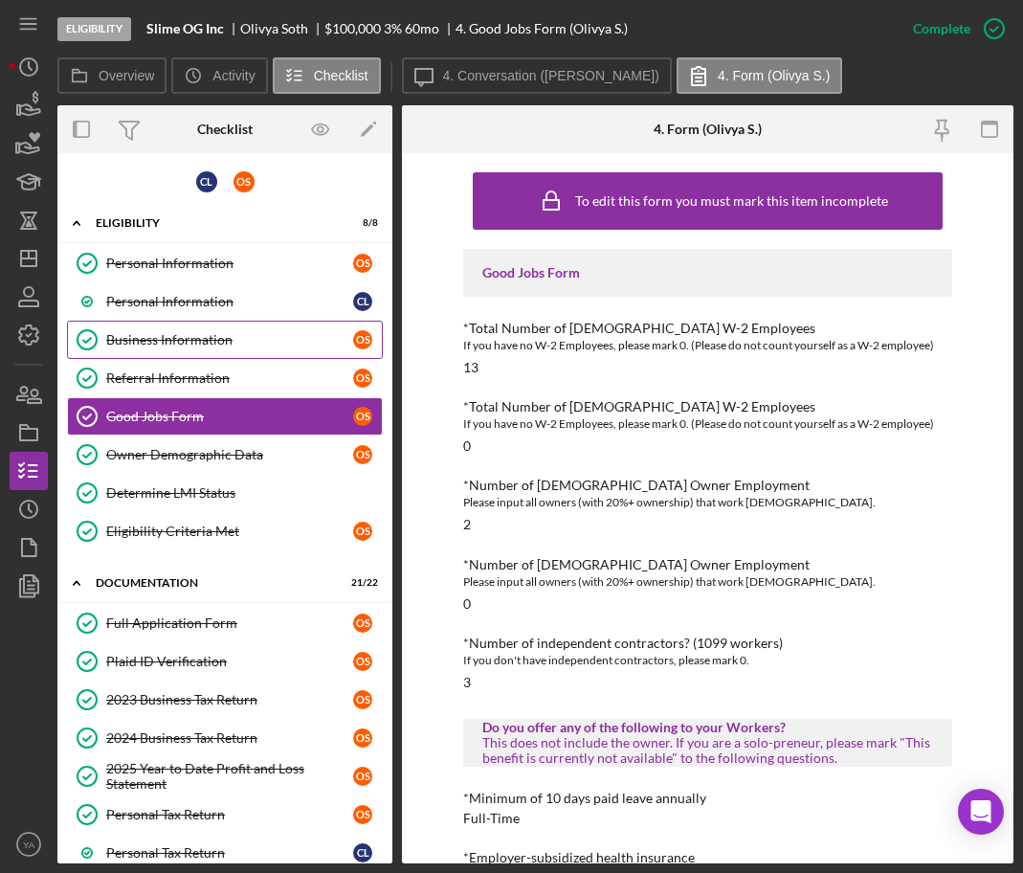
click at [196, 333] on div "Business Information" at bounding box center [229, 339] width 247 height 15
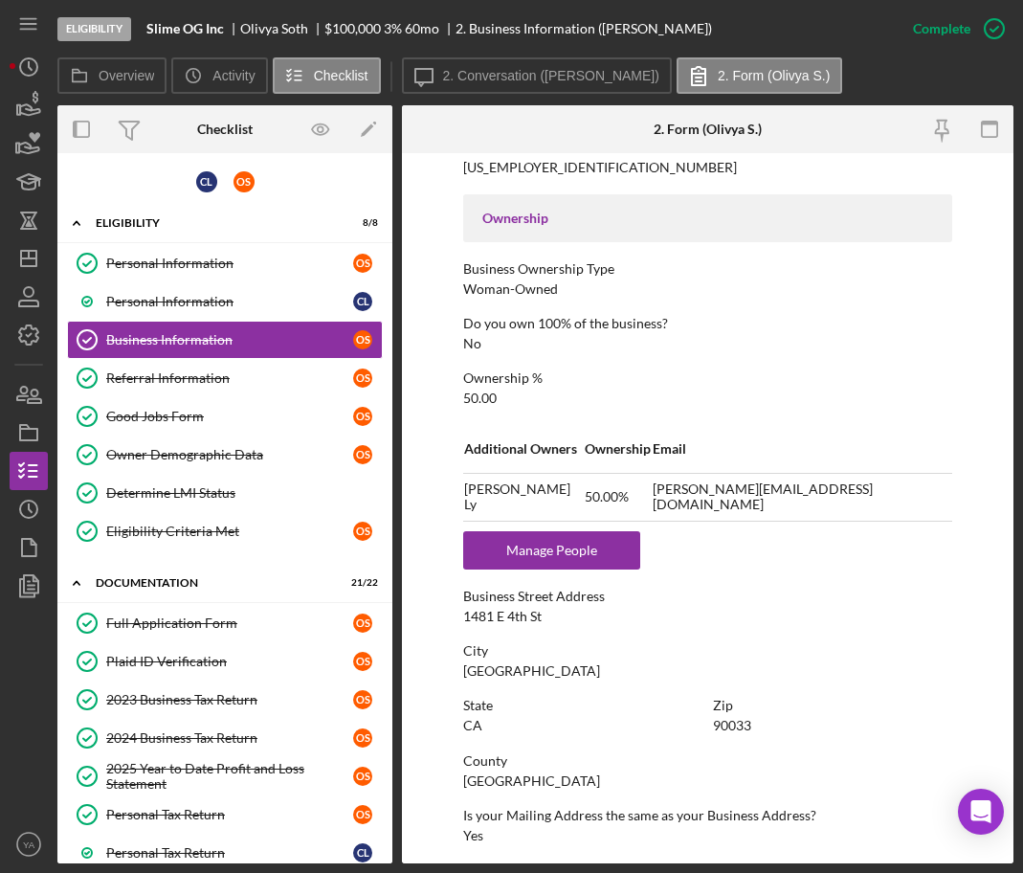
scroll to position [478, 0]
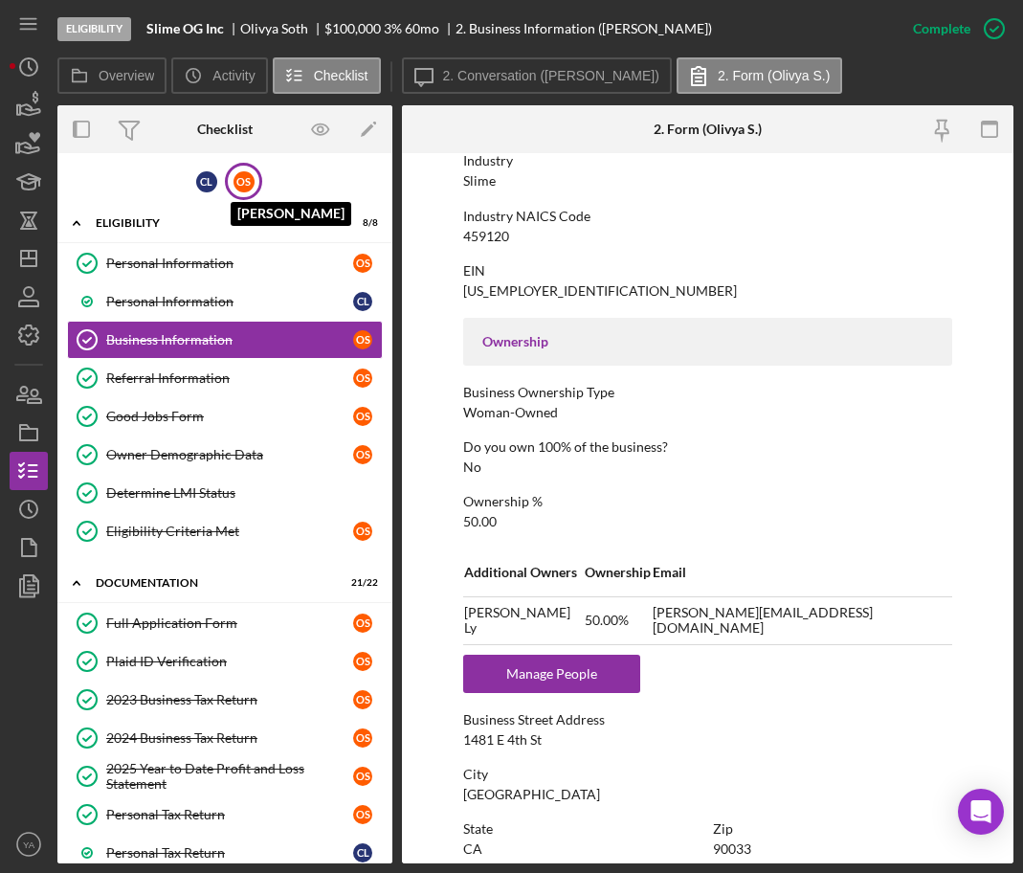
click at [250, 179] on div "O S" at bounding box center [243, 181] width 21 height 21
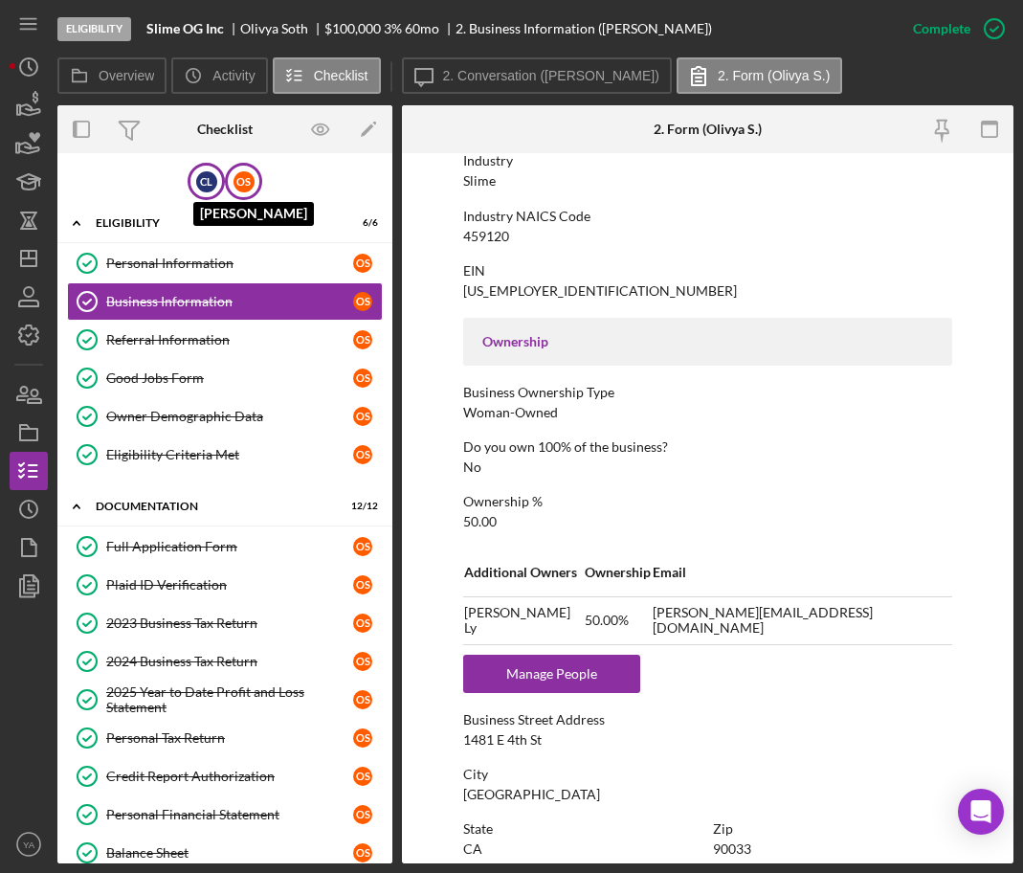
click at [199, 183] on div "C L" at bounding box center [206, 181] width 21 height 21
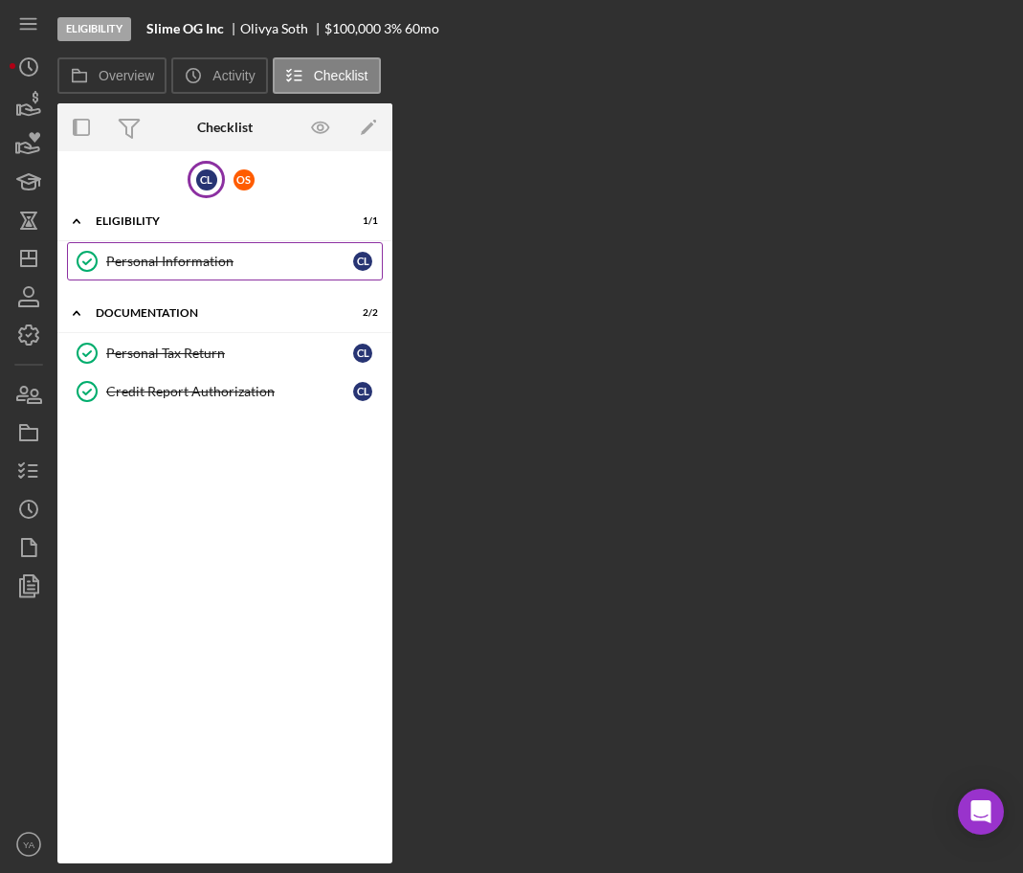
click at [224, 275] on link "Personal Information Personal Information C L" at bounding box center [225, 261] width 316 height 38
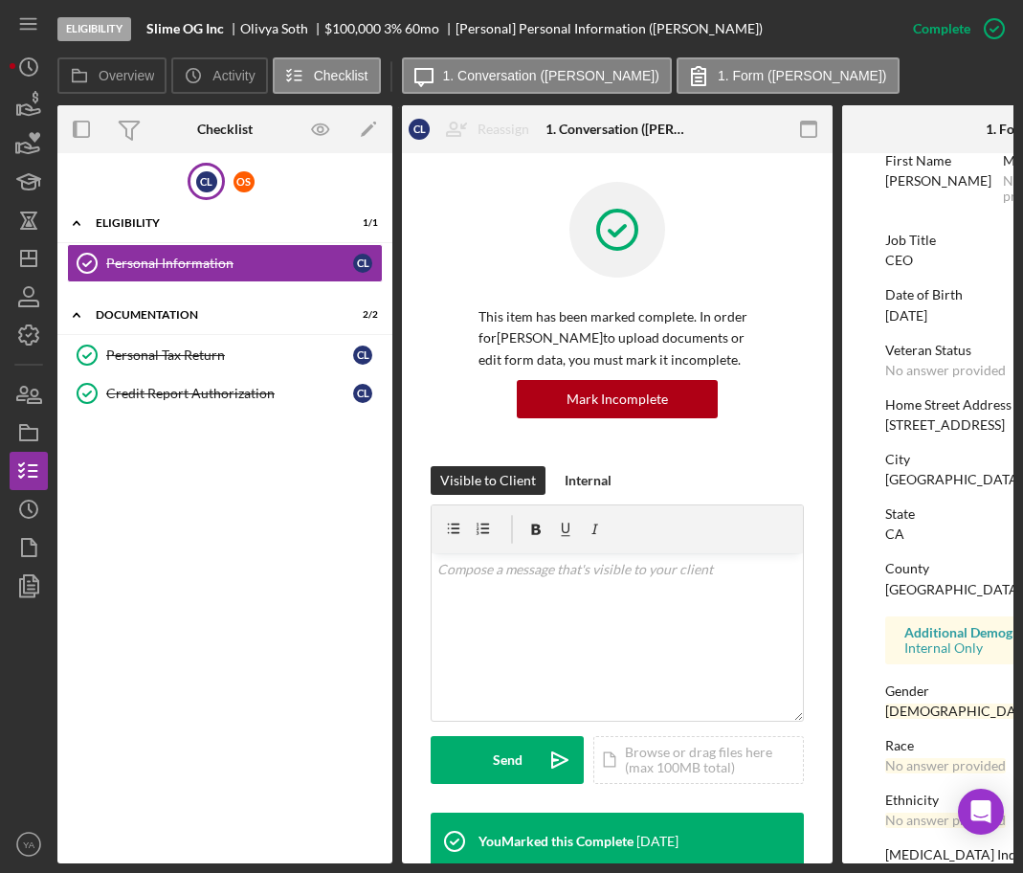
scroll to position [205, 0]
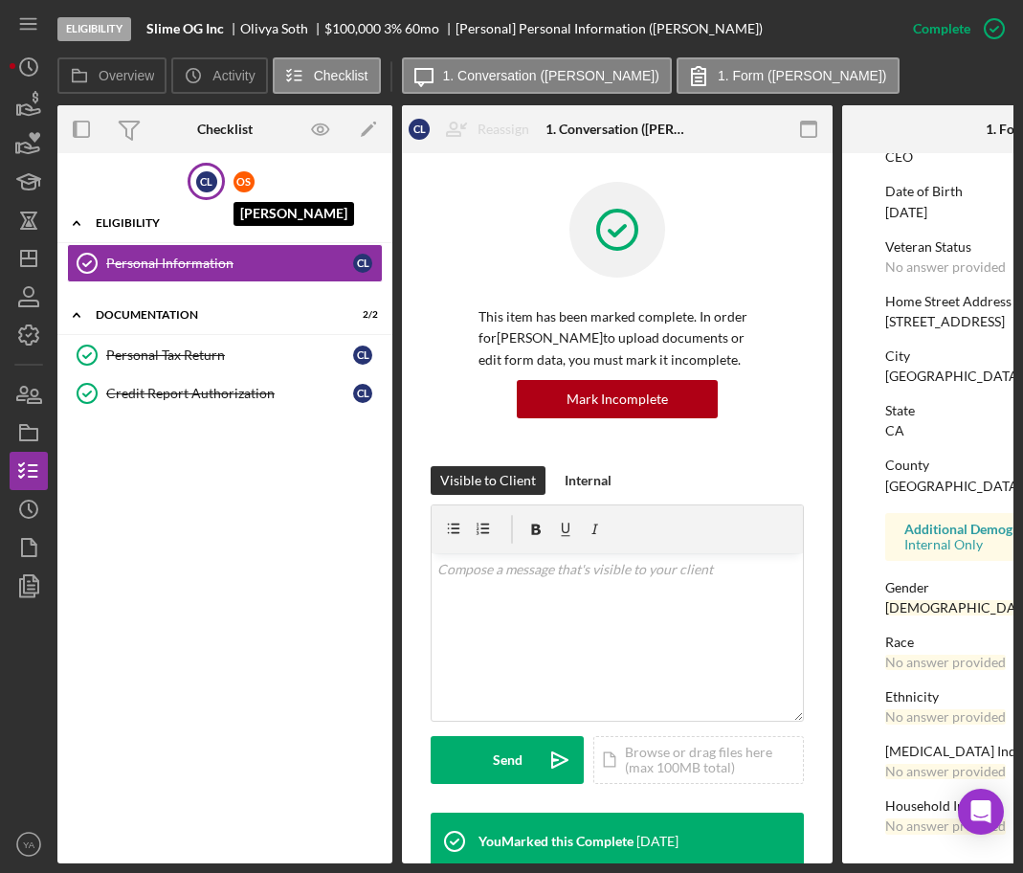
drag, startPoint x: 246, startPoint y: 177, endPoint x: 227, endPoint y: 222, distance: 48.9
click at [246, 177] on div "O S" at bounding box center [243, 181] width 21 height 21
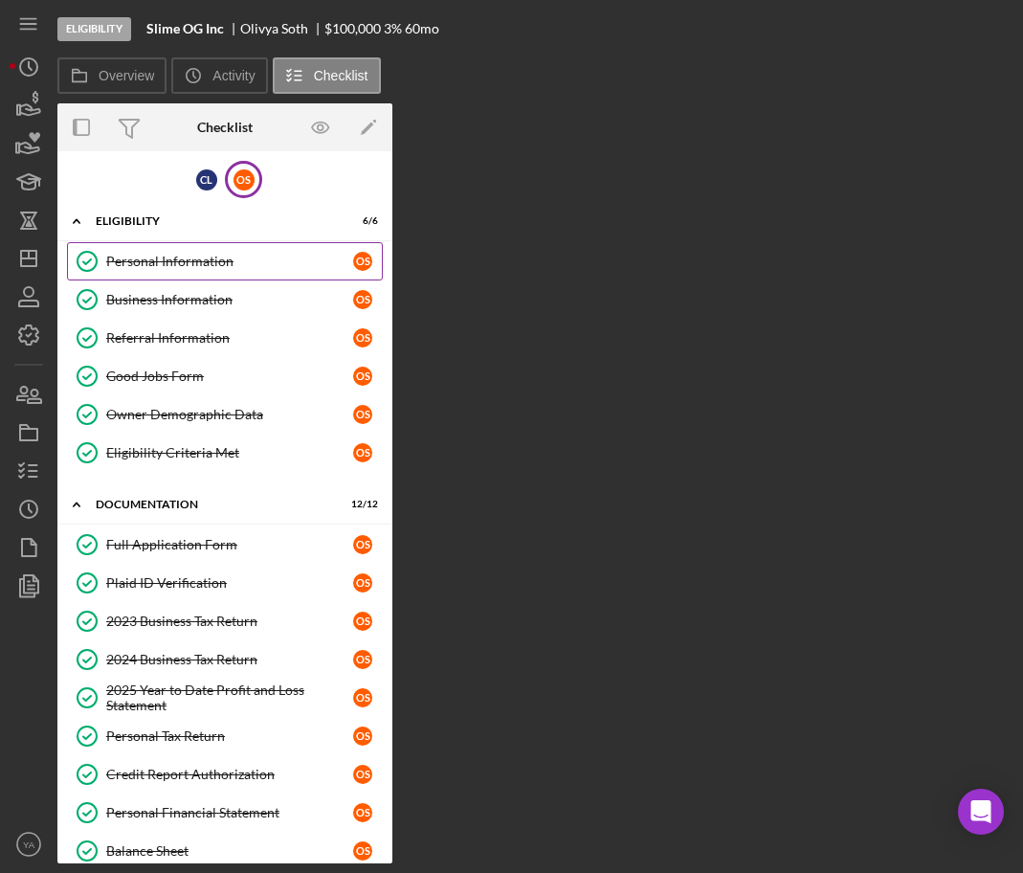
click at [189, 261] on div "Personal Information" at bounding box center [229, 261] width 247 height 15
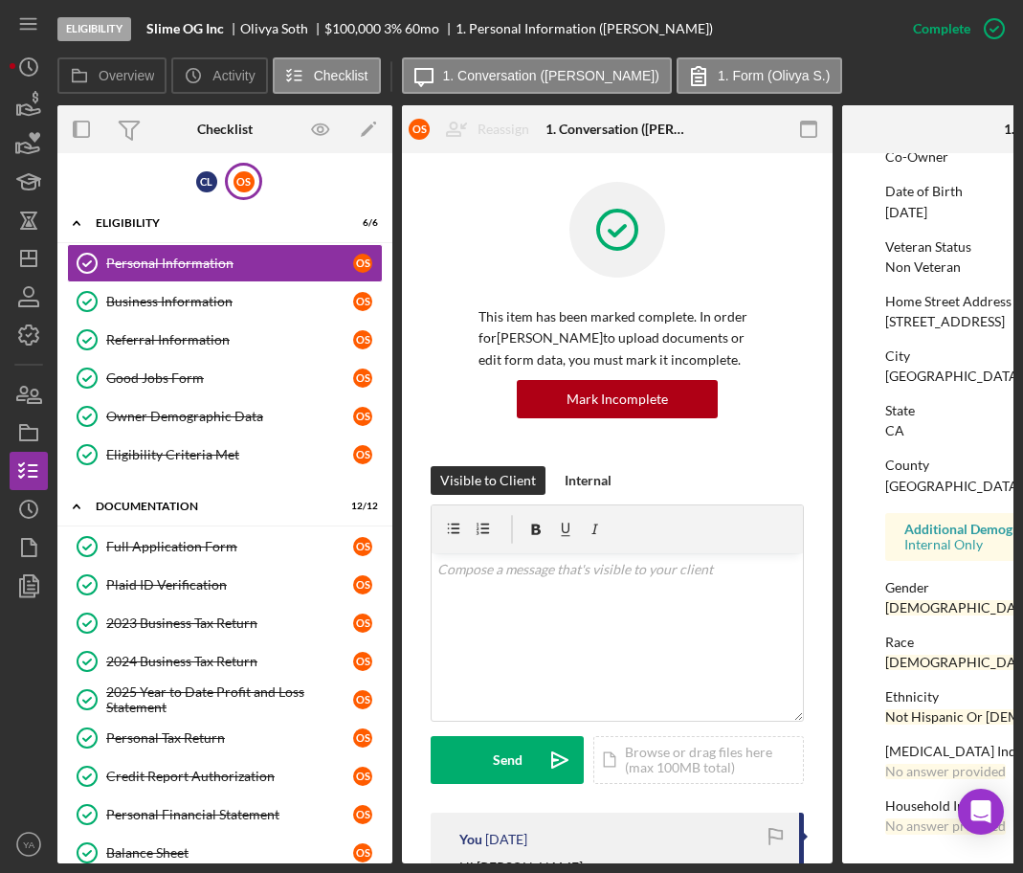
scroll to position [205, 0]
click at [795, 131] on icon "button" at bounding box center [809, 129] width 43 height 43
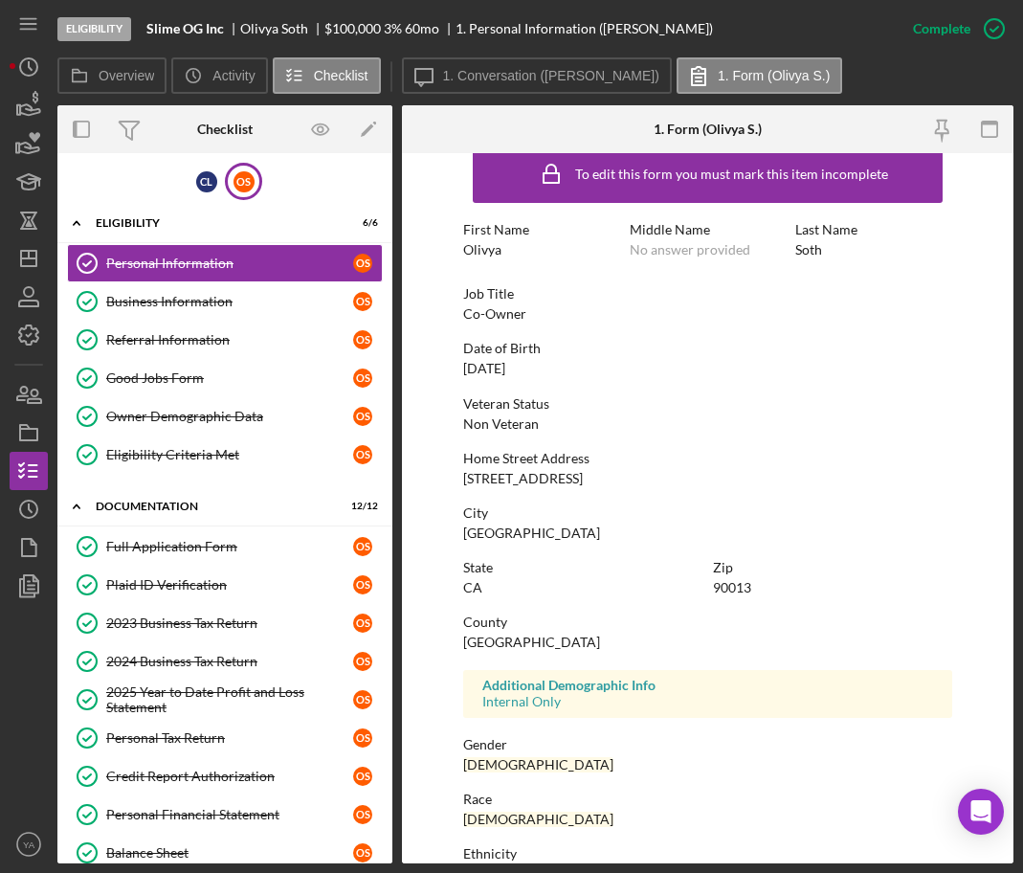
scroll to position [0, 0]
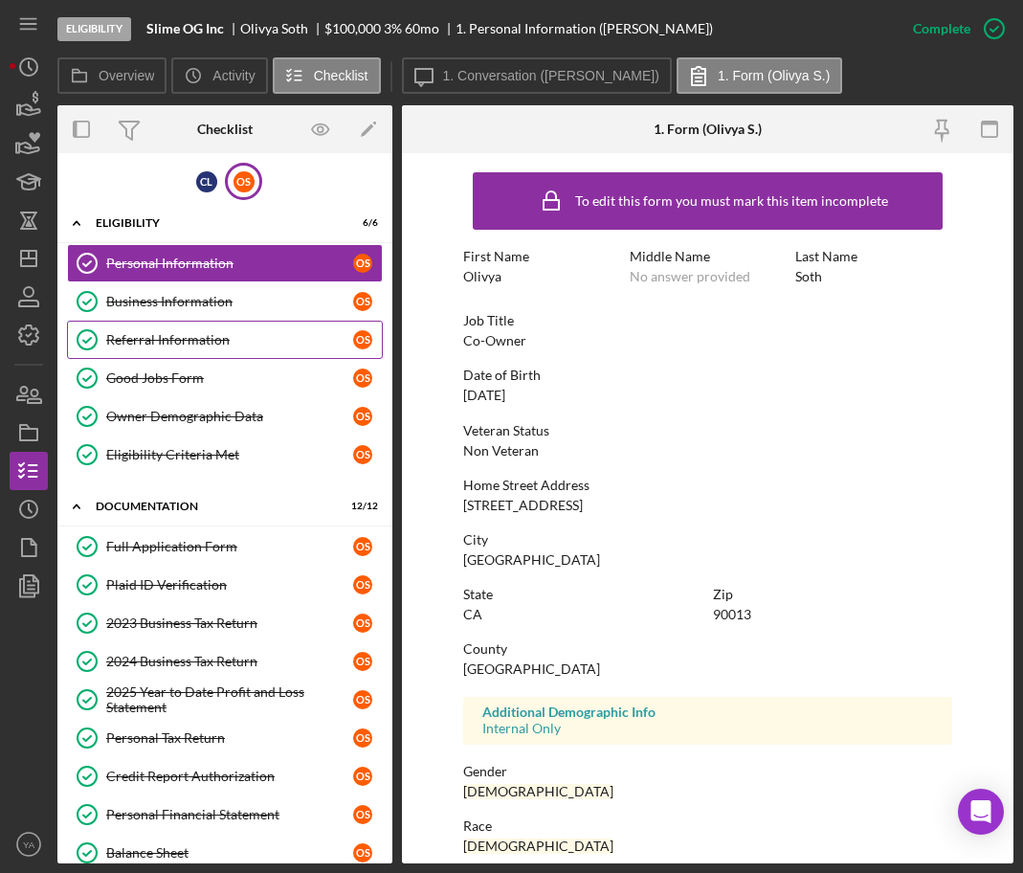
drag, startPoint x: 206, startPoint y: 411, endPoint x: 208, endPoint y: 342, distance: 69.9
click at [206, 411] on div "Owner Demographic Data" at bounding box center [229, 416] width 247 height 15
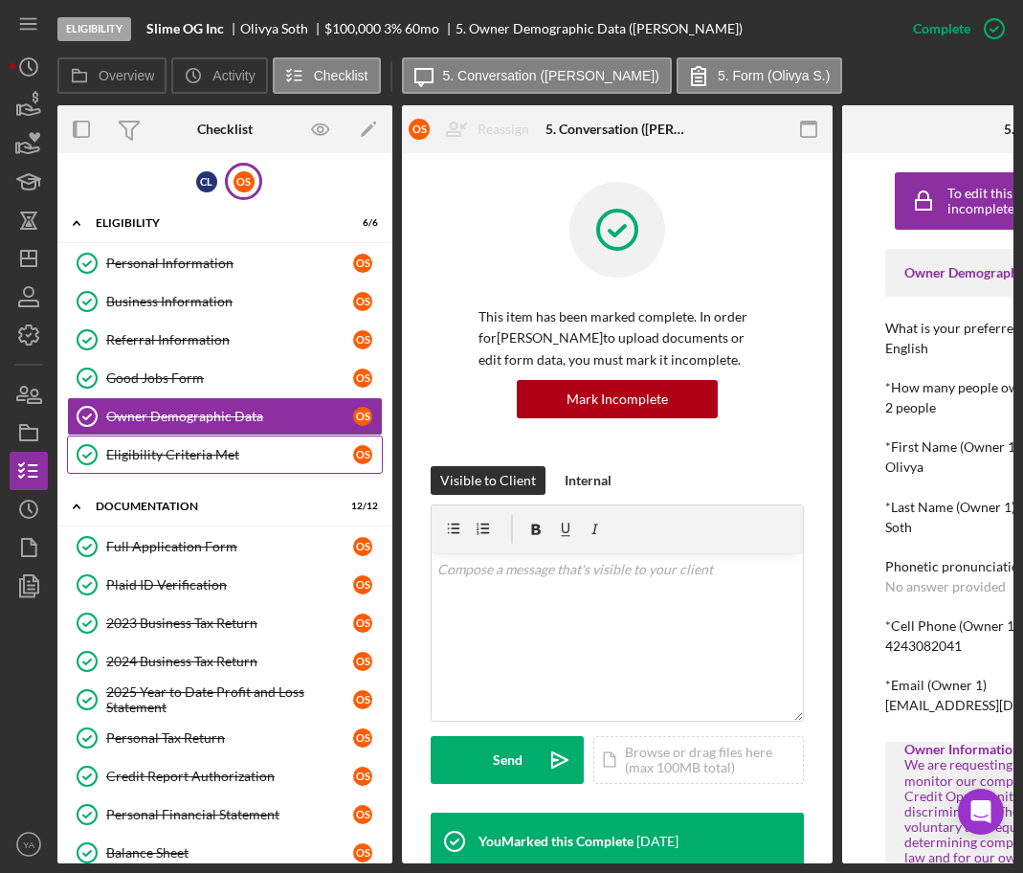
click at [178, 447] on div "Eligibility Criteria Met" at bounding box center [229, 454] width 247 height 15
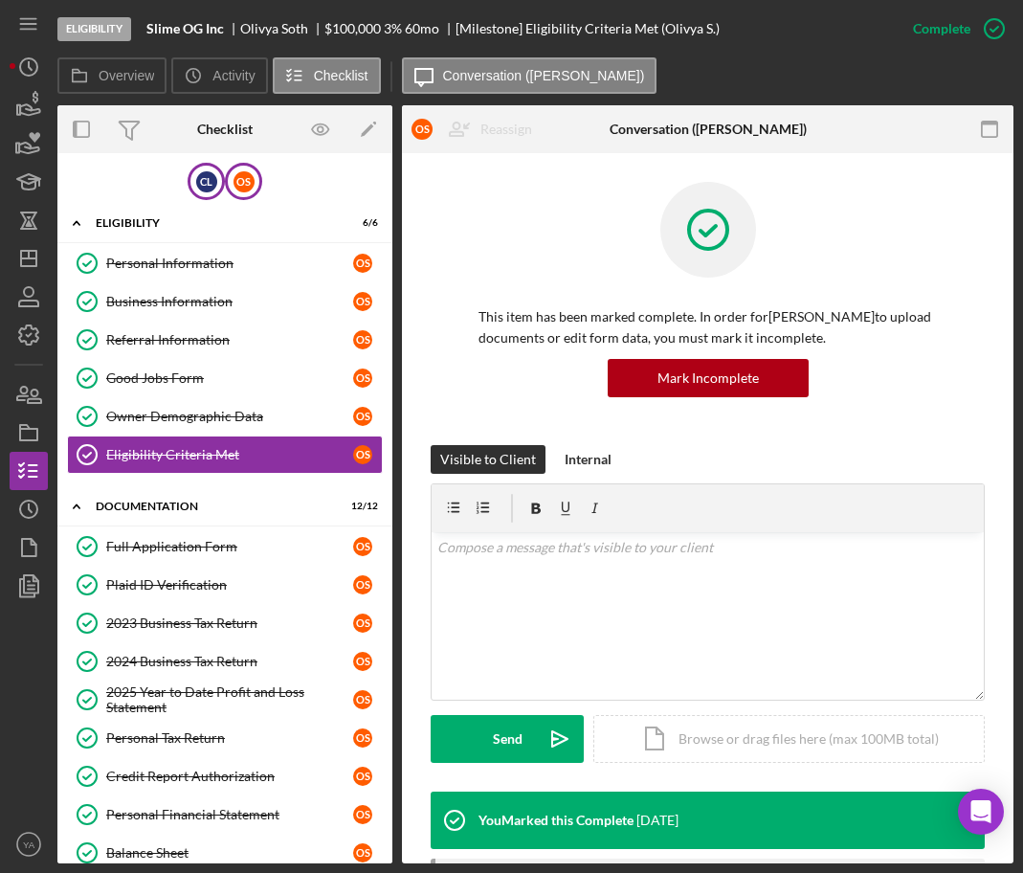
click at [215, 187] on div "C L" at bounding box center [206, 181] width 37 height 37
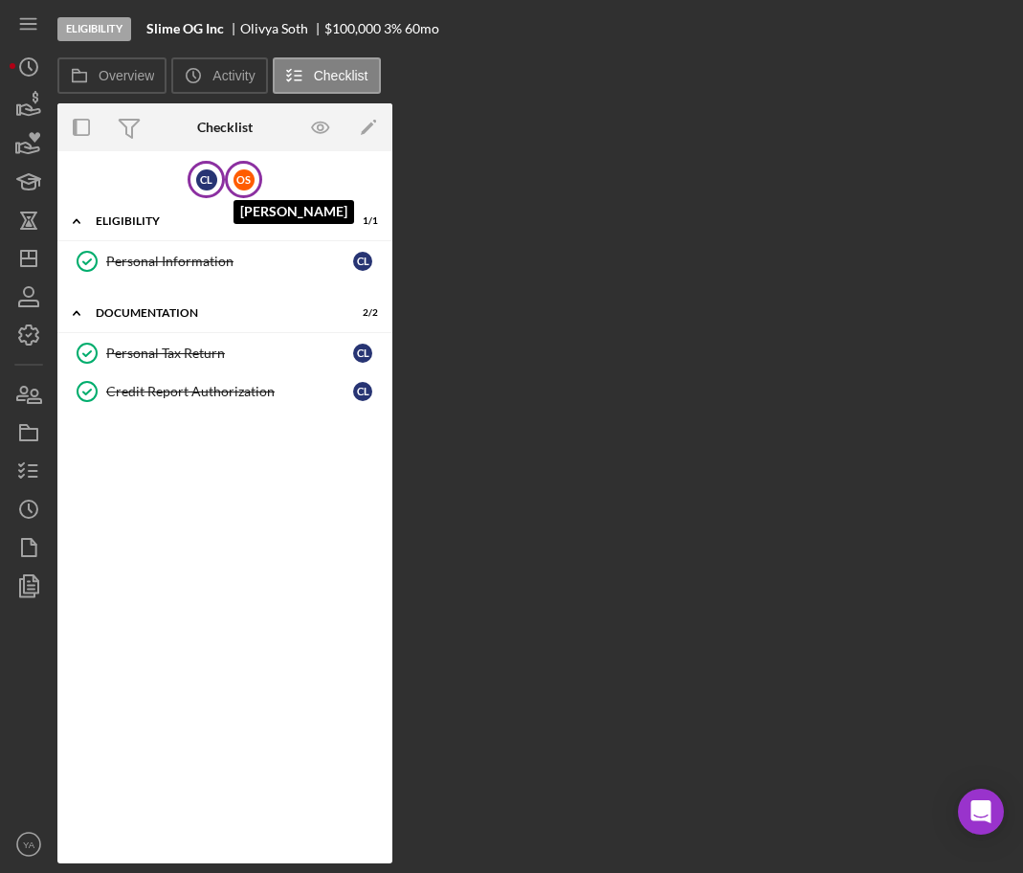
click at [249, 178] on div "O S" at bounding box center [243, 179] width 21 height 21
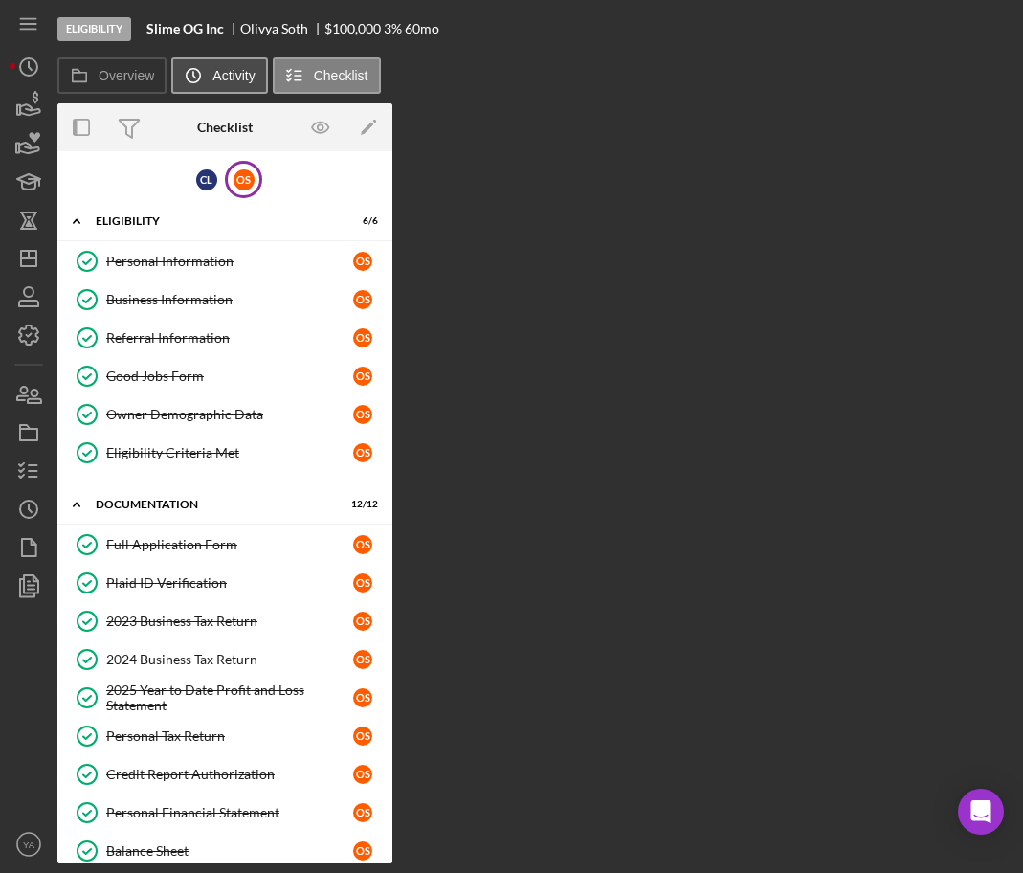
click at [233, 80] on label "Activity" at bounding box center [233, 75] width 42 height 15
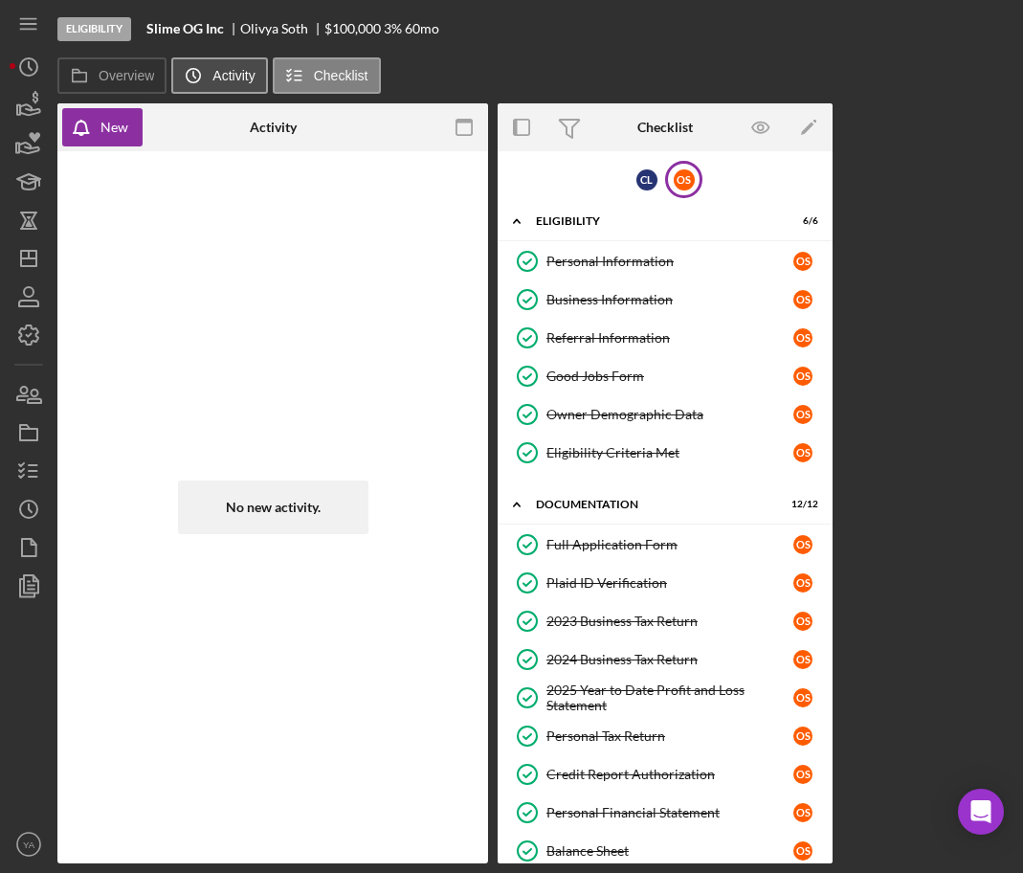
click at [233, 85] on button "Icon/History Activity" at bounding box center [219, 75] width 96 height 36
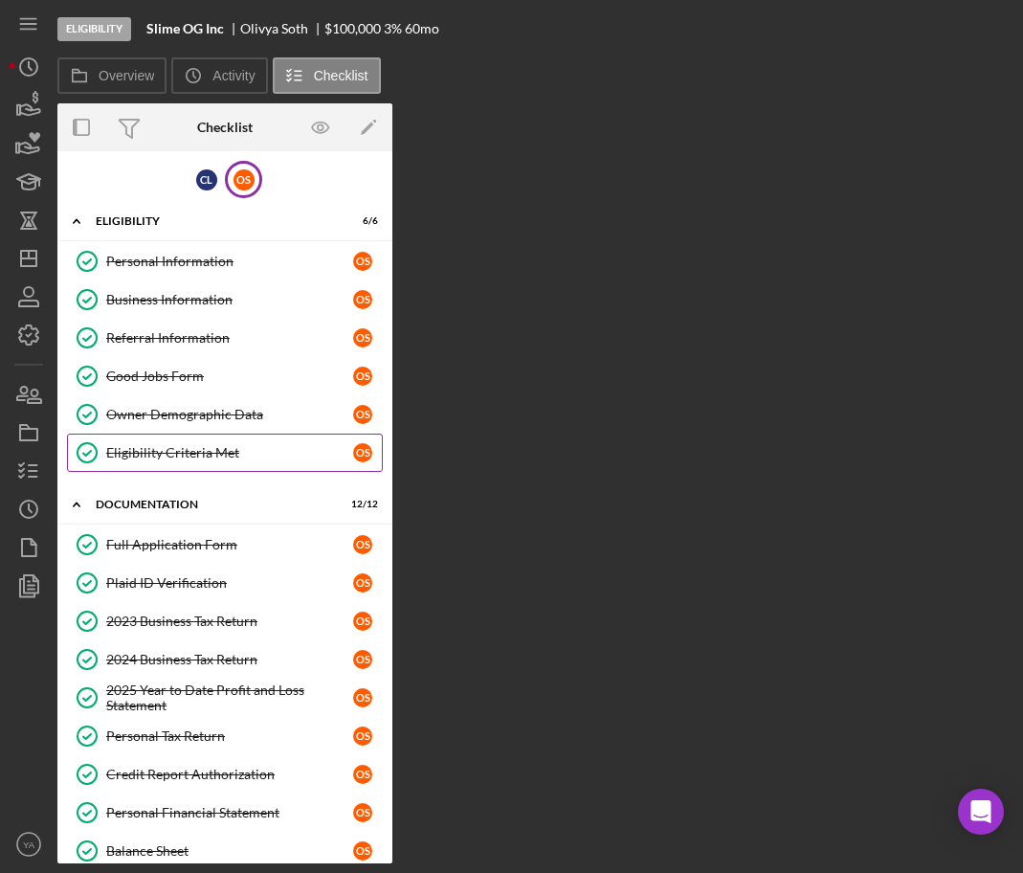
click at [201, 439] on link "Eligibility Criteria Met Eligibility Criteria Met O S" at bounding box center [225, 452] width 316 height 38
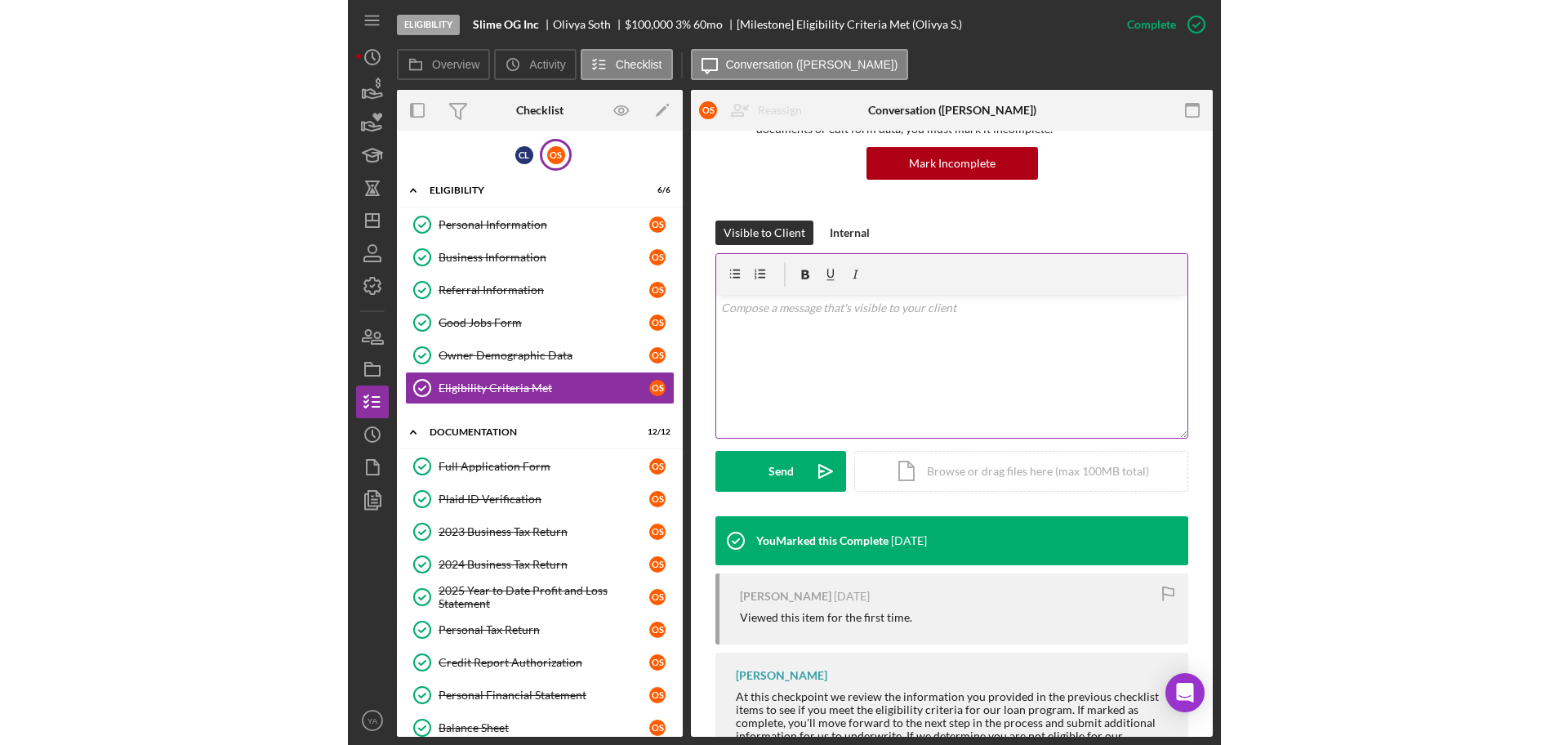
scroll to position [245, 0]
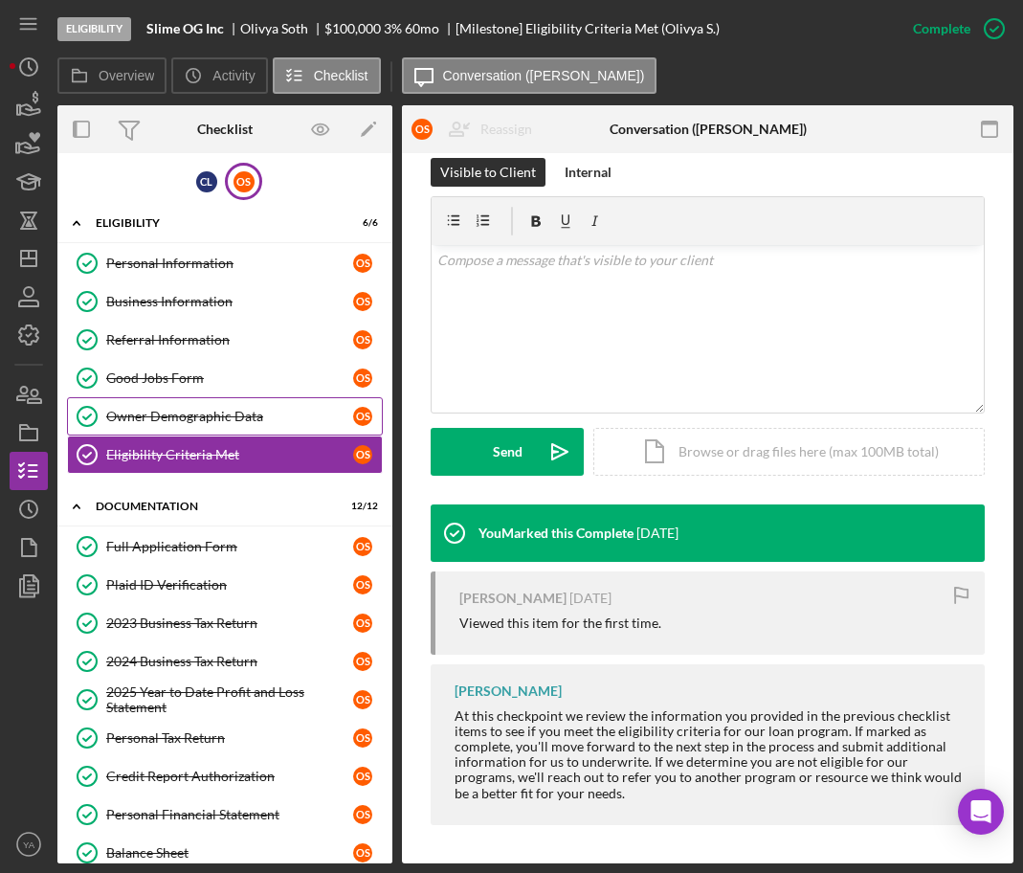
click at [207, 411] on div "Owner Demographic Data" at bounding box center [229, 416] width 247 height 15
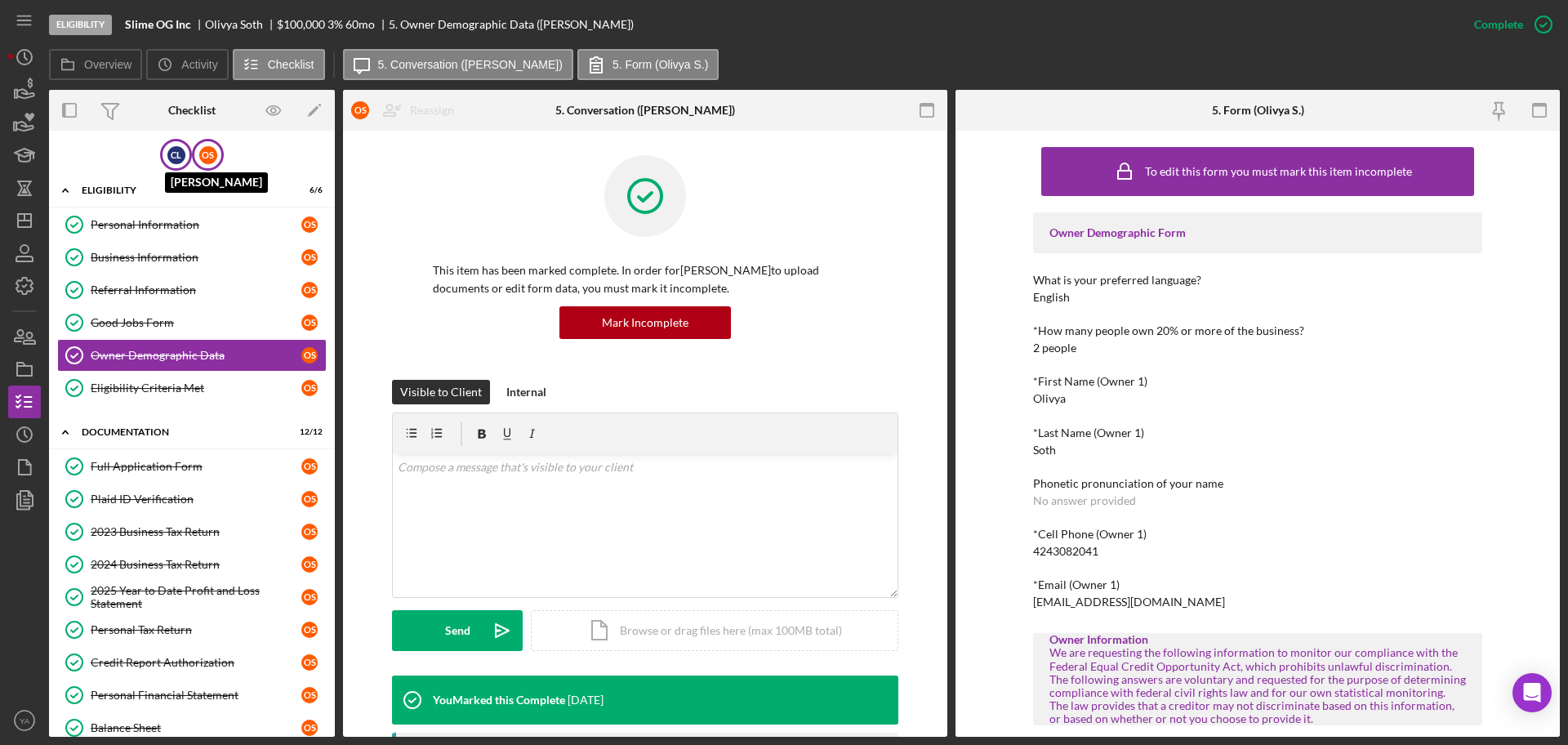
click at [167, 161] on div "C L" at bounding box center [176, 154] width 18 height 18
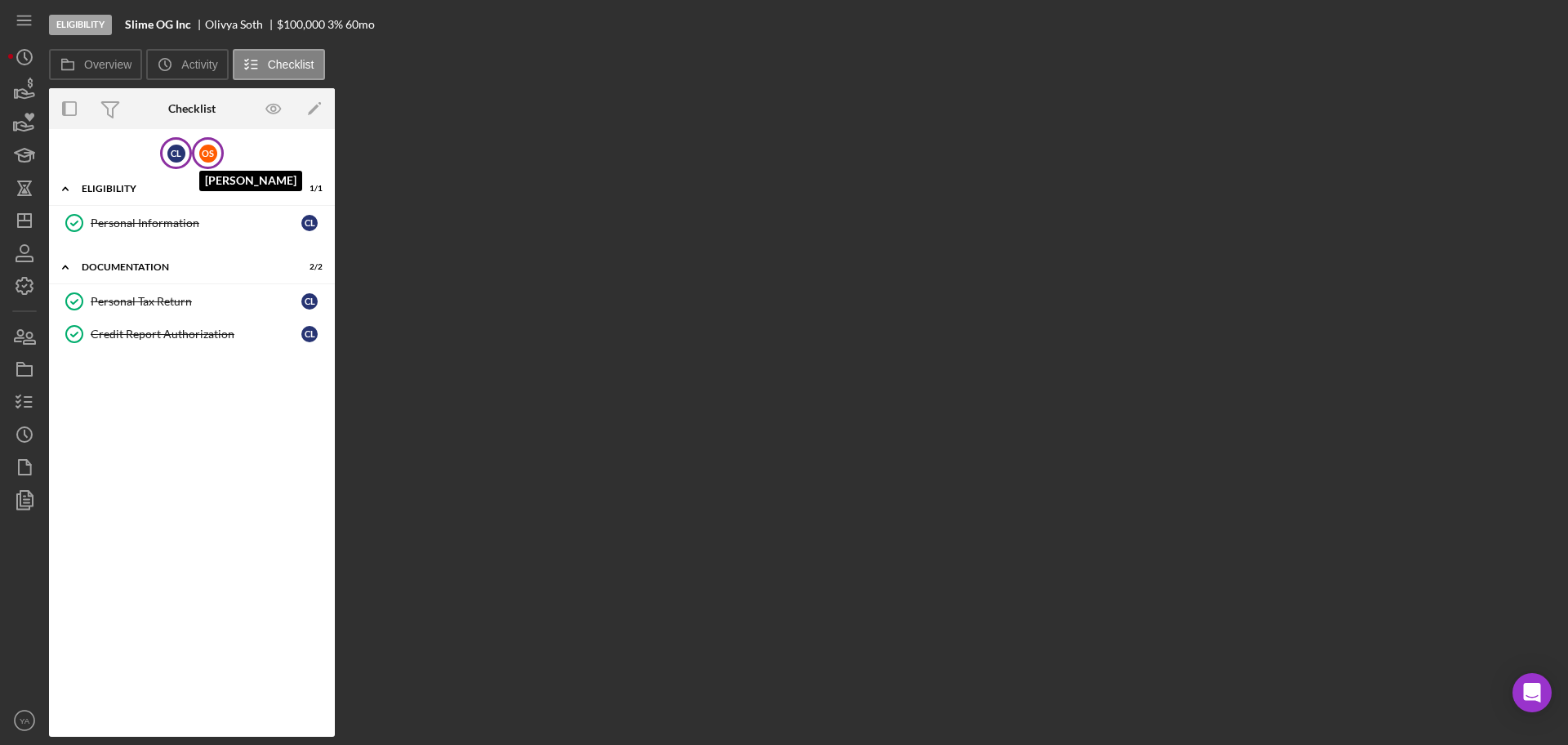
click at [209, 145] on div "O S" at bounding box center [207, 153] width 18 height 18
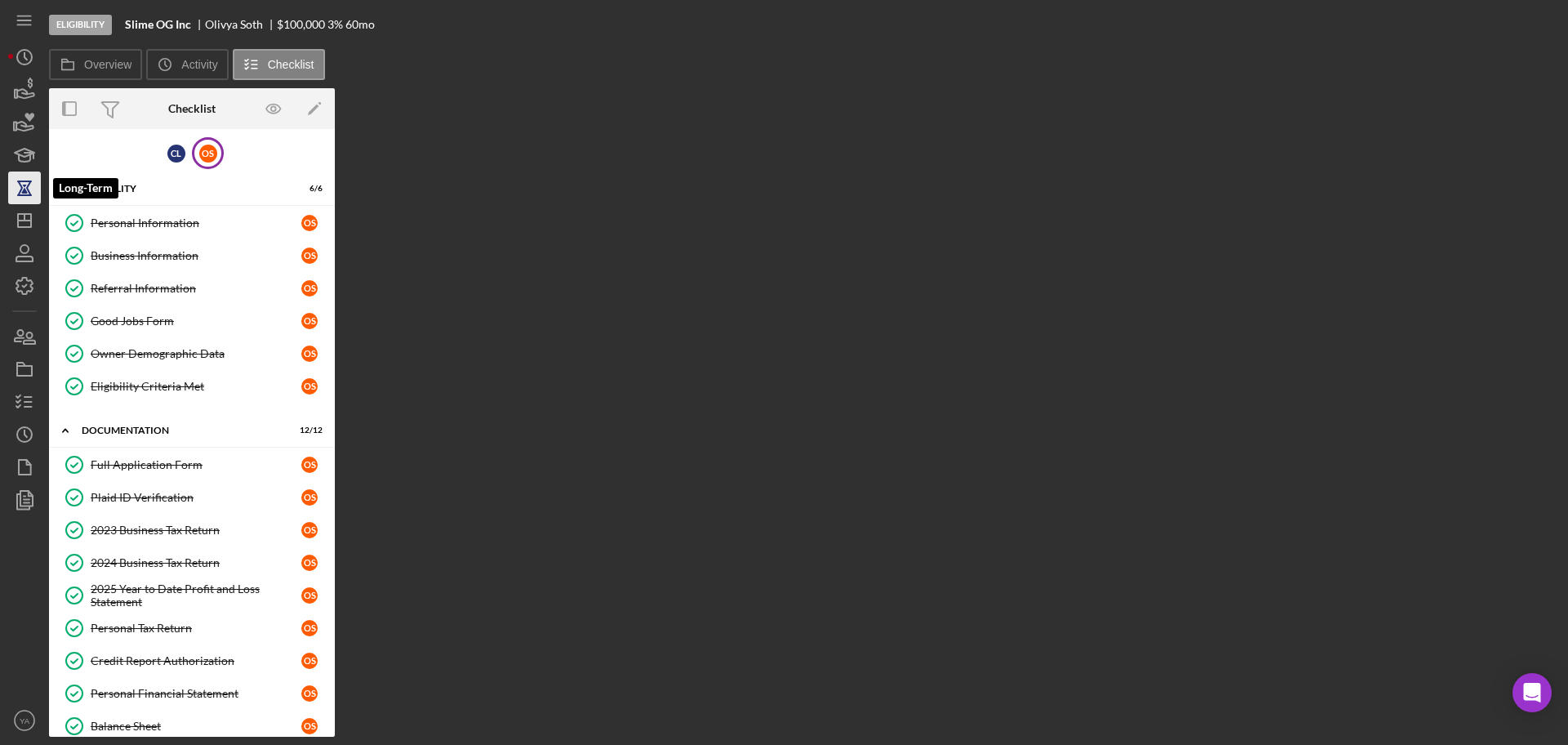
click at [18, 202] on icon "button" at bounding box center [25, 188] width 41 height 41
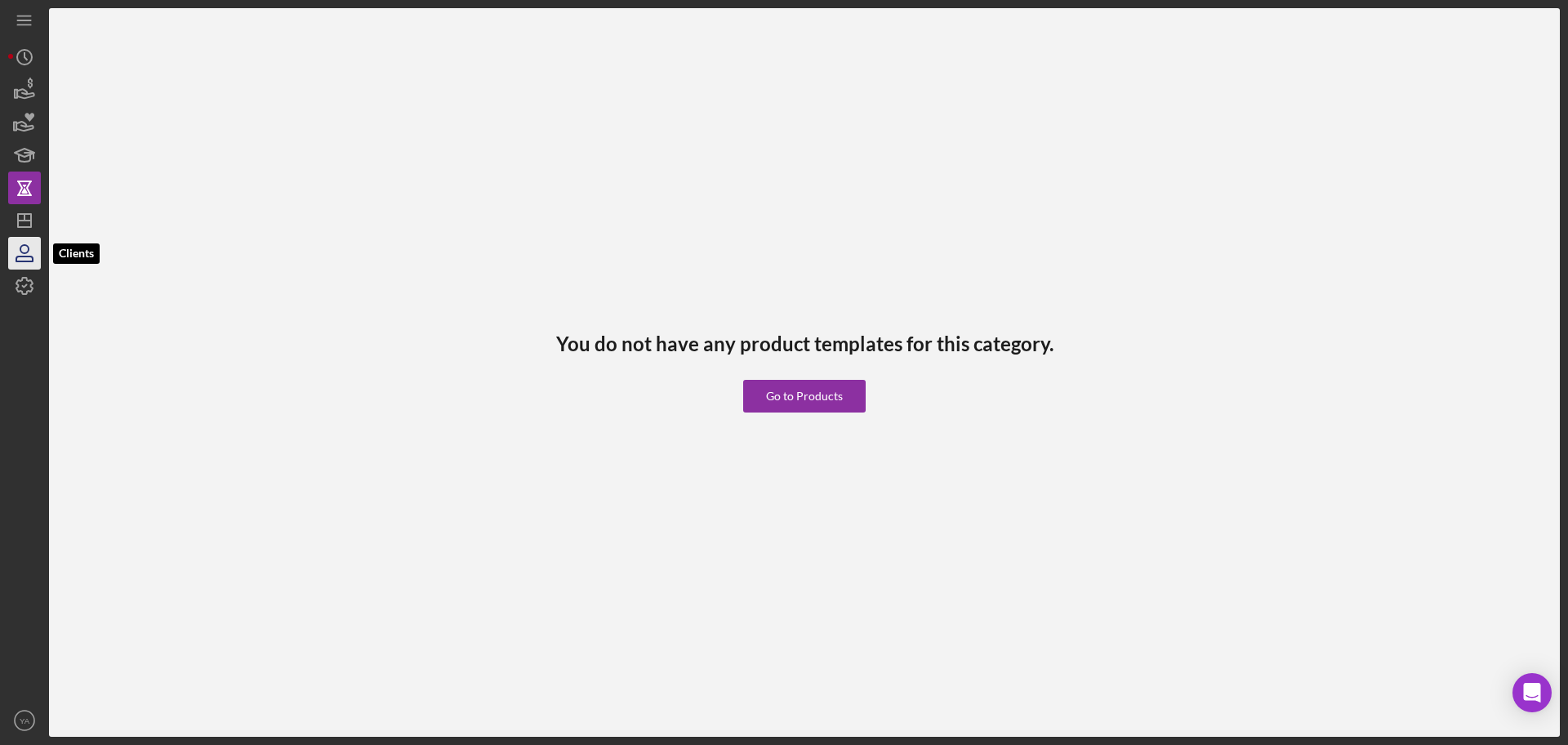
click at [32, 236] on icon "button" at bounding box center [25, 253] width 41 height 41
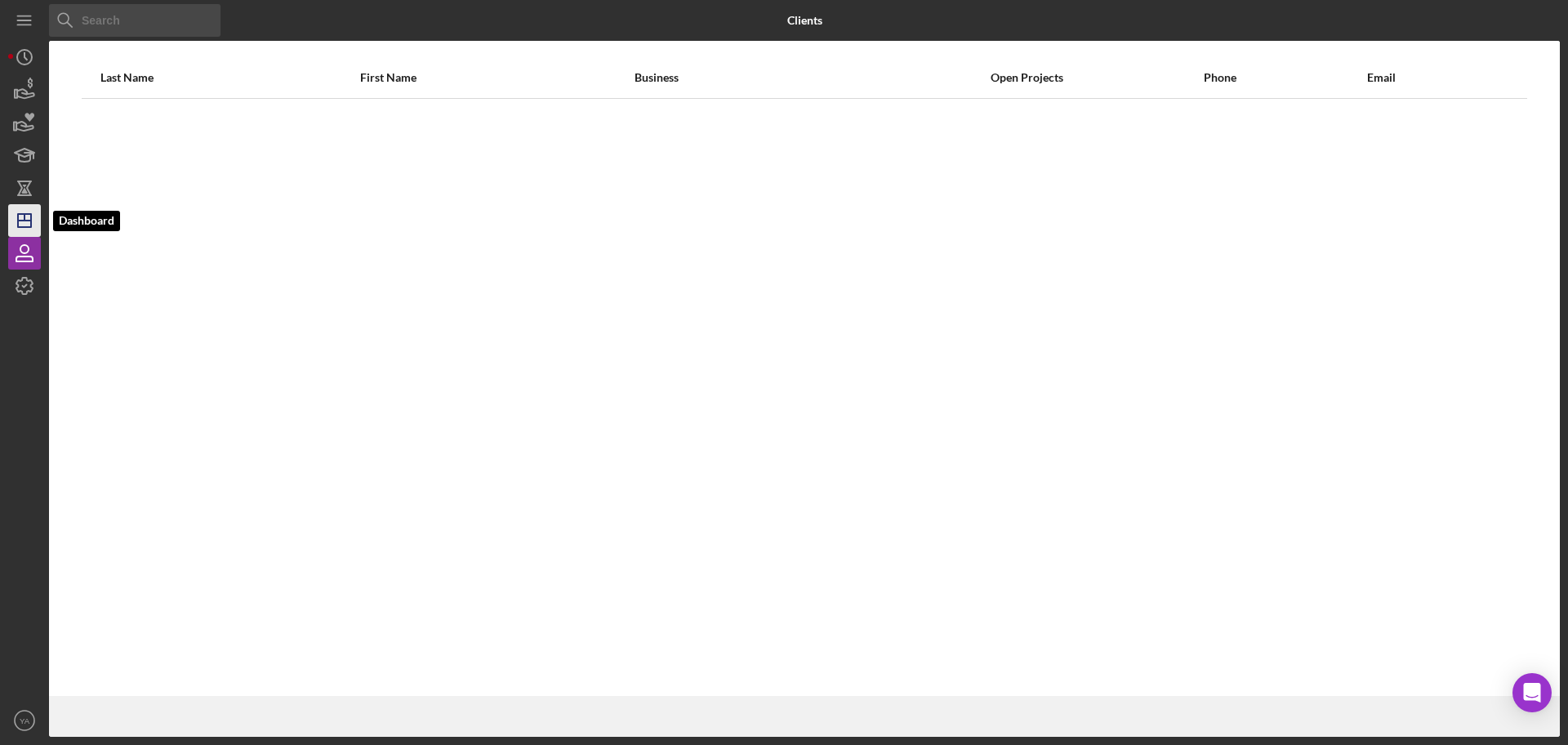
click at [31, 216] on polygon "button" at bounding box center [24, 220] width 13 height 13
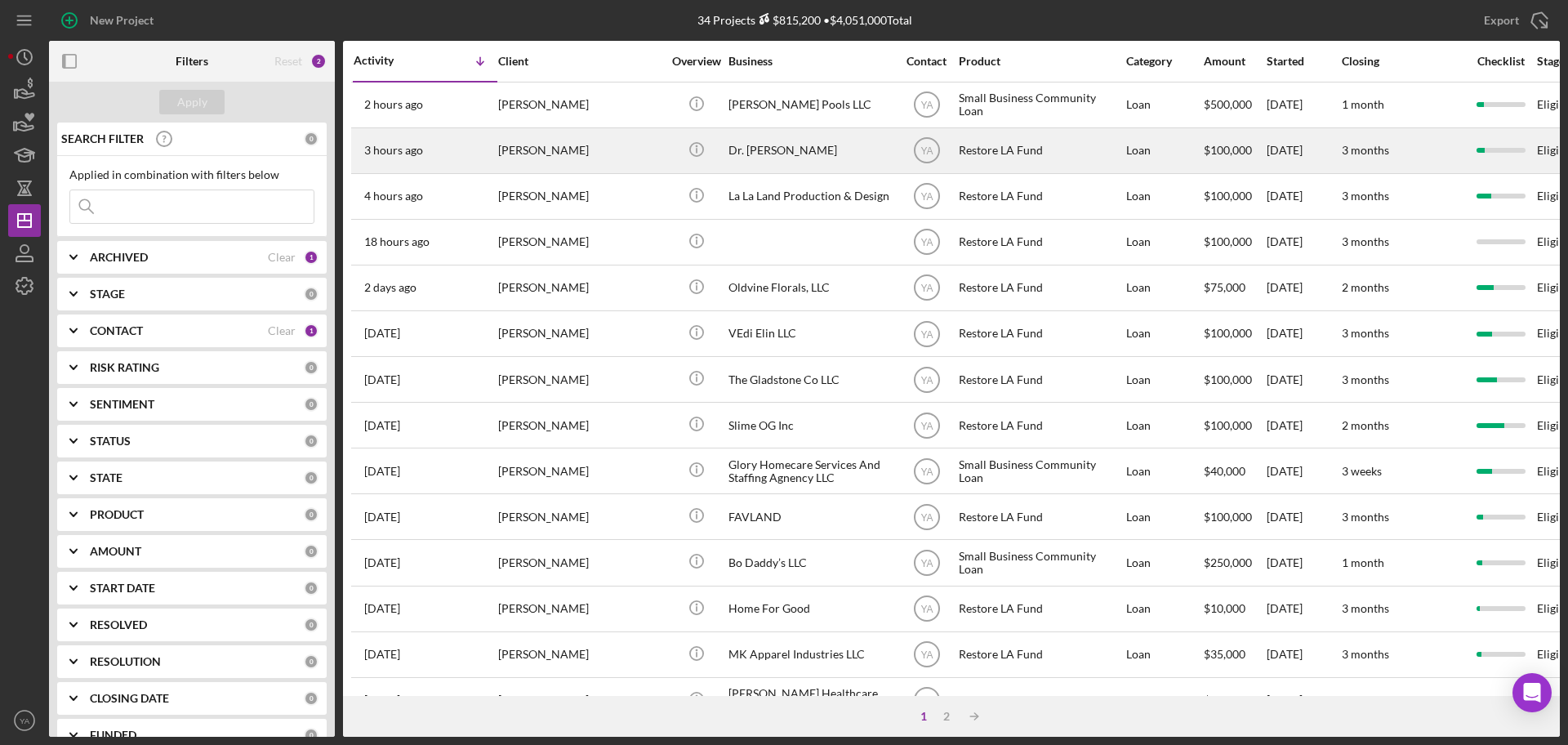
click at [996, 163] on div "Restore LA Fund" at bounding box center [1040, 150] width 163 height 44
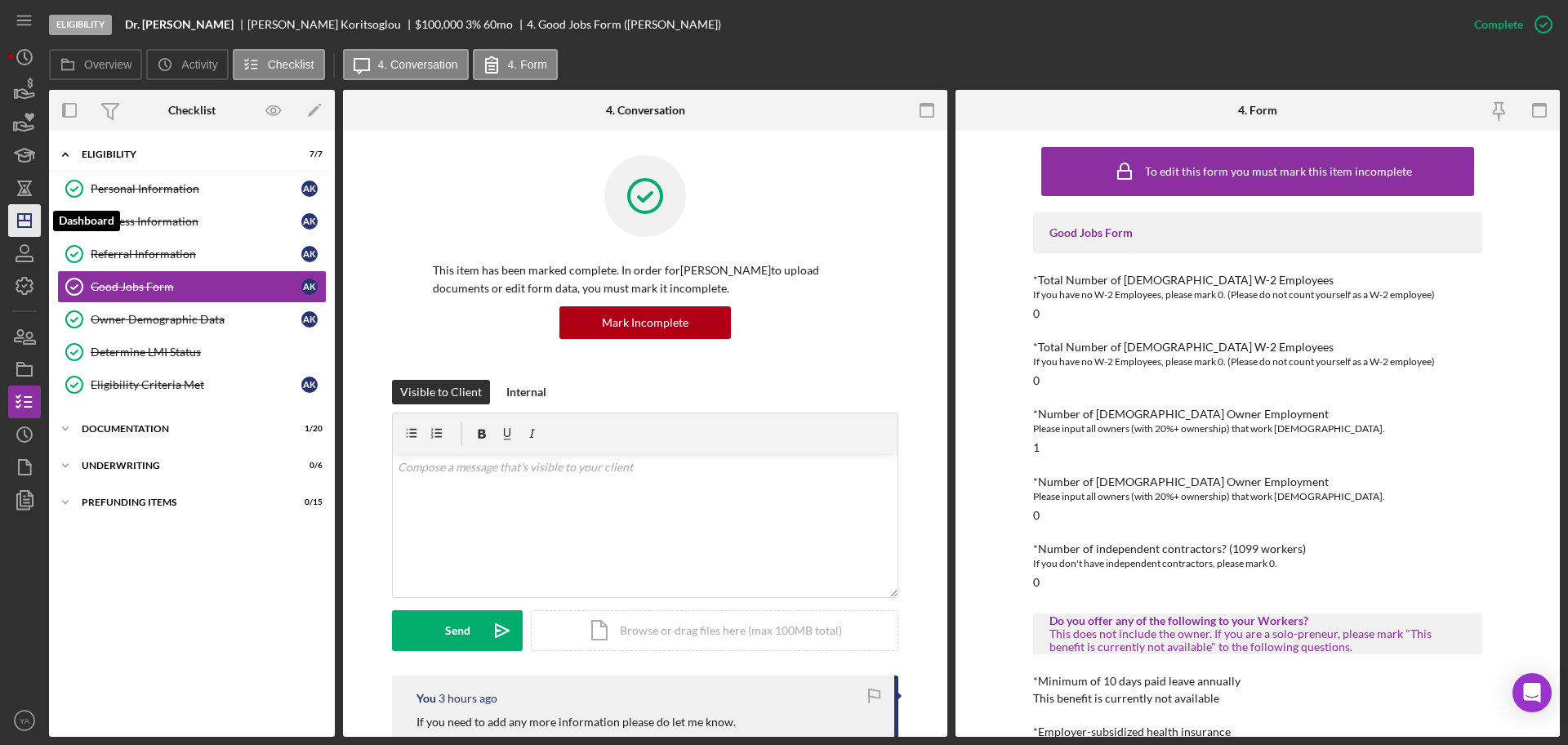
click at [27, 214] on polygon "button" at bounding box center [24, 220] width 13 height 13
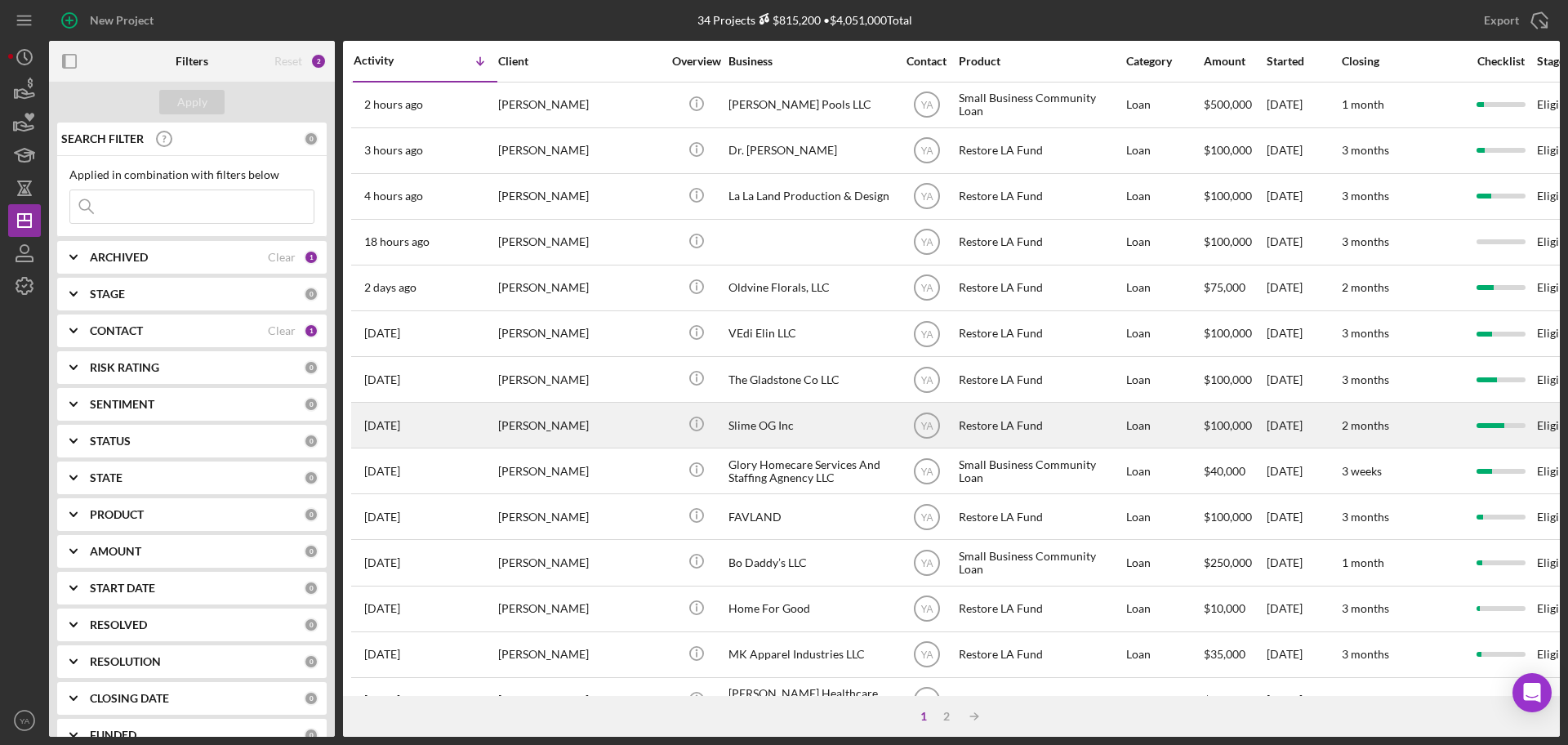
click at [769, 431] on div "Slime OG Inc" at bounding box center [810, 425] width 163 height 44
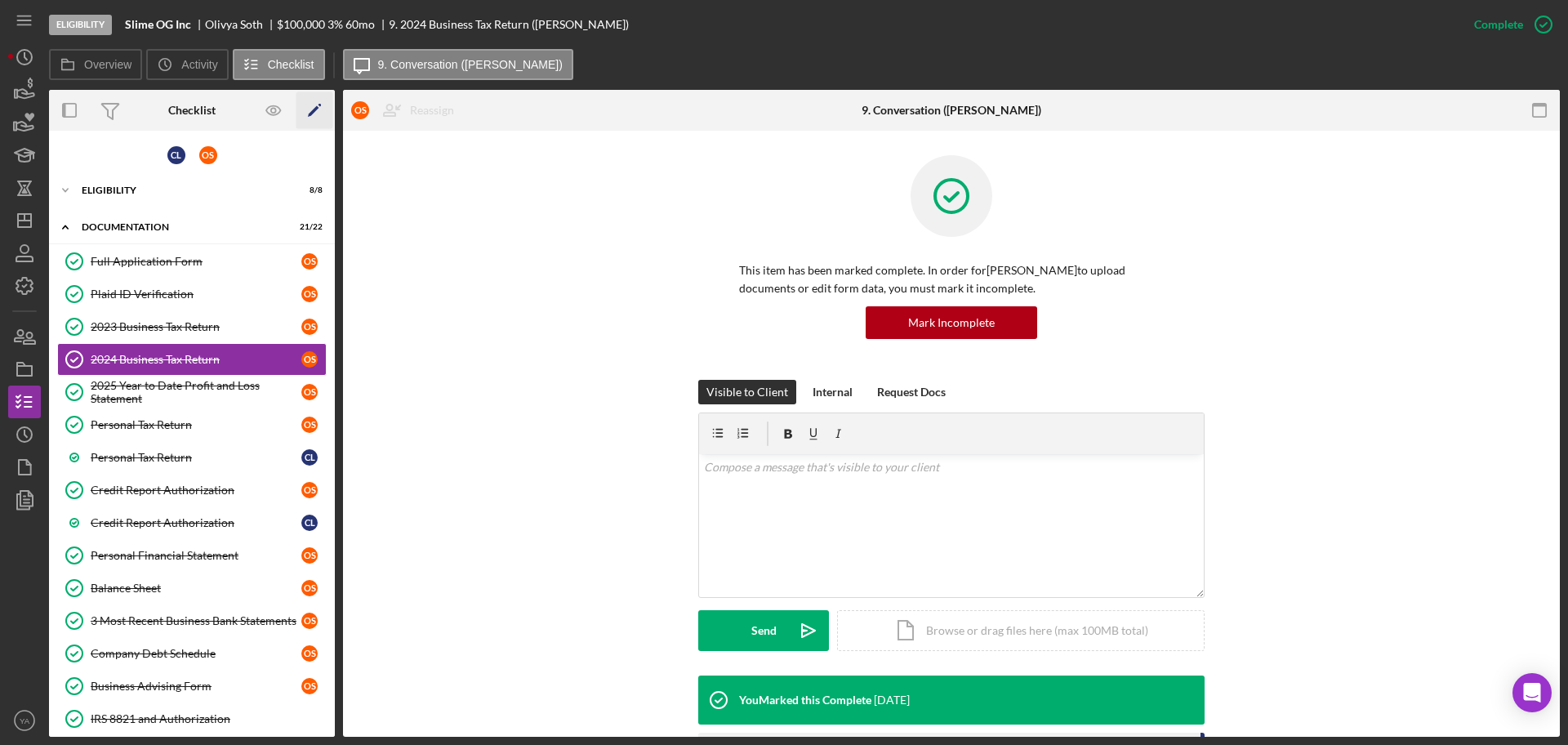
click at [312, 99] on icon "Icon/Edit" at bounding box center [314, 110] width 37 height 37
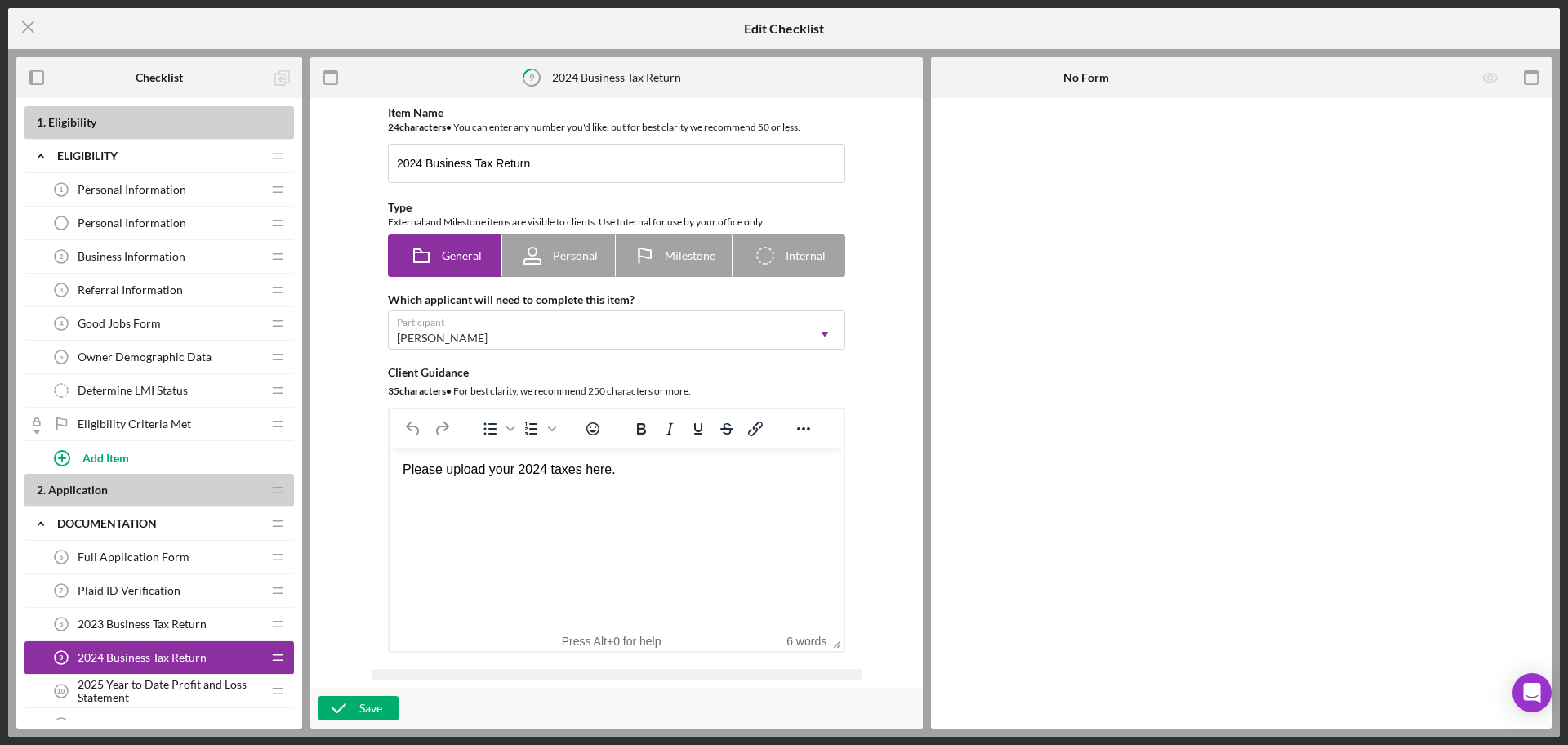
click at [75, 389] on icon "Determine LMI Status" at bounding box center [61, 390] width 32 height 32
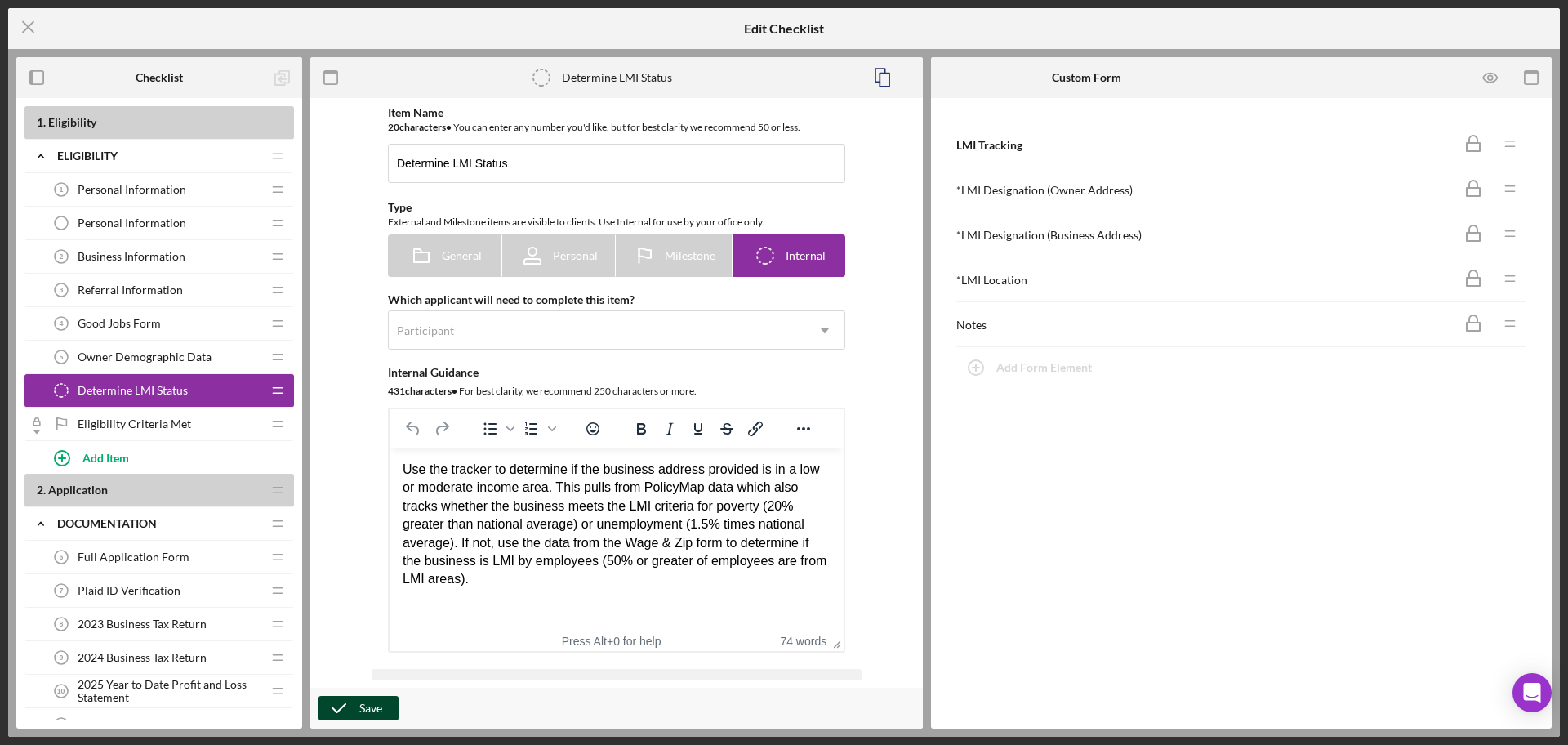
click at [364, 710] on div "Save" at bounding box center [370, 707] width 23 height 25
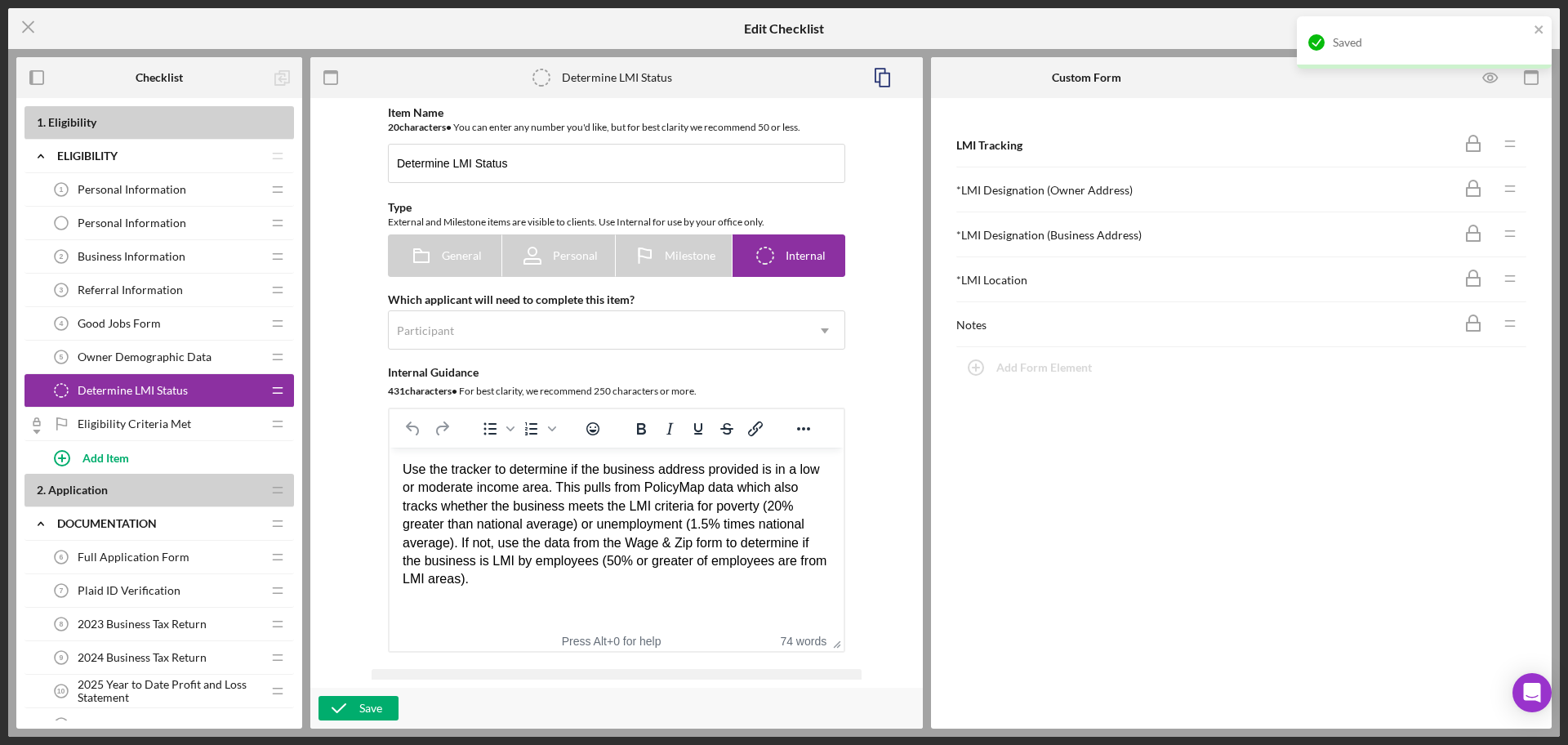
click at [1530, 26] on div "Saved" at bounding box center [1425, 42] width 255 height 52
click at [40, 38] on icon "Icon/Menu Close" at bounding box center [29, 27] width 41 height 41
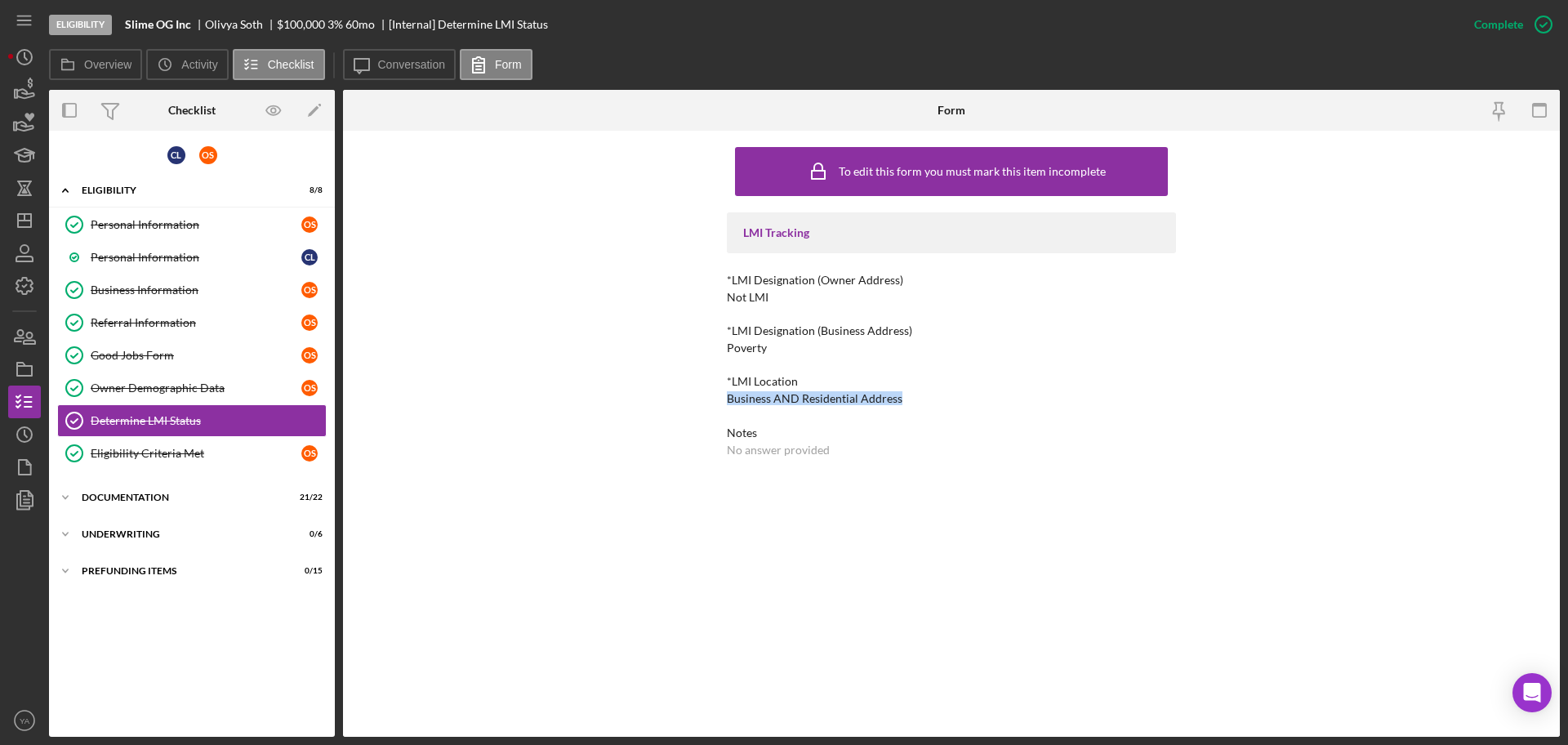
drag, startPoint x: 708, startPoint y: 394, endPoint x: 898, endPoint y: 399, distance: 190.1
click at [898, 399] on div "To edit this form you must mark this item incomplete LMI Tracking *LMI Designat…" at bounding box center [952, 434] width 1217 height 606
click at [898, 399] on div "Business AND Residential Address" at bounding box center [815, 398] width 176 height 13
drag, startPoint x: 724, startPoint y: 300, endPoint x: 768, endPoint y: 305, distance: 44.3
click at [768, 305] on div "To edit this form you must mark this item incomplete LMI Tracking *LMI Designat…" at bounding box center [952, 434] width 1217 height 606
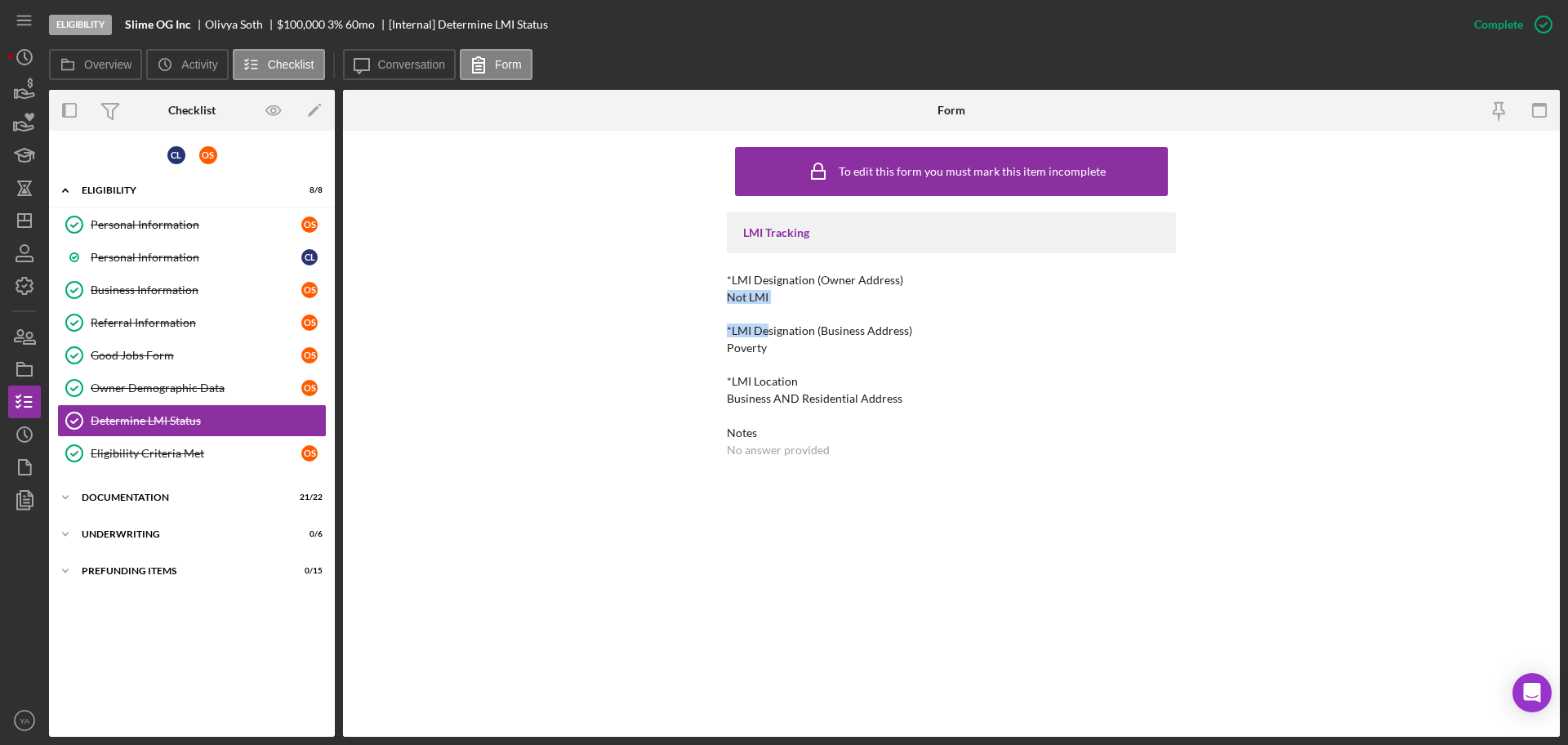
click at [768, 305] on div "LMI Tracking *LMI Designation (Owner Address) Not LMI *LMI Designation (Busines…" at bounding box center [952, 335] width 449 height 244
click at [186, 218] on div "Personal Information" at bounding box center [195, 224] width 211 height 13
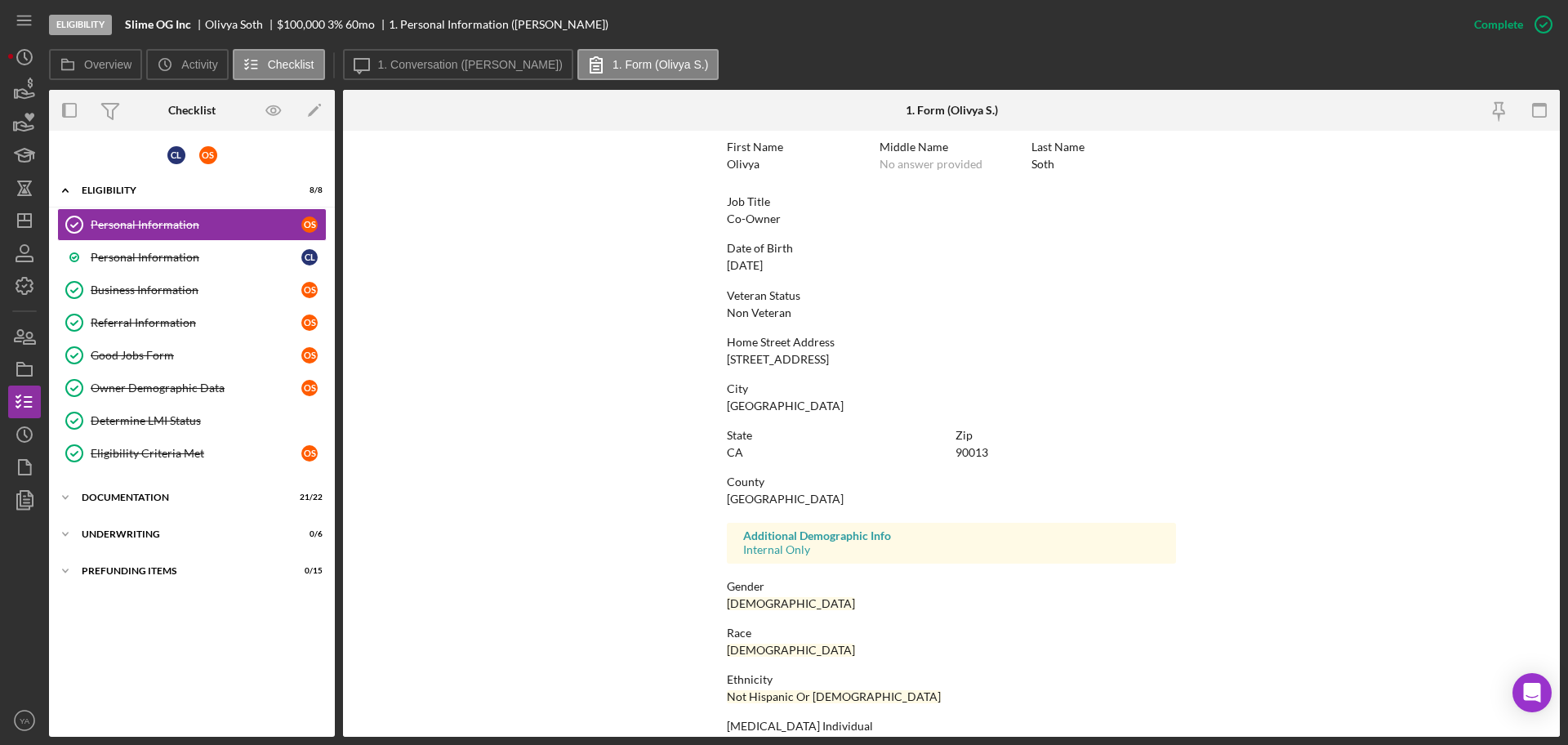
scroll to position [156, 0]
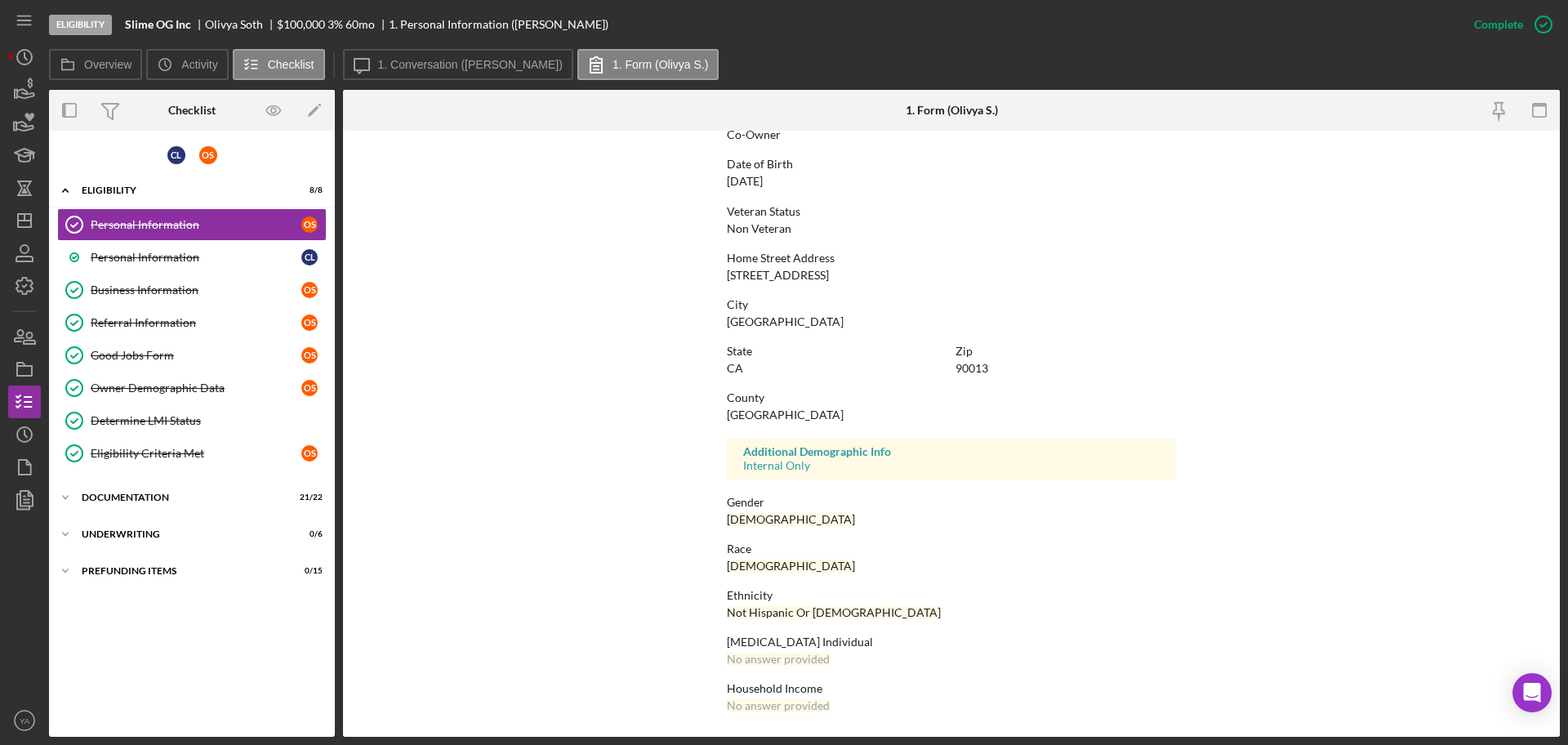
drag, startPoint x: 730, startPoint y: 270, endPoint x: 857, endPoint y: 265, distance: 127.1
click at [857, 265] on div "Home Street Address [STREET_ADDRESS]" at bounding box center [952, 266] width 449 height 30
click at [178, 153] on div "C L" at bounding box center [176, 154] width 18 height 18
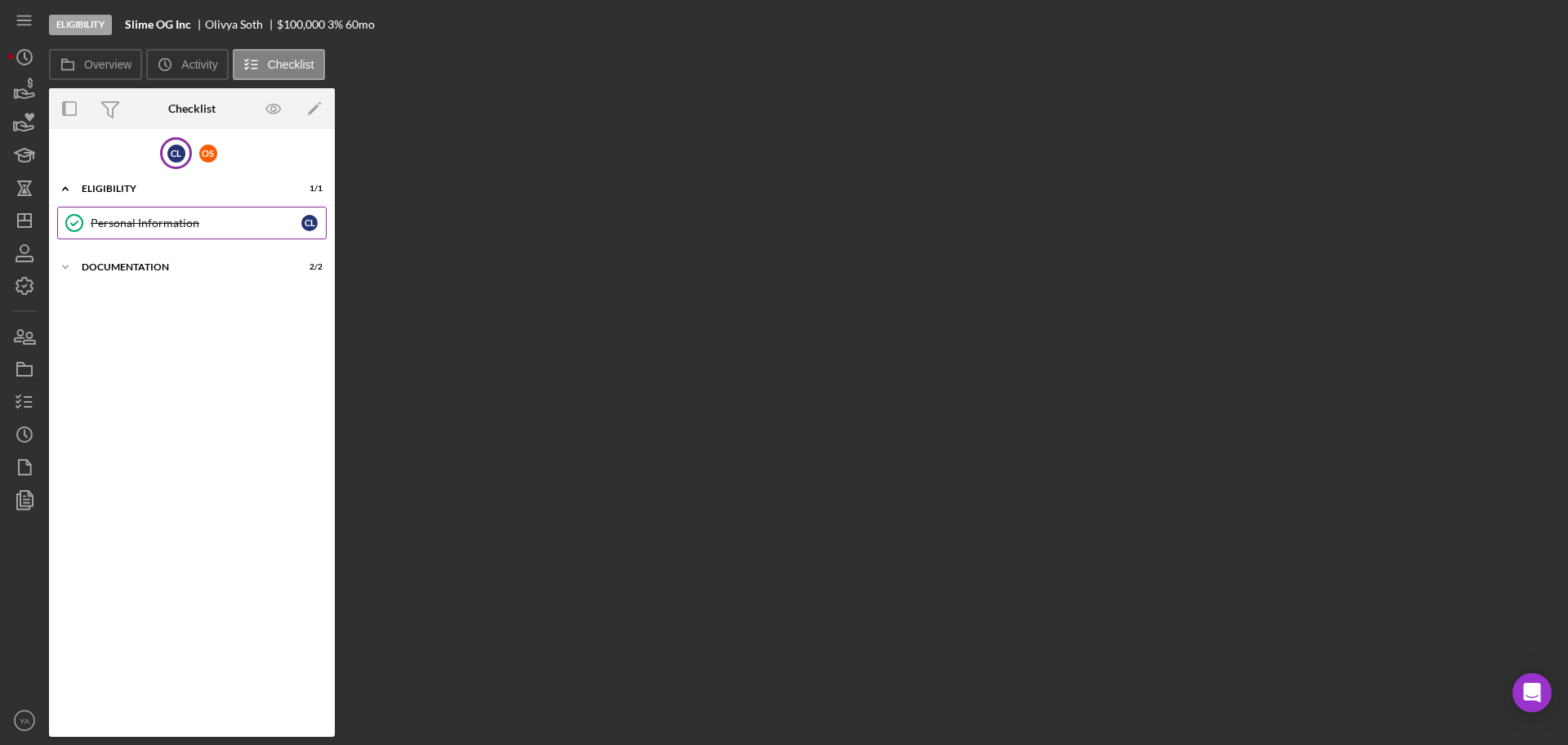
click at [149, 207] on link "Personal Information Personal Information C L" at bounding box center [192, 223] width 270 height 32
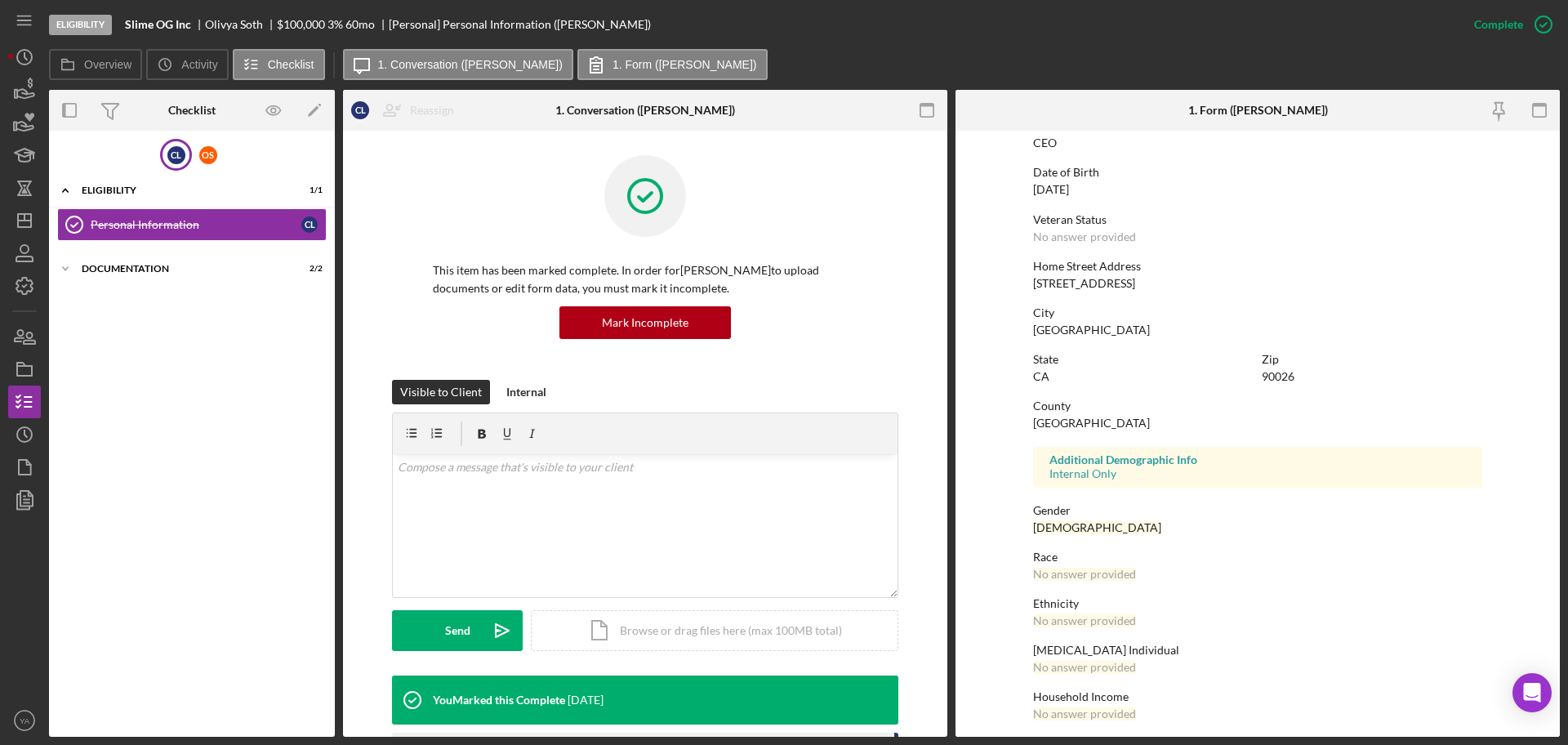
scroll to position [156, 0]
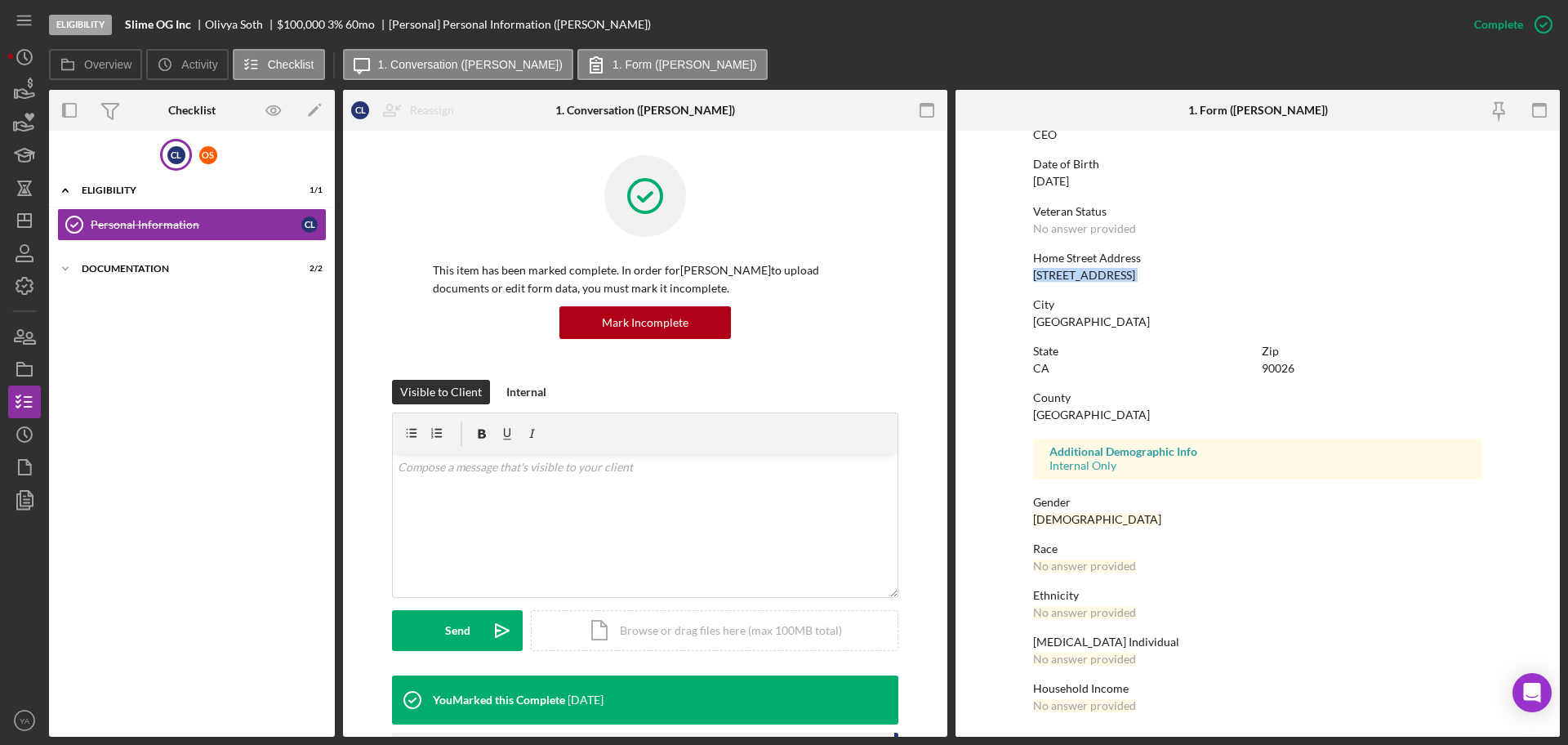
drag, startPoint x: 1019, startPoint y: 282, endPoint x: 1011, endPoint y: 281, distance: 8.1
click at [1011, 281] on form "To edit this form you must mark this item incomplete First Name [PERSON_NAME] M…" at bounding box center [1258, 434] width 604 height 606
copy div "[STREET_ADDRESS]"
click at [1279, 364] on div "90026" at bounding box center [1278, 368] width 32 height 13
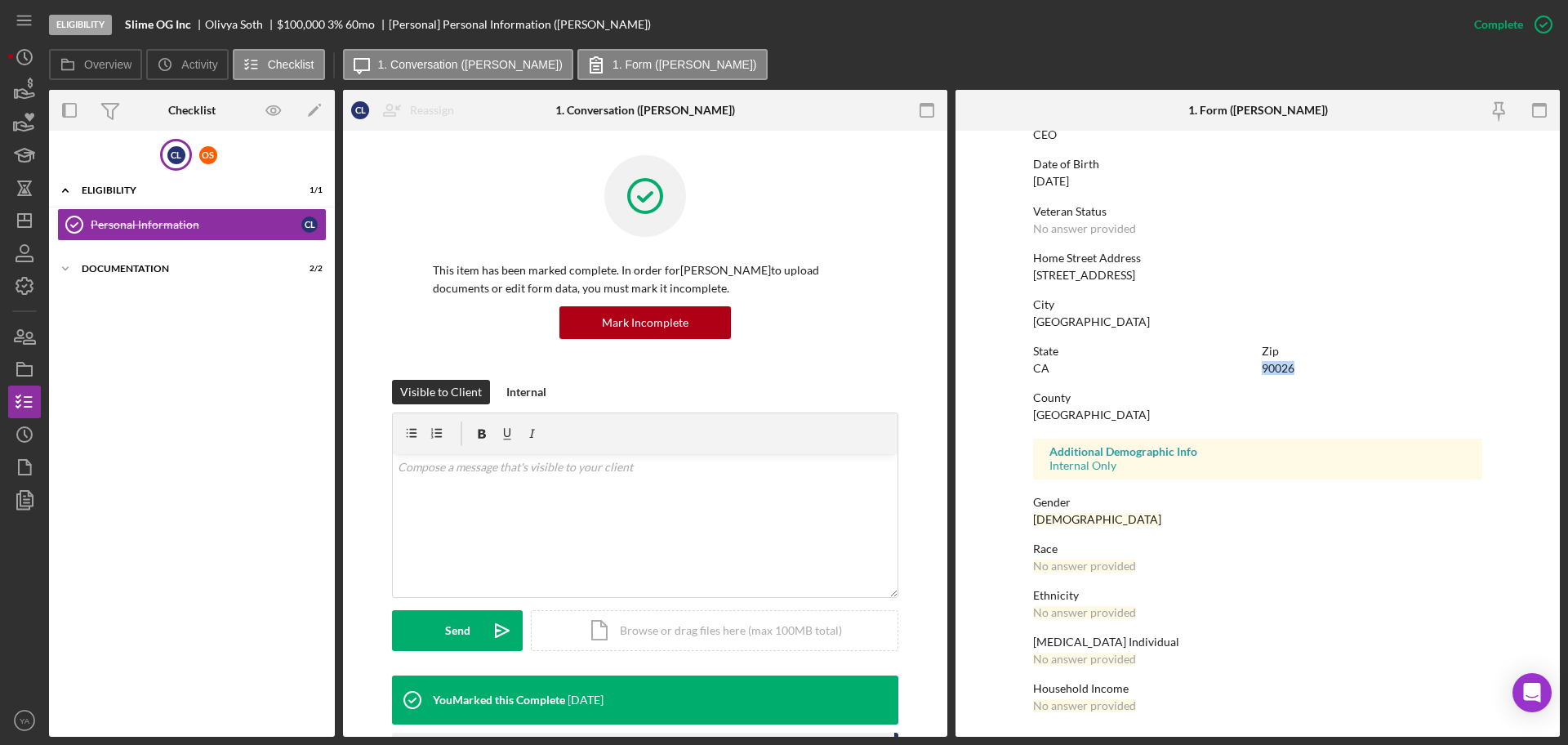
click at [1268, 365] on div "90026" at bounding box center [1278, 368] width 32 height 13
click at [122, 195] on div "Eligibility" at bounding box center [198, 189] width 233 height 9
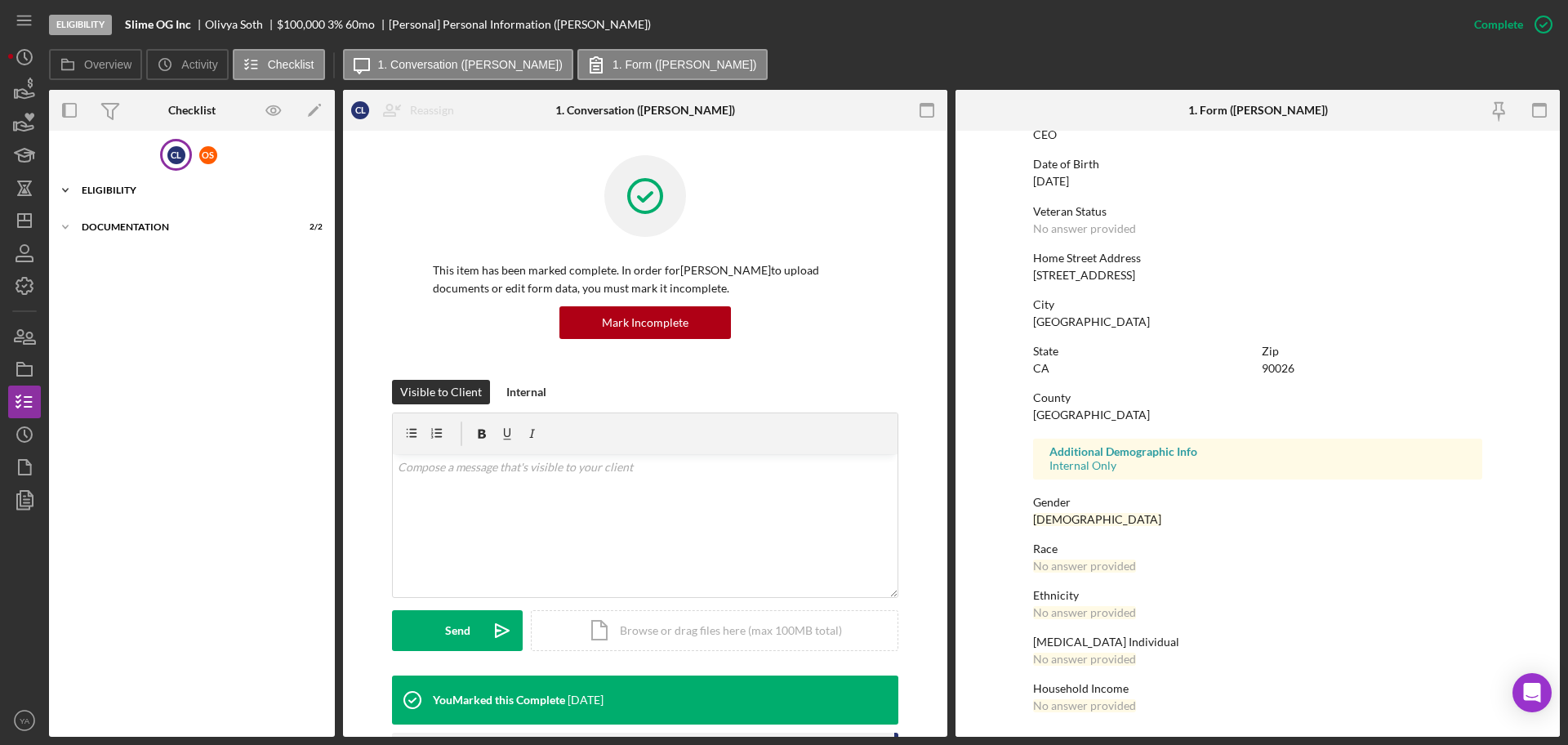
click at [122, 195] on div "Eligibility" at bounding box center [198, 189] width 233 height 9
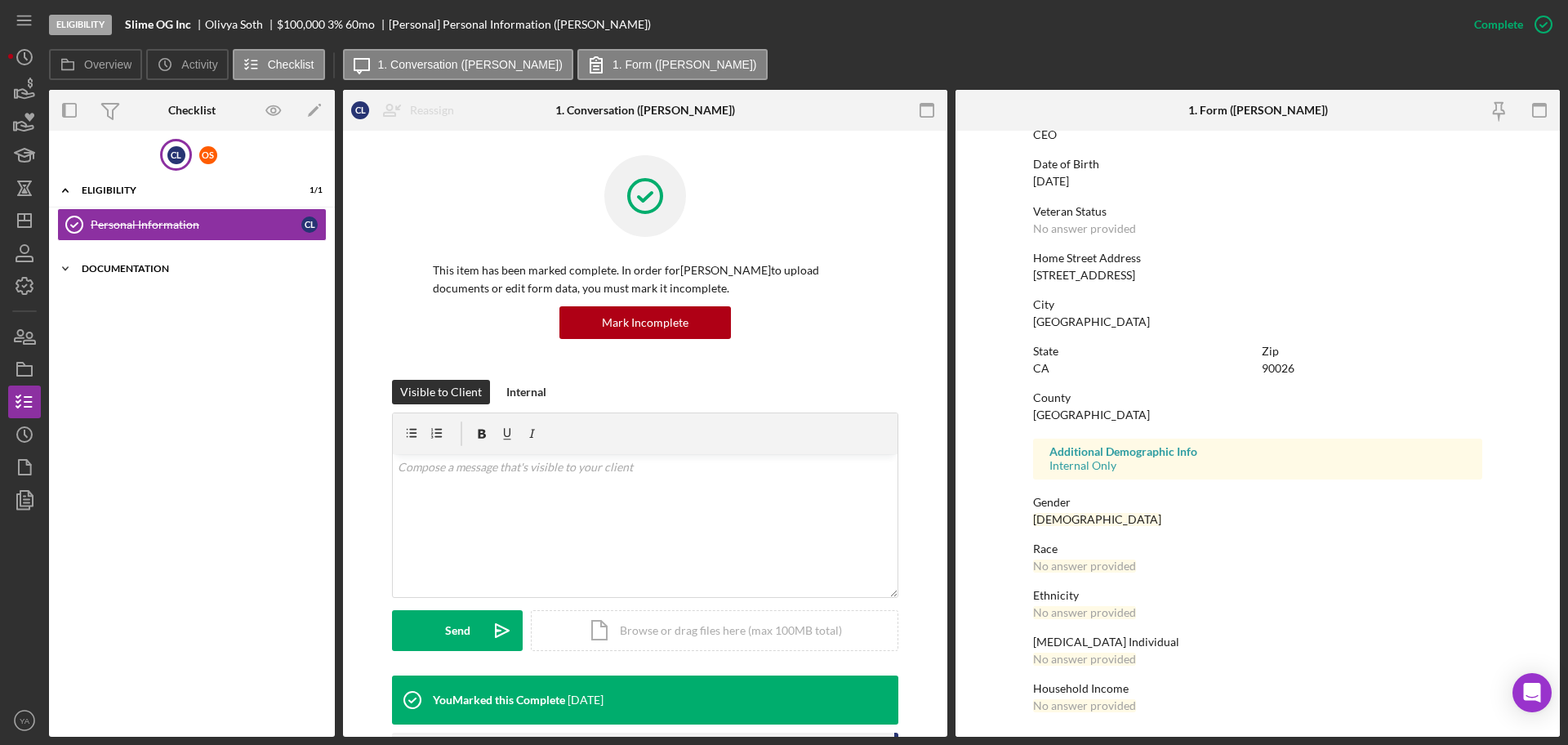
click at [108, 275] on div "Icon/Expander Documentation 2 / 2" at bounding box center [191, 269] width 286 height 32
click at [204, 140] on div "O S" at bounding box center [207, 154] width 32 height 32
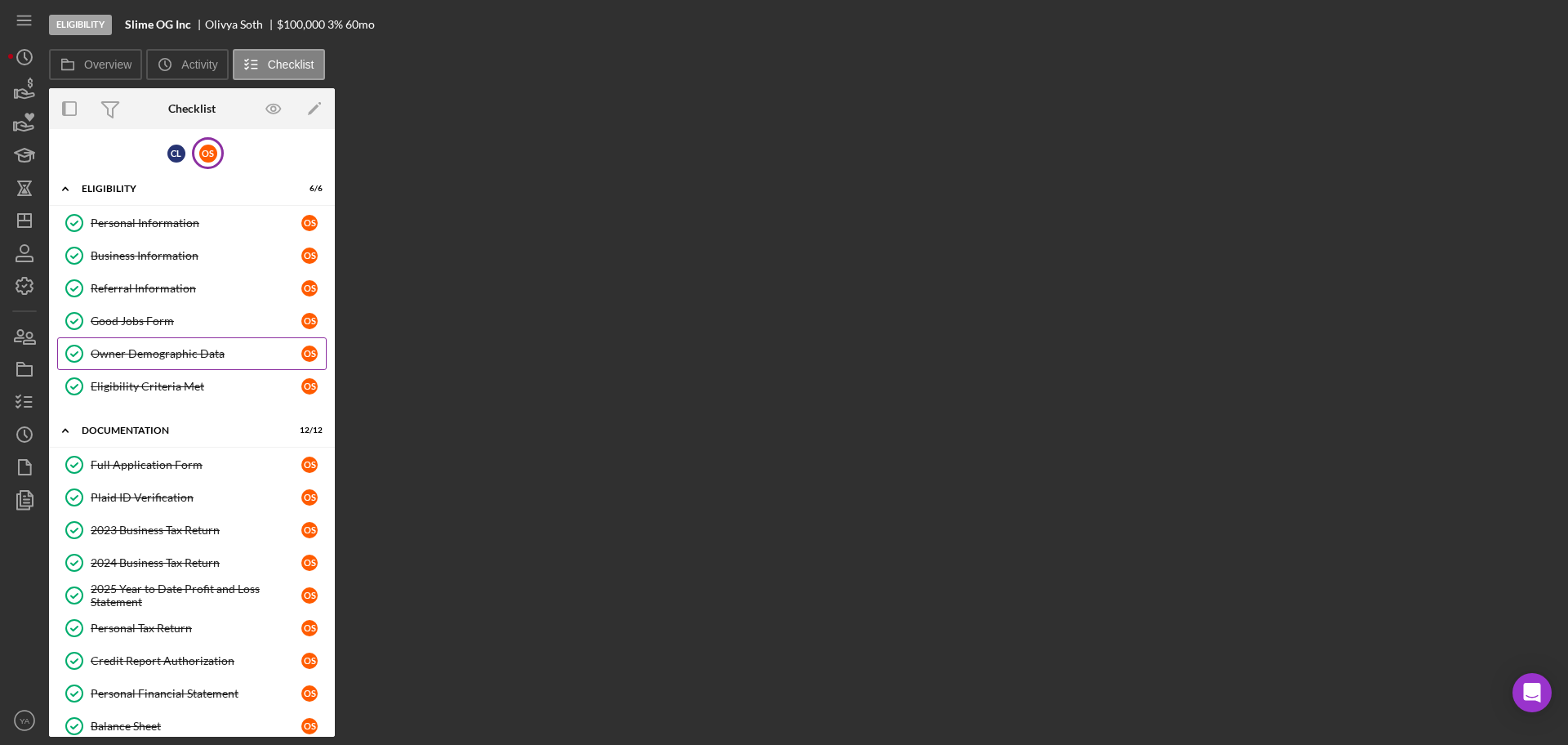
click at [172, 357] on div "Owner Demographic Data" at bounding box center [195, 353] width 211 height 13
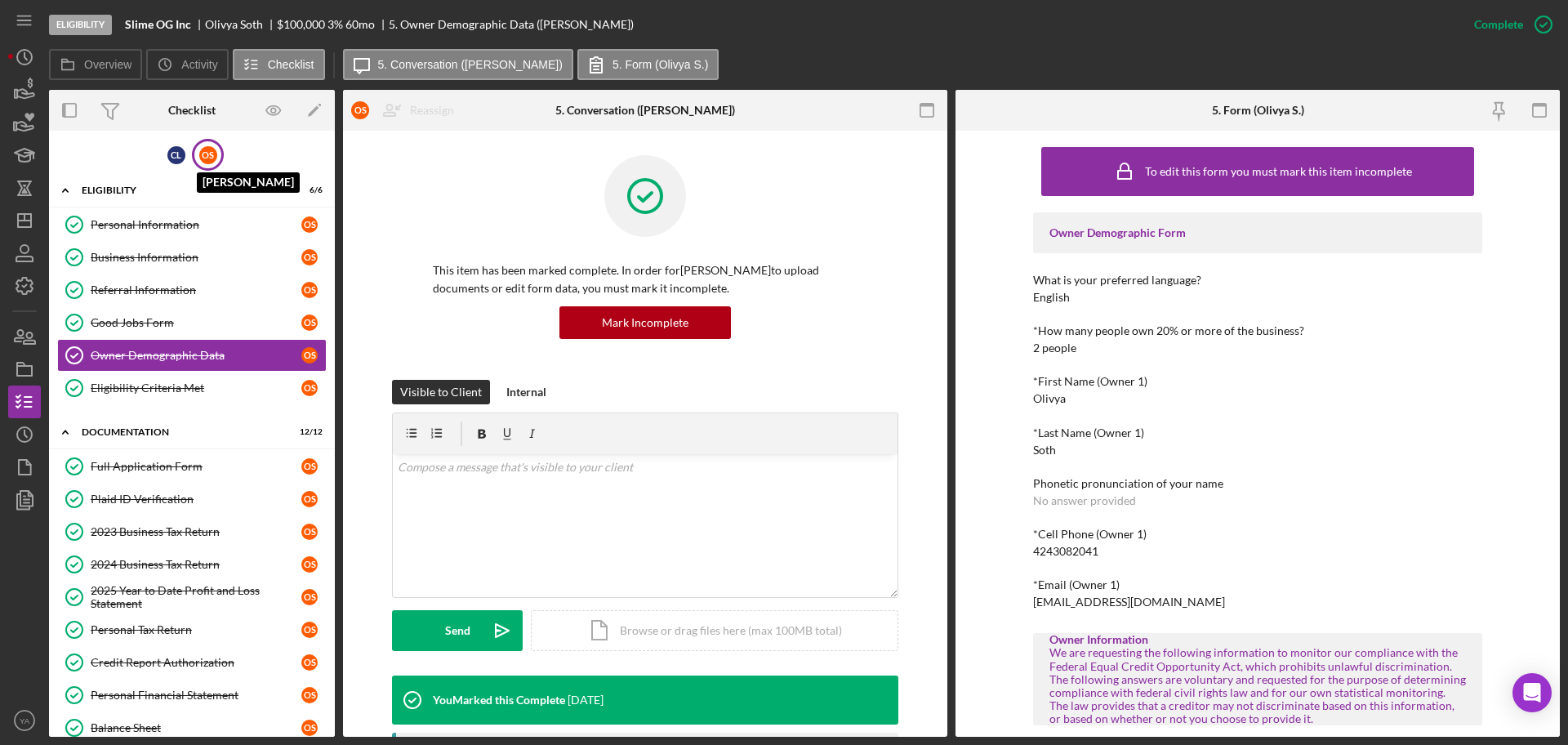
click at [199, 161] on div "O S" at bounding box center [207, 154] width 18 height 18
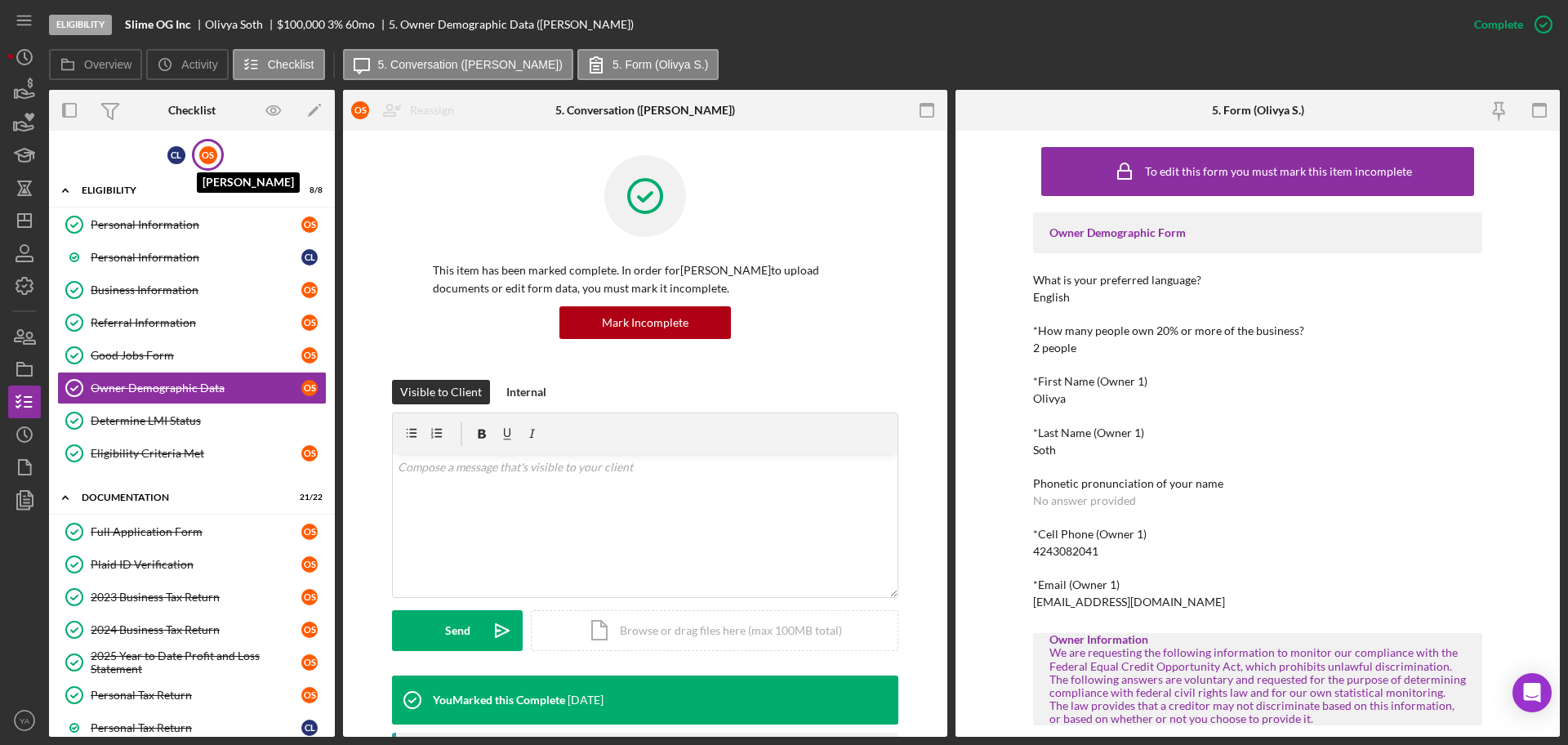
click at [204, 150] on div "O S" at bounding box center [207, 154] width 18 height 18
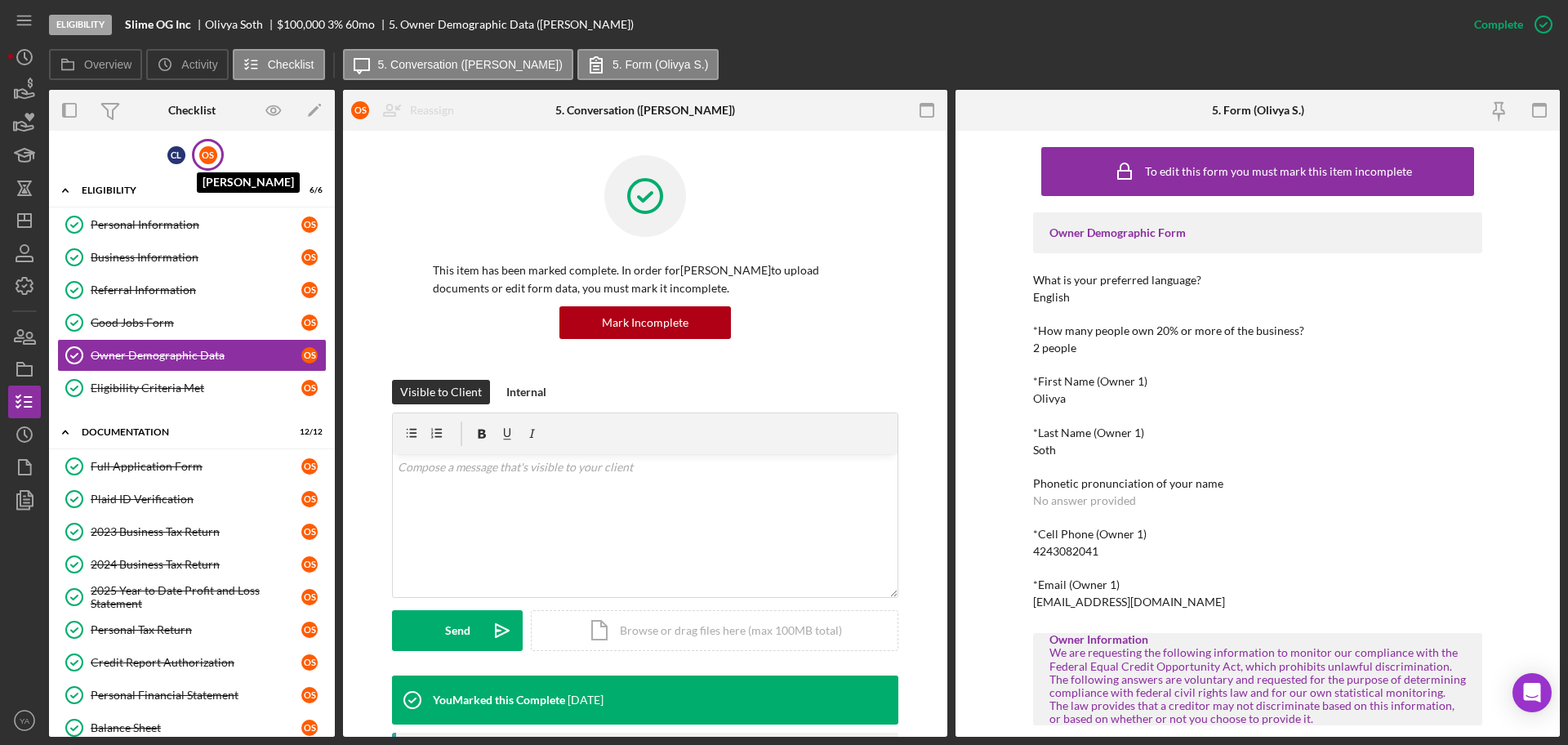
click at [204, 150] on div "O S" at bounding box center [207, 154] width 18 height 18
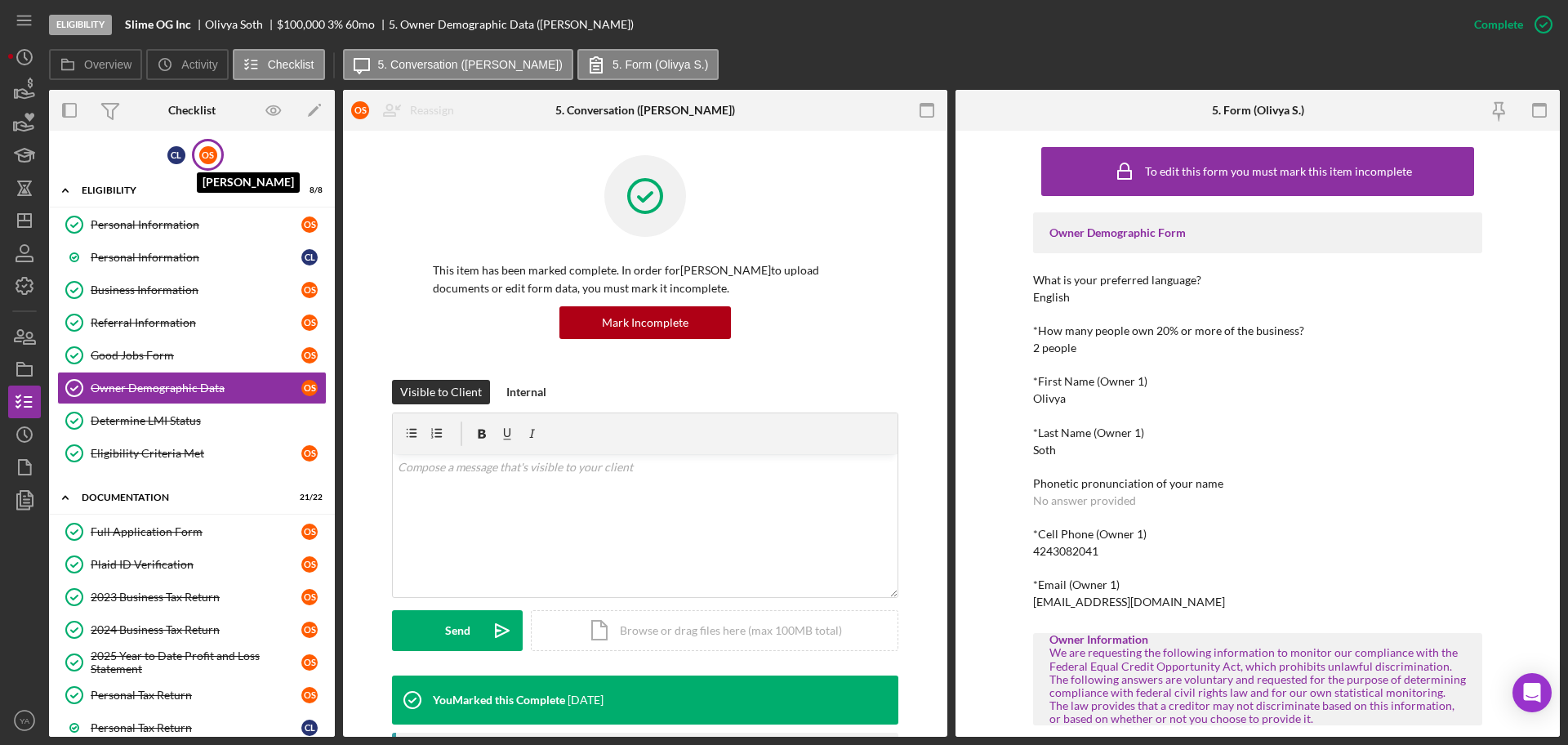
click at [204, 150] on div "O S" at bounding box center [207, 154] width 18 height 18
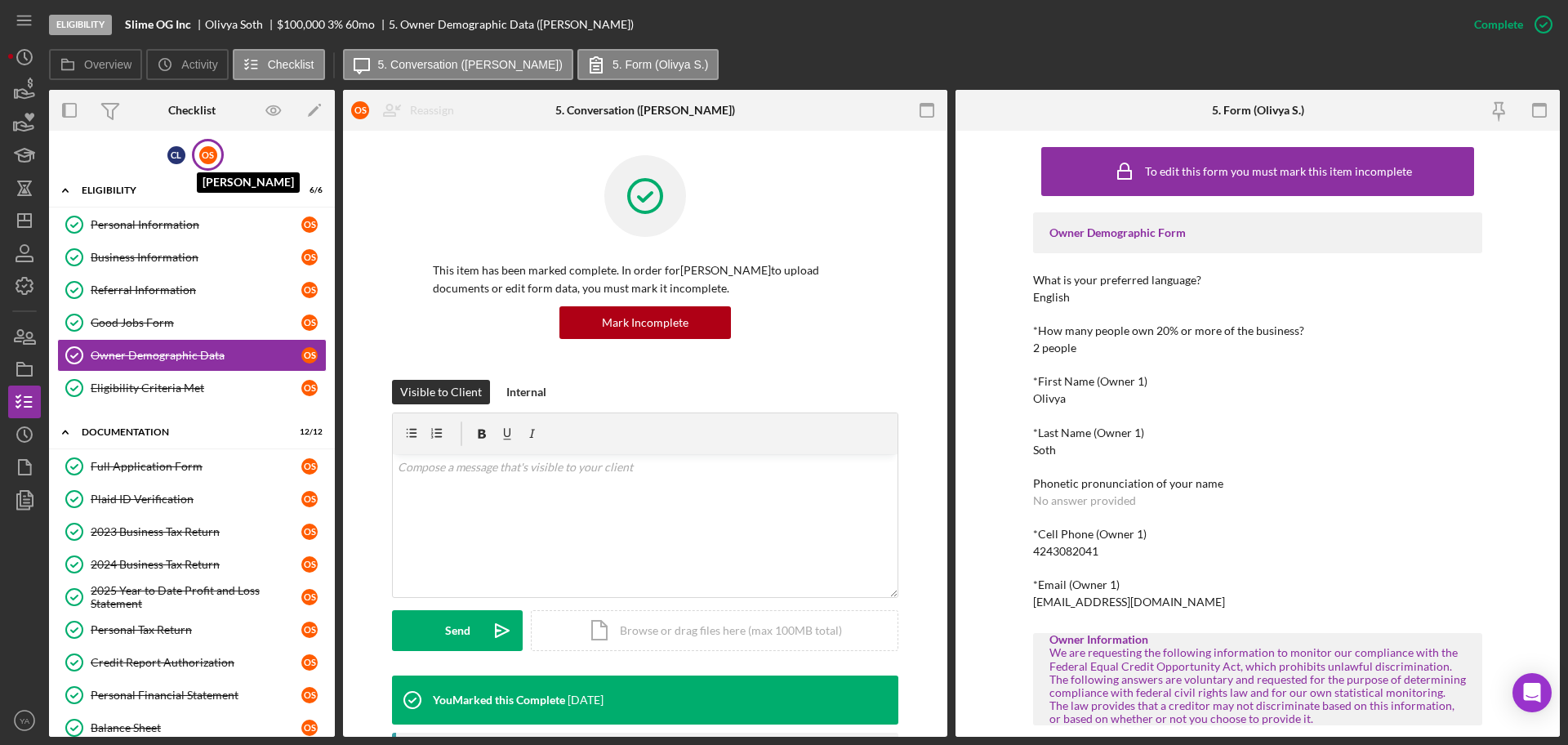
click at [204, 150] on div "O S" at bounding box center [207, 154] width 18 height 18
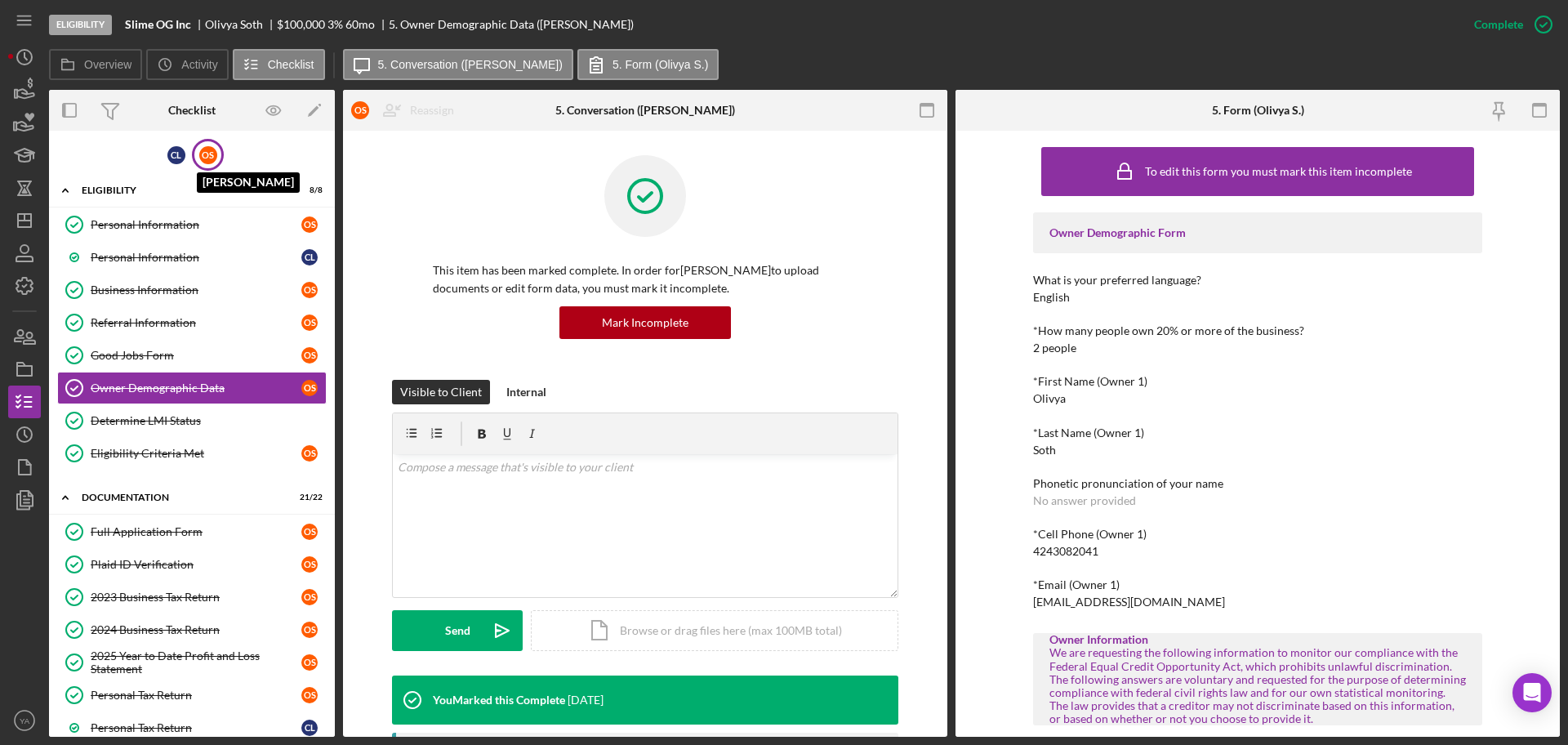
click at [204, 150] on div "O S" at bounding box center [207, 154] width 18 height 18
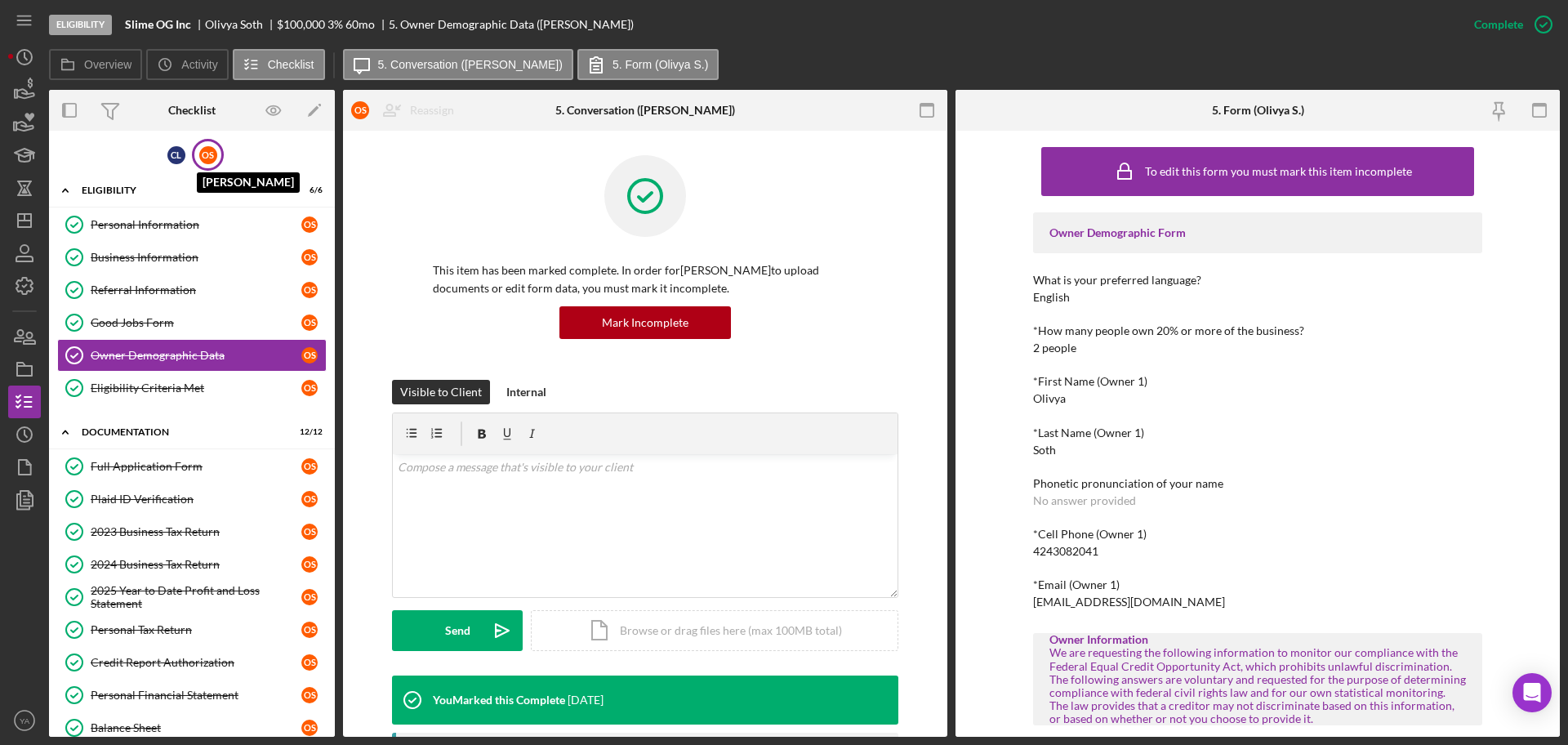
click at [204, 150] on div "O S" at bounding box center [207, 154] width 18 height 18
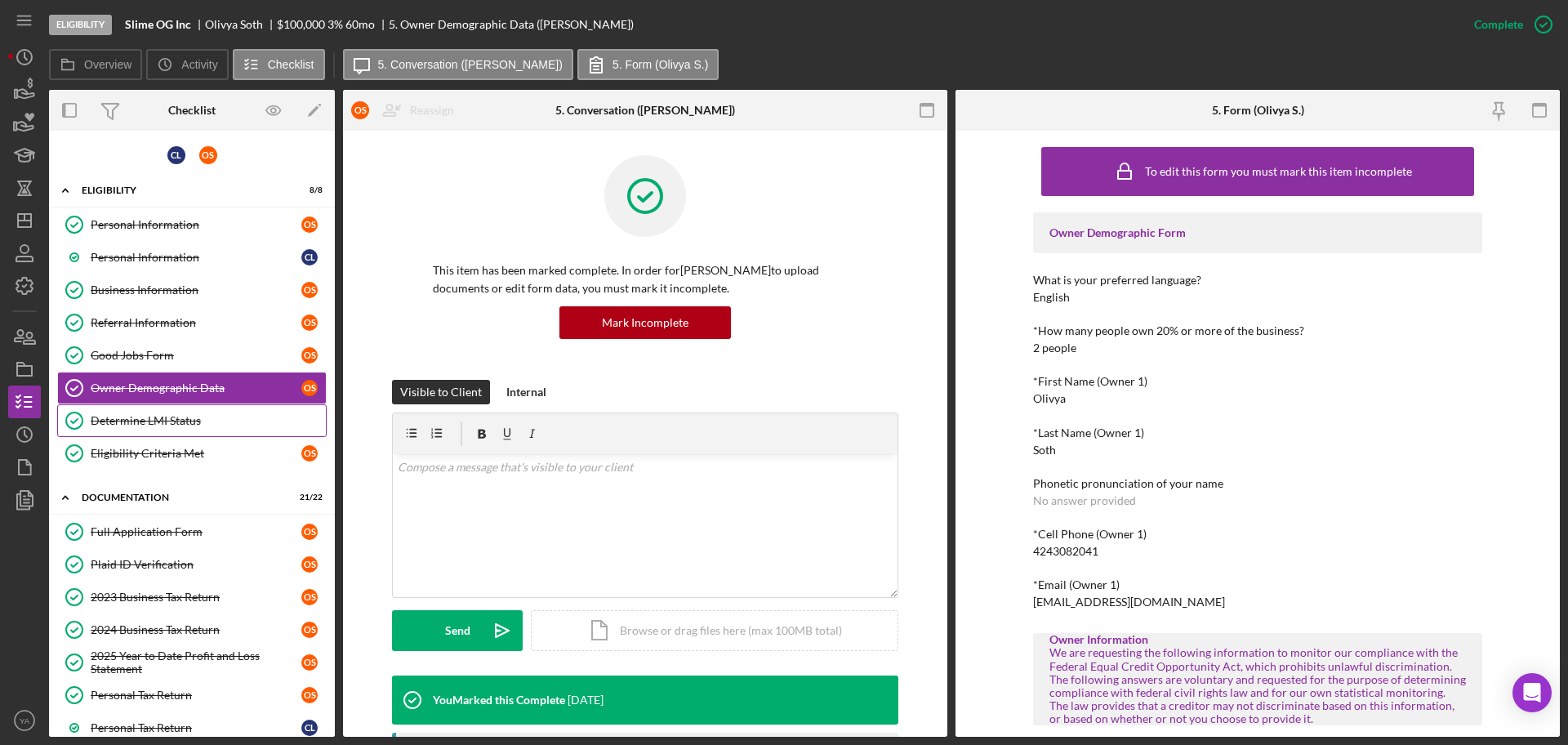
click at [126, 405] on link "Determine LMI Status Determine LMI Status" at bounding box center [192, 421] width 270 height 32
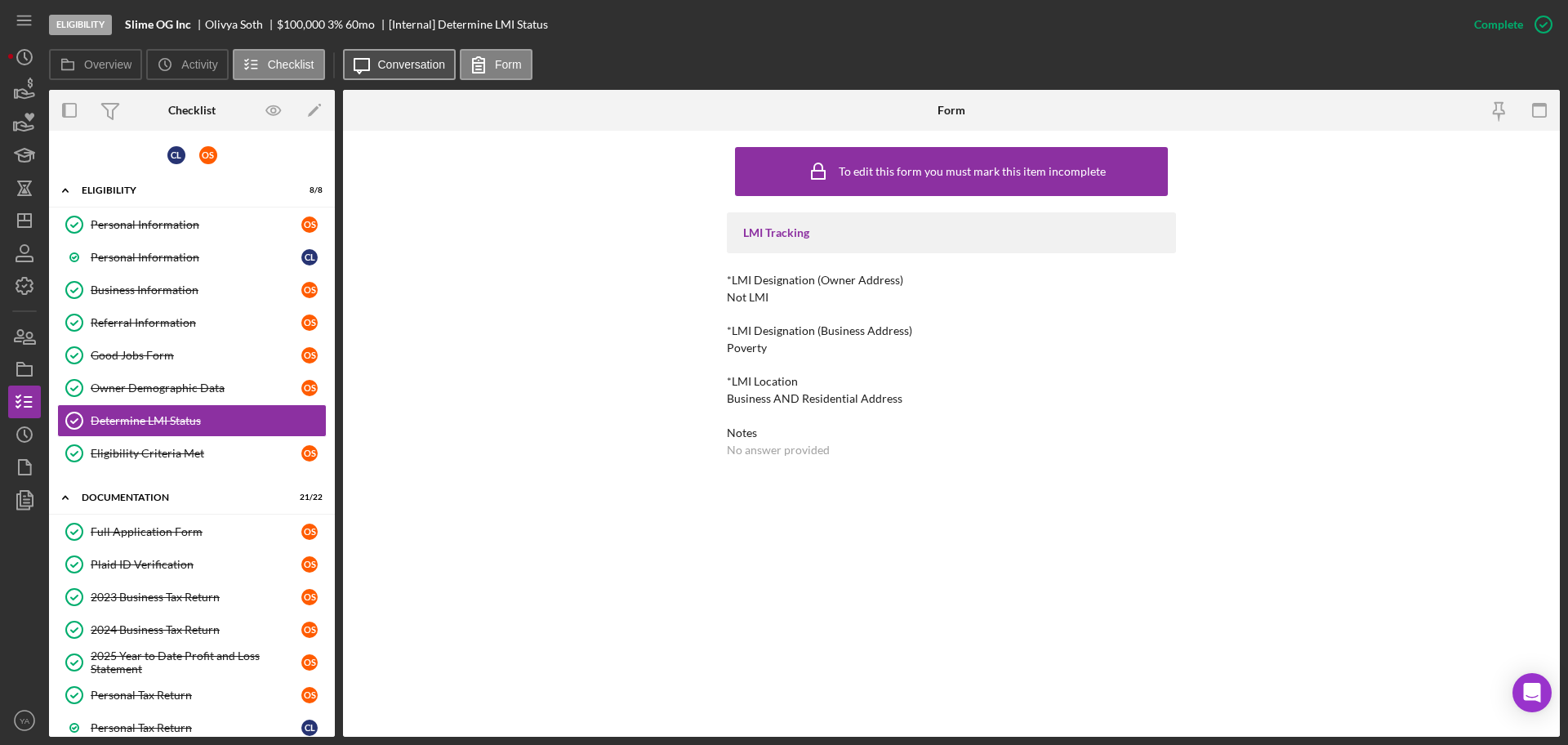
click at [404, 60] on label "Conversation" at bounding box center [411, 64] width 67 height 13
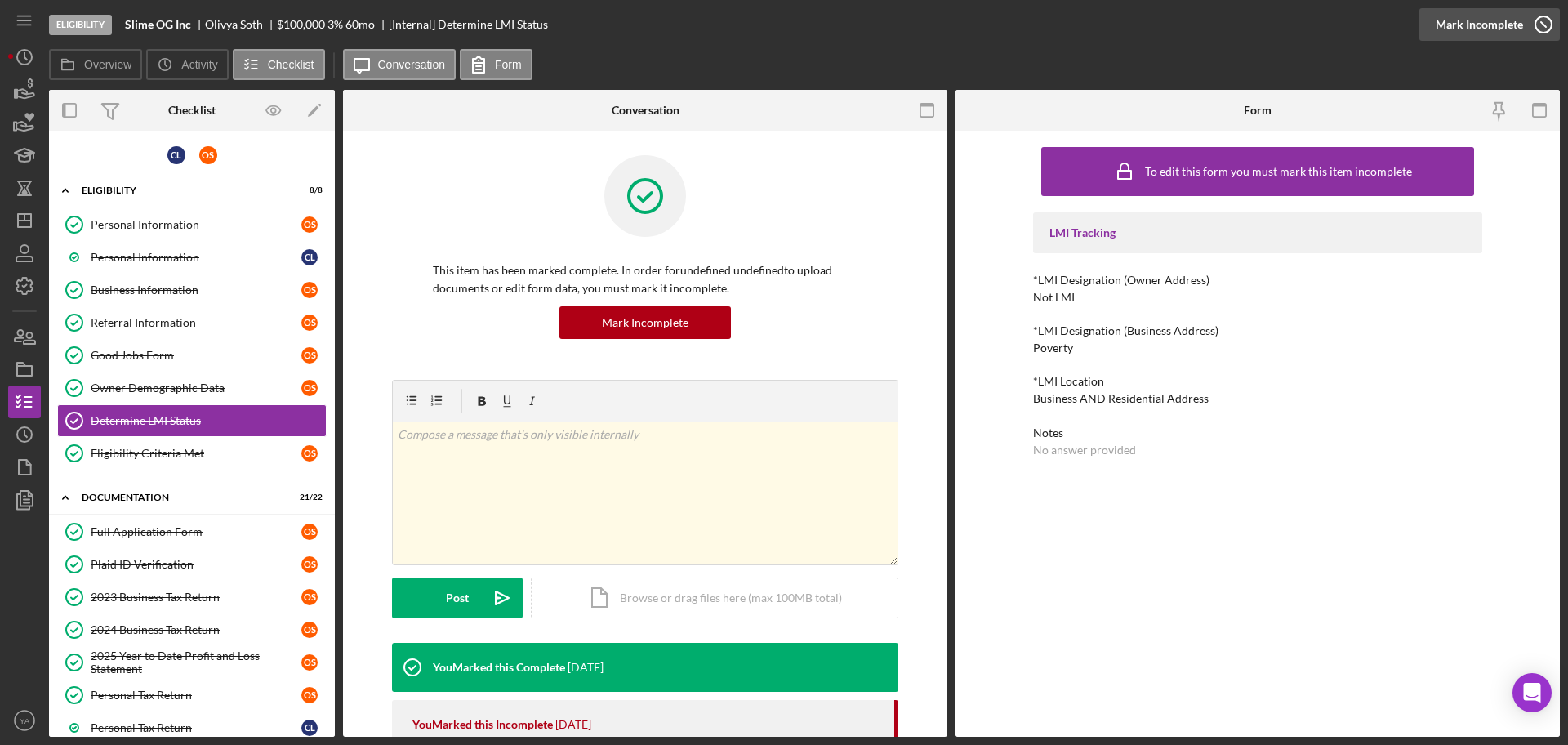
click at [1544, 31] on icon "button" at bounding box center [1544, 25] width 41 height 41
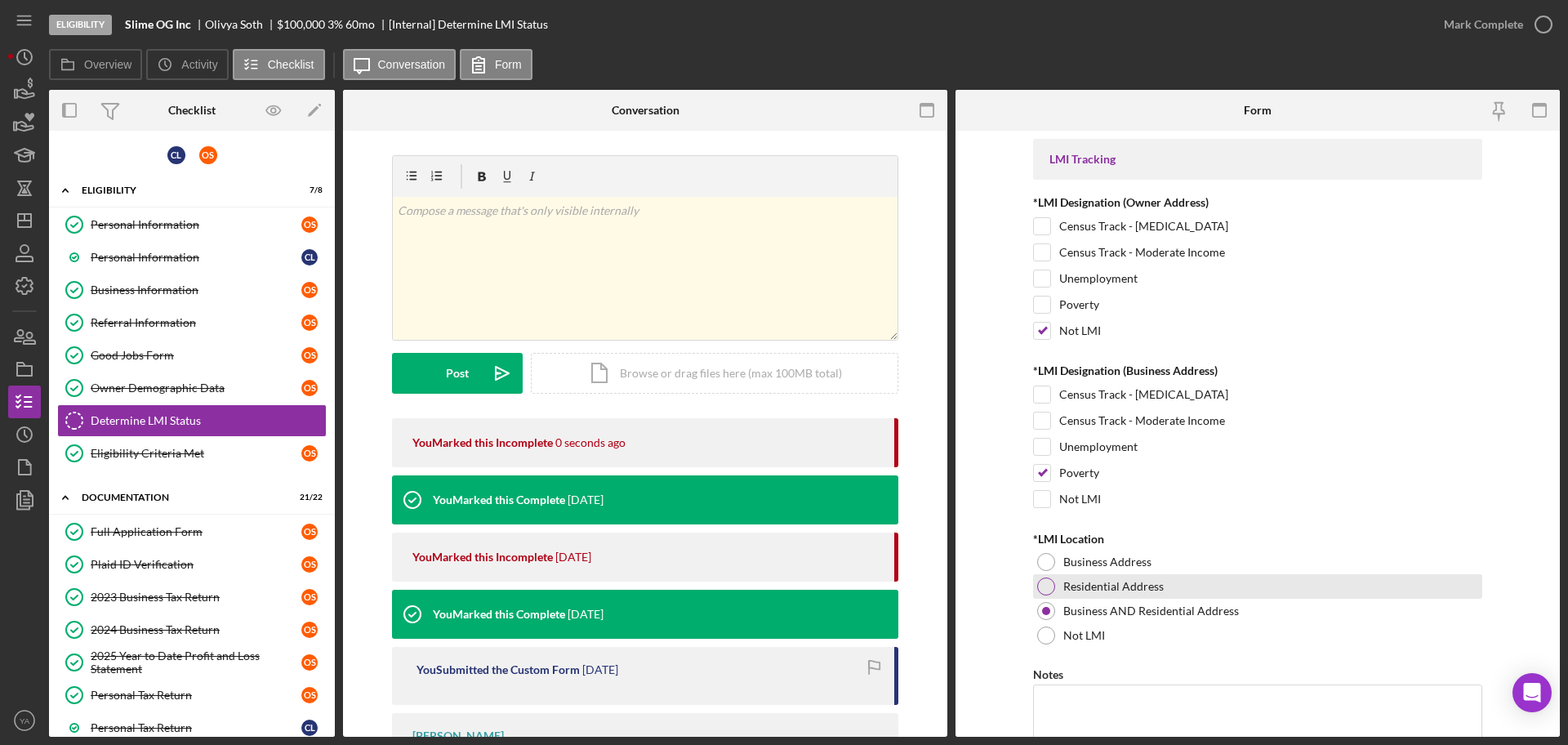
scroll to position [89, 0]
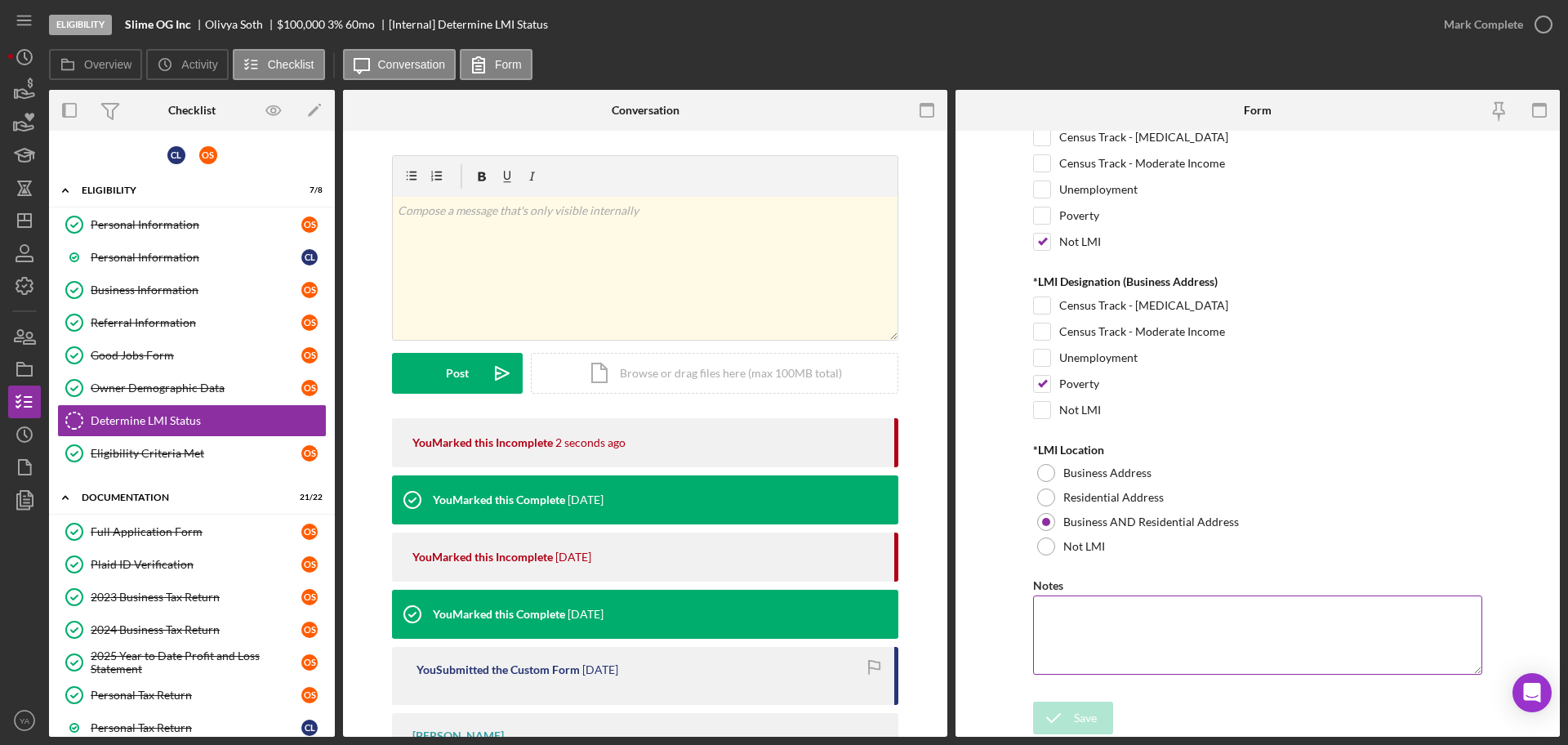
click at [1112, 622] on textarea "Notes" at bounding box center [1258, 635] width 449 height 79
paste textarea "[PERSON_NAME]"
click at [1145, 628] on textarea "[PERSON_NAME]" at bounding box center [1258, 635] width 449 height 79
click at [1152, 640] on textarea "[PERSON_NAME] -" at bounding box center [1258, 635] width 449 height 79
click at [1172, 635] on textarea "[PERSON_NAME] -" at bounding box center [1258, 635] width 449 height 79
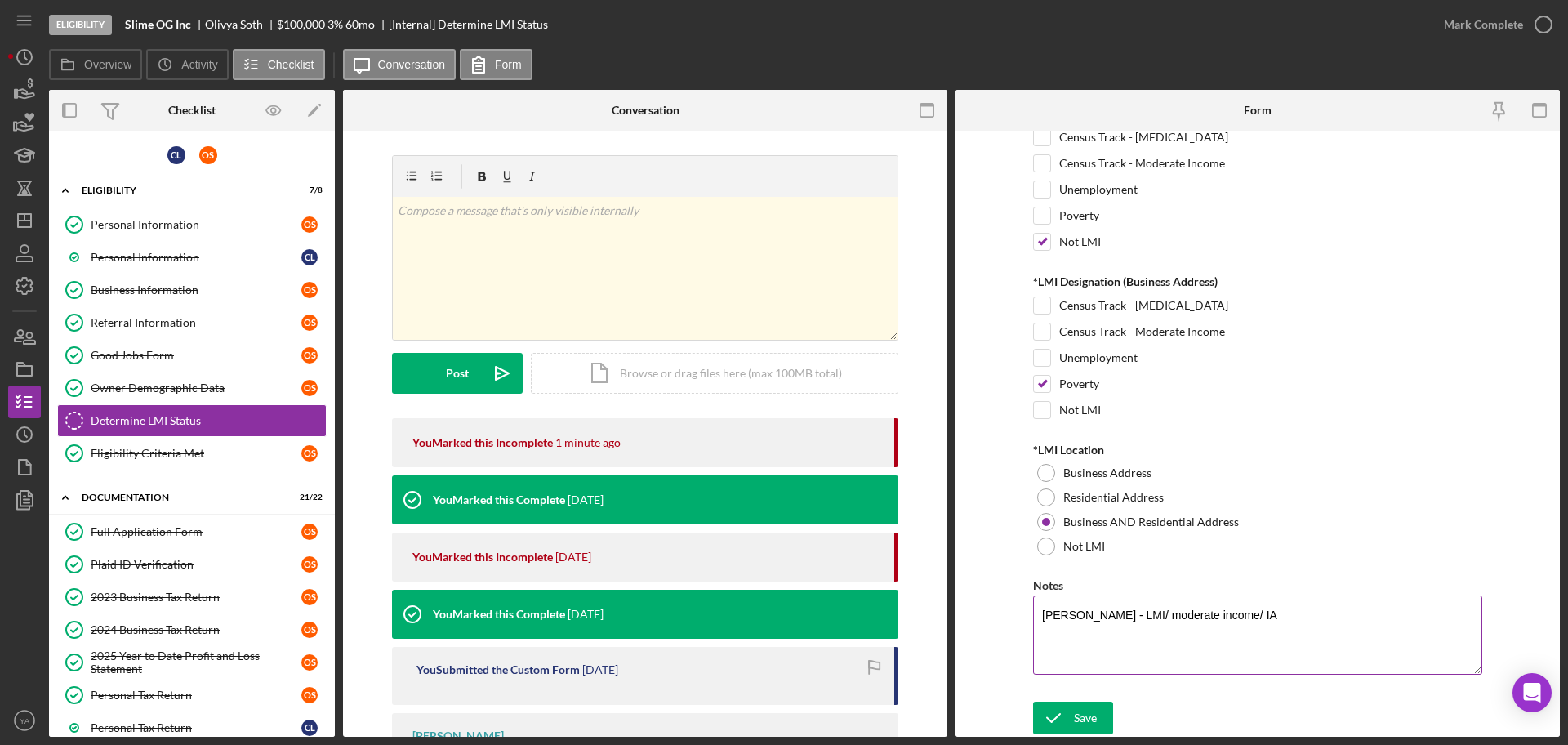
click at [1133, 615] on textarea "[PERSON_NAME] - LMI/ moderate income/ IA" at bounding box center [1258, 635] width 449 height 79
drag, startPoint x: 1067, startPoint y: 610, endPoint x: 1133, endPoint y: 619, distance: 66.6
click at [1133, 619] on textarea "Olivya- [PERSON_NAME] - LMI/ moderate income/ IA" at bounding box center [1258, 635] width 449 height 79
drag, startPoint x: 204, startPoint y: 22, endPoint x: 260, endPoint y: 30, distance: 56.6
click at [260, 30] on div "[PERSON_NAME]" at bounding box center [241, 24] width 72 height 13
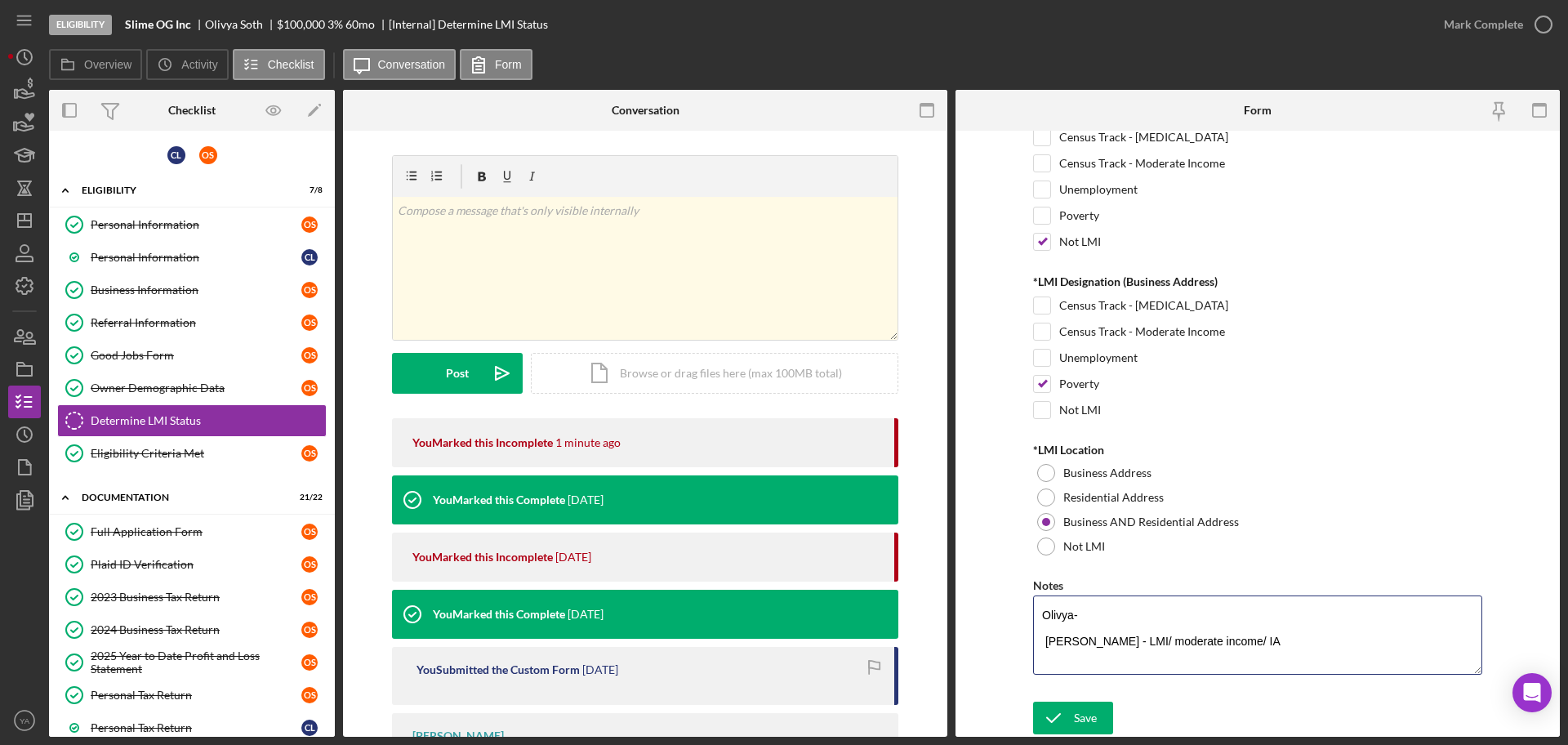
drag, startPoint x: 1088, startPoint y: 617, endPoint x: 1021, endPoint y: 620, distance: 67.1
click at [1021, 620] on form "LMI Tracking *LMI Designation (Owner Address) Census Track - [MEDICAL_DATA] Cen…" at bounding box center [1258, 434] width 604 height 606
paste textarea "Soth"
type textarea "[PERSON_NAME]- [PERSON_NAME] - LMI/ moderate income/ IA"
click at [1077, 713] on div "Save" at bounding box center [1085, 718] width 23 height 32
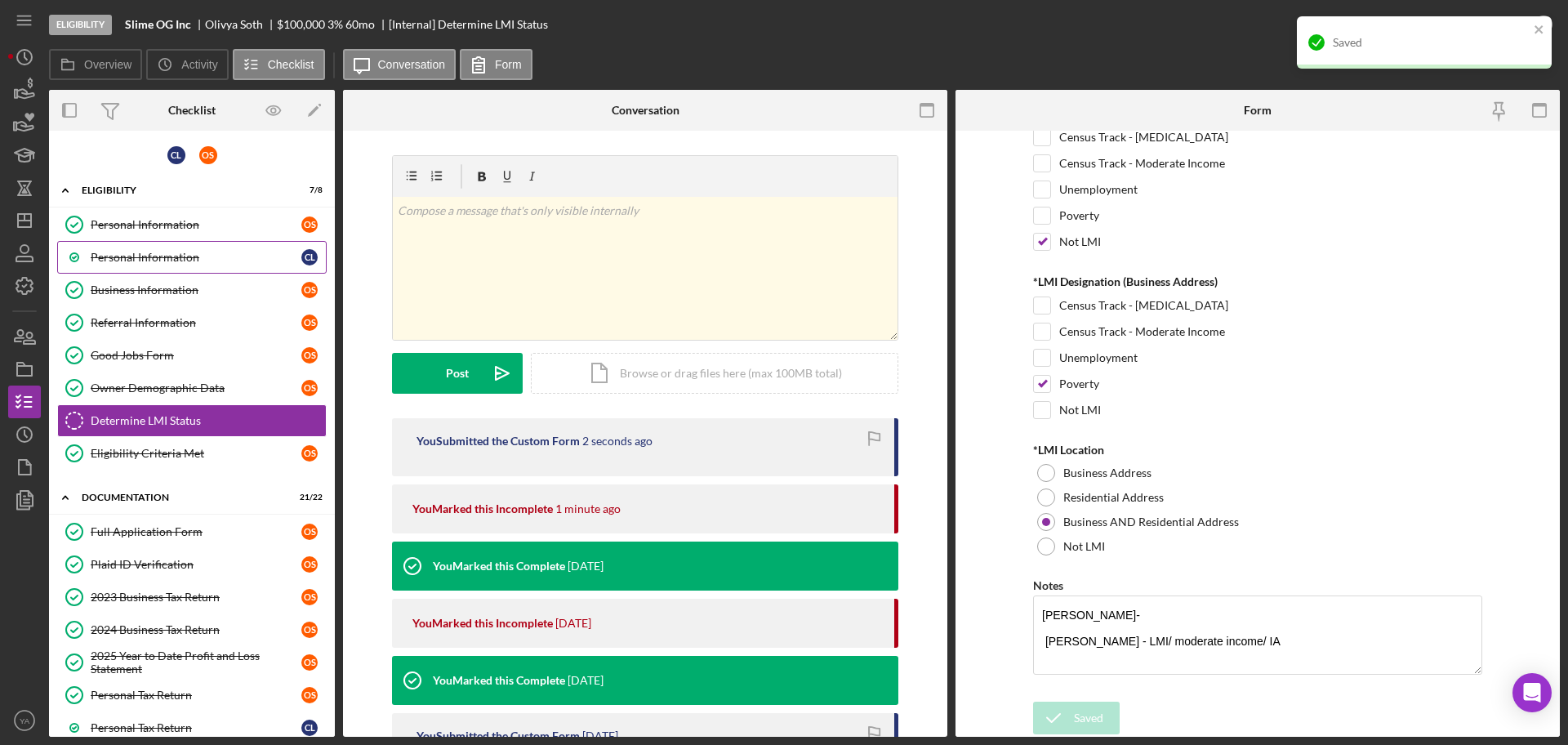
click at [147, 245] on link "Personal Information C L" at bounding box center [192, 257] width 270 height 32
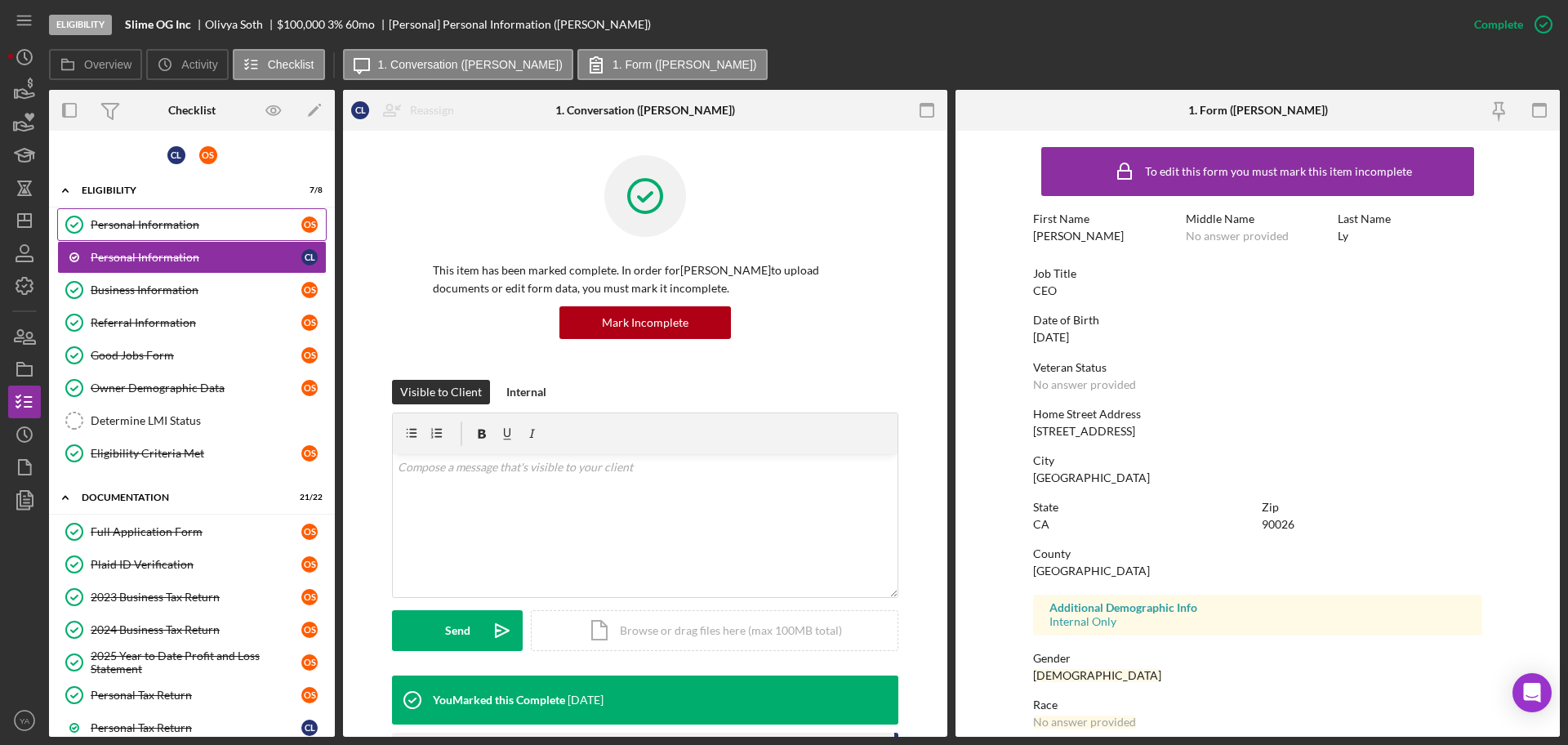
click at [178, 225] on div "Personal Information" at bounding box center [195, 224] width 211 height 13
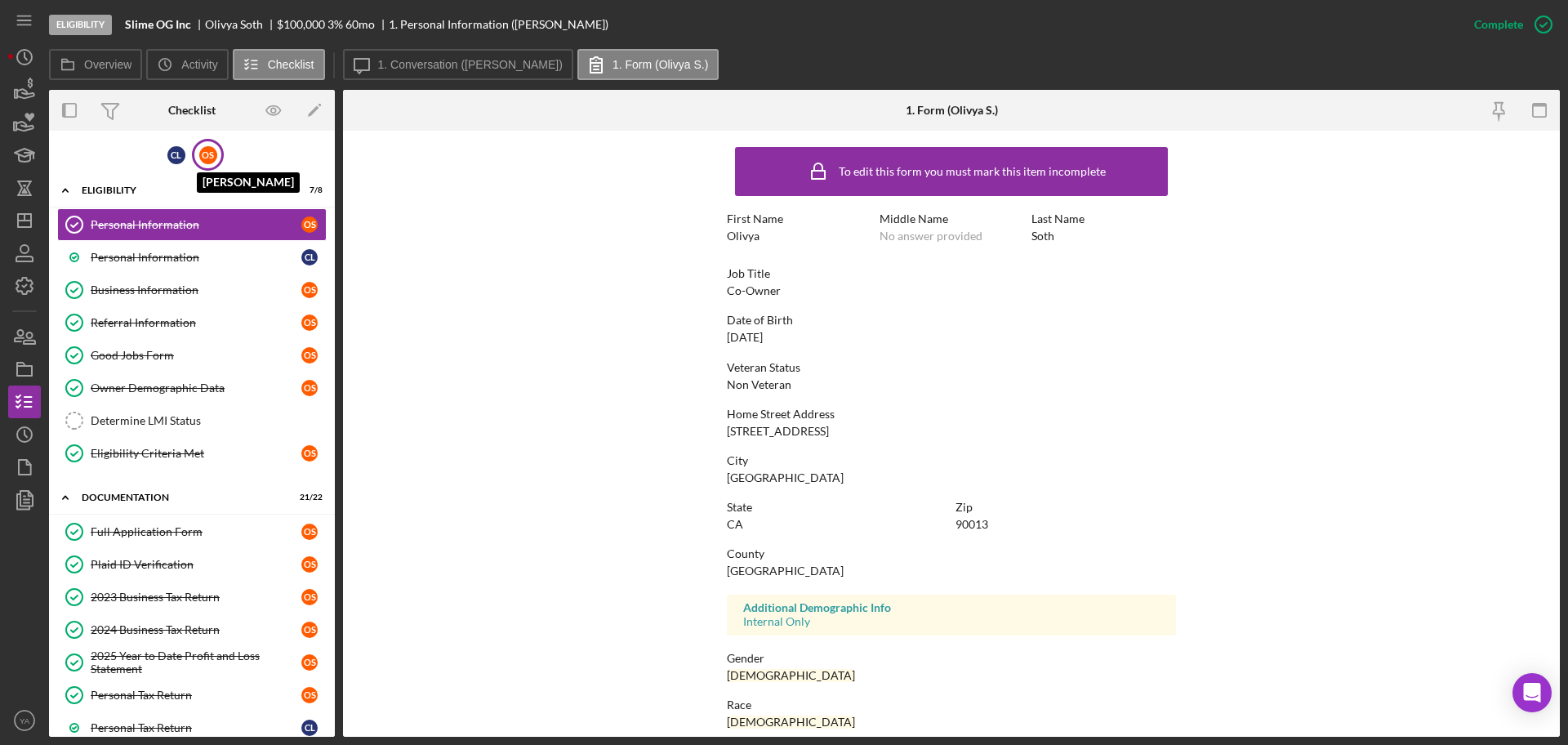
click at [207, 152] on div "O S" at bounding box center [207, 154] width 18 height 18
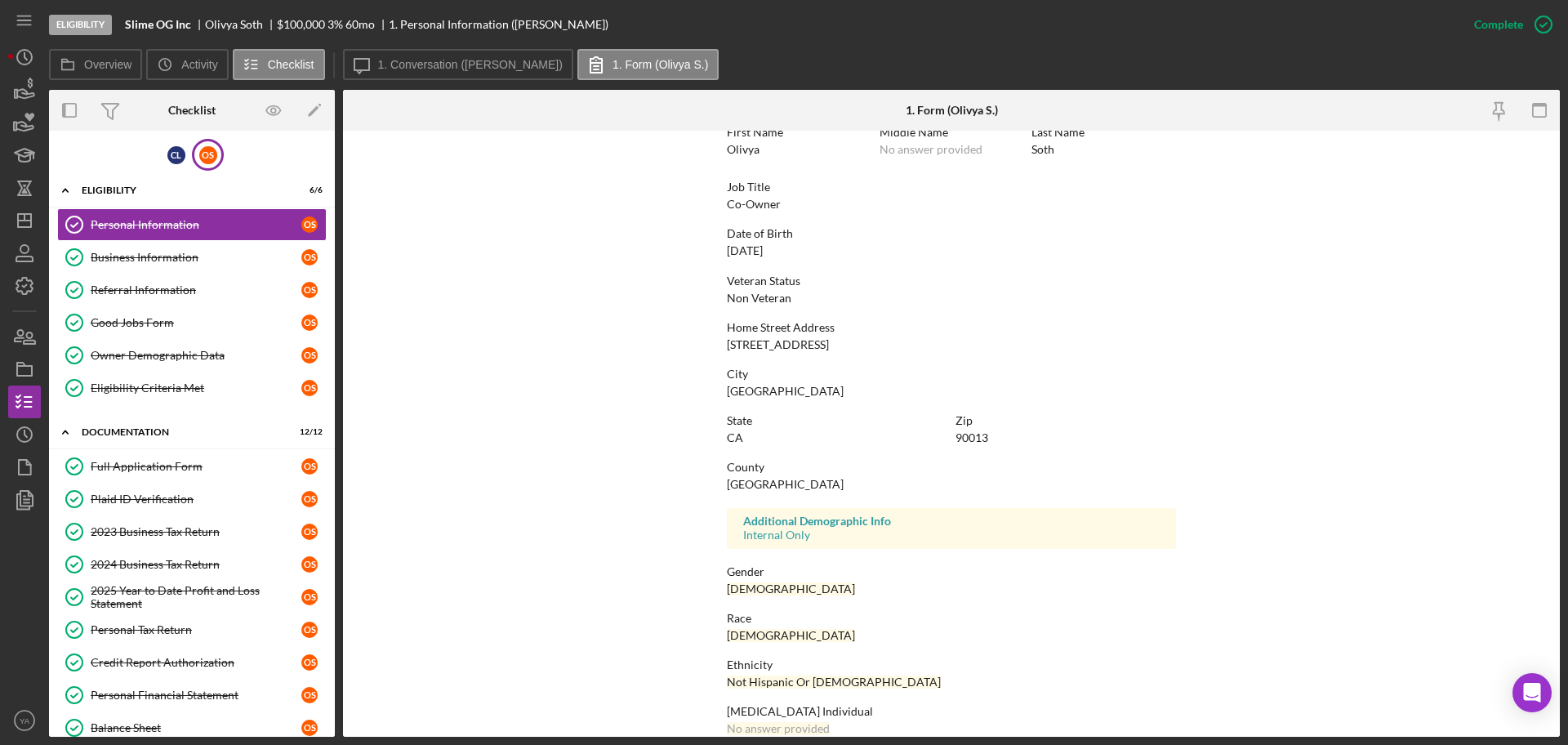
scroll to position [156, 0]
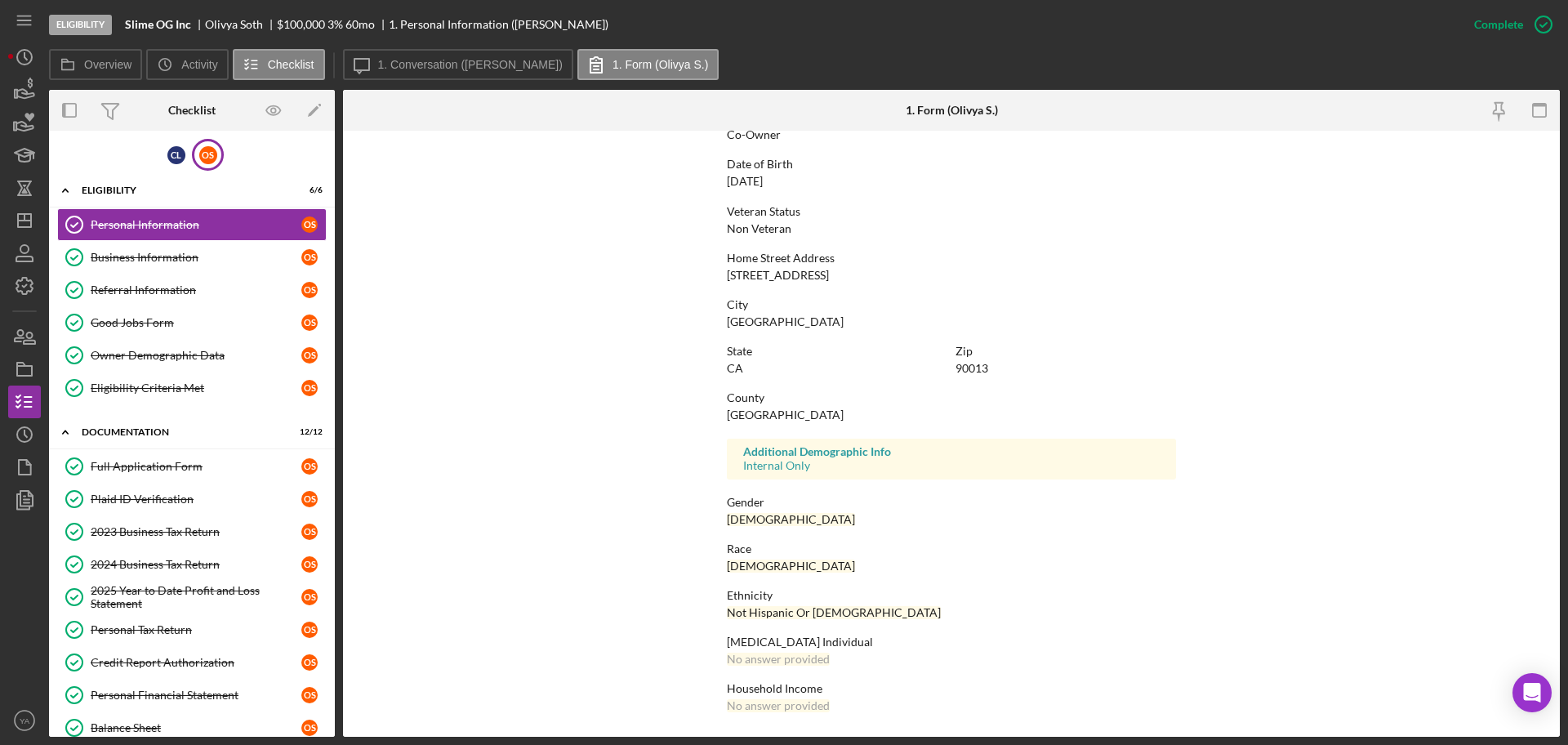
drag, startPoint x: 725, startPoint y: 280, endPoint x: 874, endPoint y: 274, distance: 149.1
click at [874, 274] on div "Home Street Address [STREET_ADDRESS]" at bounding box center [952, 266] width 449 height 30
click at [976, 362] on div "90013" at bounding box center [972, 368] width 32 height 13
click at [206, 164] on div "O S" at bounding box center [207, 154] width 32 height 32
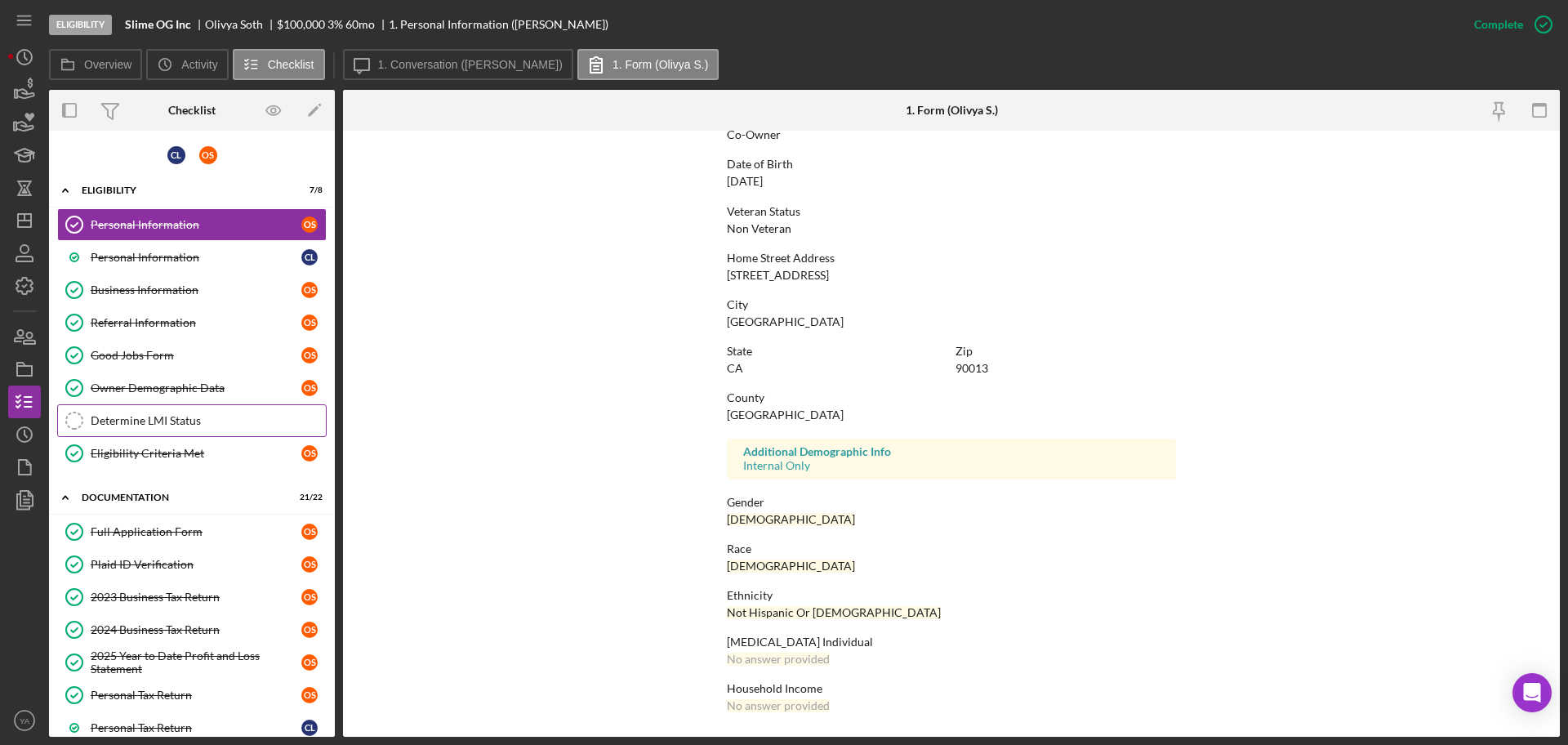
click at [164, 421] on div "Determine LMI Status" at bounding box center [208, 420] width 236 height 13
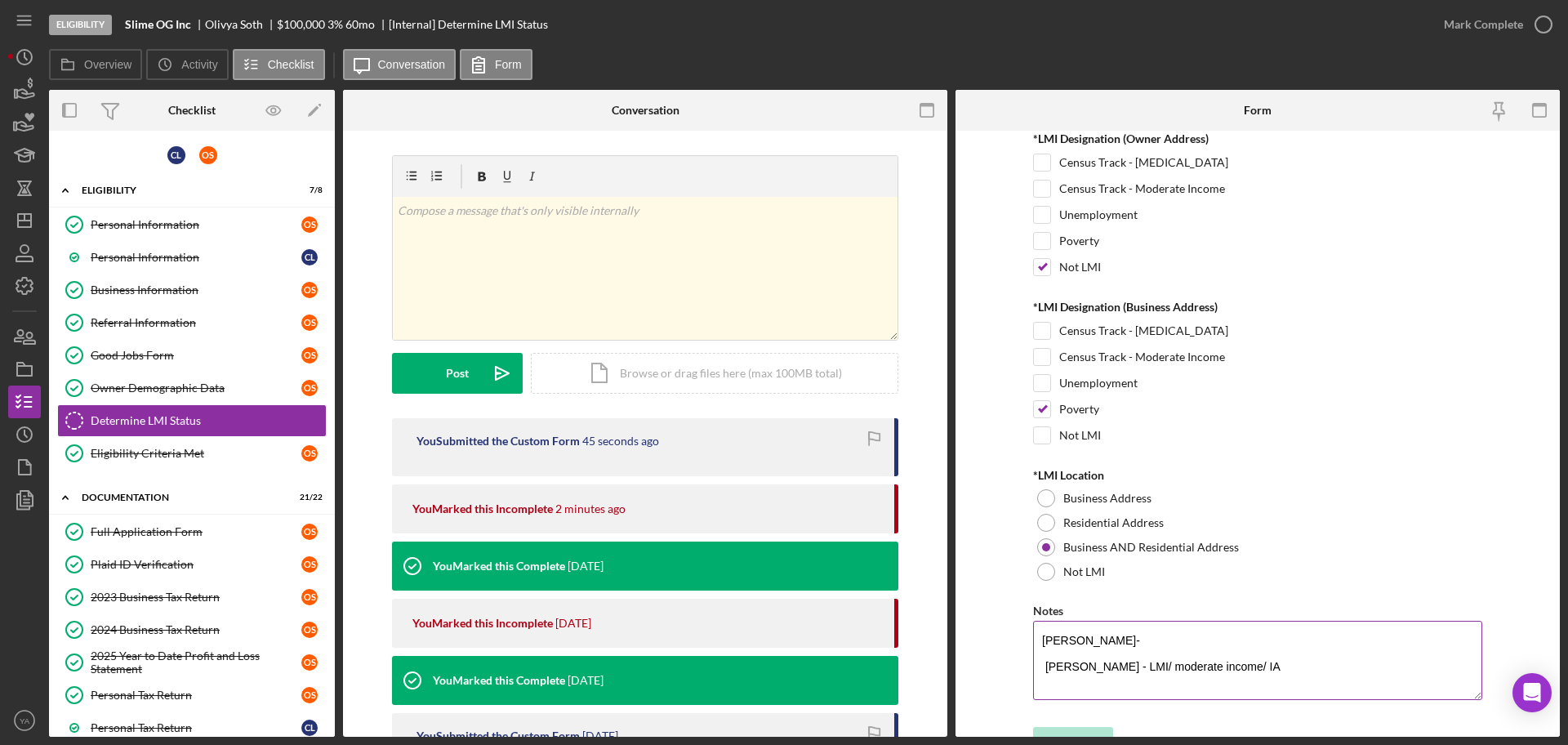
scroll to position [89, 0]
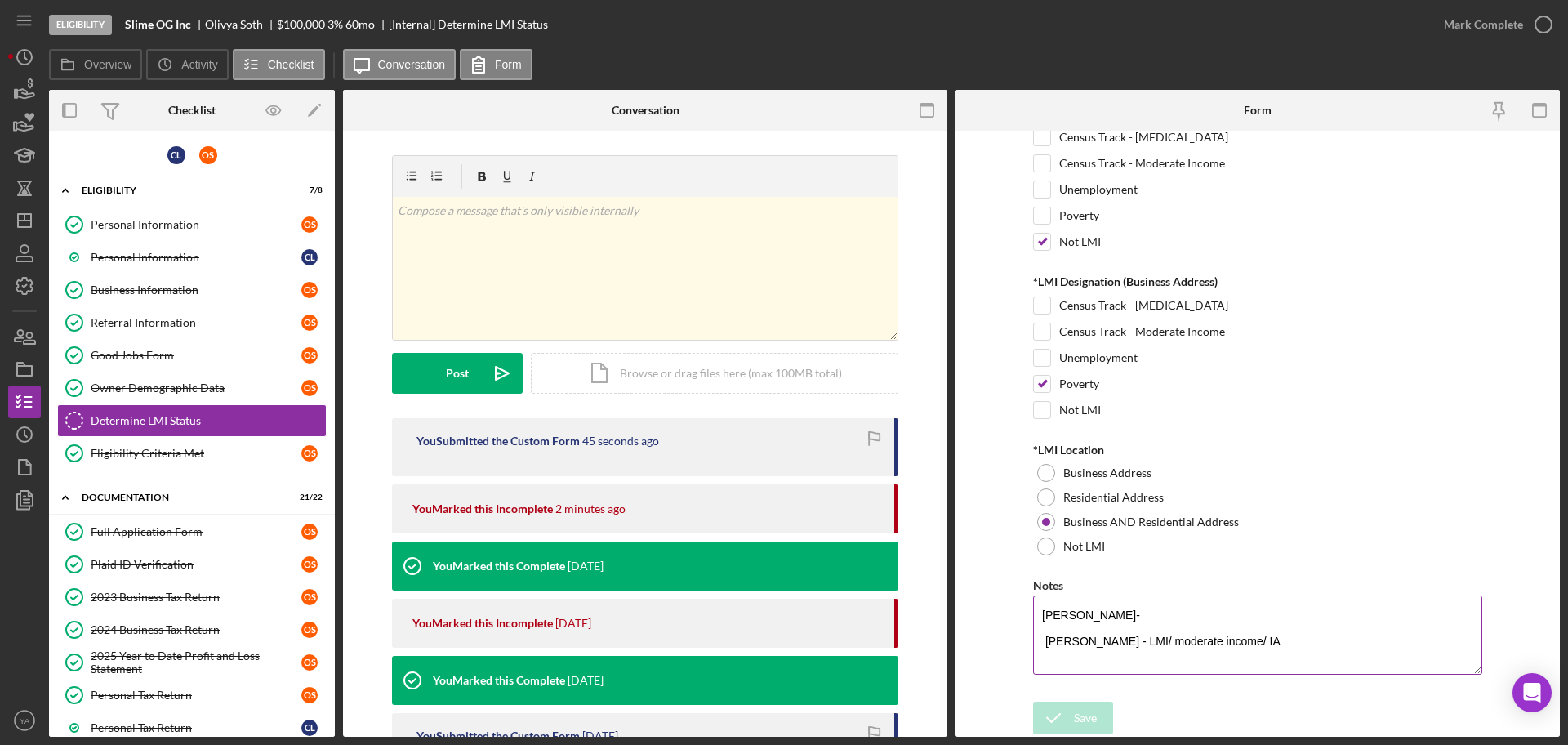
click at [1135, 603] on textarea "[PERSON_NAME]- [PERSON_NAME] - LMI/ moderate income/ IA" at bounding box center [1258, 635] width 449 height 79
click at [1309, 640] on textarea "[PERSON_NAME]- [GEOGRAPHIC_DATA] [PERSON_NAME] - LMI/ moderate income/ IA" at bounding box center [1258, 635] width 449 height 79
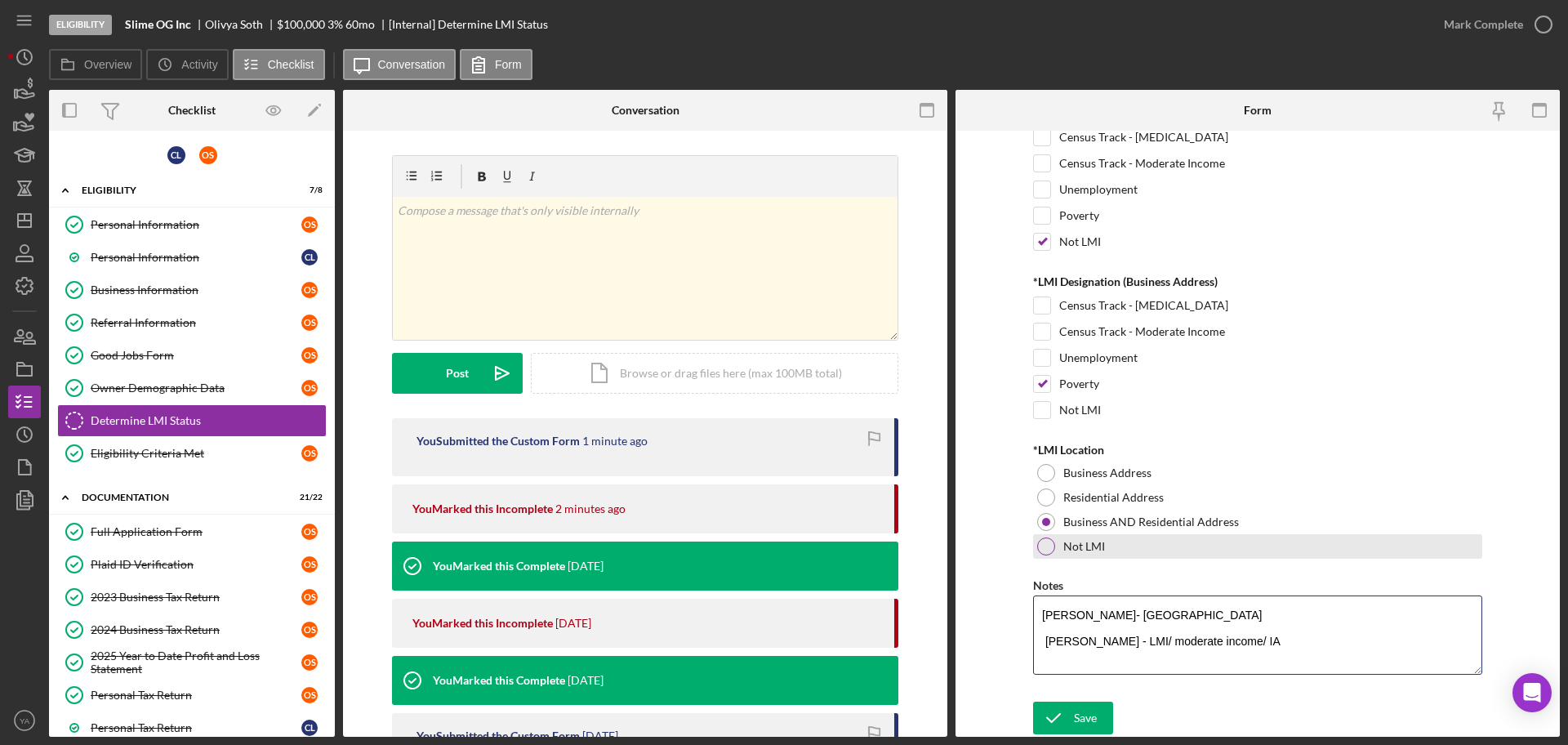
scroll to position [0, 0]
click at [1045, 639] on textarea "[PERSON_NAME]- [GEOGRAPHIC_DATA] [PERSON_NAME] - LMI/ moderate income/ IA" at bounding box center [1258, 635] width 449 height 79
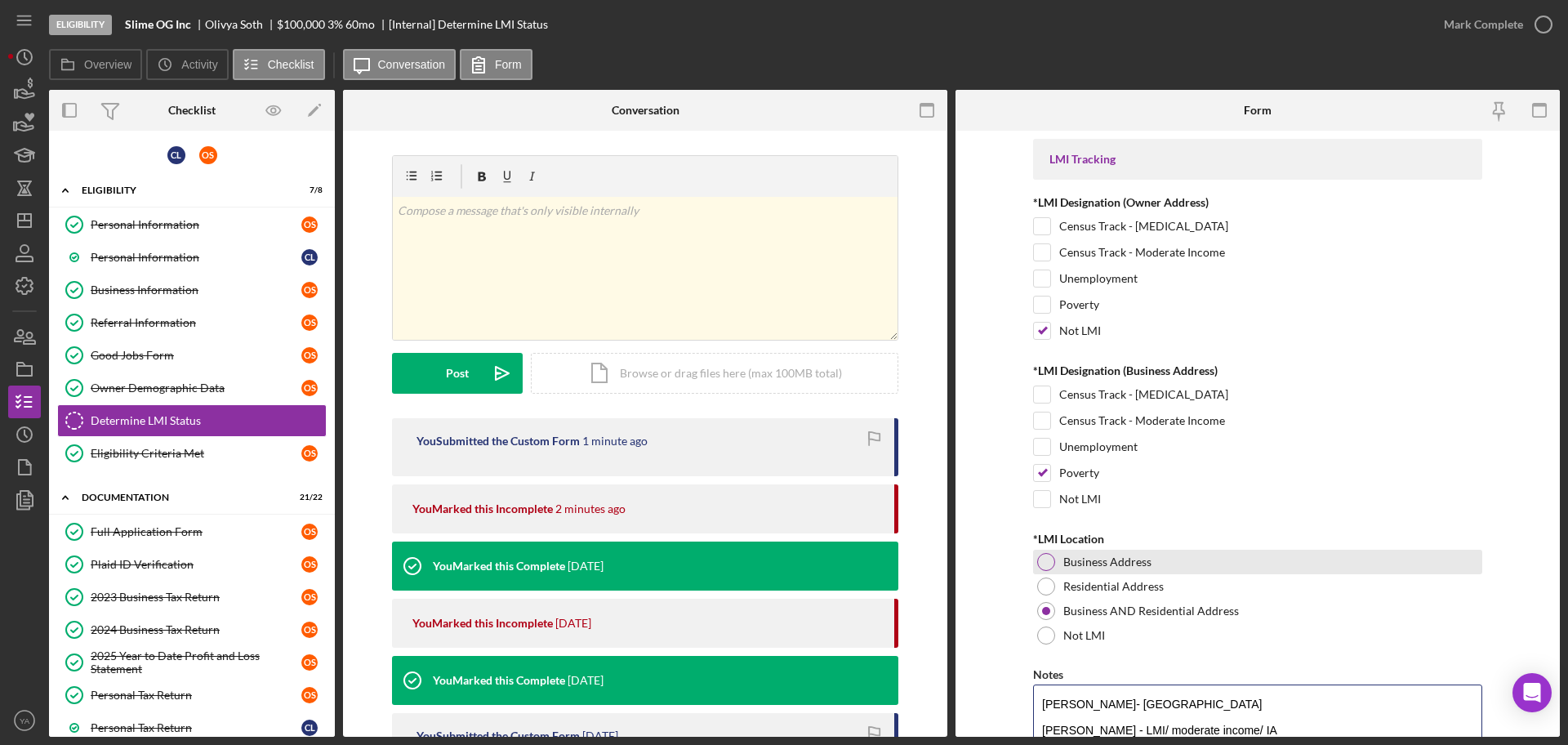
scroll to position [89, 0]
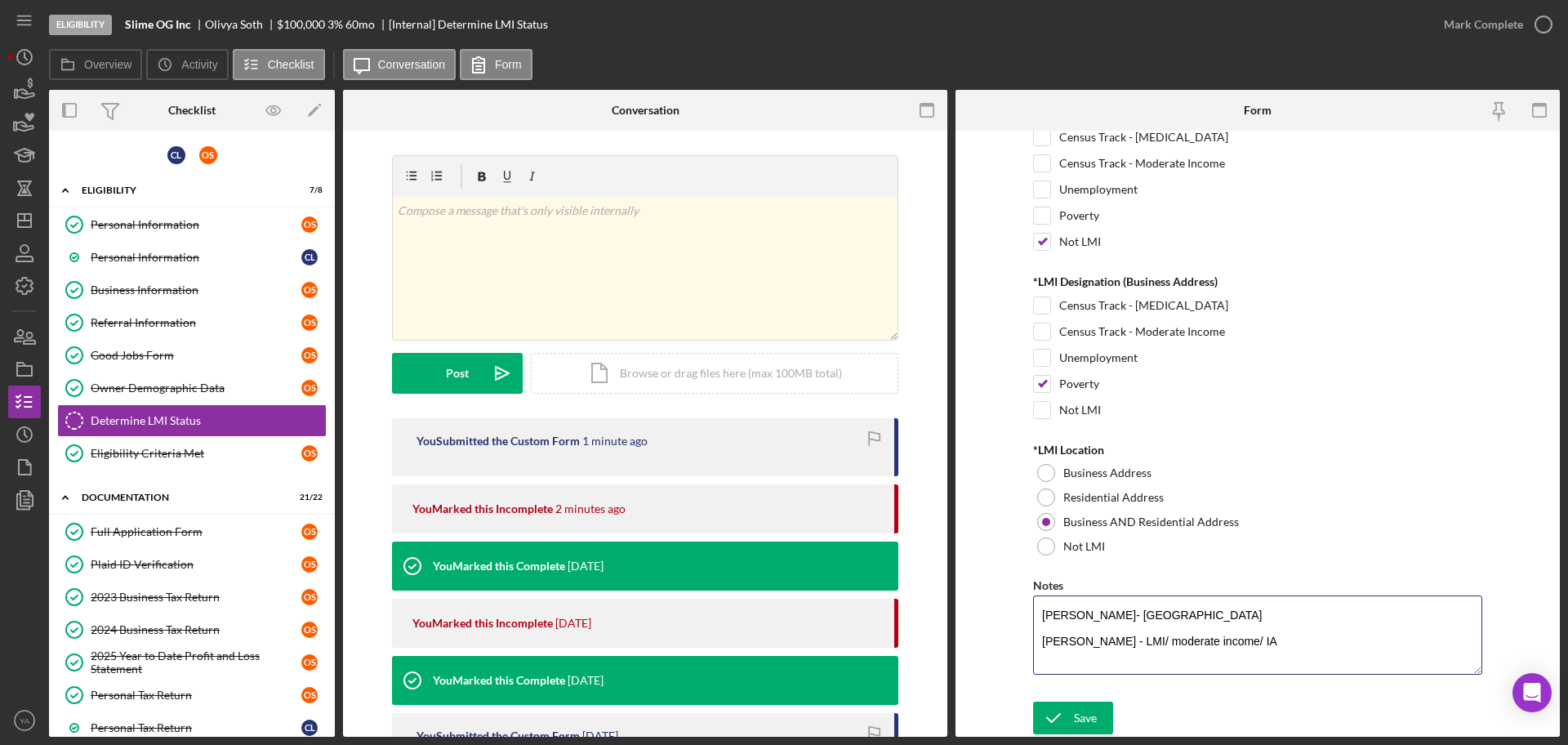
type textarea "[PERSON_NAME]- [GEOGRAPHIC_DATA] [PERSON_NAME] - LMI/ moderate income/ IA"
click at [208, 263] on div "Personal Information" at bounding box center [195, 257] width 211 height 13
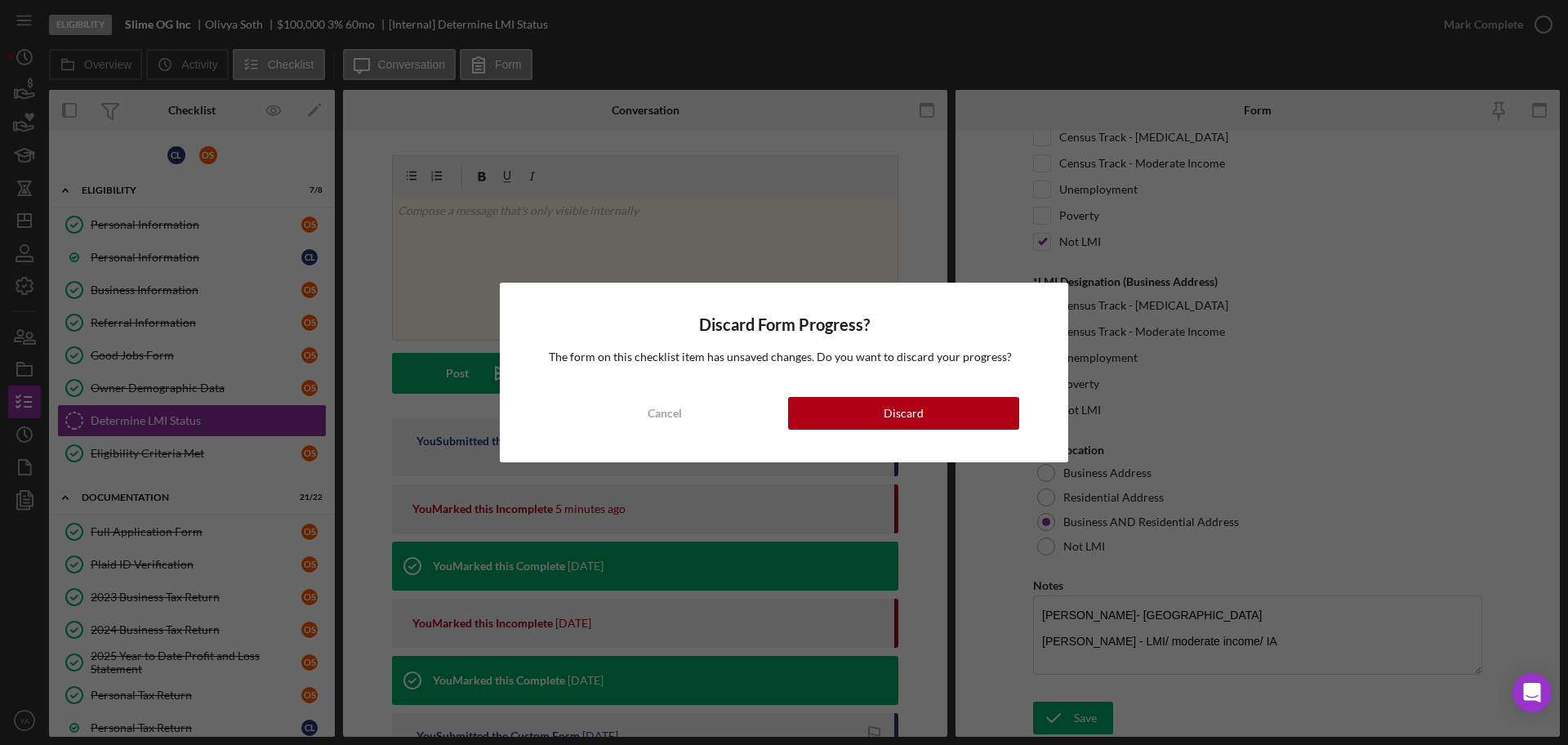
click at [213, 280] on div "Discard Form Progress? The form on this checklist item has unsaved changes. Do …" at bounding box center [784, 372] width 1568 height 745
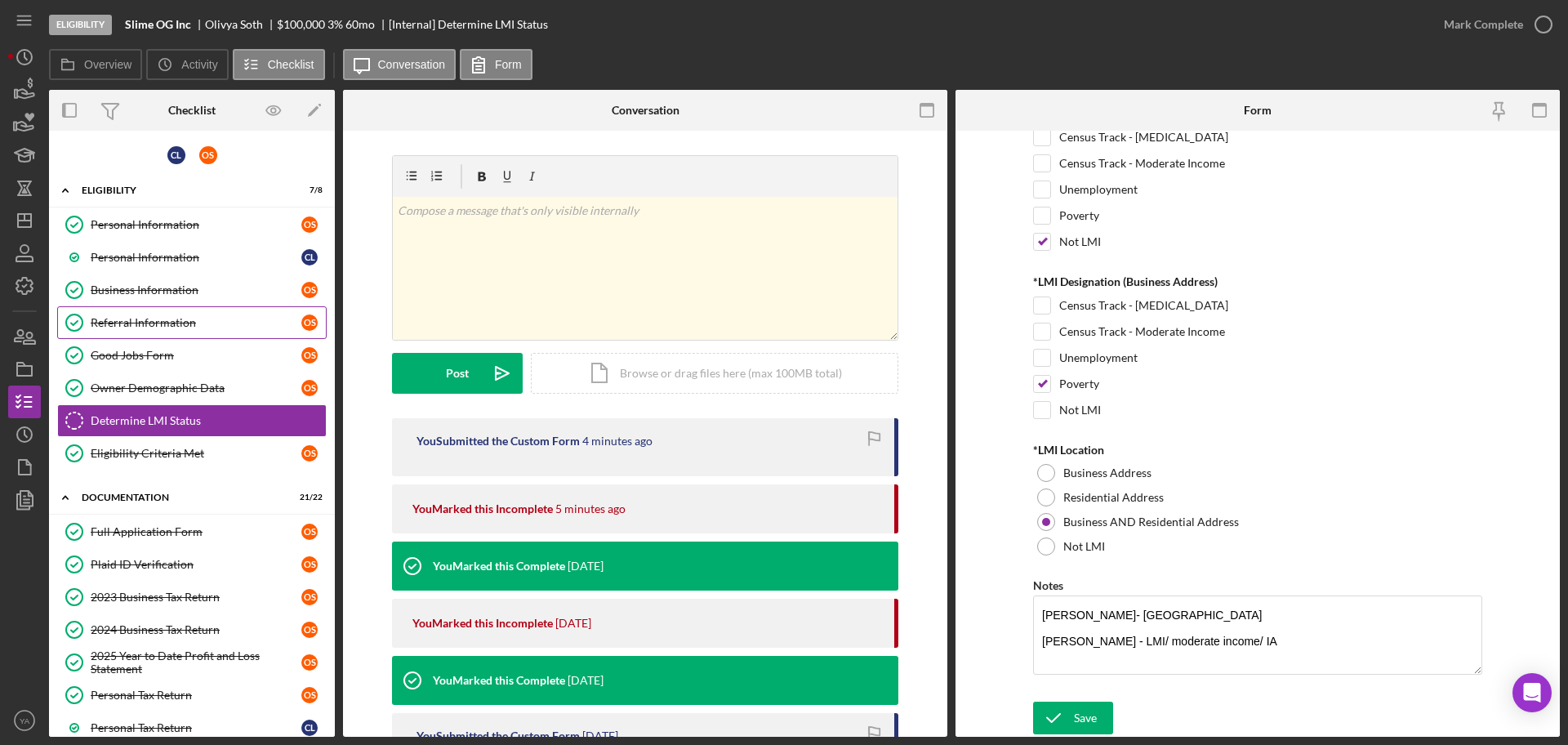
click at [180, 312] on link "Referral Information Referral Information O S" at bounding box center [192, 323] width 270 height 32
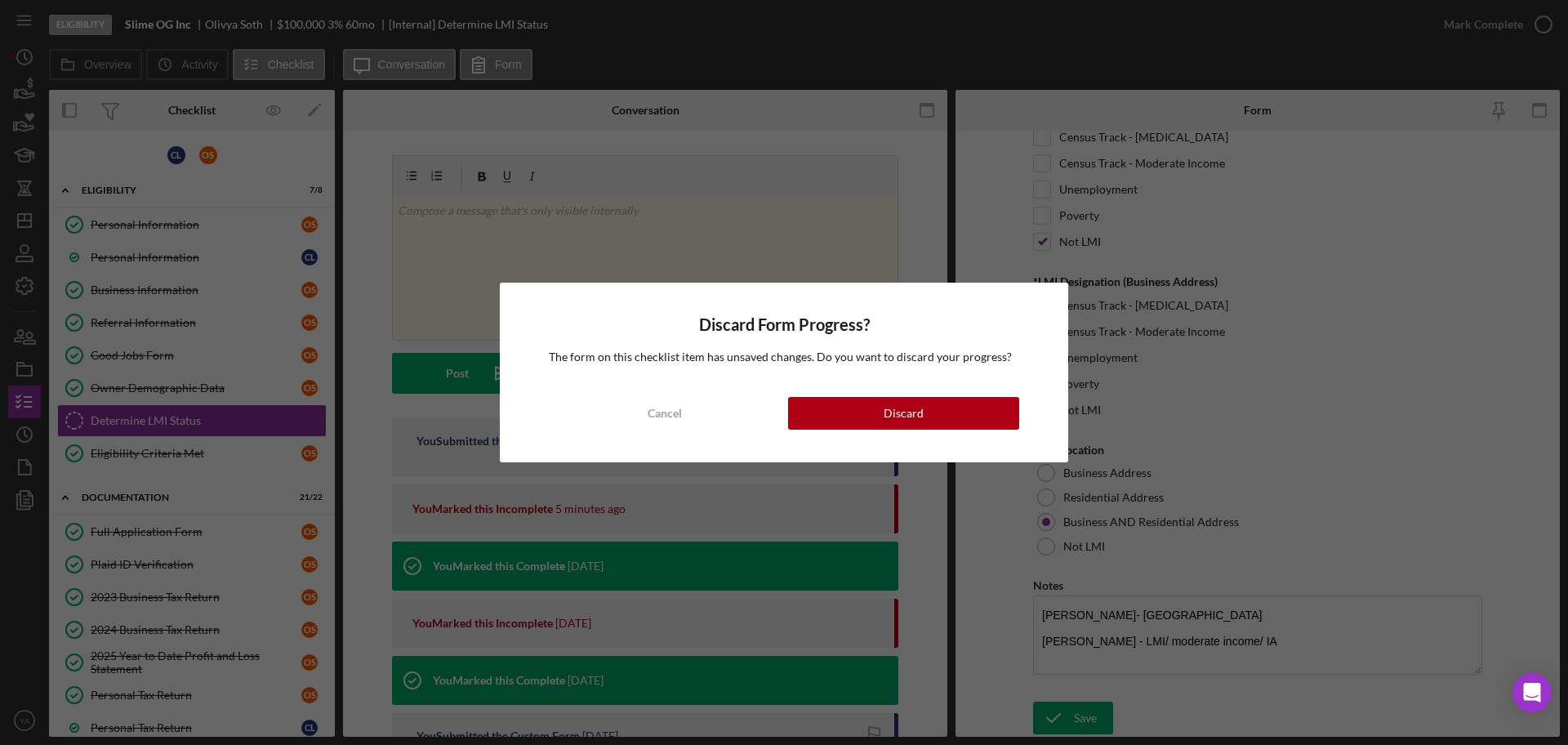
click at [215, 304] on div "Discard Form Progress? The form on this checklist item has unsaved changes. Do …" at bounding box center [784, 372] width 1568 height 745
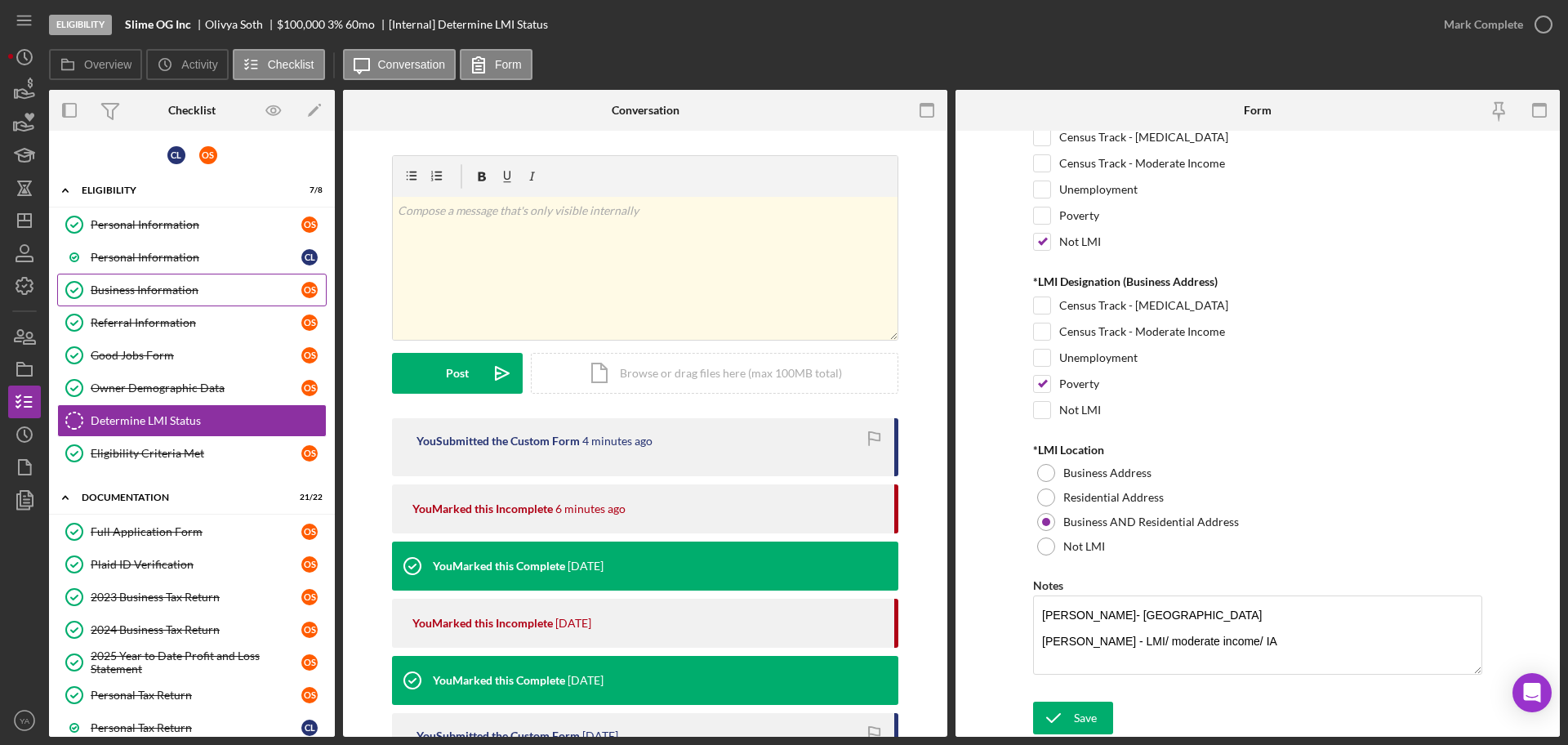
click at [189, 300] on link "Business Information Business Information O S" at bounding box center [192, 290] width 270 height 32
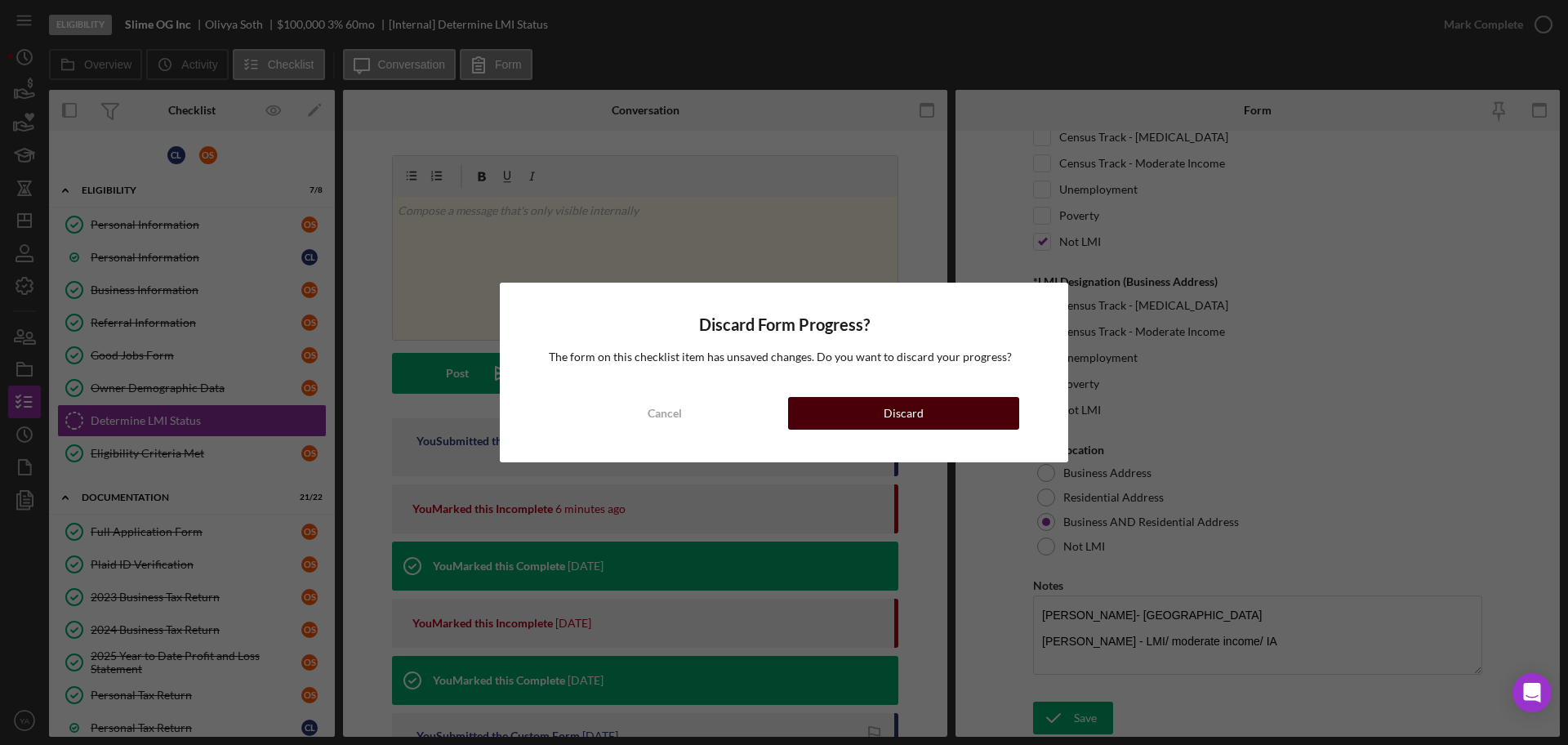
click at [882, 411] on button "Discard" at bounding box center [903, 413] width 231 height 32
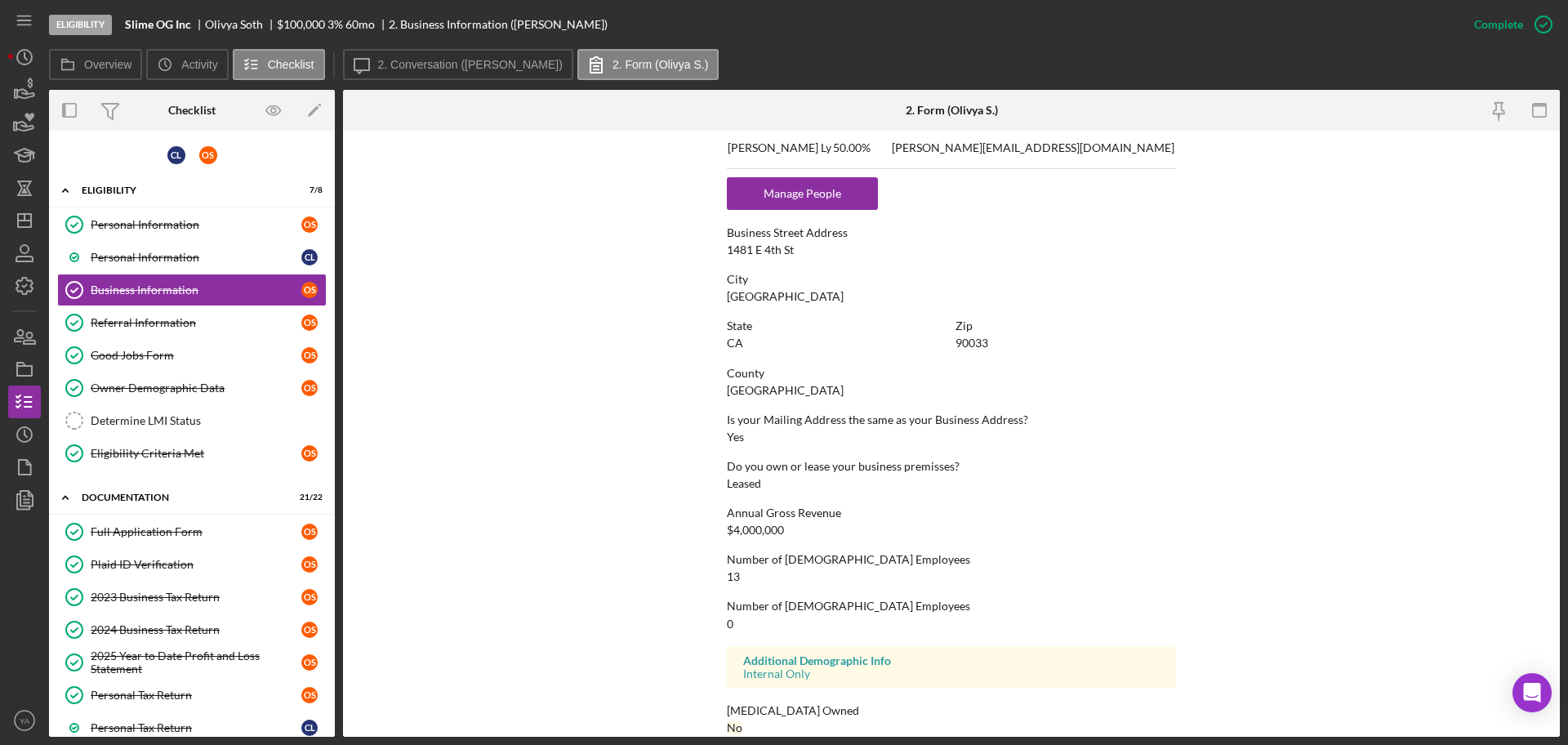
scroll to position [812, 0]
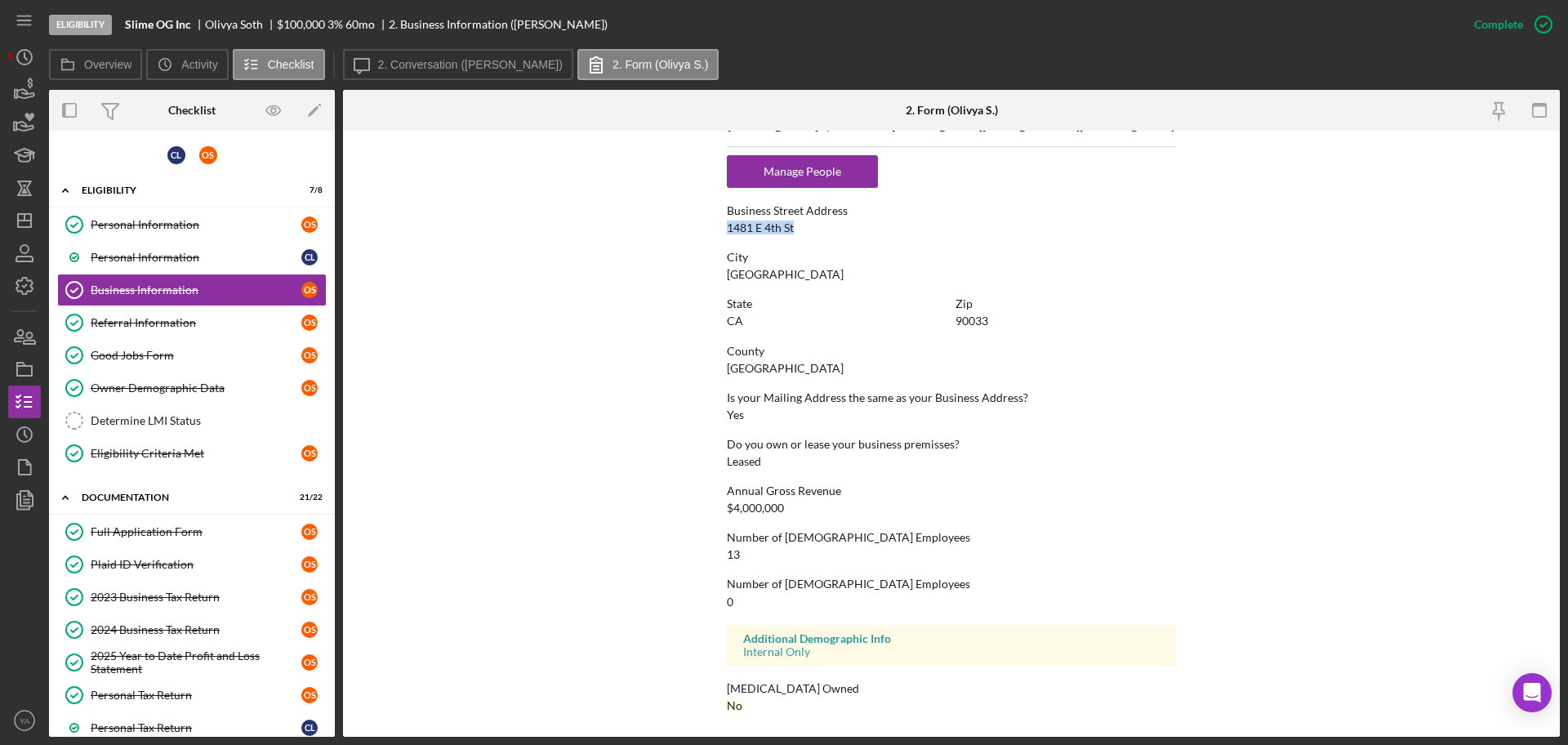
drag, startPoint x: 738, startPoint y: 234, endPoint x: 825, endPoint y: 235, distance: 87.0
click at [825, 235] on form "To edit this form you must mark this item incomplete Business Name Slime OG Inc…" at bounding box center [952, 434] width 1217 height 606
click at [974, 314] on div "90033" at bounding box center [972, 320] width 32 height 13
click at [216, 407] on link "Determine LMI Status Determine LMI Status" at bounding box center [192, 421] width 270 height 32
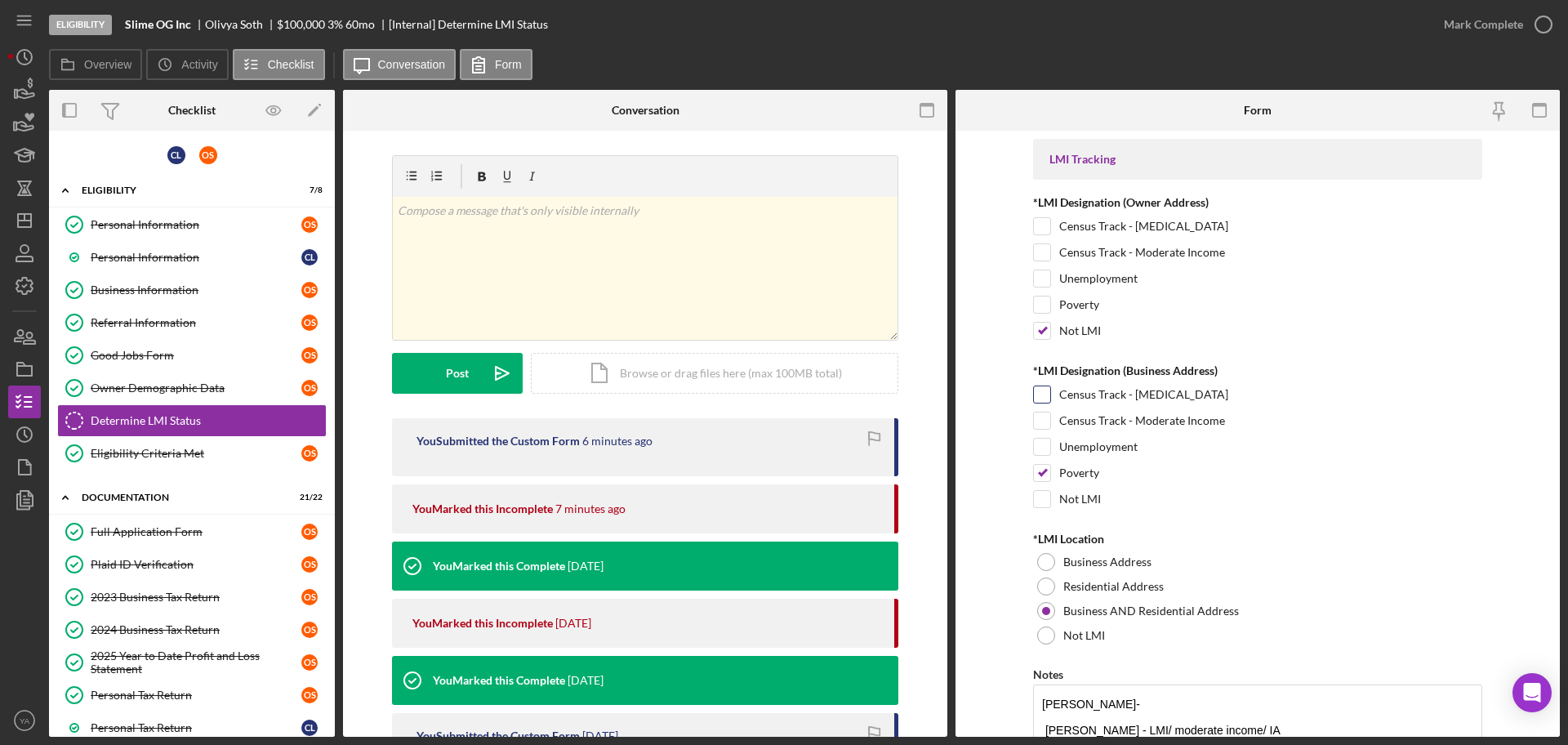
click at [1038, 400] on input "Census Track - [MEDICAL_DATA]" at bounding box center [1041, 394] width 16 height 16
checkbox input "true"
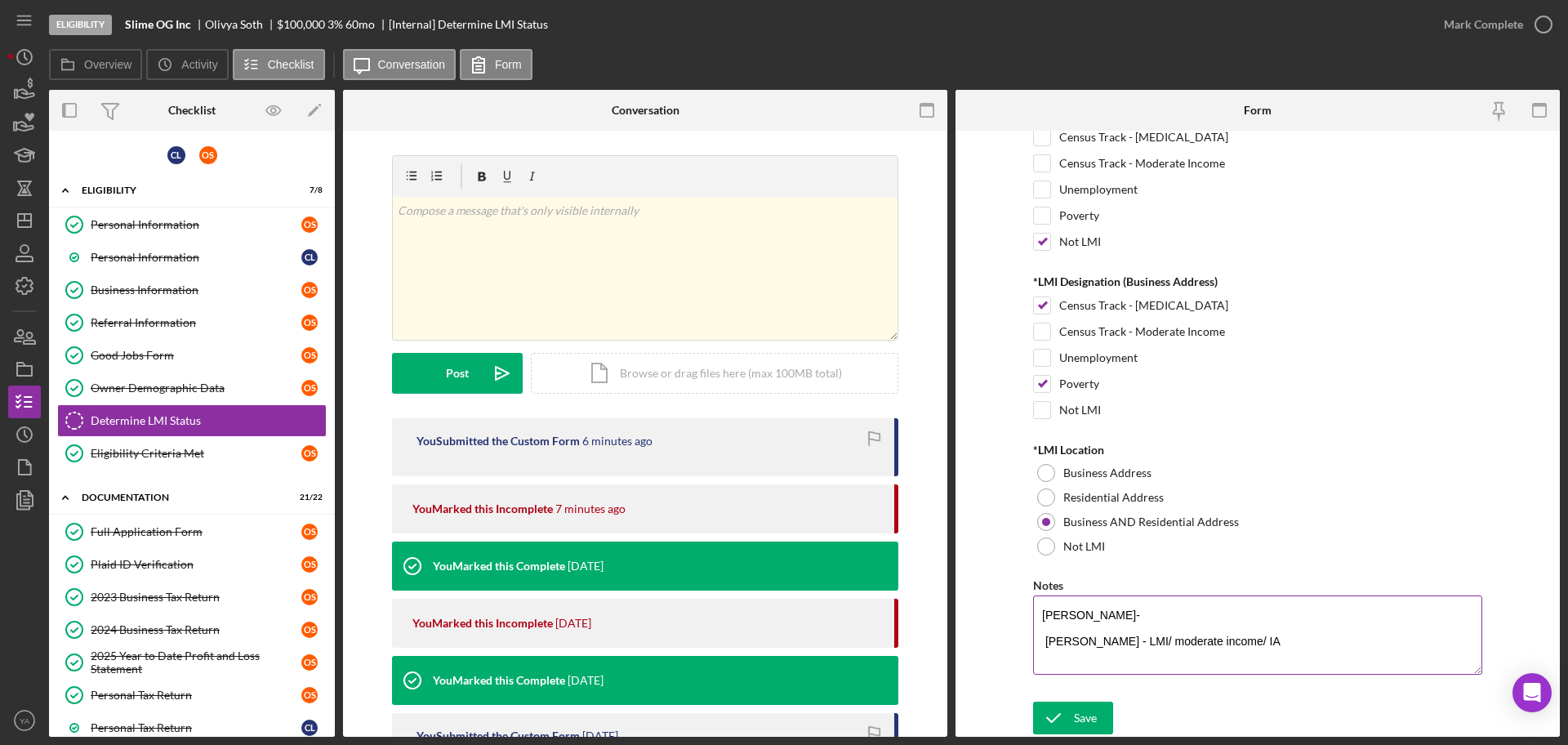
click at [1113, 614] on textarea "[PERSON_NAME]- [PERSON_NAME] - LMI/ moderate income/ IA" at bounding box center [1258, 635] width 449 height 79
type textarea "[PERSON_NAME]- [GEOGRAPHIC_DATA] [PERSON_NAME] - LMI/ moderate income/ IA"
click at [1108, 713] on button "Save" at bounding box center [1074, 718] width 80 height 32
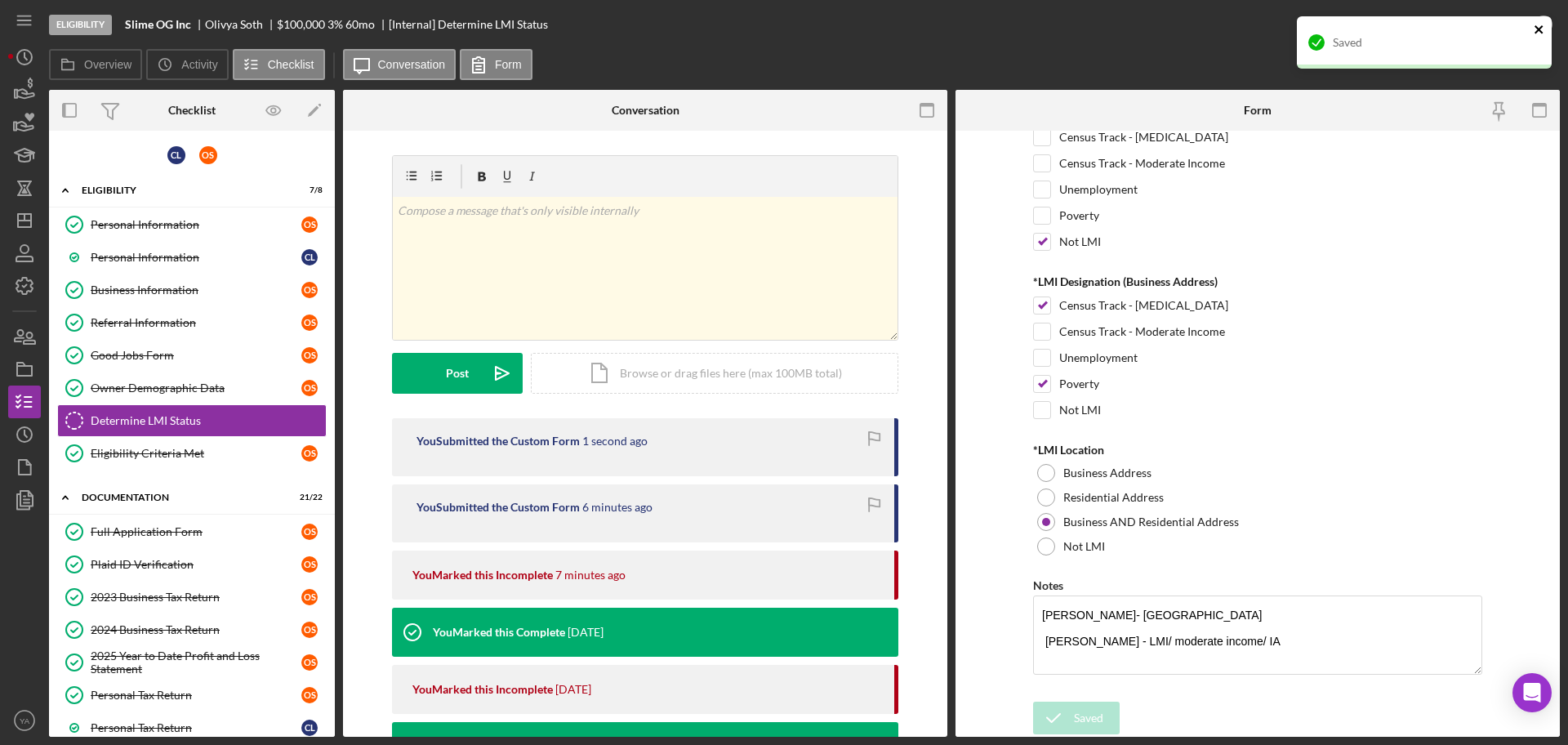
click at [1535, 32] on icon "close" at bounding box center [1539, 29] width 11 height 13
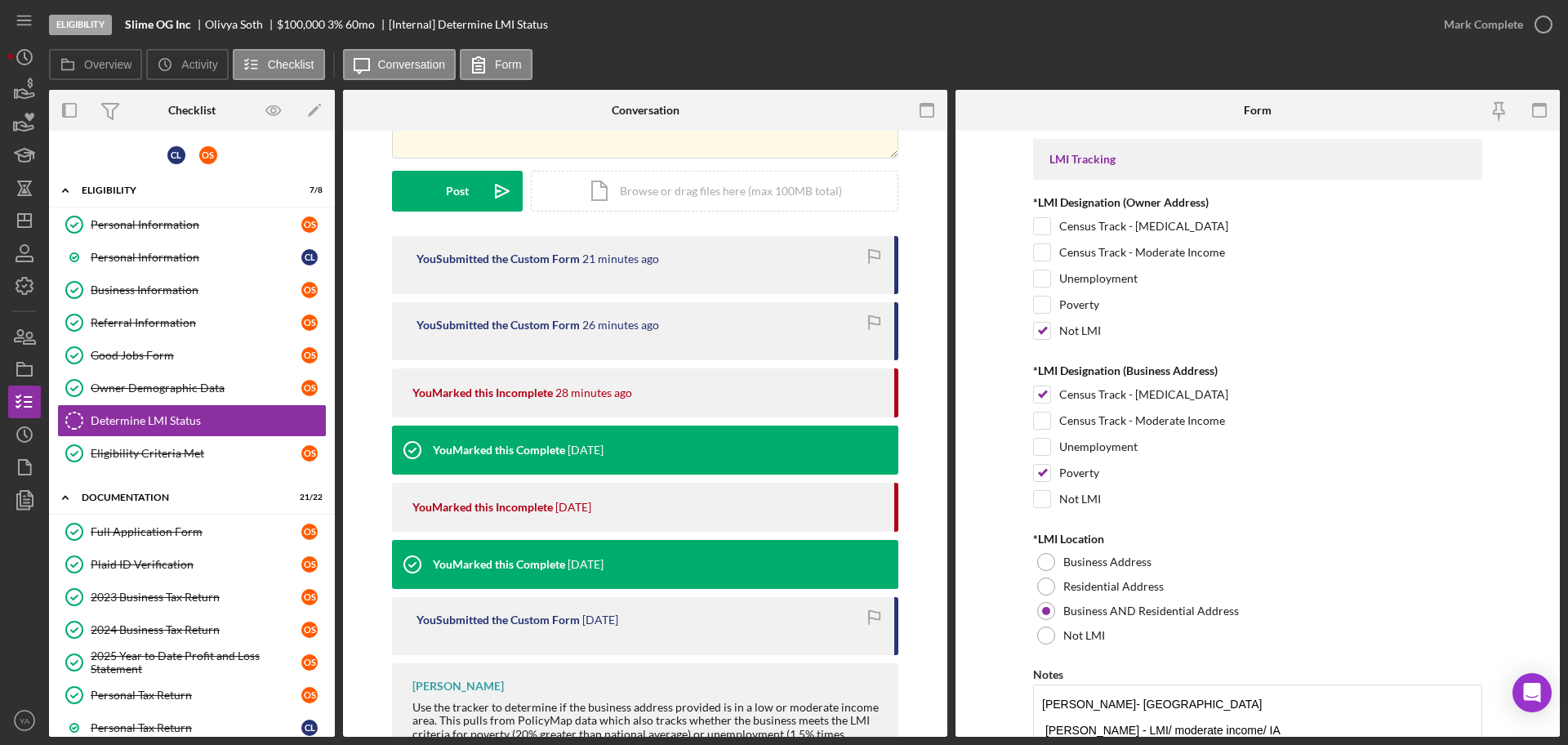
scroll to position [265, 0]
